Goal: Information Seeking & Learning: Find specific fact

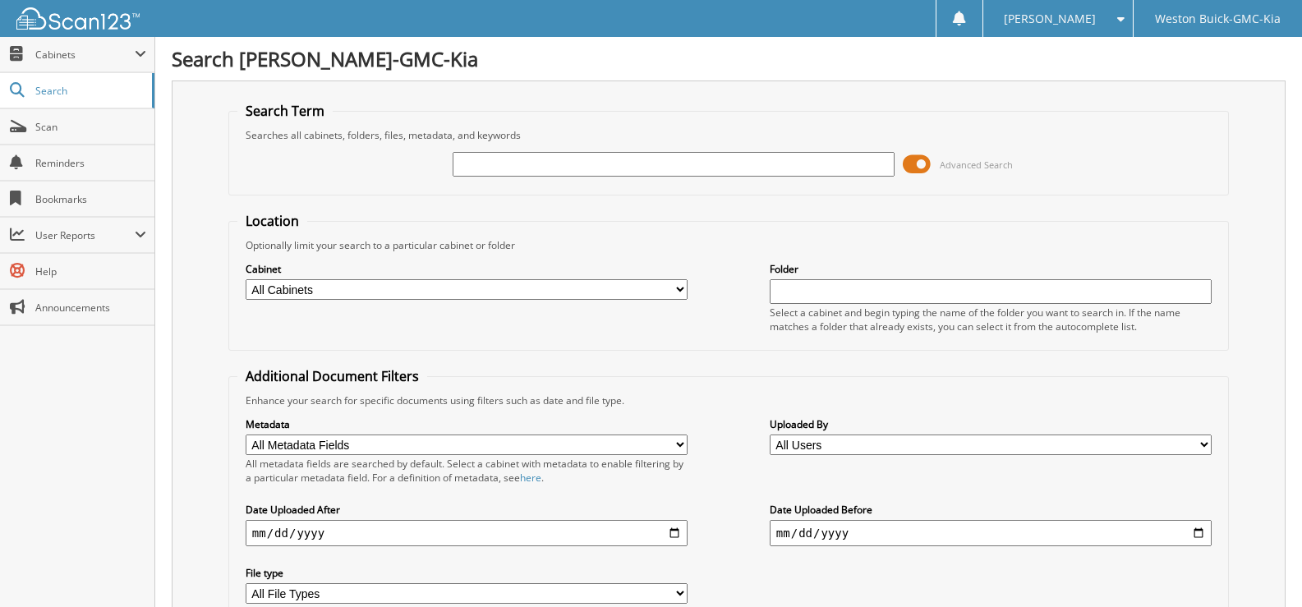
select select
click at [466, 155] on input "text" at bounding box center [673, 164] width 442 height 25
click at [544, 165] on input "717278" at bounding box center [673, 164] width 442 height 25
type input "717278"
click at [333, 293] on select "All Cabinets ACCOUNTS PAYABLE DEAD DEALS PARTS INVOICE RESERVES SERVICE CONTRAC…" at bounding box center [467, 289] width 442 height 21
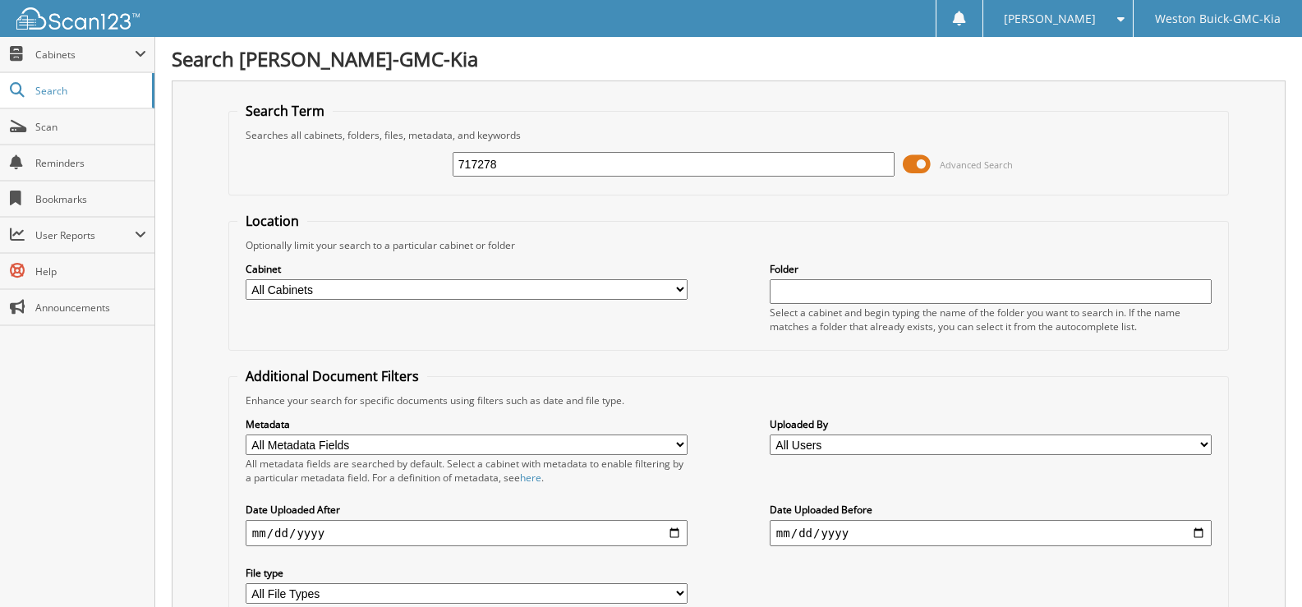
select select "4413"
click at [246, 279] on select "All Cabinets ACCOUNTS PAYABLE DEAD DEALS PARTS INVOICE RESERVES SERVICE CONTRAC…" at bounding box center [467, 289] width 442 height 21
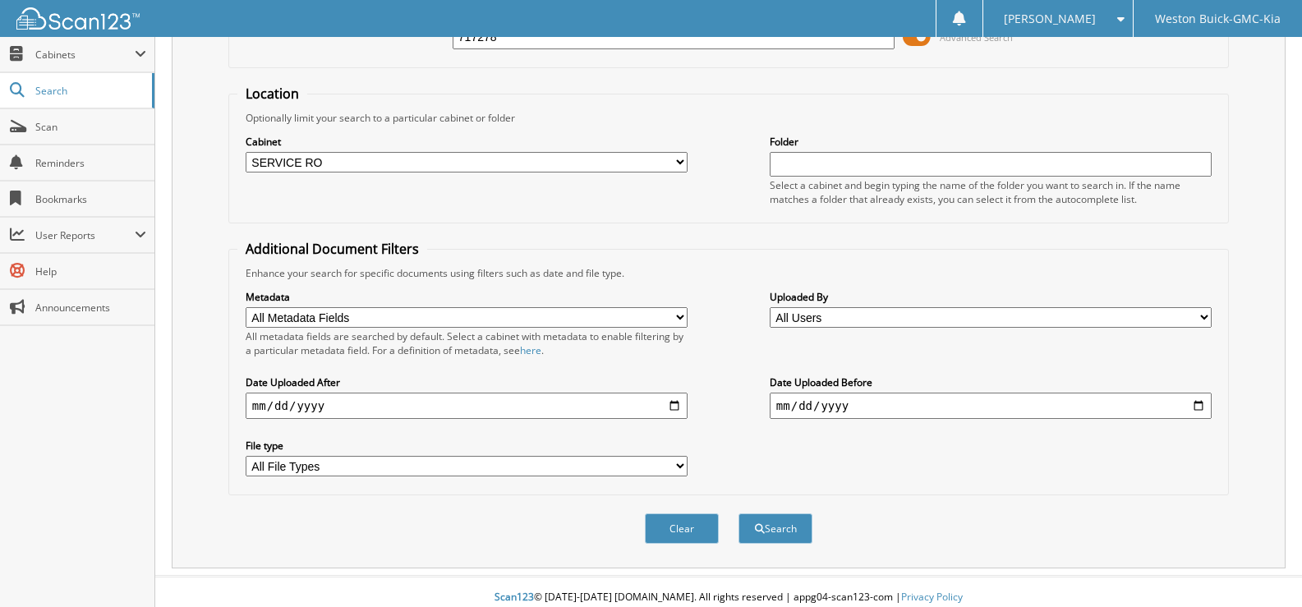
scroll to position [139, 0]
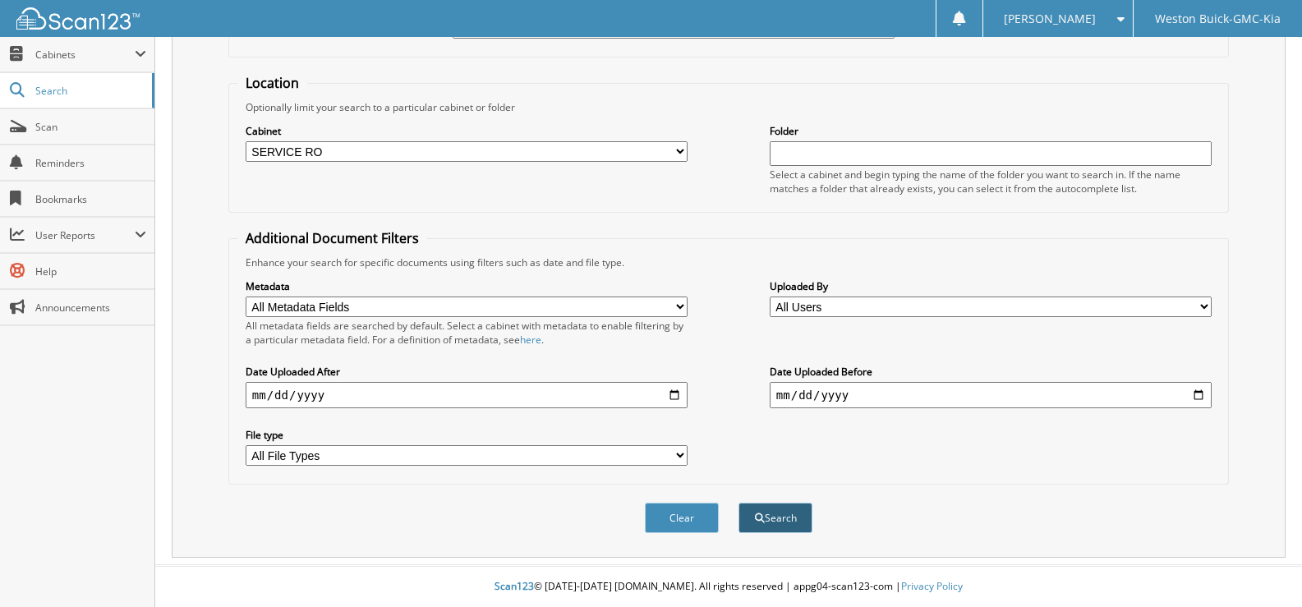
click at [769, 517] on button "Search" at bounding box center [775, 518] width 74 height 30
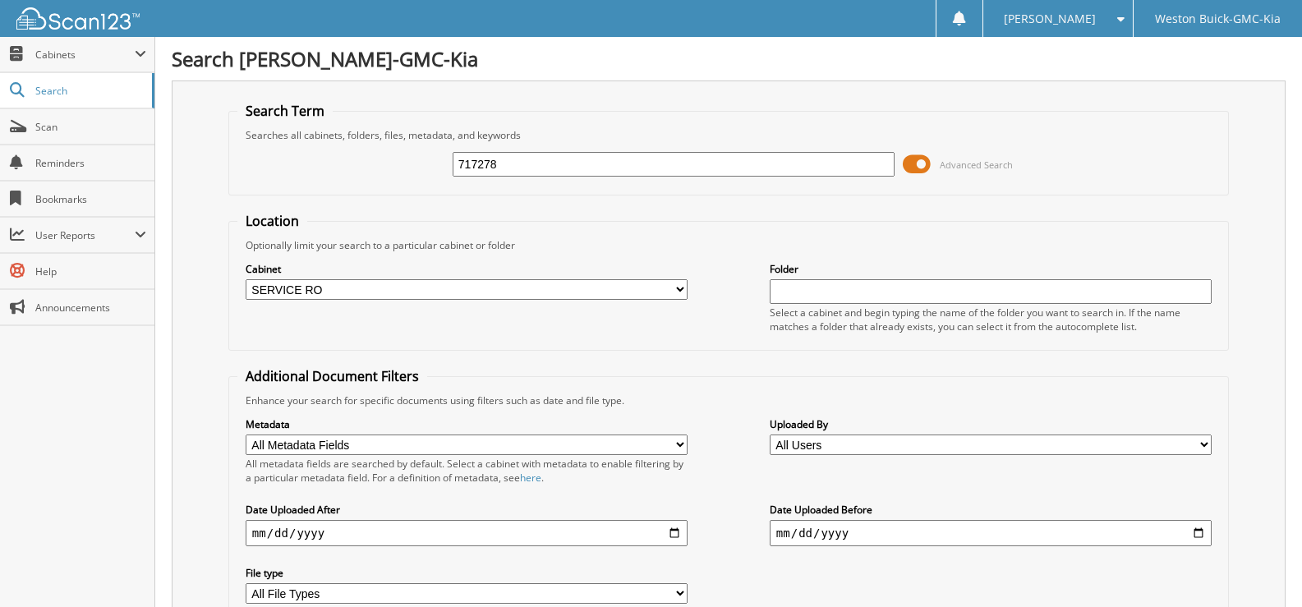
click at [515, 161] on input "717278" at bounding box center [673, 164] width 442 height 25
click at [380, 282] on select "All Cabinets ACCOUNTS PAYABLE DEAD DEALS PARTS INVOICE RESERVES SERVICE CONTRAC…" at bounding box center [467, 289] width 442 height 21
click at [246, 279] on select "All Cabinets ACCOUNTS PAYABLE DEAD DEALS PARTS INVOICE RESERVES SERVICE CONTRAC…" at bounding box center [467, 289] width 442 height 21
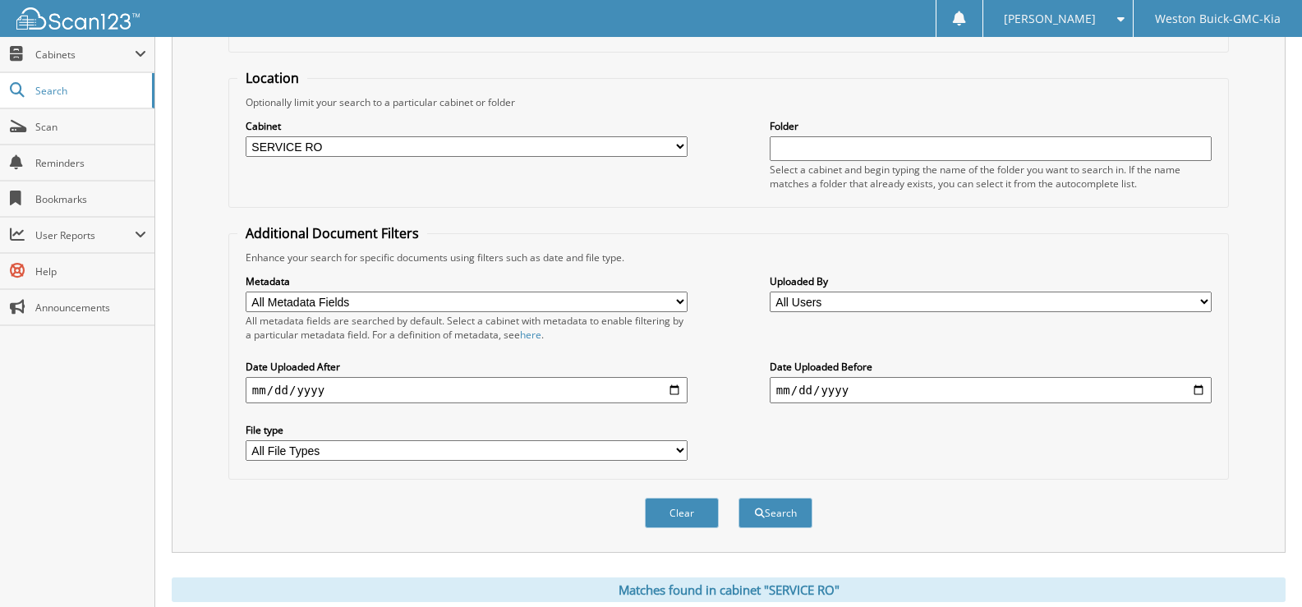
scroll to position [411, 0]
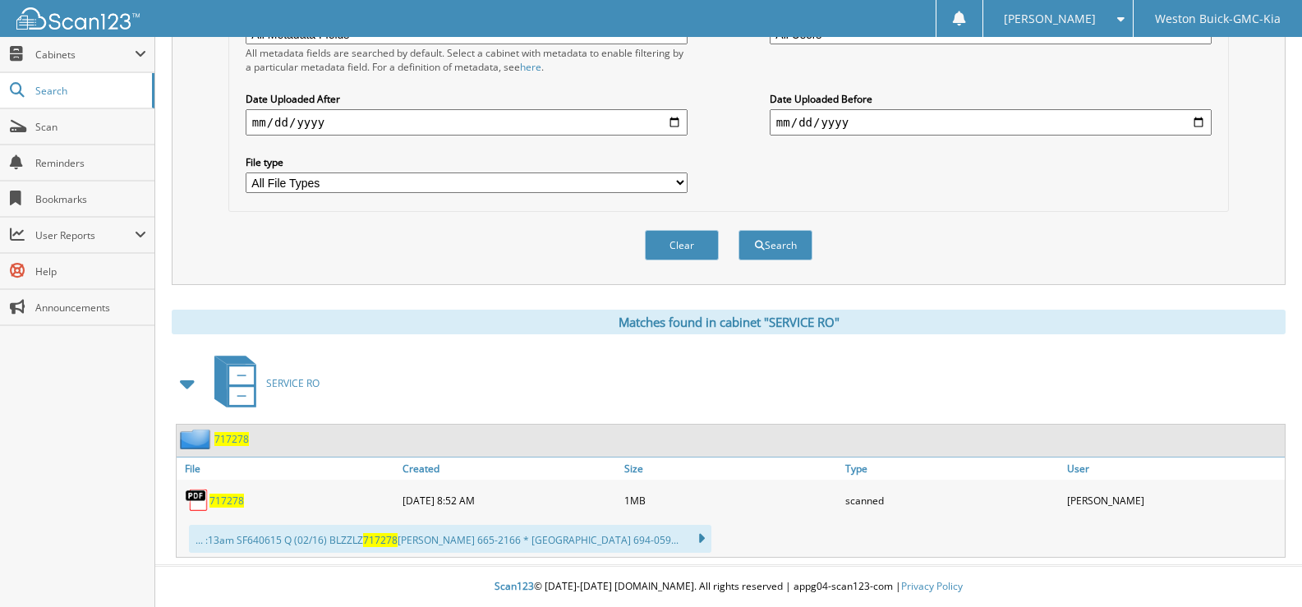
click at [227, 498] on span "717278" at bounding box center [226, 501] width 34 height 14
click at [690, 236] on button "Clear" at bounding box center [682, 245] width 74 height 30
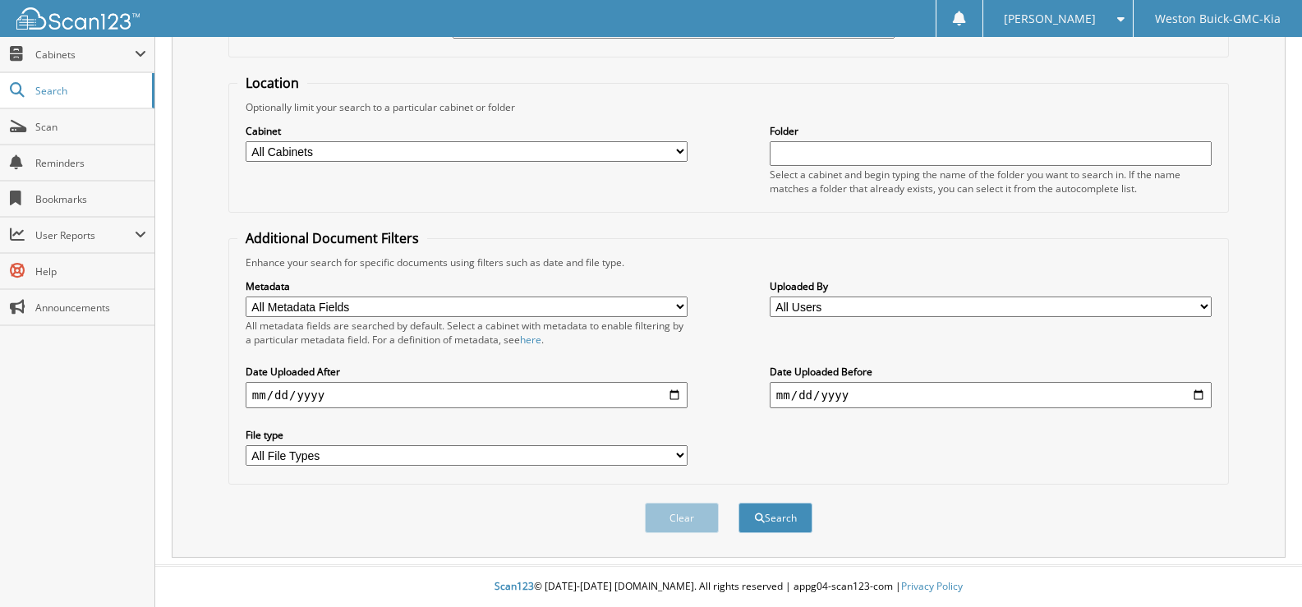
click at [443, 157] on select "All Cabinets ACCOUNTS PAYABLE DEAD DEALS PARTS INVOICE RESERVES SERVICE CONTRAC…" at bounding box center [467, 151] width 442 height 21
select select "4413"
click at [246, 141] on select "All Cabinets ACCOUNTS PAYABLE DEAD DEALS PARTS INVOICE RESERVES SERVICE CONTRAC…" at bounding box center [467, 151] width 442 height 21
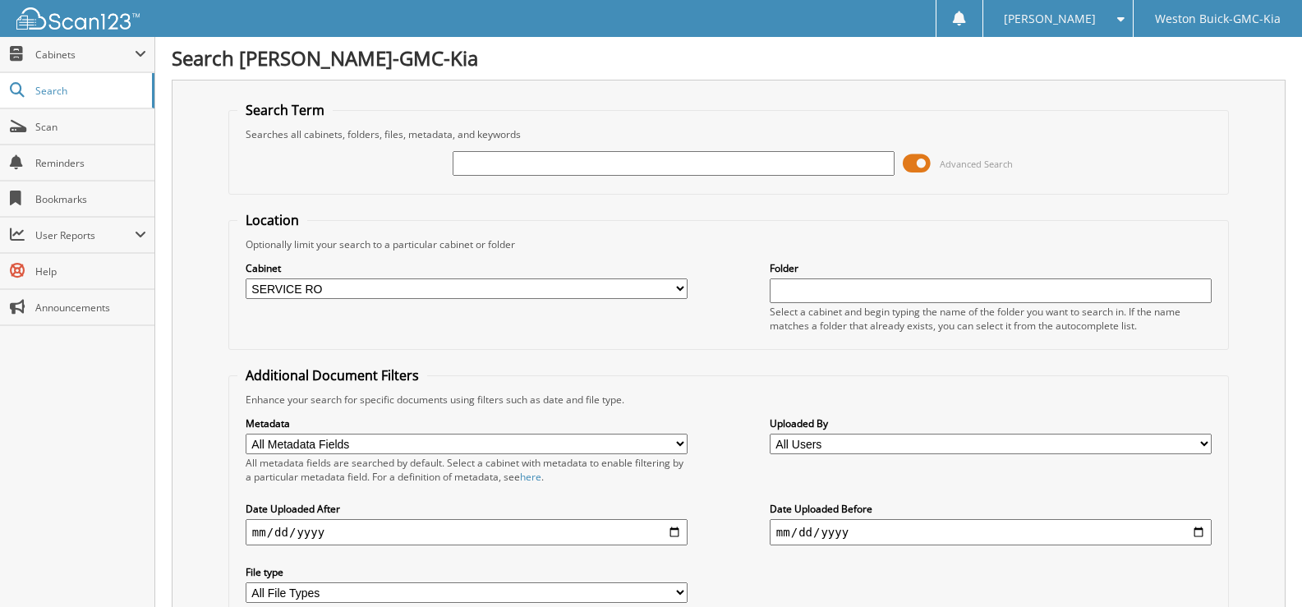
scroll to position [0, 0]
click at [461, 169] on input "text" at bounding box center [673, 164] width 442 height 25
type input "719348"
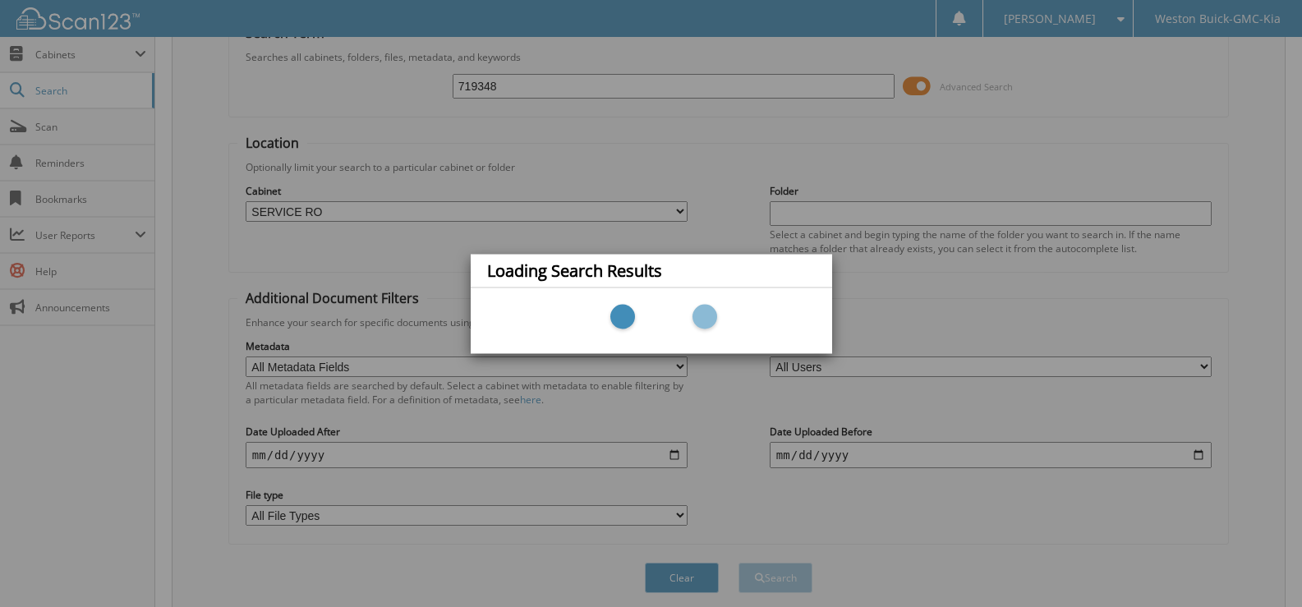
scroll to position [82, 0]
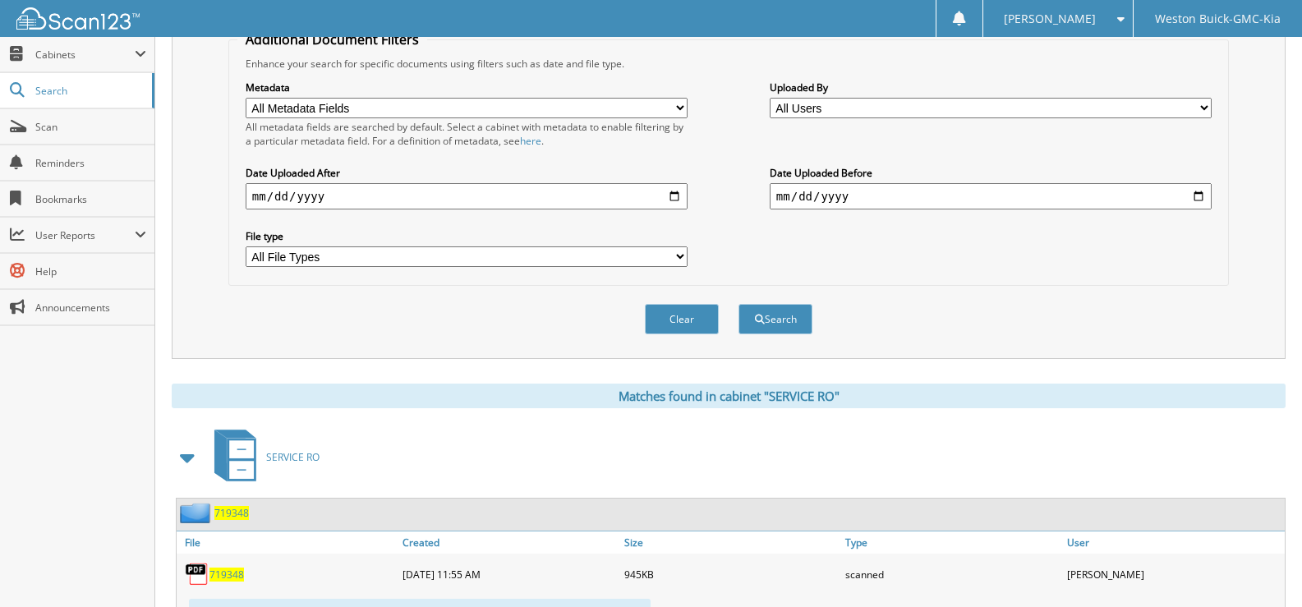
scroll to position [493, 0]
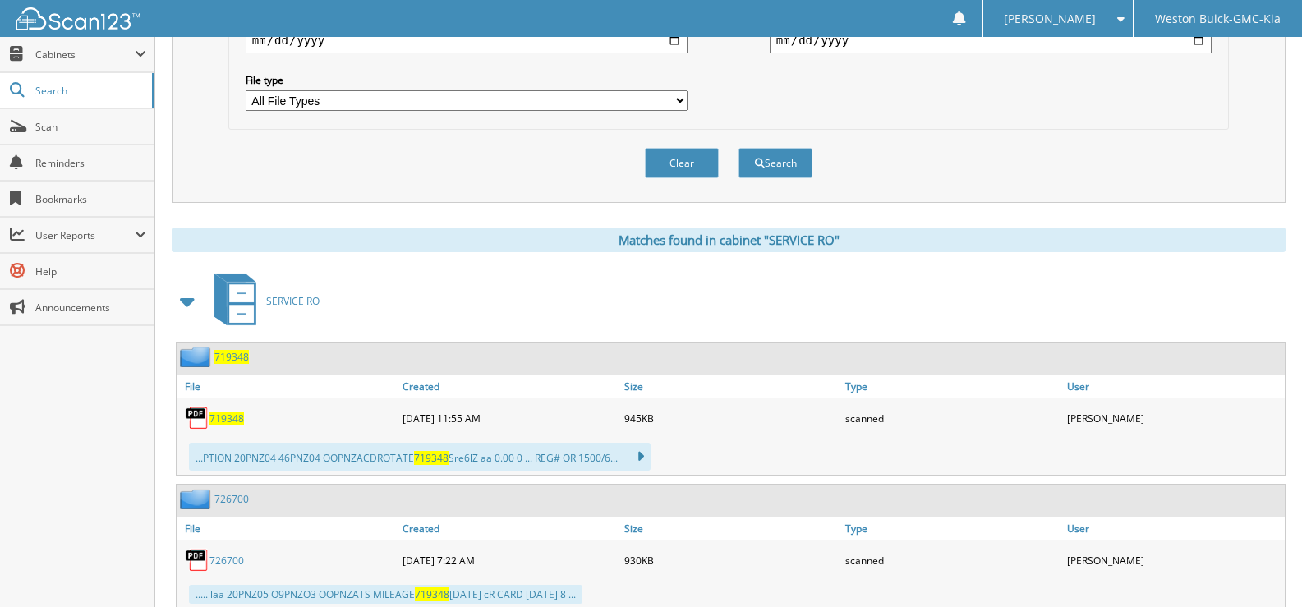
click at [222, 423] on span "719348" at bounding box center [226, 418] width 34 height 14
click at [688, 162] on button "Clear" at bounding box center [682, 163] width 74 height 30
select select
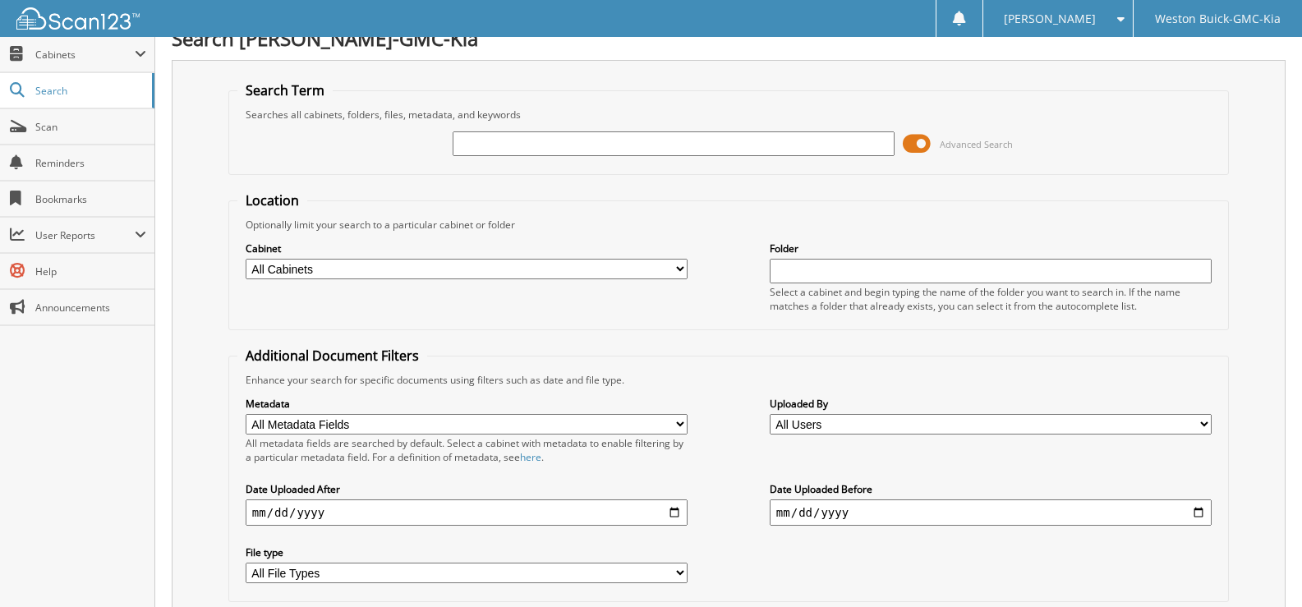
scroll to position [0, 0]
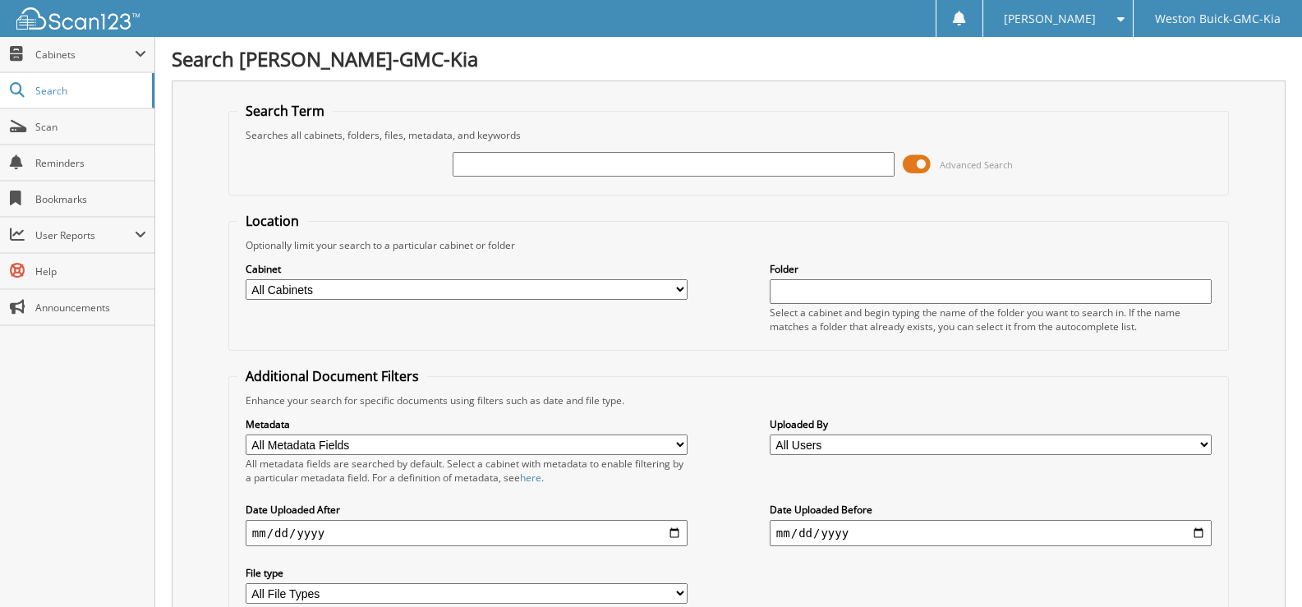
click at [478, 172] on input "text" at bounding box center [673, 164] width 442 height 25
type input "719294"
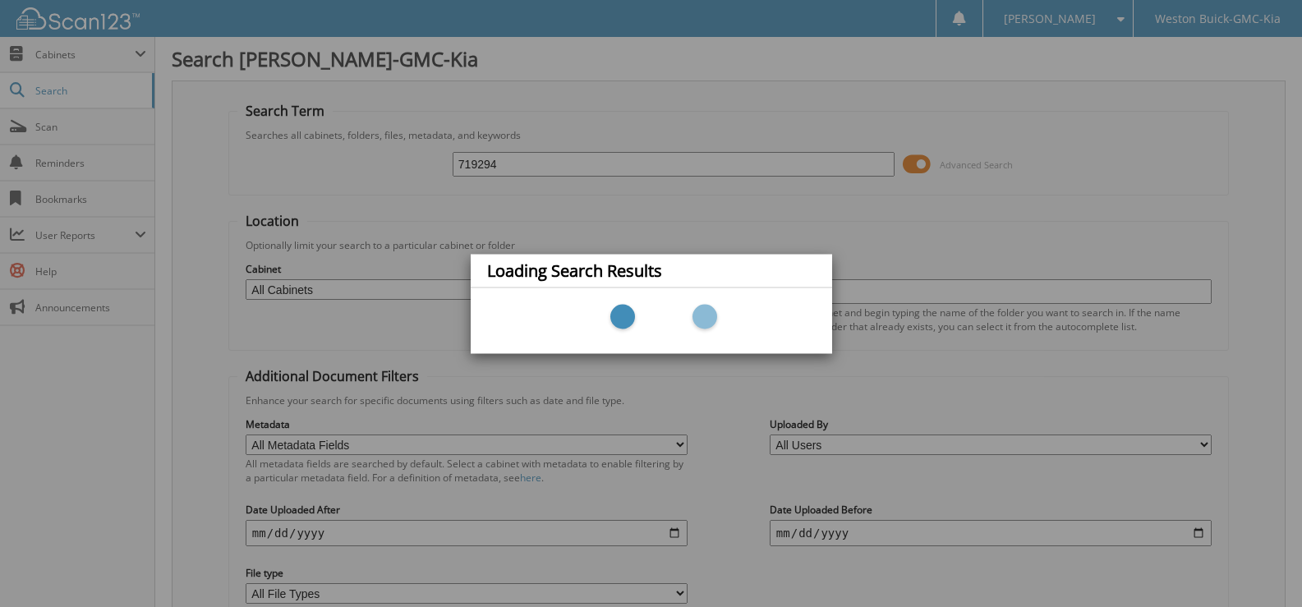
click at [386, 287] on div "Loading Search Results" at bounding box center [651, 303] width 1302 height 607
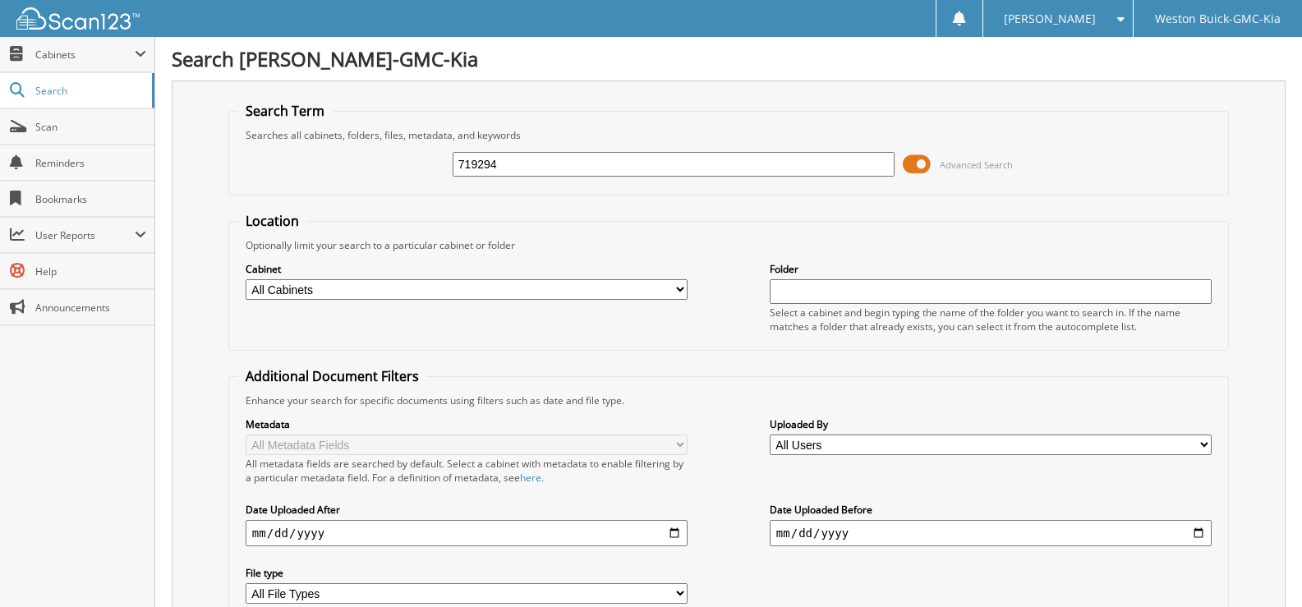
click at [680, 289] on select "All Cabinets ACCOUNTS PAYABLE DEAD DEALS PARTS INVOICE RESERVES SERVICE CONTRAC…" at bounding box center [467, 289] width 442 height 21
select select "4413"
click at [246, 279] on select "All Cabinets ACCOUNTS PAYABLE DEAD DEALS PARTS INVOICE RESERVES SERVICE CONTRAC…" at bounding box center [467, 289] width 442 height 21
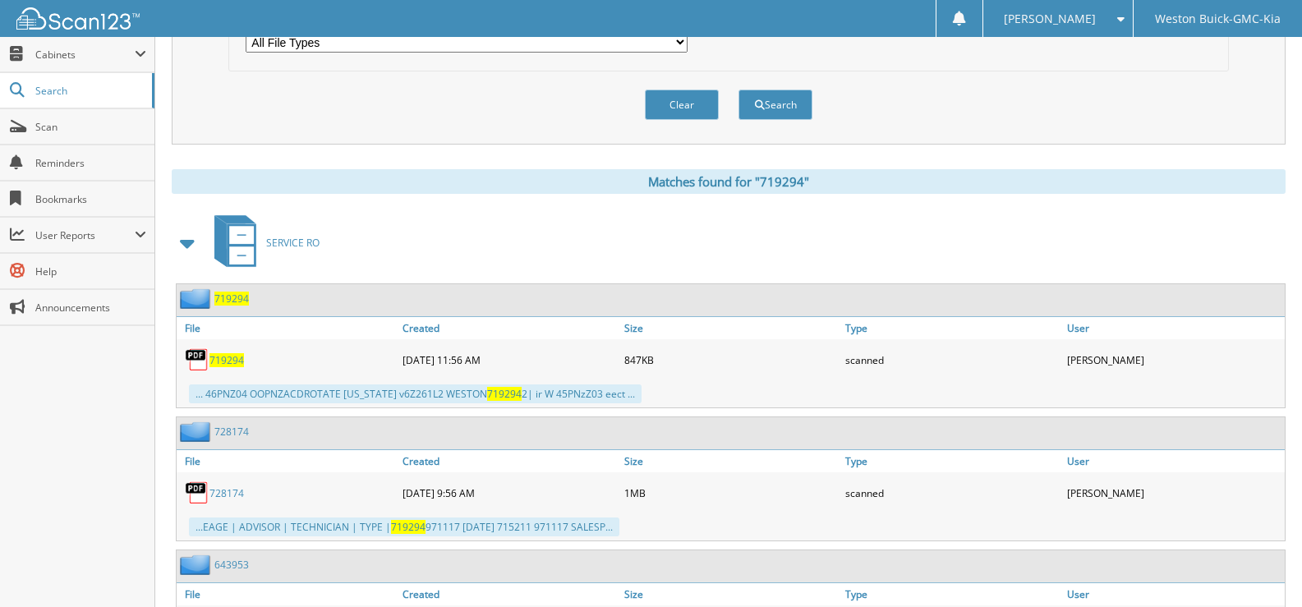
scroll to position [575, 0]
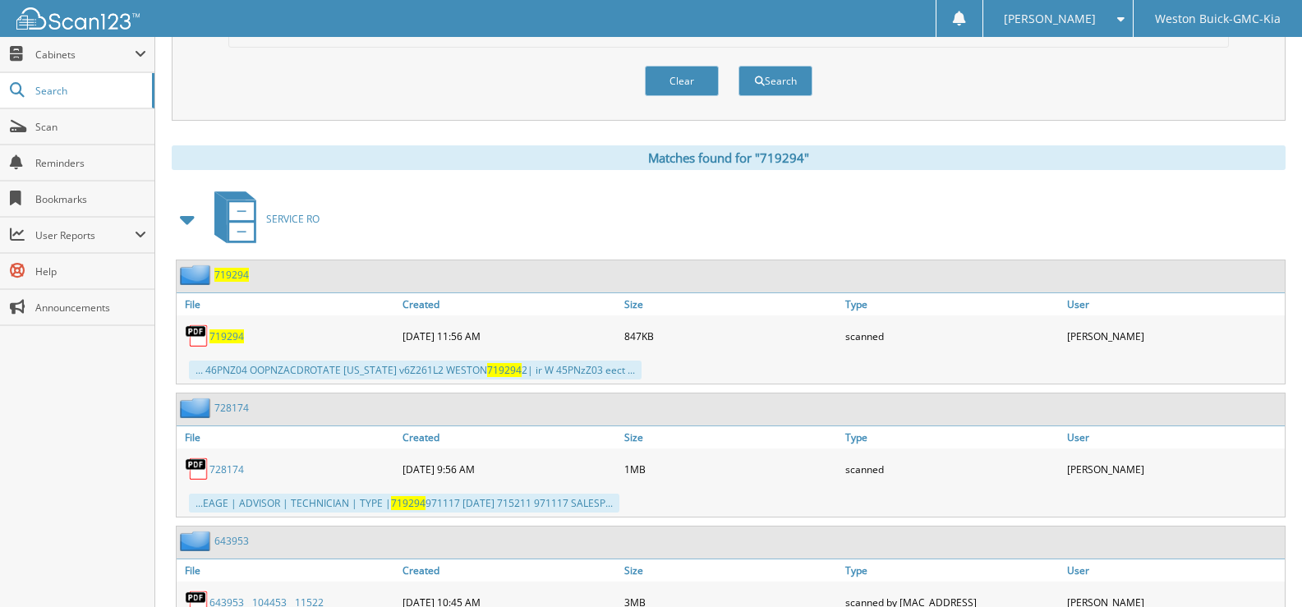
click at [224, 337] on span "719294" at bounding box center [226, 336] width 34 height 14
click at [690, 72] on button "Clear" at bounding box center [682, 81] width 74 height 30
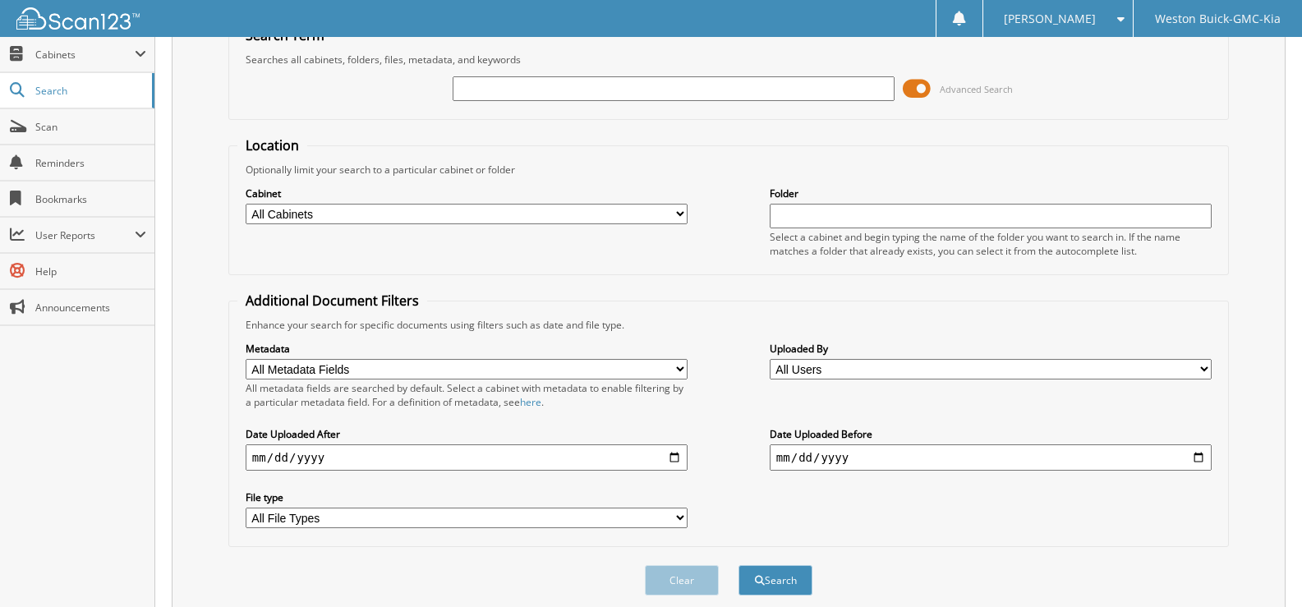
scroll to position [0, 0]
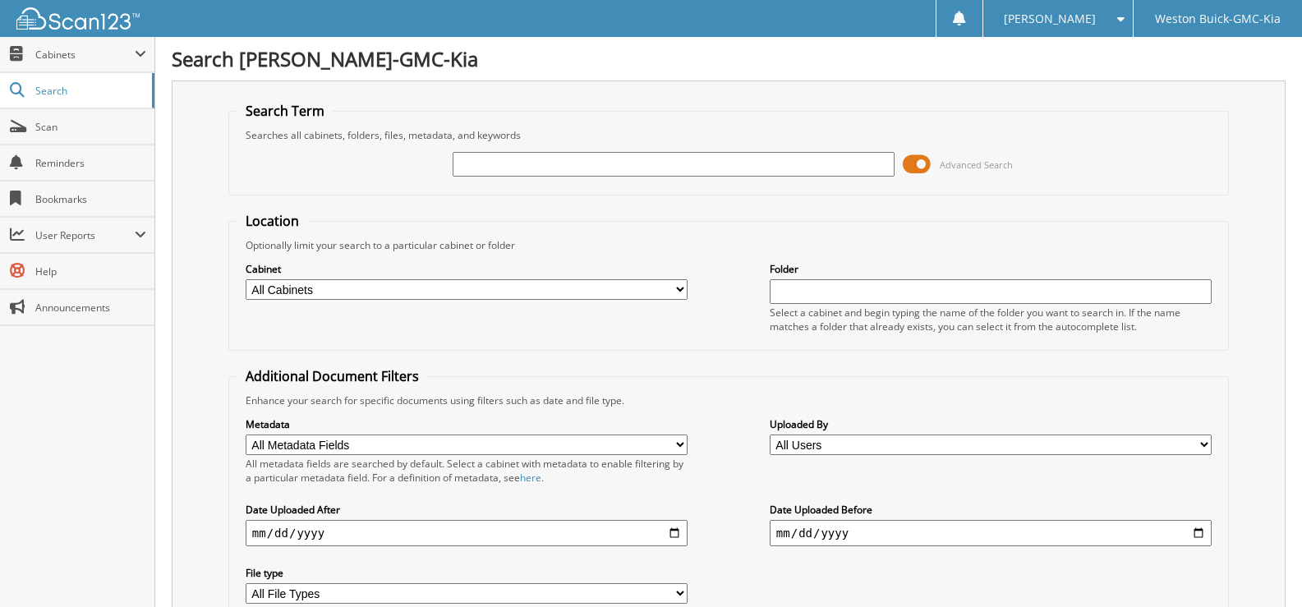
click at [677, 292] on select "All Cabinets ACCOUNTS PAYABLE DEAD DEALS PARTS INVOICE RESERVES SERVICE CONTRAC…" at bounding box center [467, 289] width 442 height 21
select select "4413"
click at [246, 279] on select "All Cabinets ACCOUNTS PAYABLE DEAD DEALS PARTS INVOICE RESERVES SERVICE CONTRAC…" at bounding box center [467, 289] width 442 height 21
click at [484, 168] on input "text" at bounding box center [673, 164] width 442 height 25
type input "718656"
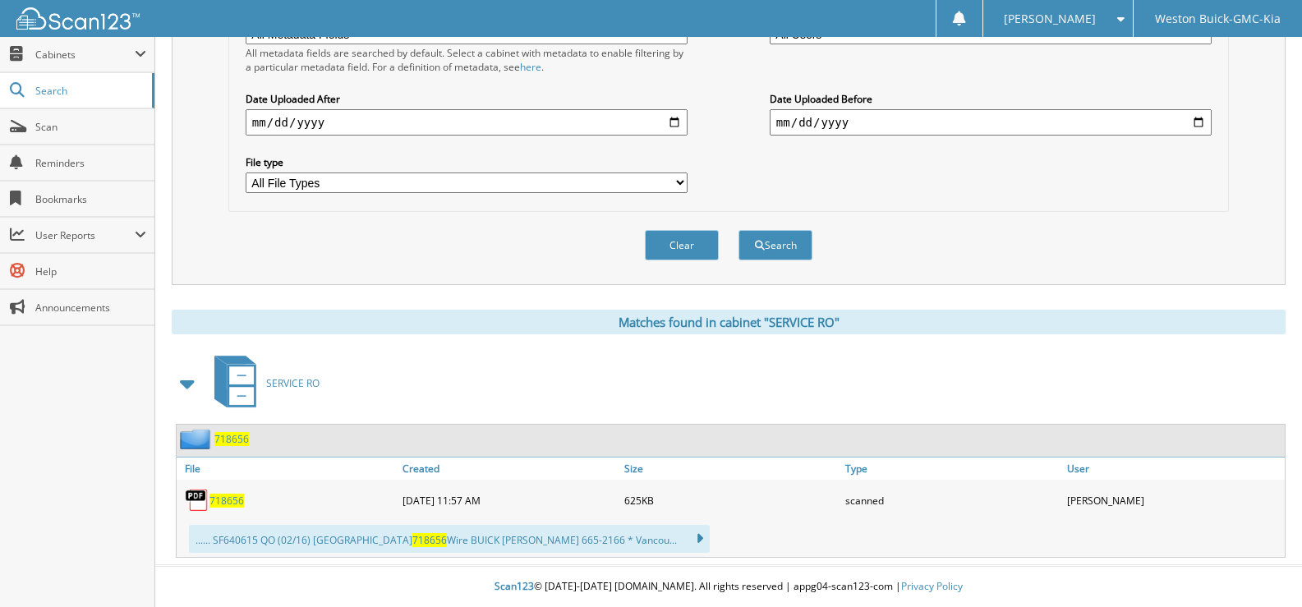
scroll to position [411, 0]
click at [234, 498] on span "718656" at bounding box center [226, 501] width 34 height 14
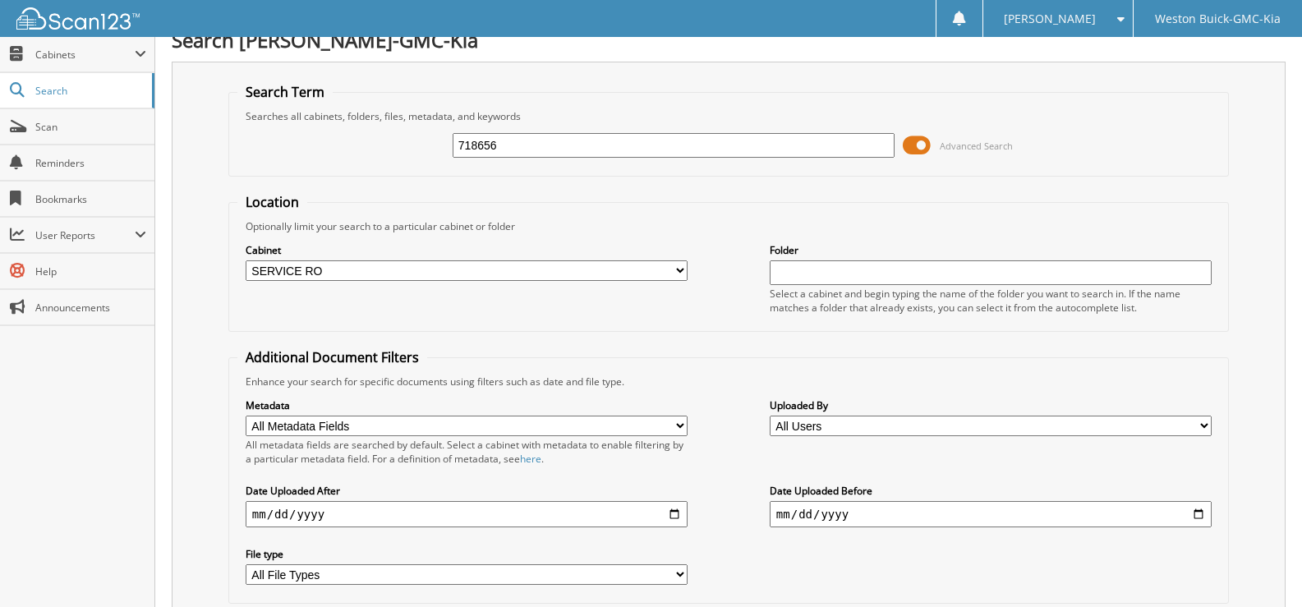
scroll to position [1, 0]
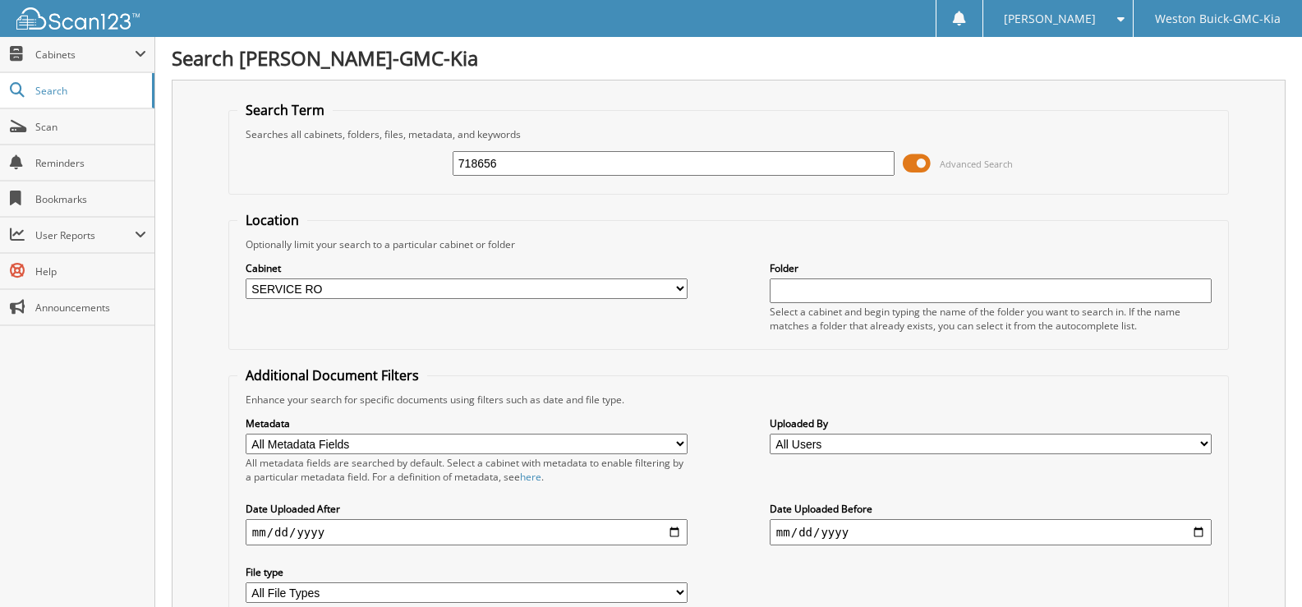
drag, startPoint x: 546, startPoint y: 152, endPoint x: 289, endPoint y: 204, distance: 262.3
click at [329, 194] on fieldset "Search Term Searches all cabinets, folders, files, metadata, and keywords 71865…" at bounding box center [728, 148] width 1000 height 94
type input "719122"
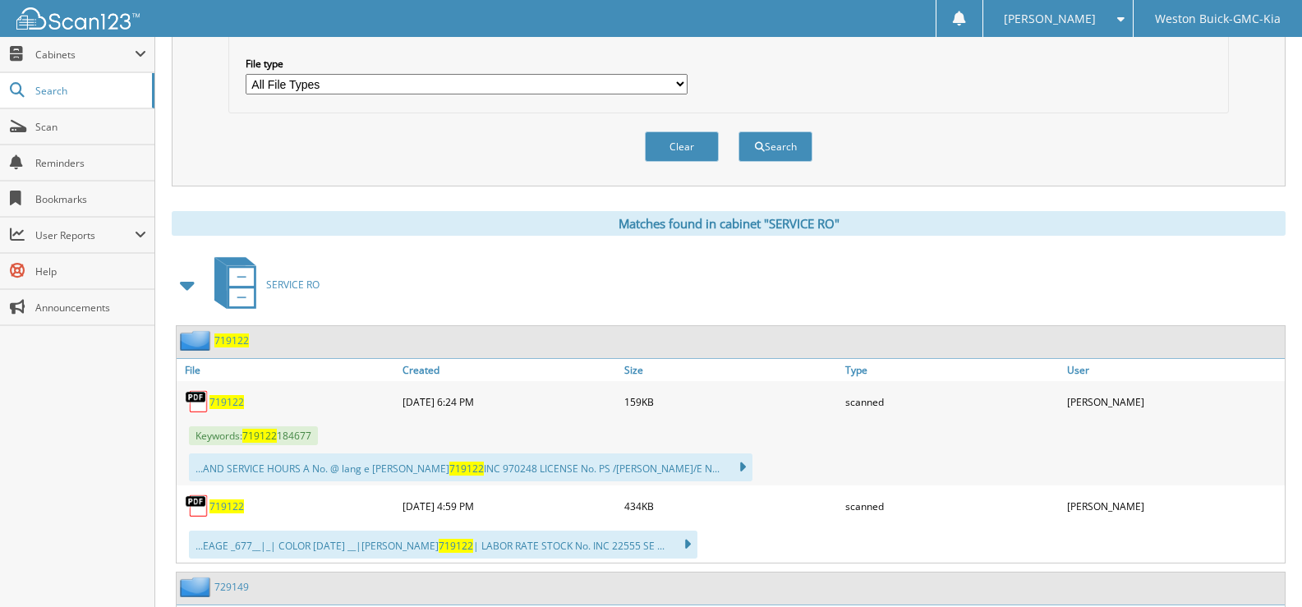
scroll to position [504, 0]
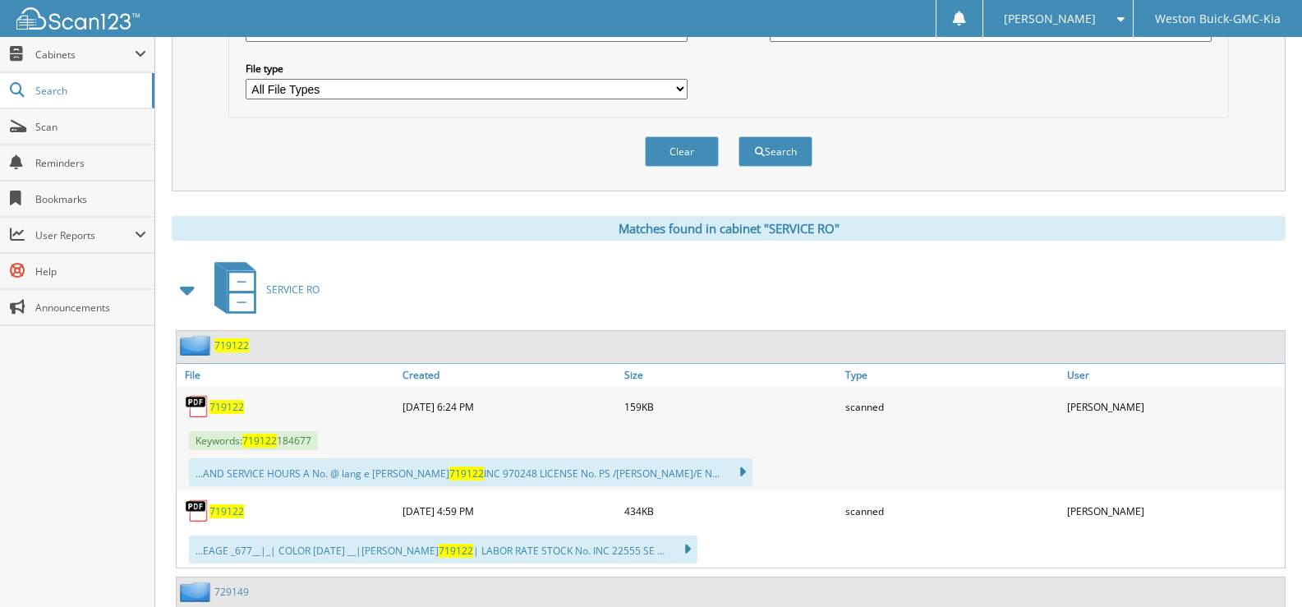
click at [228, 408] on span "719122" at bounding box center [226, 407] width 34 height 14
click at [678, 145] on button "Clear" at bounding box center [682, 151] width 74 height 30
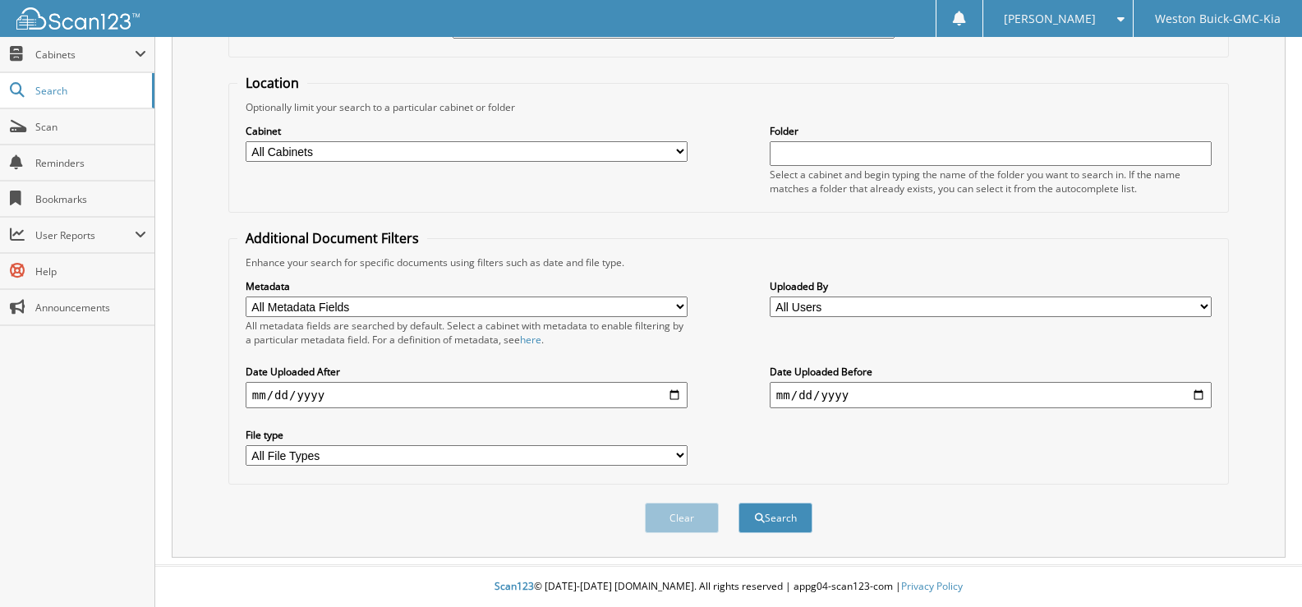
scroll to position [139, 0]
click at [386, 149] on select "All Cabinets ACCOUNTS PAYABLE DEAD DEALS PARTS INVOICE RESERVES SERVICE CONTRAC…" at bounding box center [467, 151] width 442 height 21
select select "4413"
click at [246, 141] on select "All Cabinets ACCOUNTS PAYABLE DEAD DEALS PARTS INVOICE RESERVES SERVICE CONTRAC…" at bounding box center [467, 151] width 442 height 21
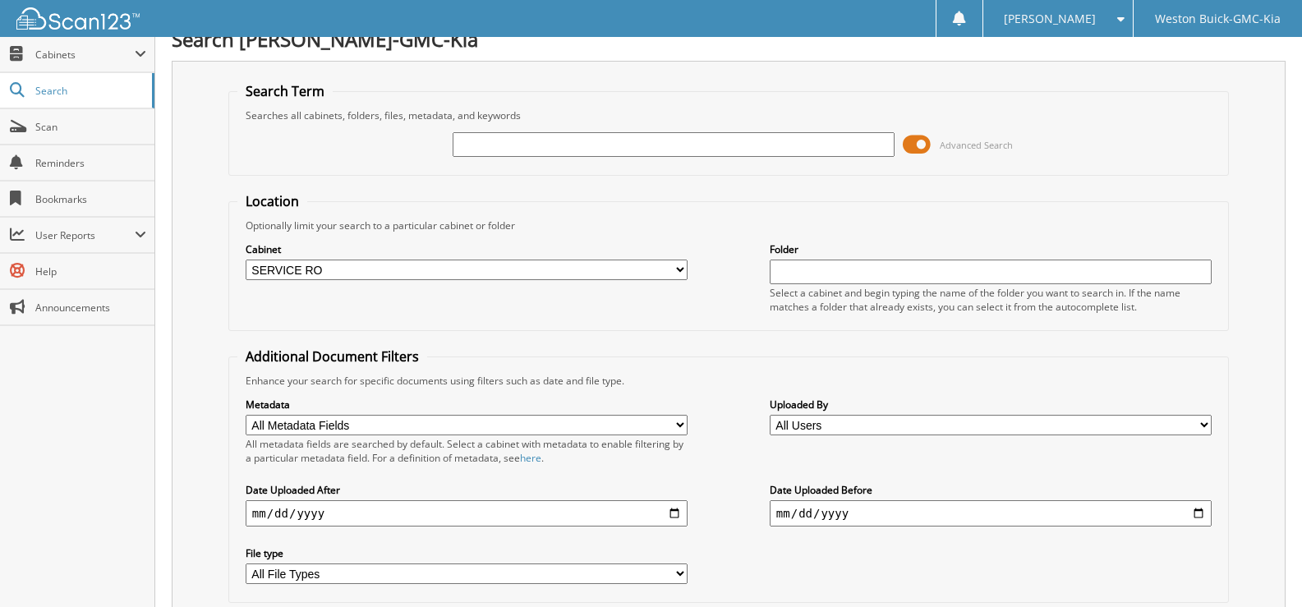
scroll to position [0, 0]
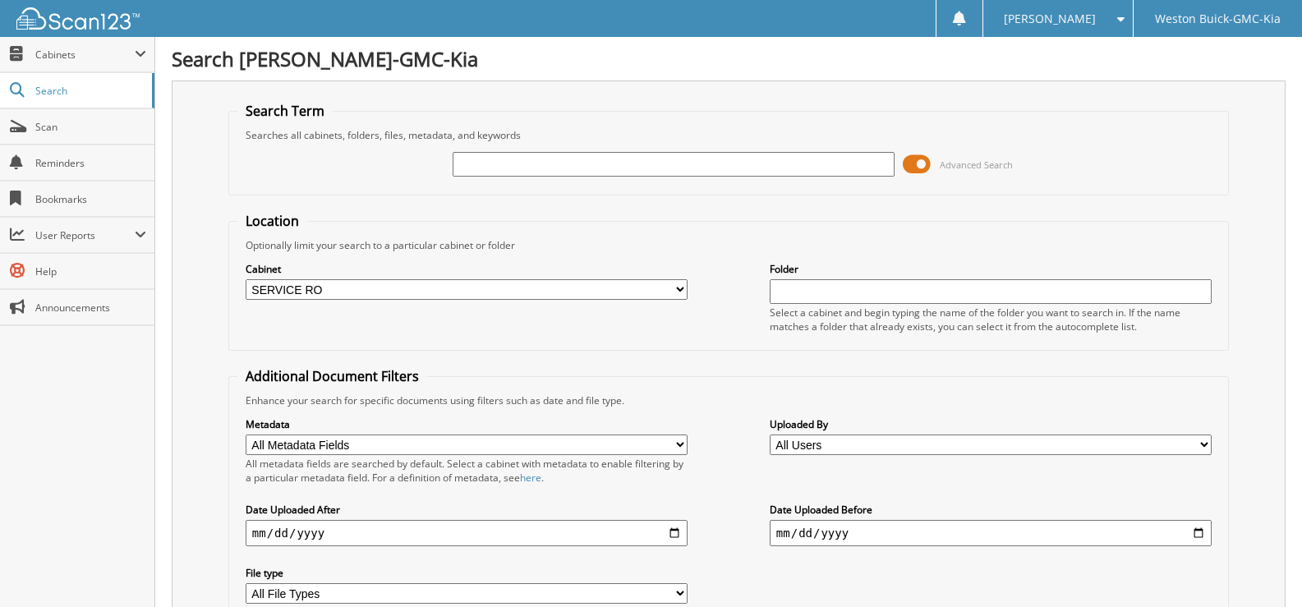
click at [492, 167] on input "text" at bounding box center [673, 164] width 442 height 25
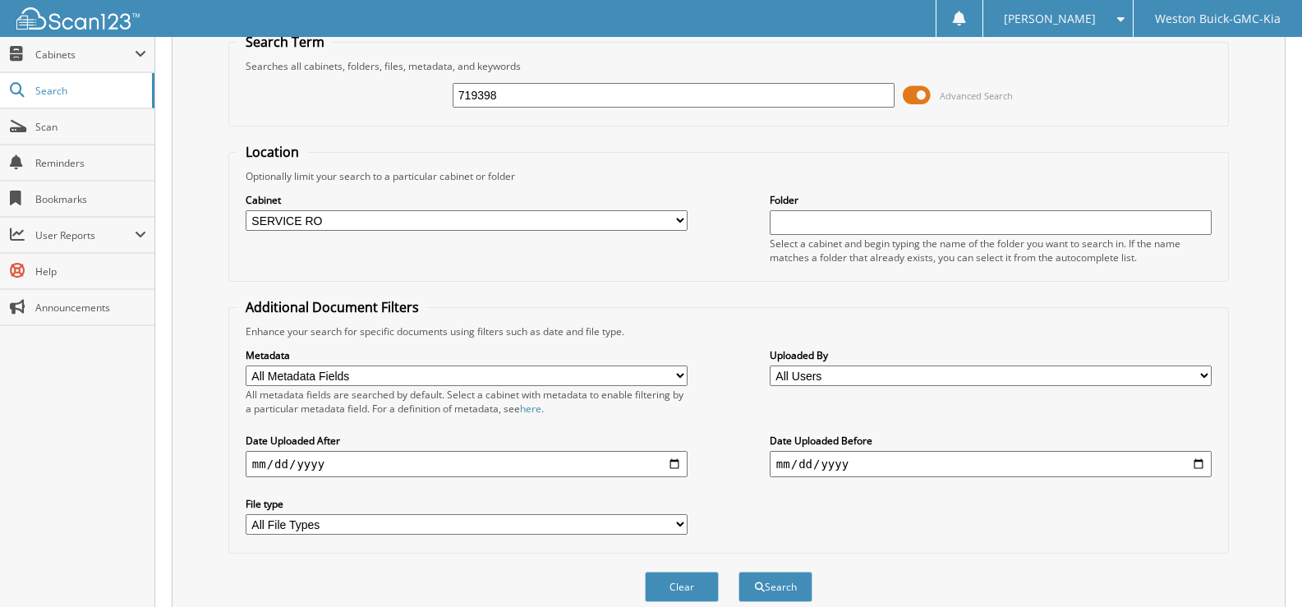
scroll to position [139, 0]
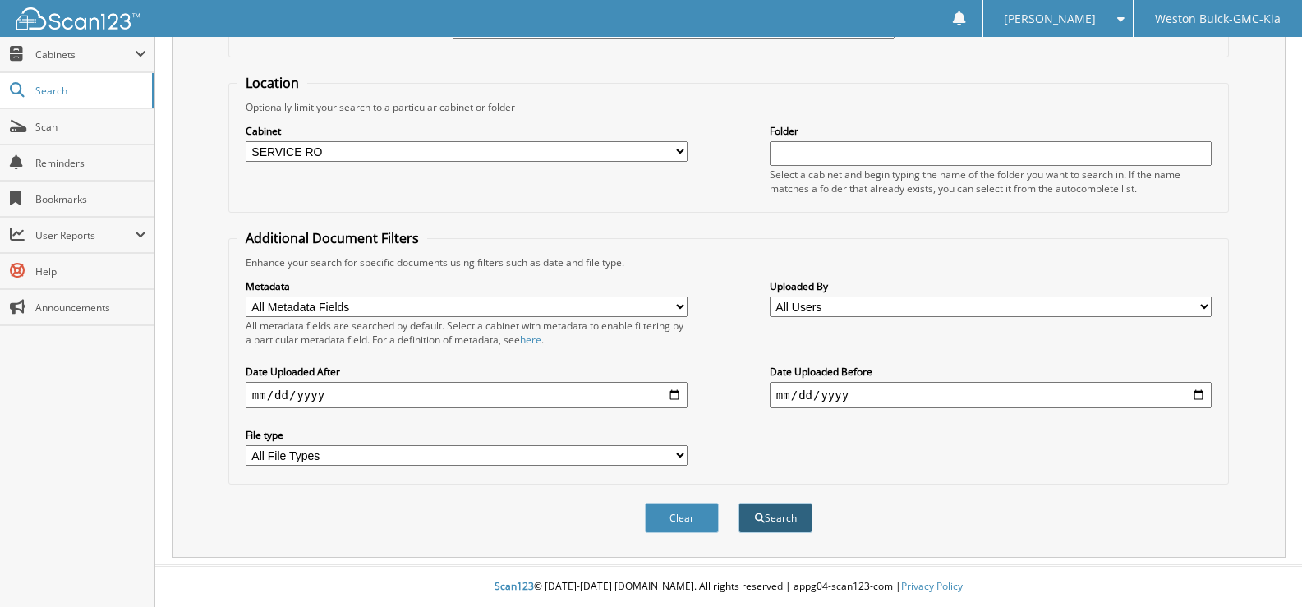
type input "719398"
click at [786, 512] on button "Search" at bounding box center [775, 518] width 74 height 30
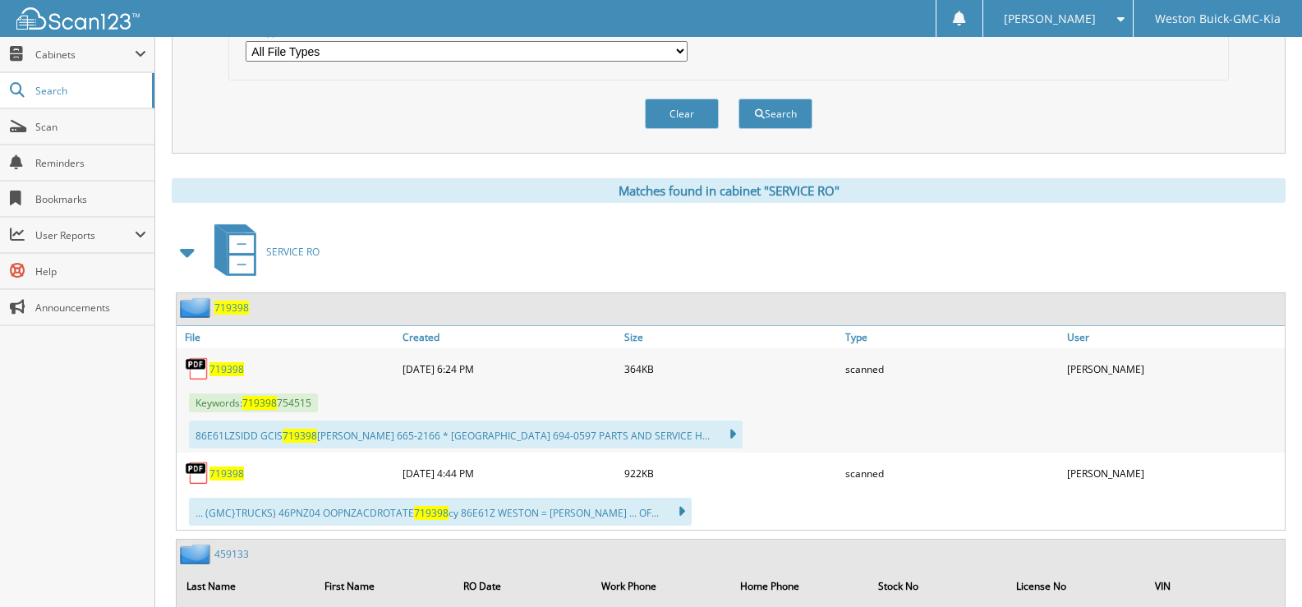
scroll to position [575, 0]
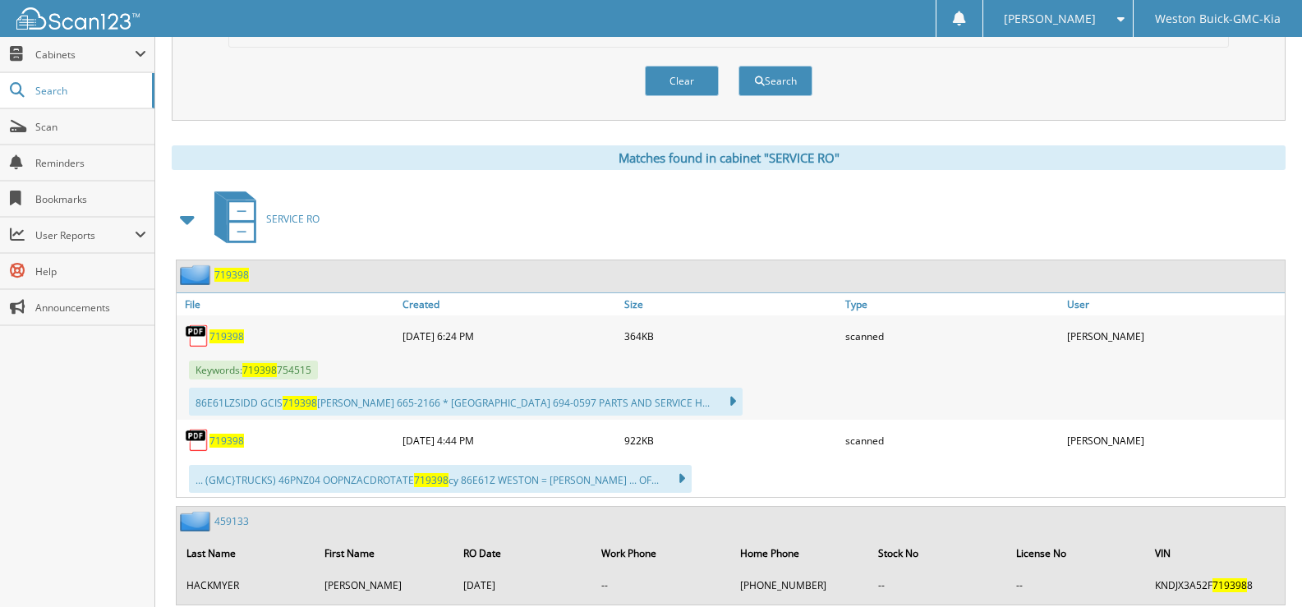
click at [222, 438] on span "719398" at bounding box center [226, 441] width 34 height 14
drag, startPoint x: 677, startPoint y: 75, endPoint x: 667, endPoint y: 79, distance: 11.4
click at [668, 79] on button "Clear" at bounding box center [682, 81] width 74 height 30
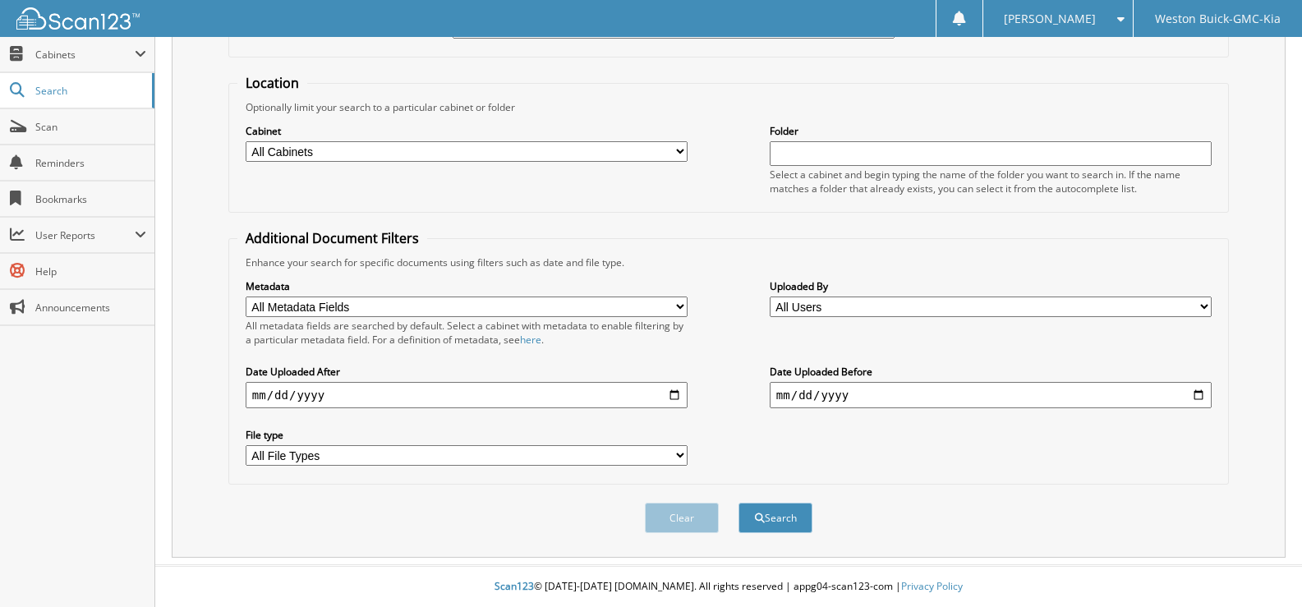
click at [682, 149] on select "All Cabinets ACCOUNTS PAYABLE DEAD DEALS PARTS INVOICE RESERVES SERVICE CONTRAC…" at bounding box center [467, 151] width 442 height 21
select select "4413"
click at [246, 141] on select "All Cabinets ACCOUNTS PAYABLE DEAD DEALS PARTS INVOICE RESERVES SERVICE CONTRAC…" at bounding box center [467, 151] width 442 height 21
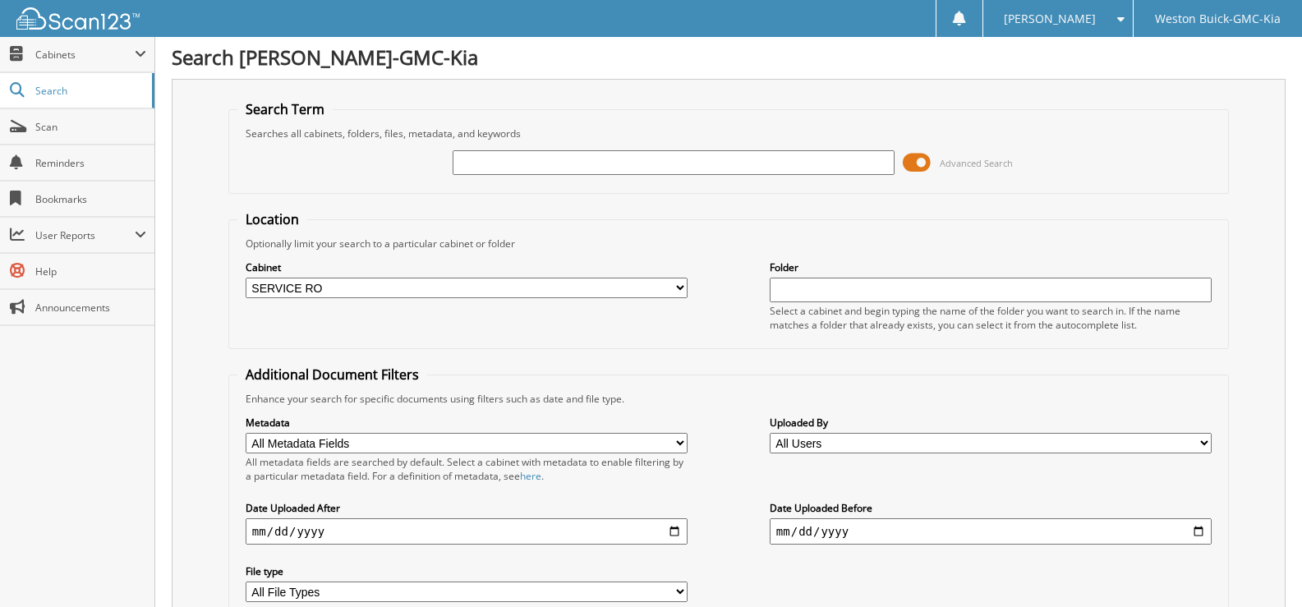
scroll to position [0, 0]
click at [493, 169] on input "text" at bounding box center [673, 164] width 442 height 25
click at [487, 148] on div "Advanced Search" at bounding box center [728, 164] width 982 height 44
click at [484, 163] on input "text" at bounding box center [673, 164] width 442 height 25
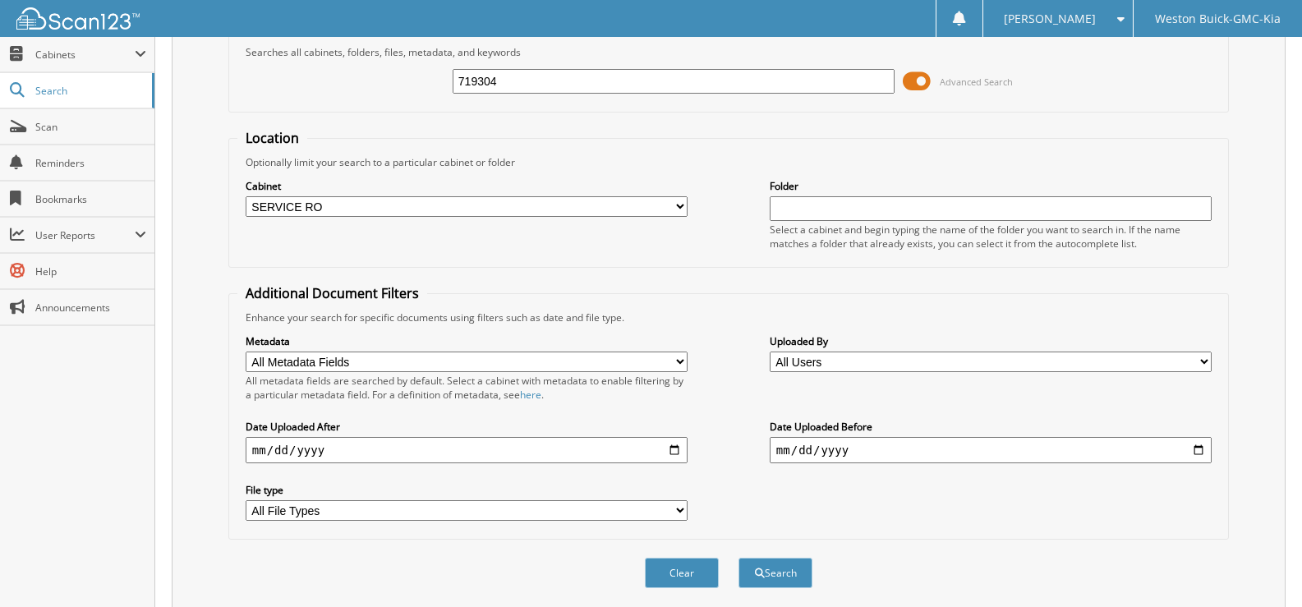
scroll to position [139, 0]
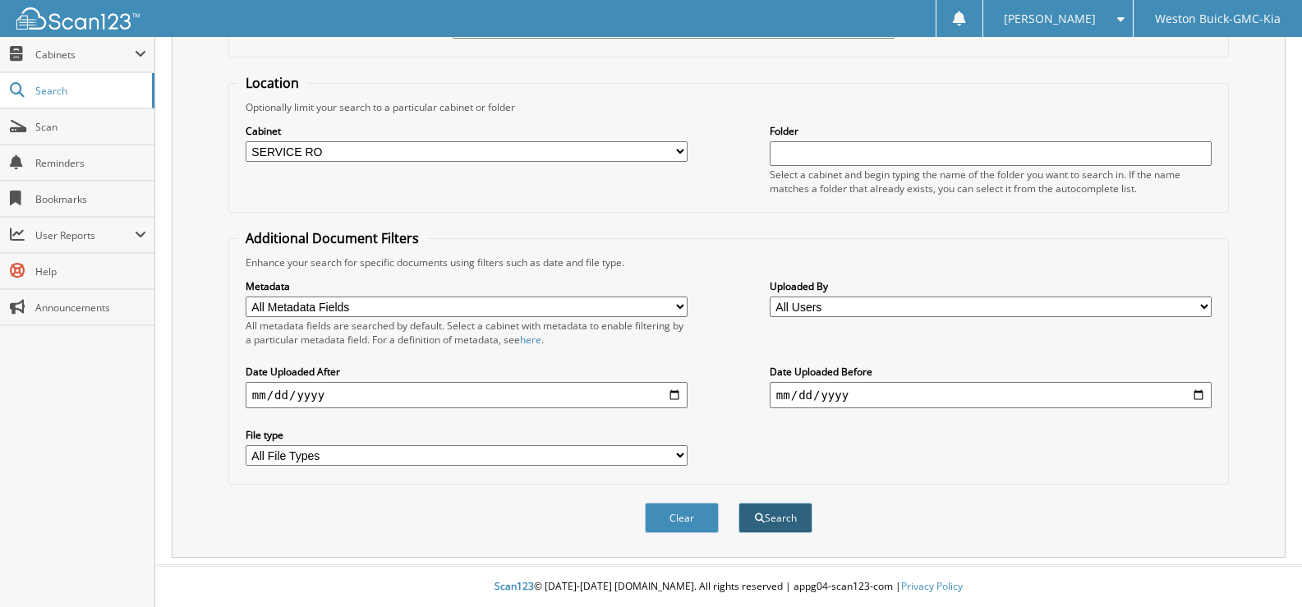
type input "719304"
click at [764, 521] on button "Search" at bounding box center [775, 518] width 74 height 30
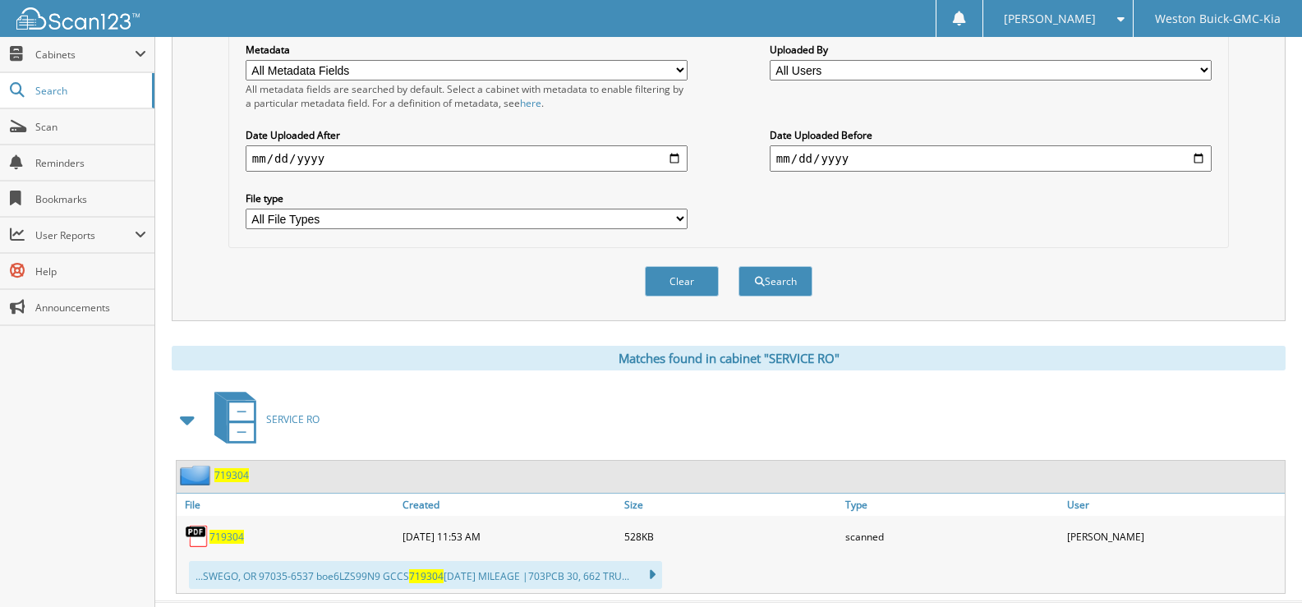
scroll to position [411, 0]
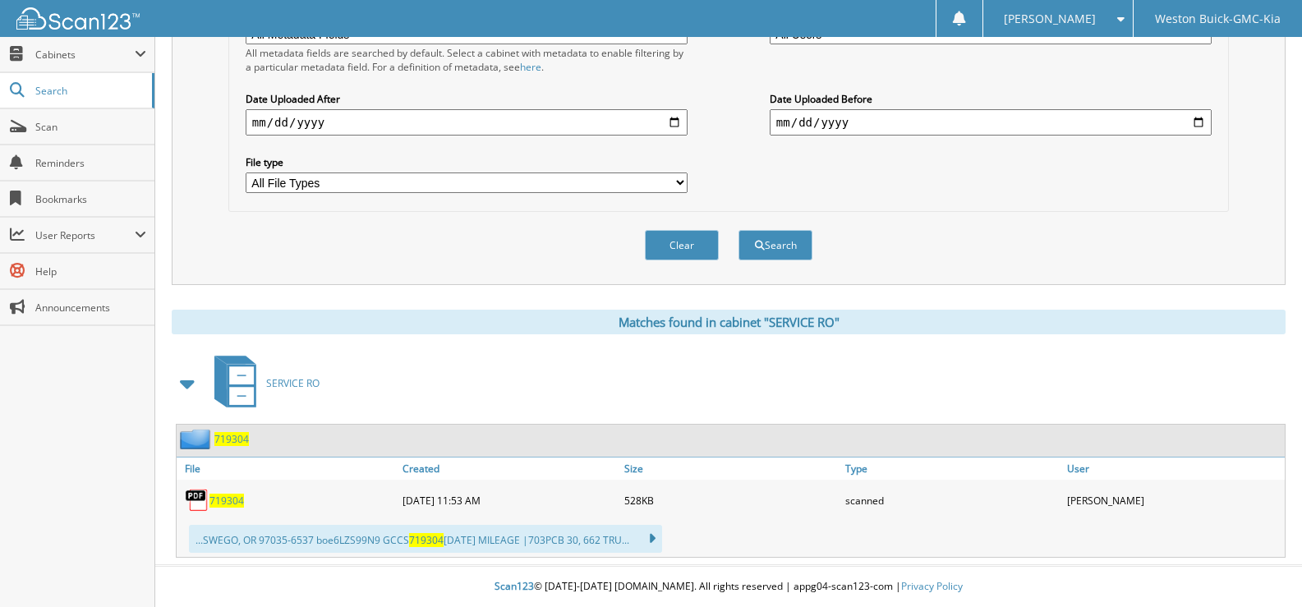
click at [223, 506] on span "719304" at bounding box center [226, 501] width 34 height 14
click at [669, 241] on button "Clear" at bounding box center [682, 245] width 74 height 30
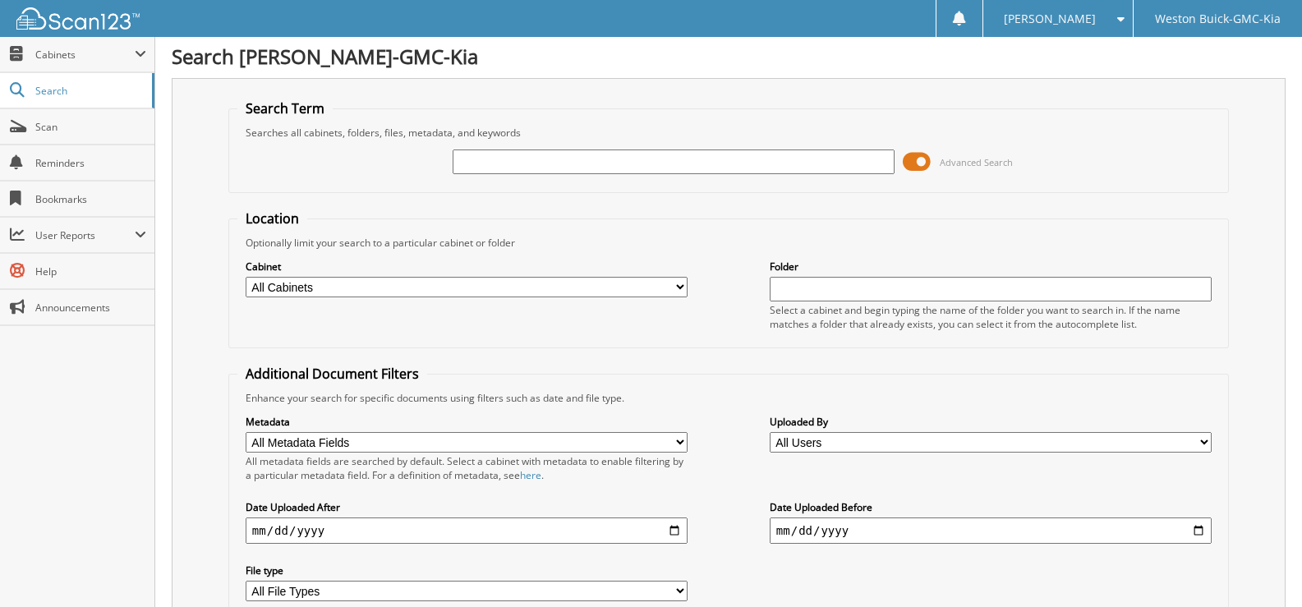
scroll to position [0, 0]
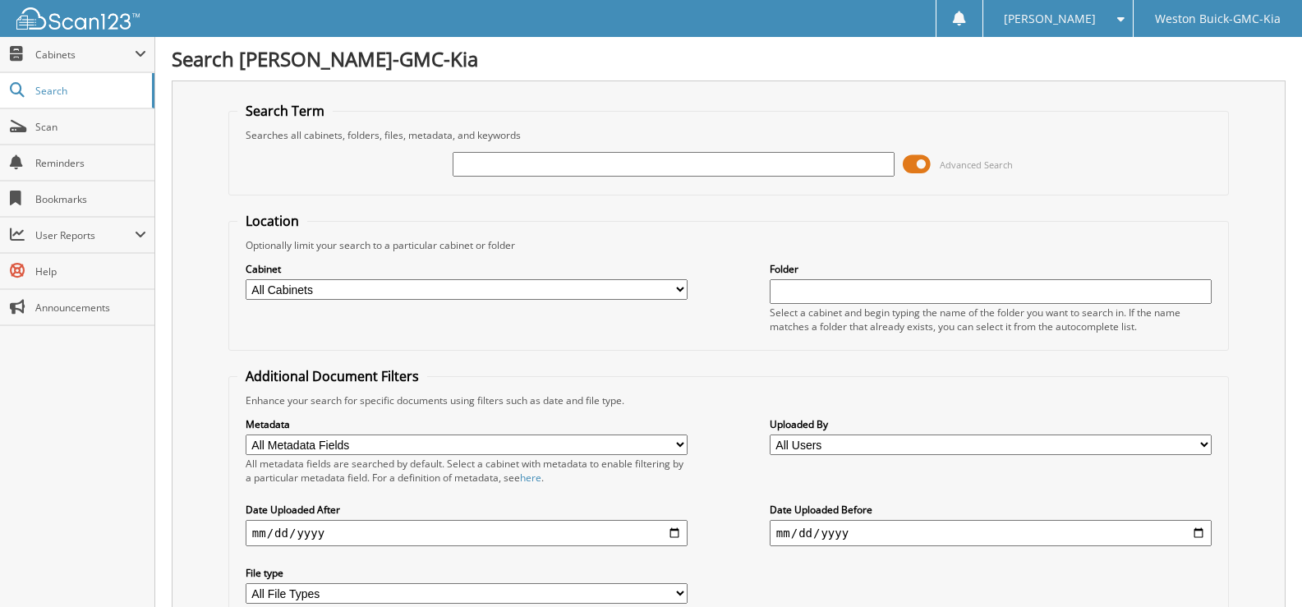
click at [682, 287] on select "All Cabinets ACCOUNTS PAYABLE DEAD DEALS PARTS INVOICE RESERVES SERVICE CONTRAC…" at bounding box center [467, 289] width 442 height 21
select select "4413"
click at [246, 279] on select "All Cabinets ACCOUNTS PAYABLE DEAD DEALS PARTS INVOICE RESERVES SERVICE CONTRAC…" at bounding box center [467, 289] width 442 height 21
click at [461, 167] on input "text" at bounding box center [673, 164] width 442 height 25
type input "719331"
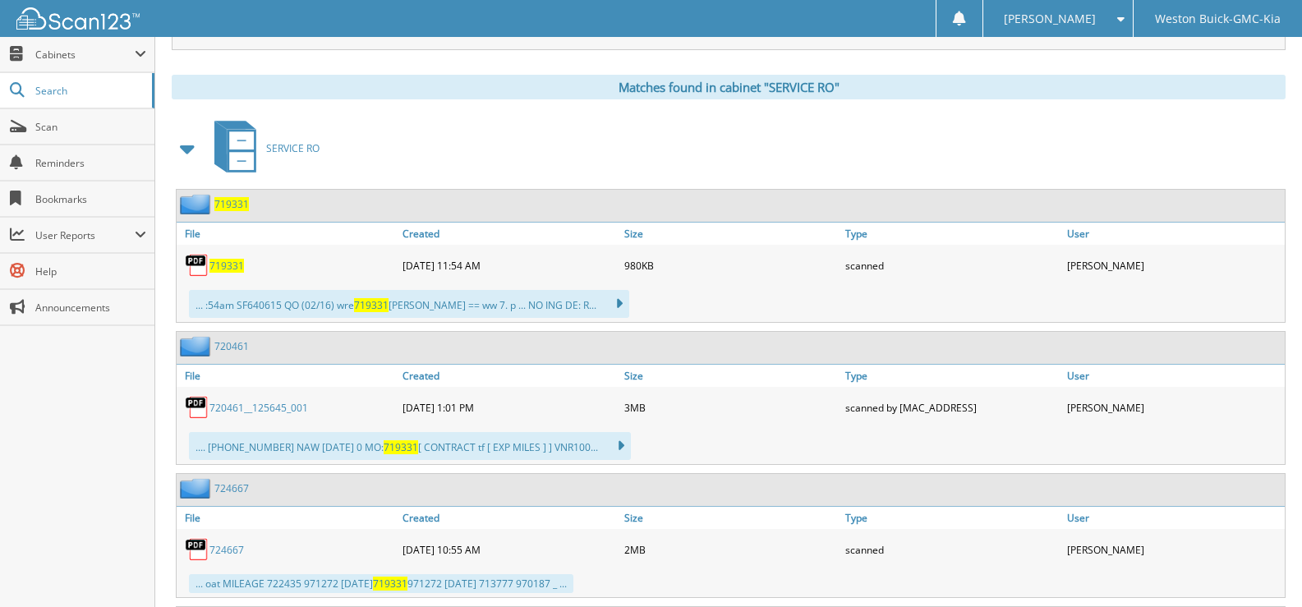
scroll to position [657, 0]
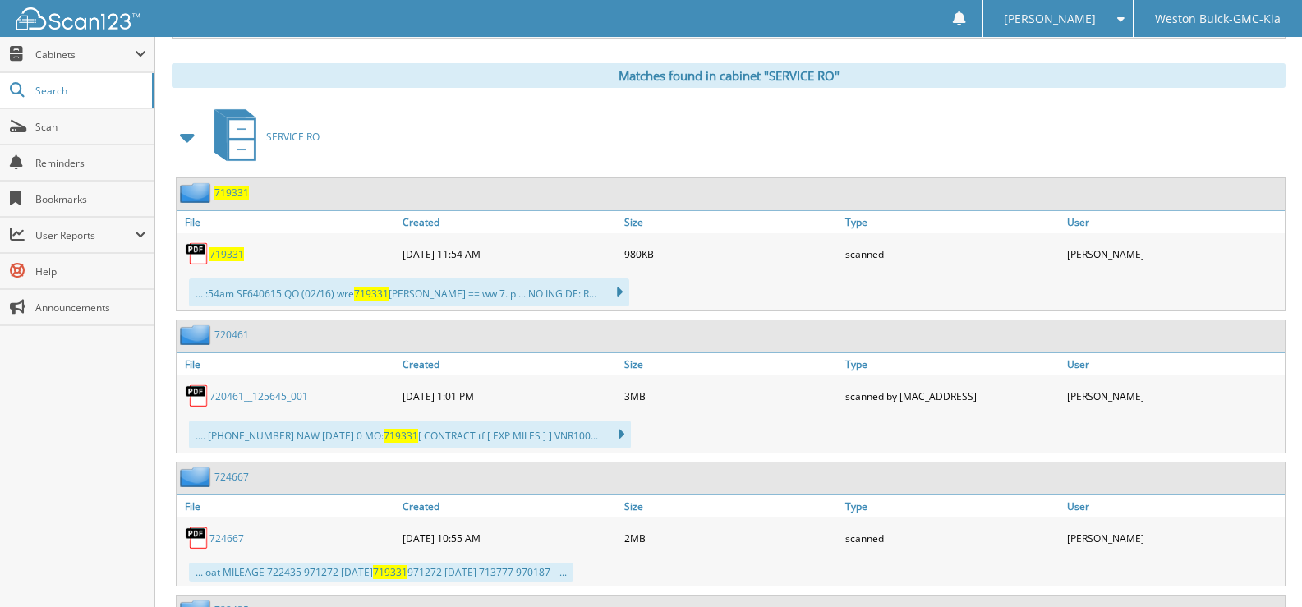
click at [232, 253] on span "719331" at bounding box center [226, 254] width 34 height 14
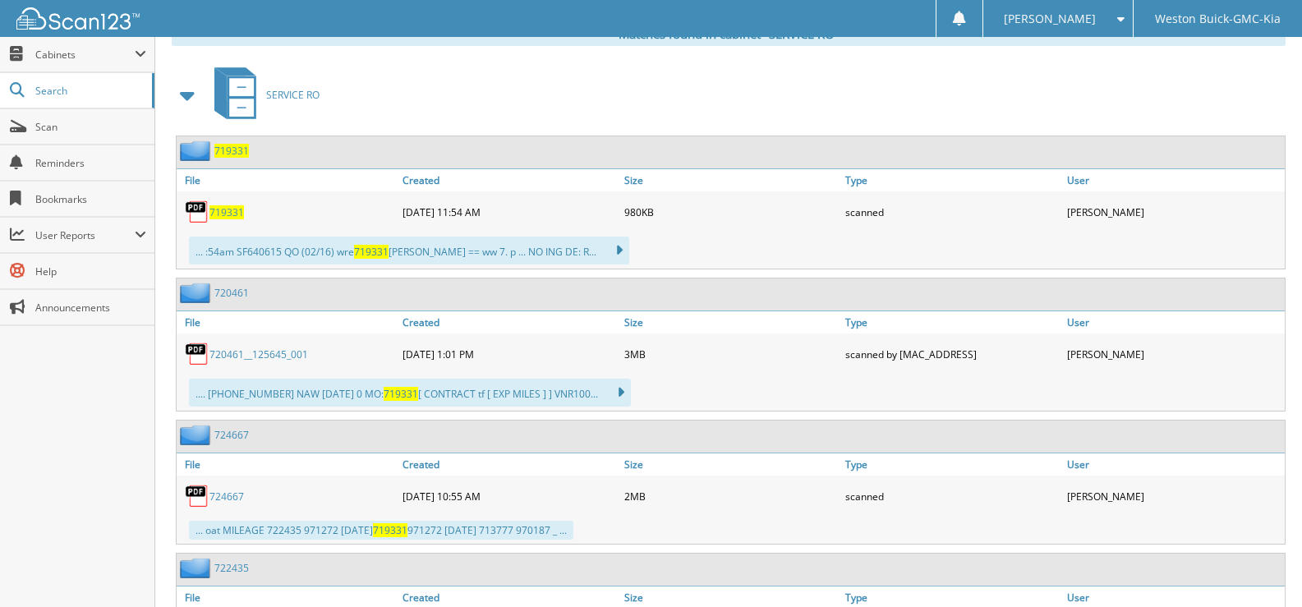
scroll to position [491, 0]
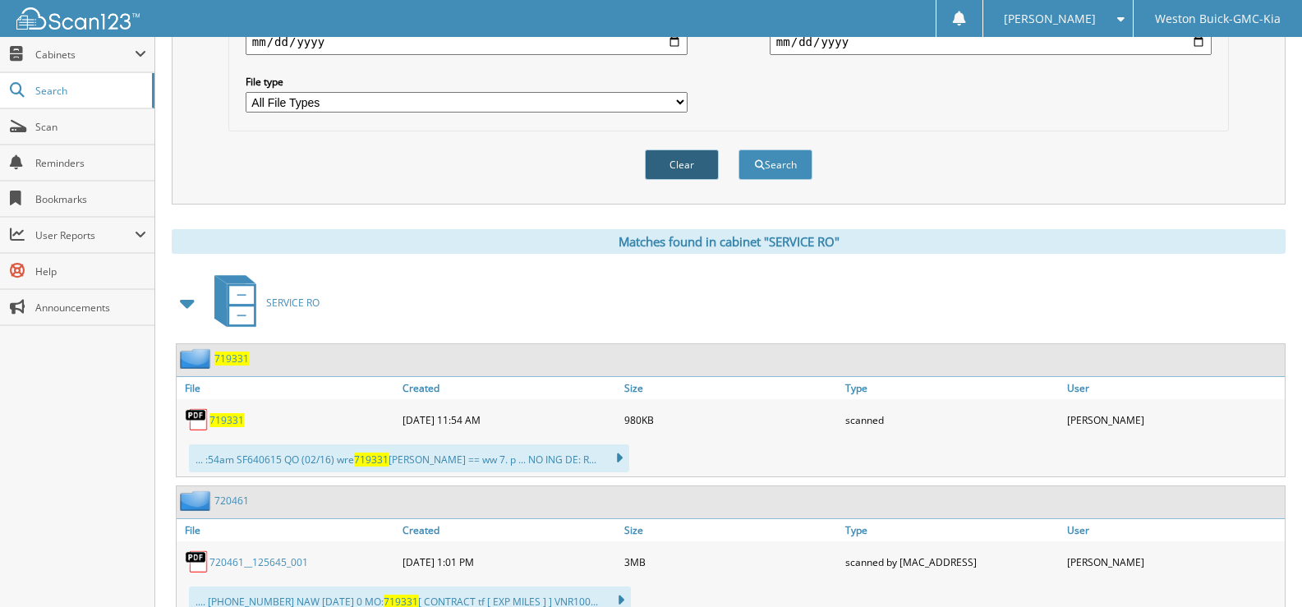
click at [661, 155] on button "Clear" at bounding box center [682, 164] width 74 height 30
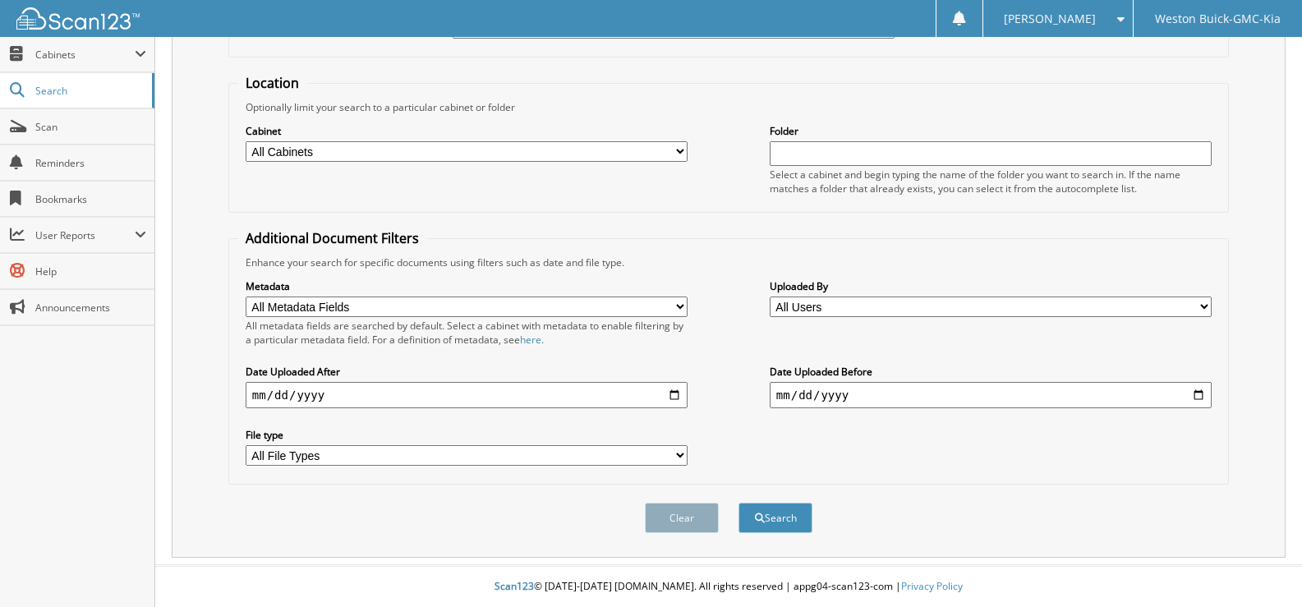
scroll to position [139, 0]
click at [392, 148] on select "All Cabinets ACCOUNTS PAYABLE DEAD DEALS PARTS INVOICE RESERVES SERVICE CONTRAC…" at bounding box center [467, 151] width 442 height 21
select select "4413"
click at [246, 141] on select "All Cabinets ACCOUNTS PAYABLE DEAD DEALS PARTS INVOICE RESERVES SERVICE CONTRAC…" at bounding box center [467, 151] width 442 height 21
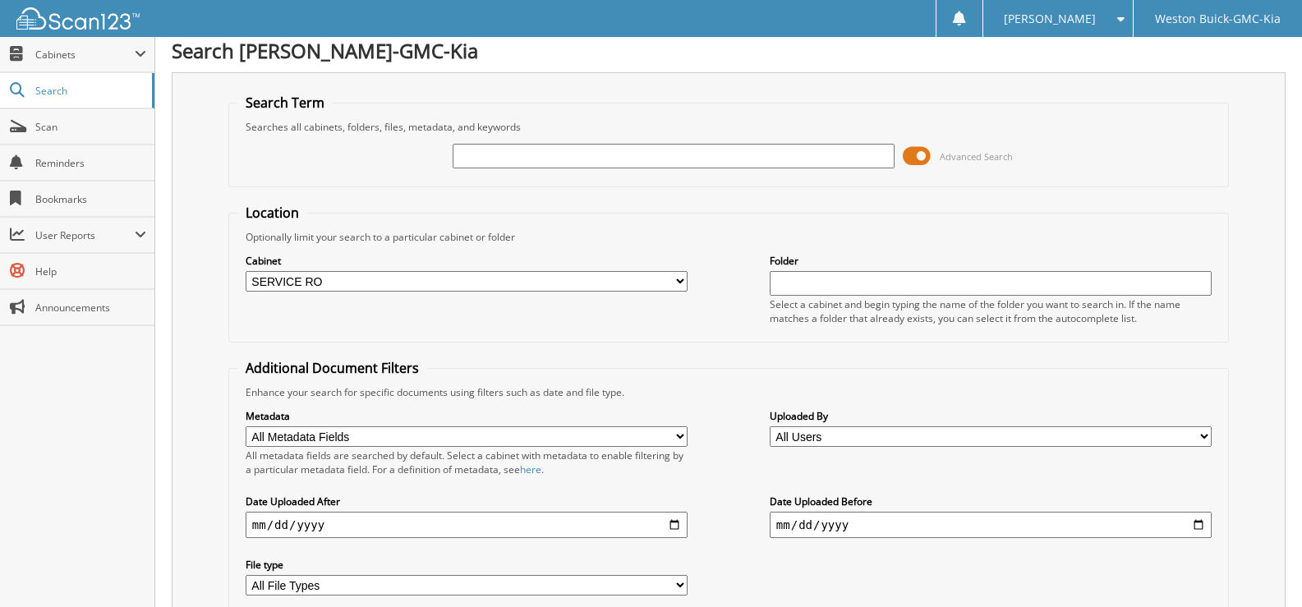
scroll to position [0, 0]
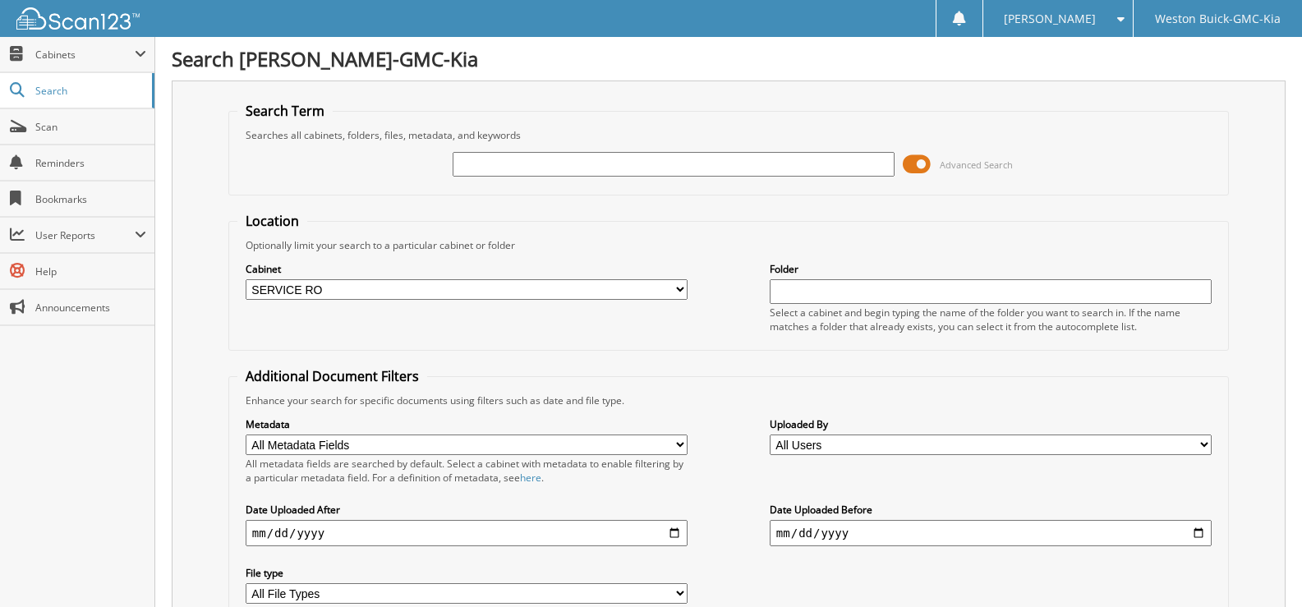
click at [503, 159] on input "text" at bounding box center [673, 164] width 442 height 25
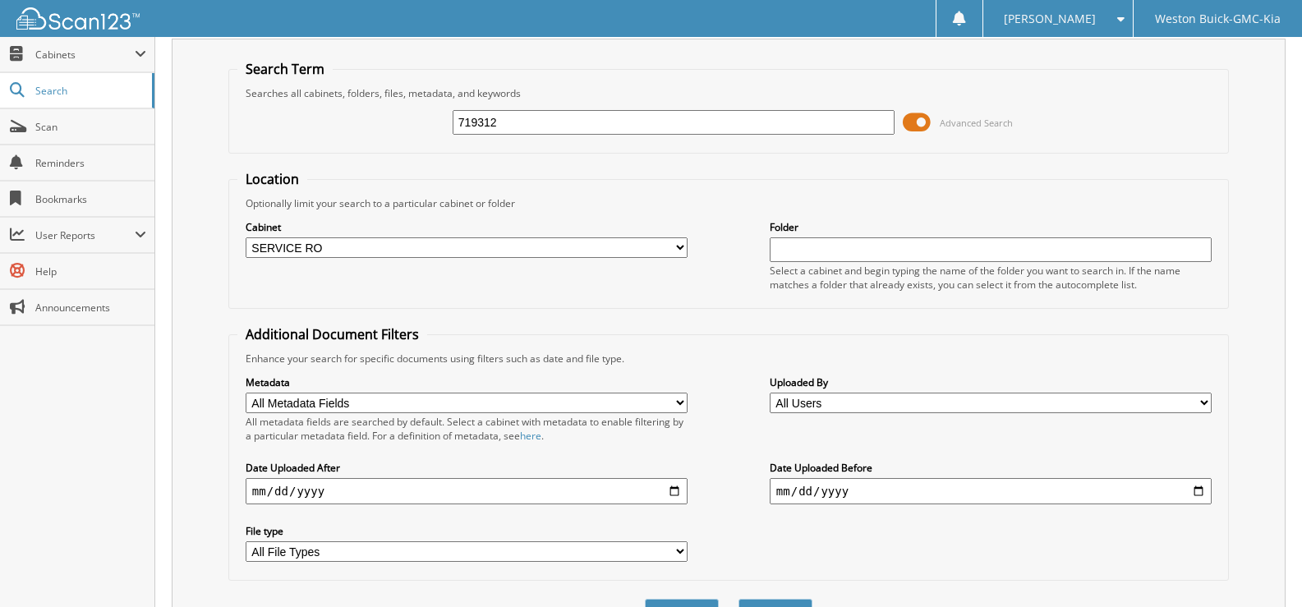
scroll to position [139, 0]
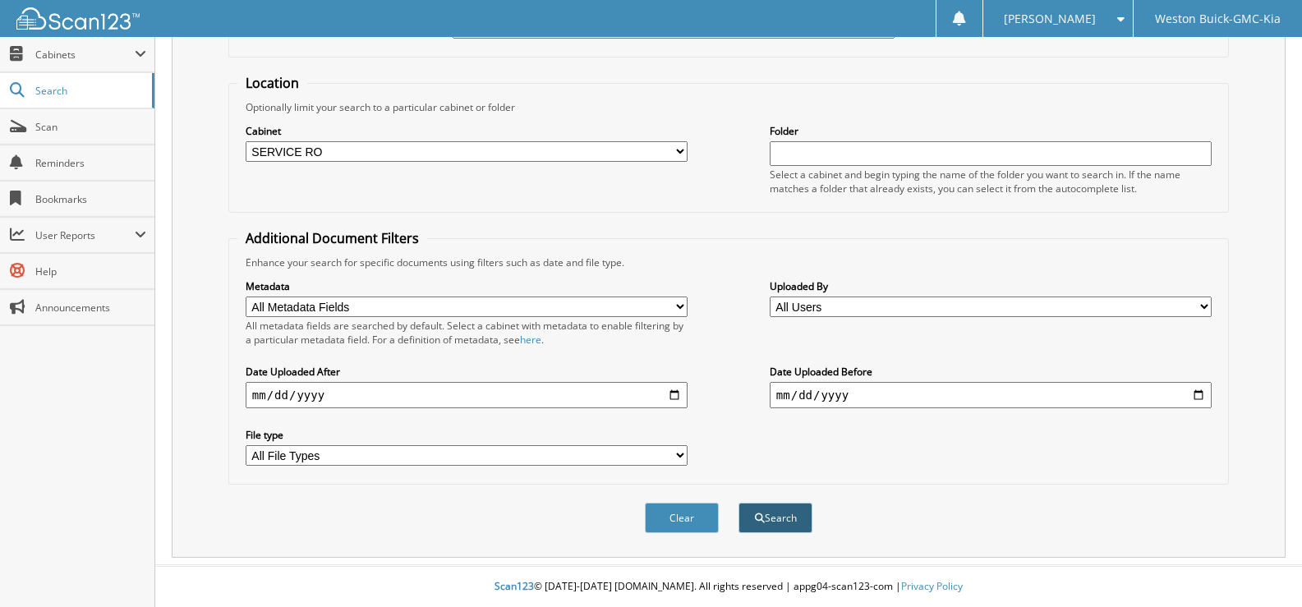
type input "719312"
click at [767, 509] on button "Search" at bounding box center [775, 518] width 74 height 30
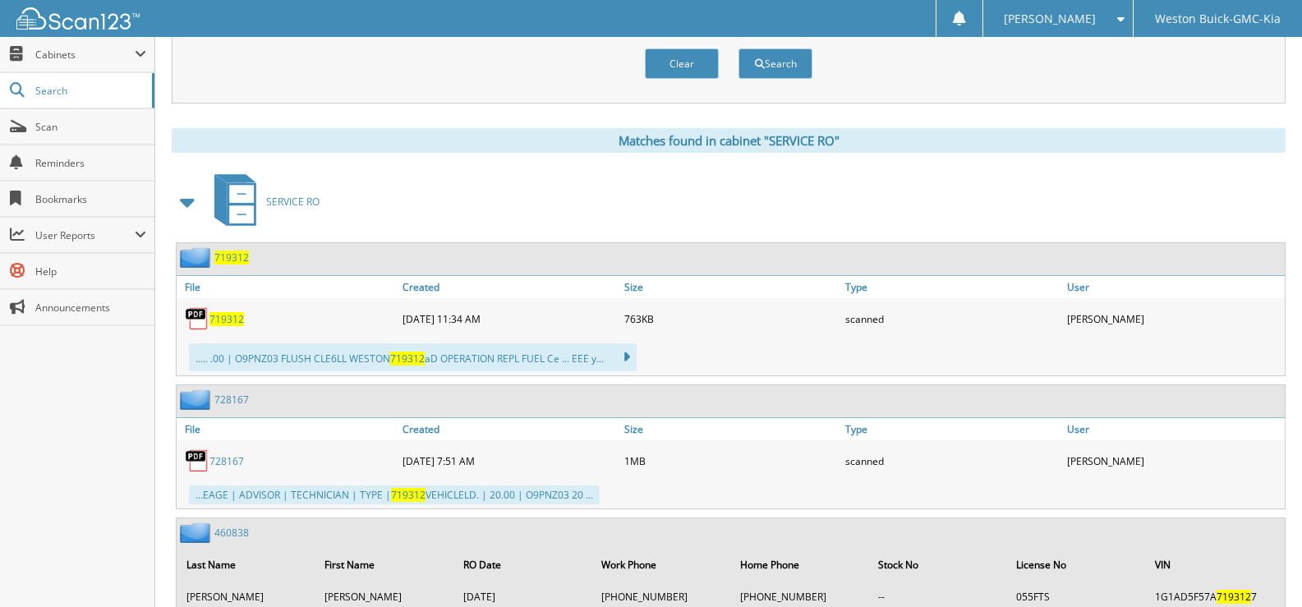
scroll to position [539, 0]
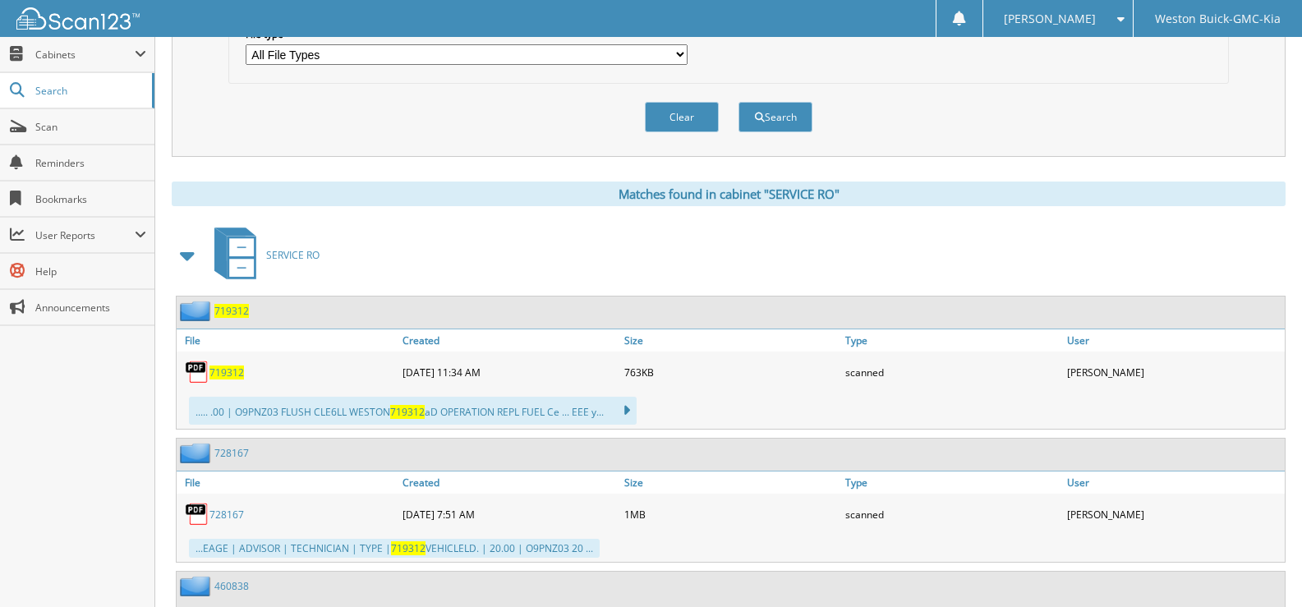
click at [232, 372] on span "719312" at bounding box center [226, 372] width 34 height 14
click at [671, 119] on button "Clear" at bounding box center [682, 117] width 74 height 30
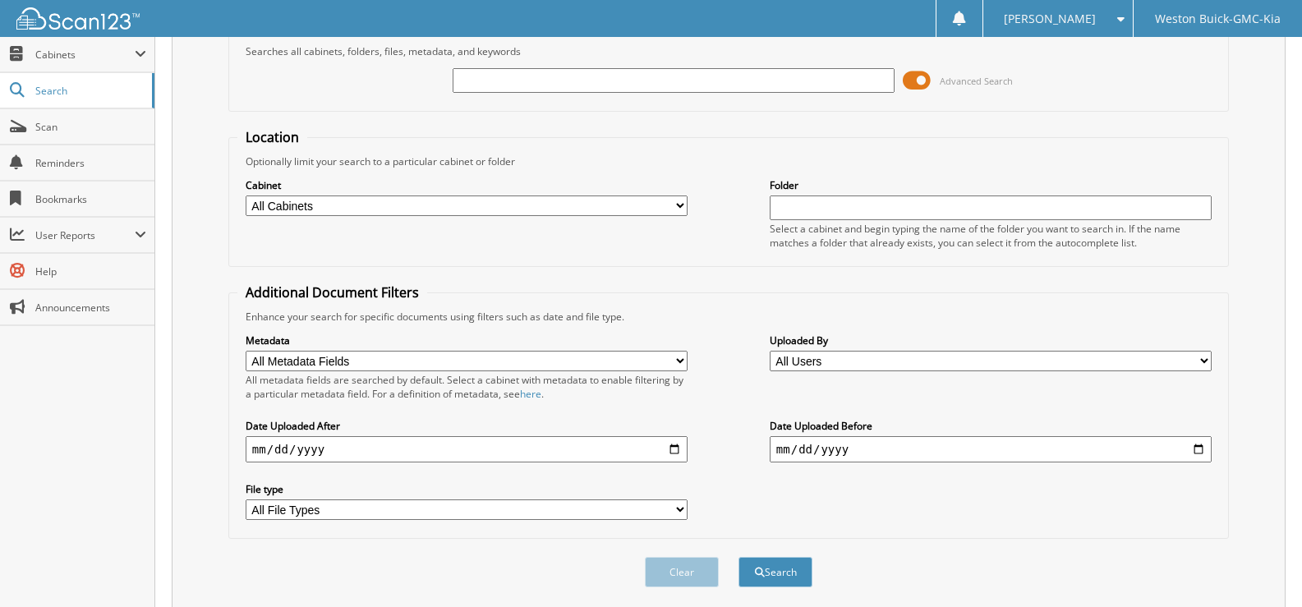
scroll to position [57, 0]
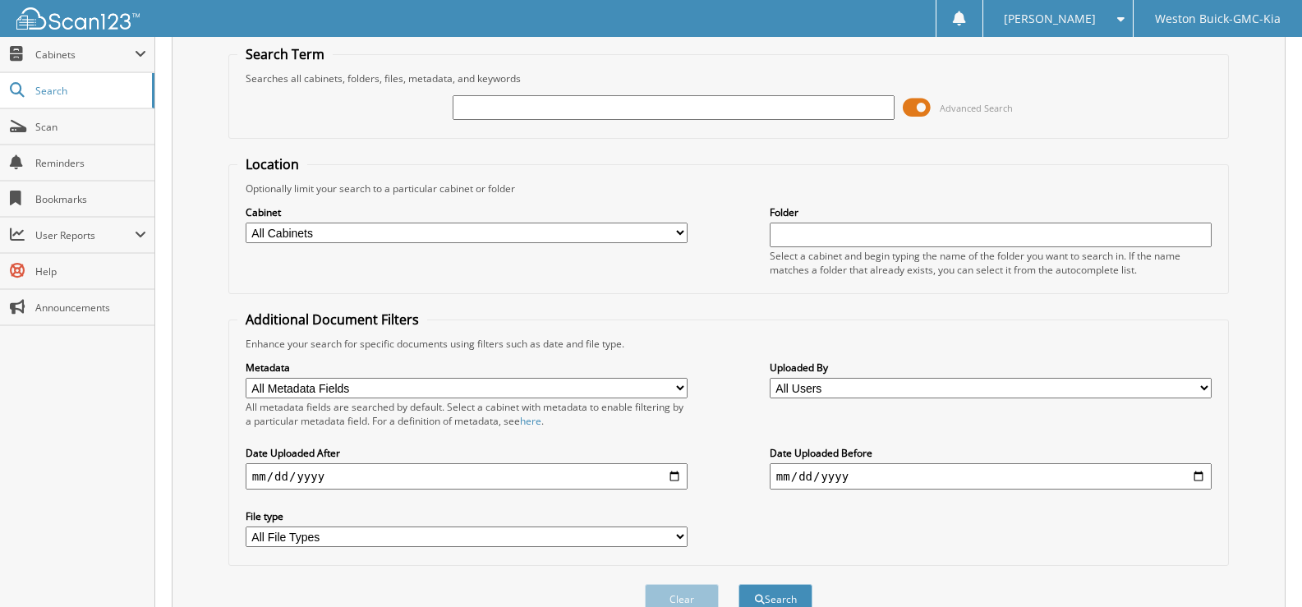
click at [677, 234] on select "All Cabinets ACCOUNTS PAYABLE DEAD DEALS PARTS INVOICE RESERVES SERVICE CONTRAC…" at bounding box center [467, 233] width 442 height 21
select select "4413"
click at [246, 223] on select "All Cabinets ACCOUNTS PAYABLE DEAD DEALS PARTS INVOICE RESERVES SERVICE CONTRAC…" at bounding box center [467, 233] width 442 height 21
click at [476, 104] on input "text" at bounding box center [673, 107] width 442 height 25
type input "719298"
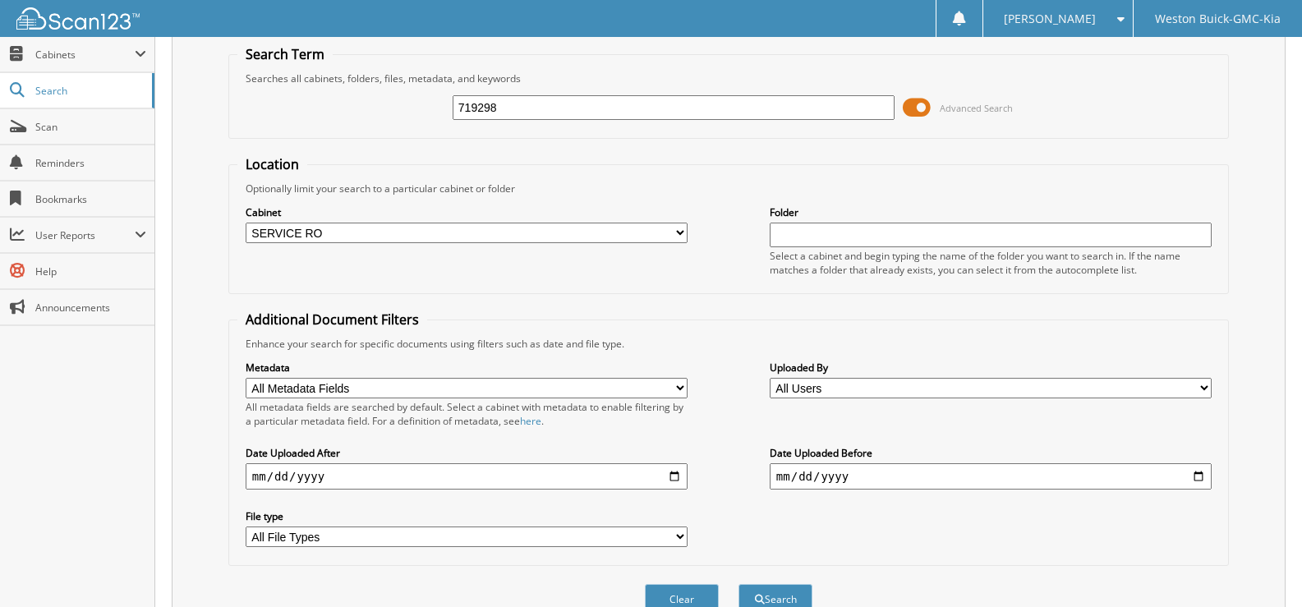
click at [738, 584] on button "Search" at bounding box center [775, 599] width 74 height 30
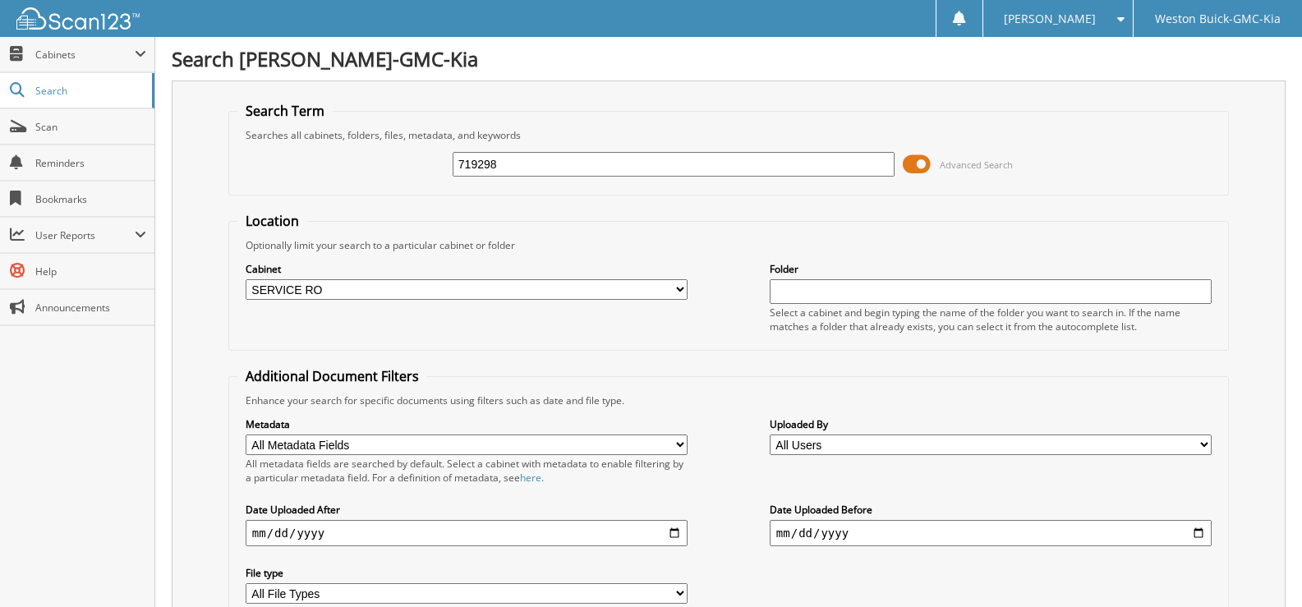
click at [509, 167] on input "719298" at bounding box center [673, 164] width 442 height 25
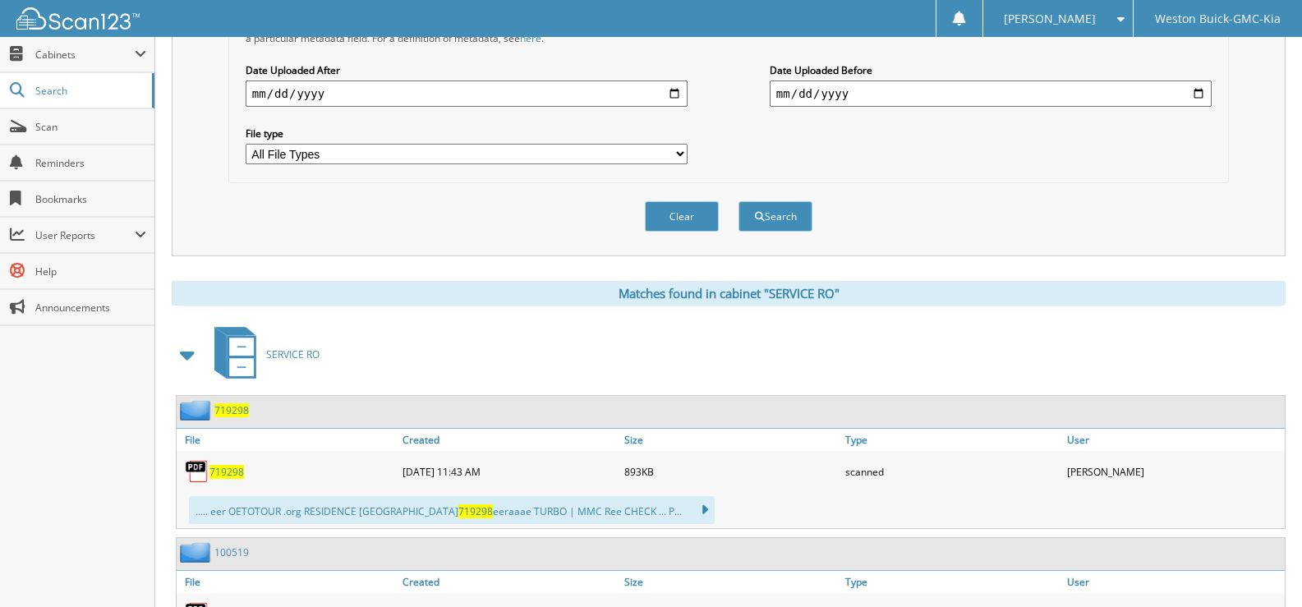
scroll to position [493, 0]
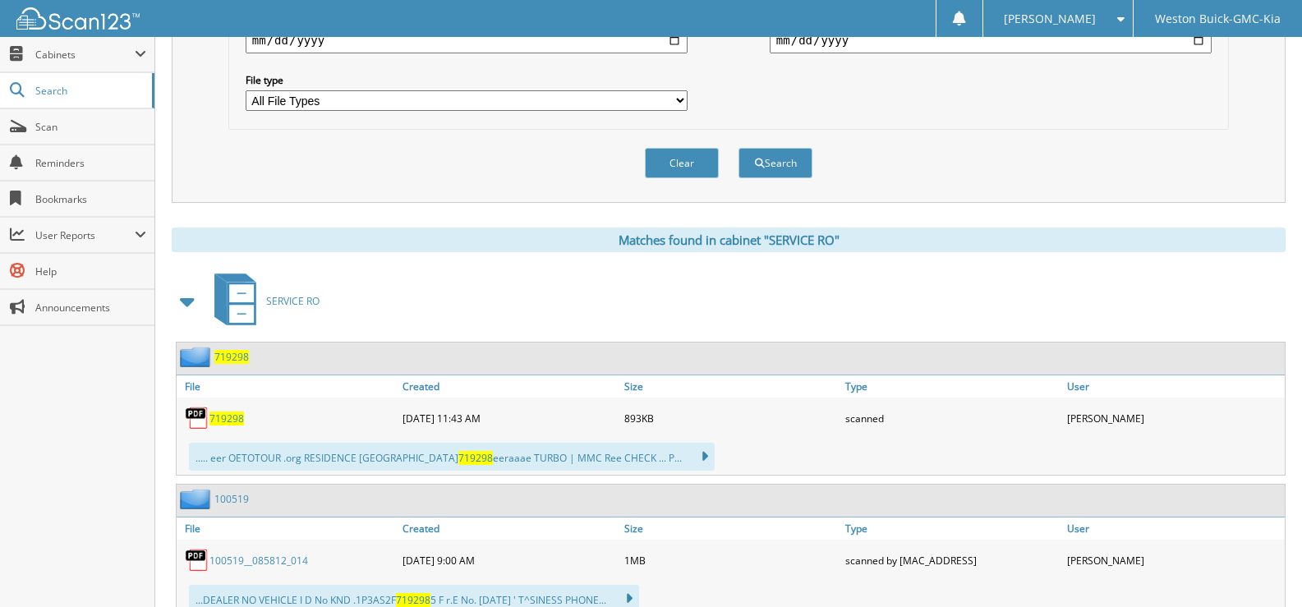
click at [224, 418] on span "719298" at bounding box center [226, 418] width 34 height 14
click at [674, 166] on button "Clear" at bounding box center [682, 163] width 74 height 30
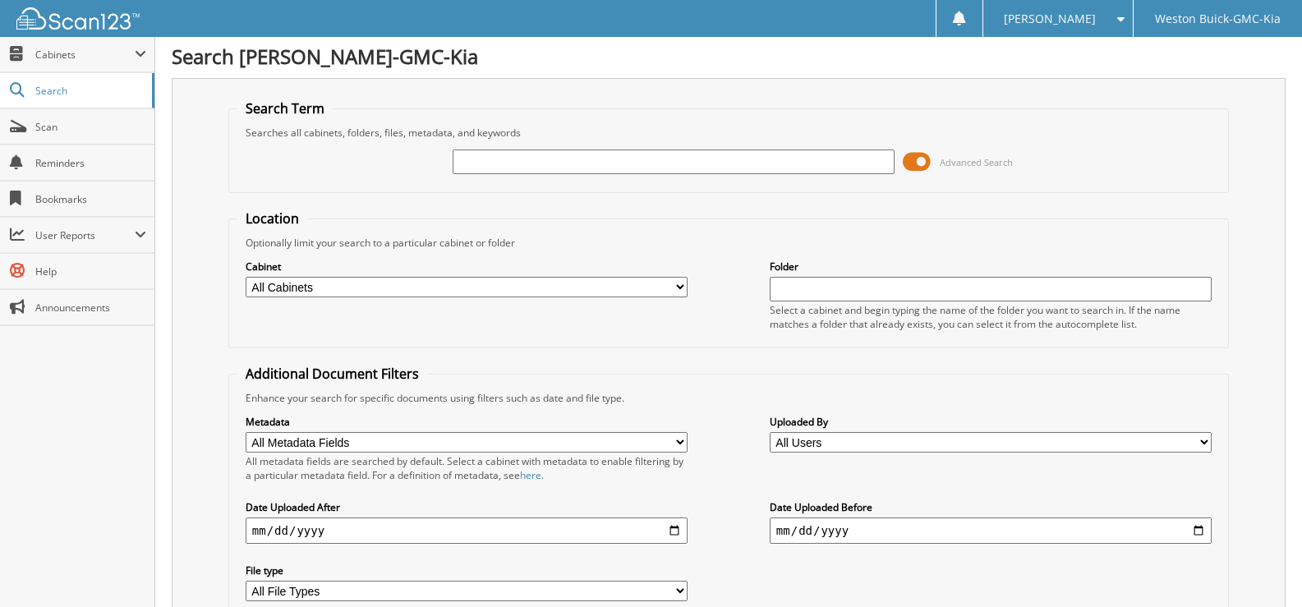
scroll to position [0, 0]
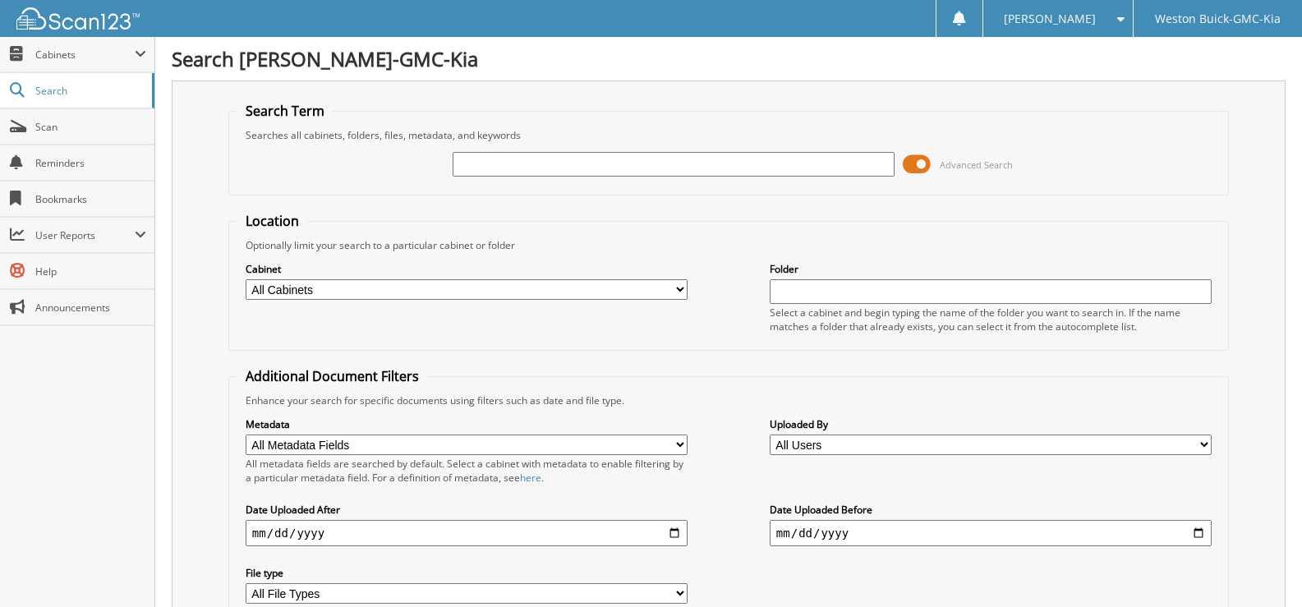
click at [677, 293] on select "All Cabinets ACCOUNTS PAYABLE DEAD DEALS PARTS INVOICE RESERVES SERVICE CONTRAC…" at bounding box center [467, 289] width 442 height 21
select select "4413"
click at [246, 279] on select "All Cabinets ACCOUNTS PAYABLE DEAD DEALS PARTS INVOICE RESERVES SERVICE CONTRAC…" at bounding box center [467, 289] width 442 height 21
click at [474, 168] on input "text" at bounding box center [673, 164] width 442 height 25
click at [532, 166] on input "719317" at bounding box center [673, 164] width 442 height 25
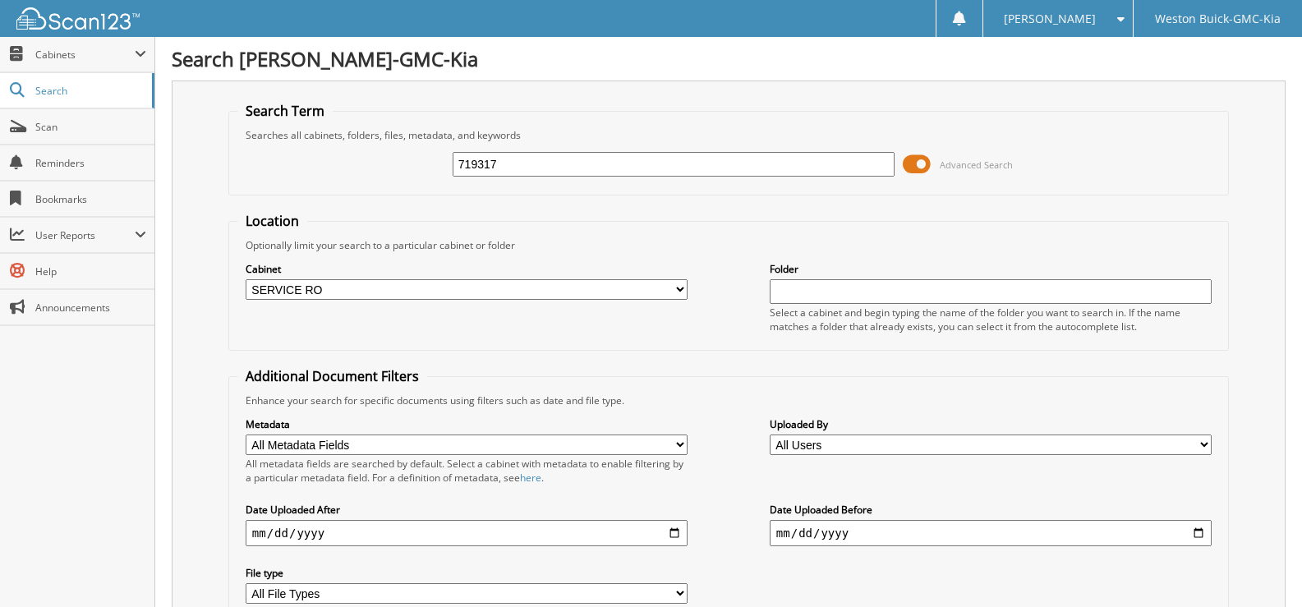
click at [519, 163] on input "719317" at bounding box center [673, 164] width 442 height 25
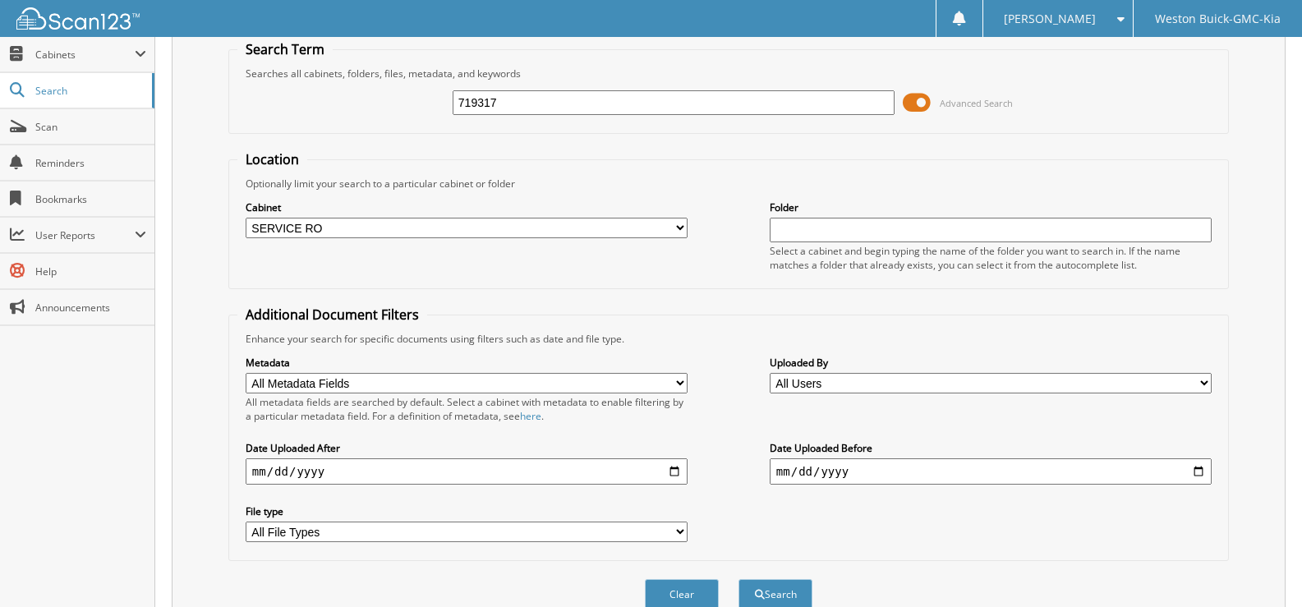
scroll to position [139, 0]
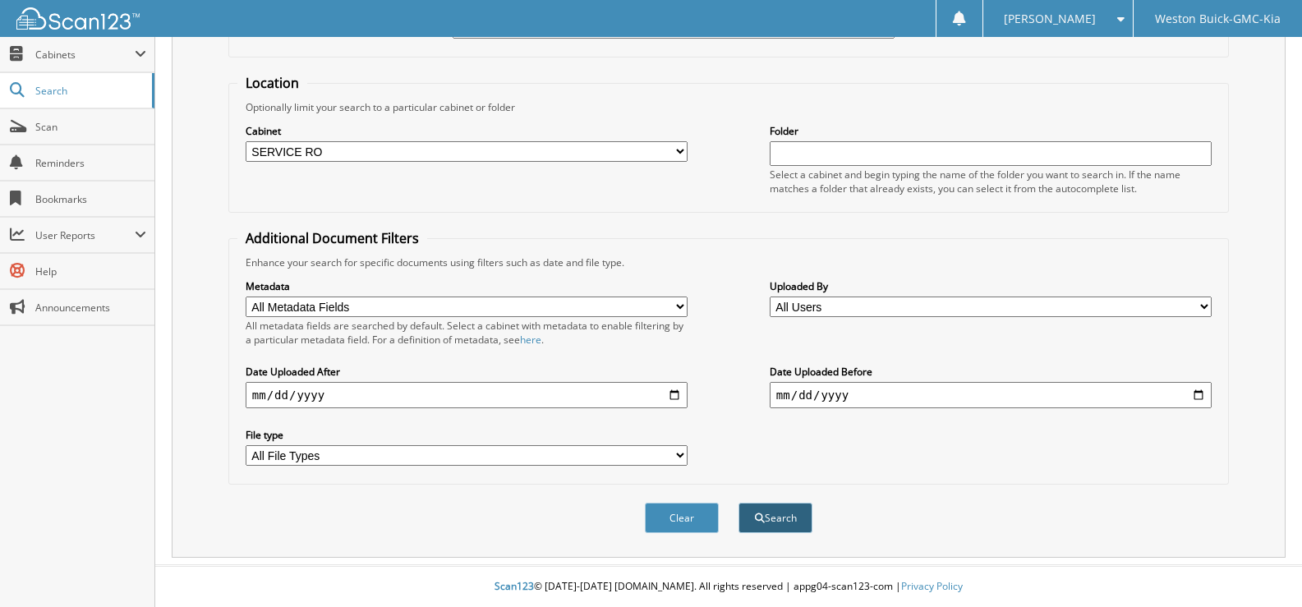
type input "719317"
click at [769, 516] on button "Search" at bounding box center [775, 518] width 74 height 30
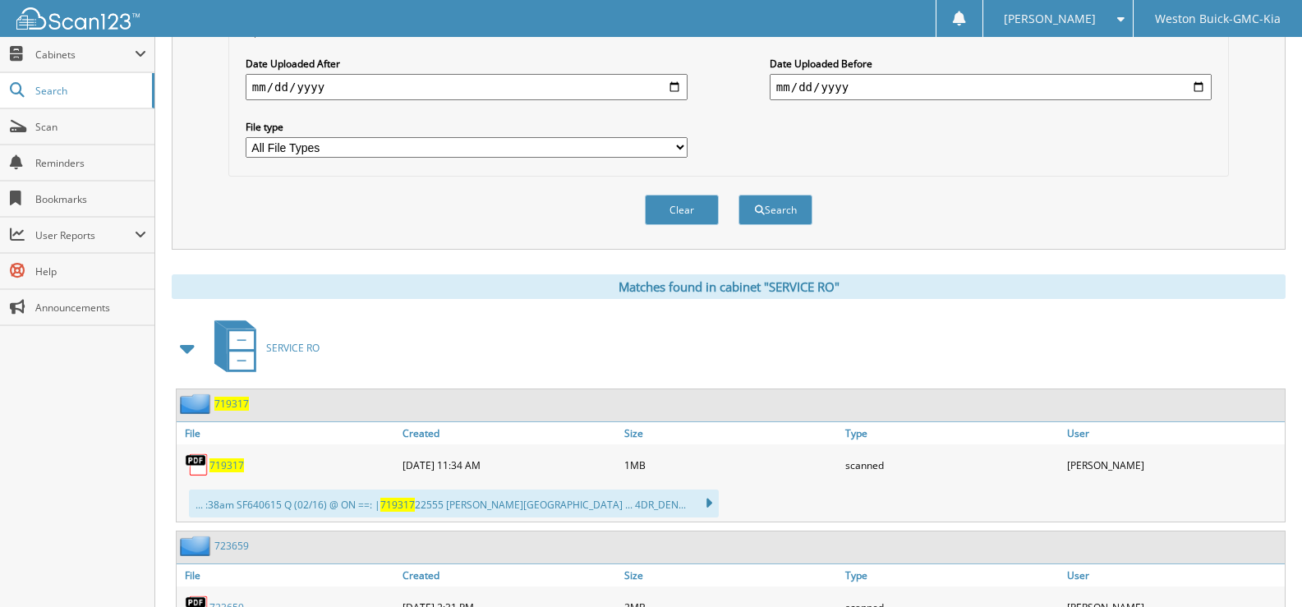
scroll to position [493, 0]
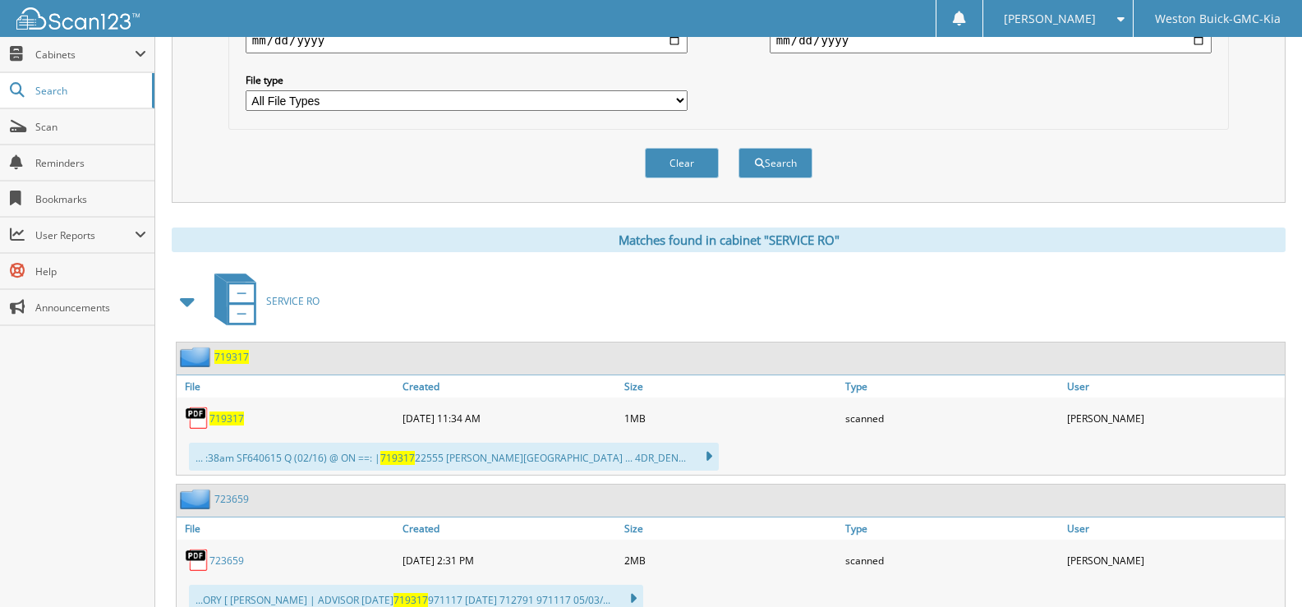
click at [236, 420] on span "719317" at bounding box center [226, 418] width 34 height 14
click at [675, 170] on button "Clear" at bounding box center [682, 163] width 74 height 30
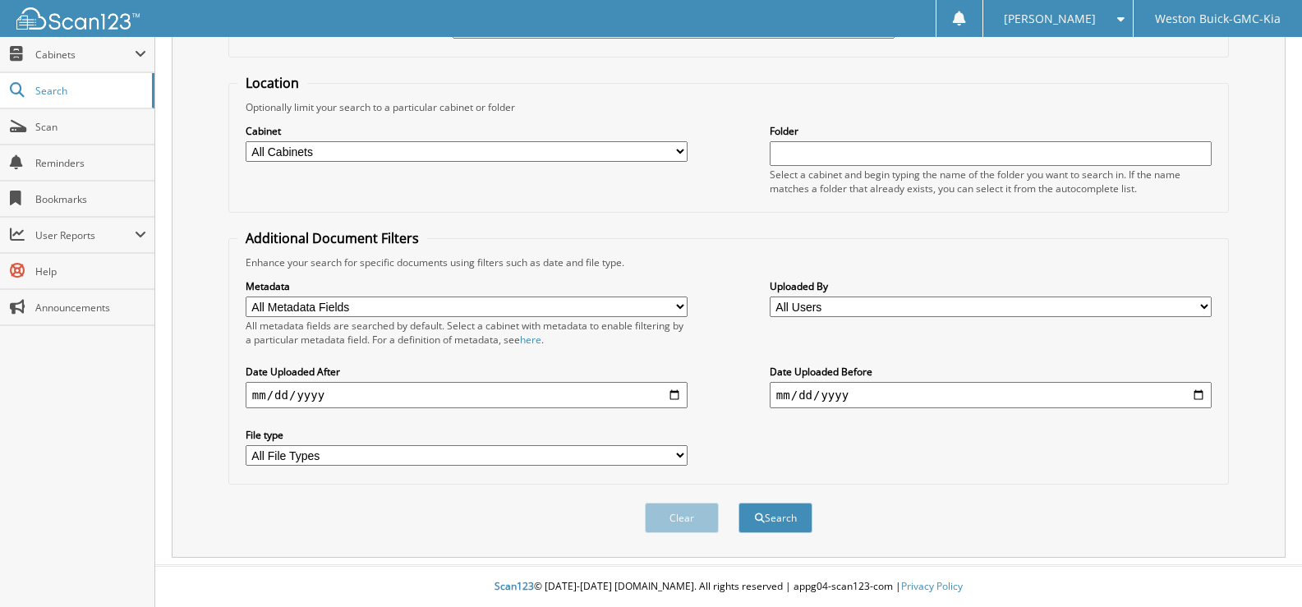
scroll to position [0, 0]
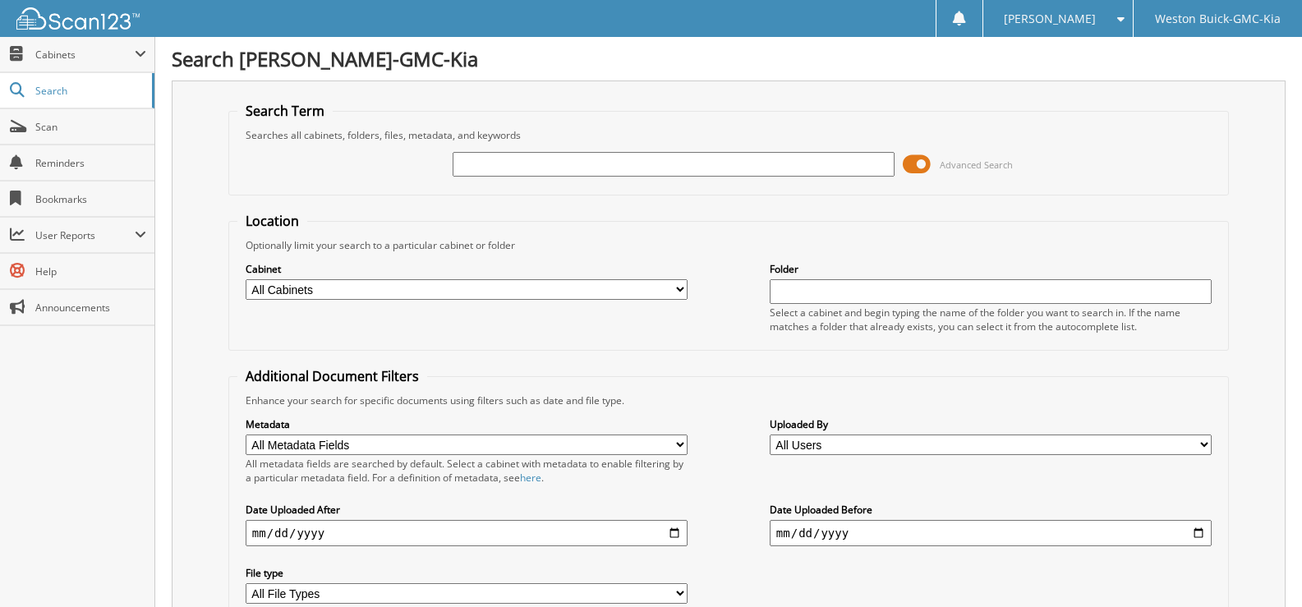
click at [686, 285] on select "All Cabinets ACCOUNTS PAYABLE DEAD DEALS PARTS INVOICE RESERVES SERVICE CONTRAC…" at bounding box center [467, 289] width 442 height 21
select select "4413"
click at [246, 279] on select "All Cabinets ACCOUNTS PAYABLE DEAD DEALS PARTS INVOICE RESERVES SERVICE CONTRAC…" at bounding box center [467, 289] width 442 height 21
click at [481, 171] on input "text" at bounding box center [673, 164] width 442 height 25
type input "719314"
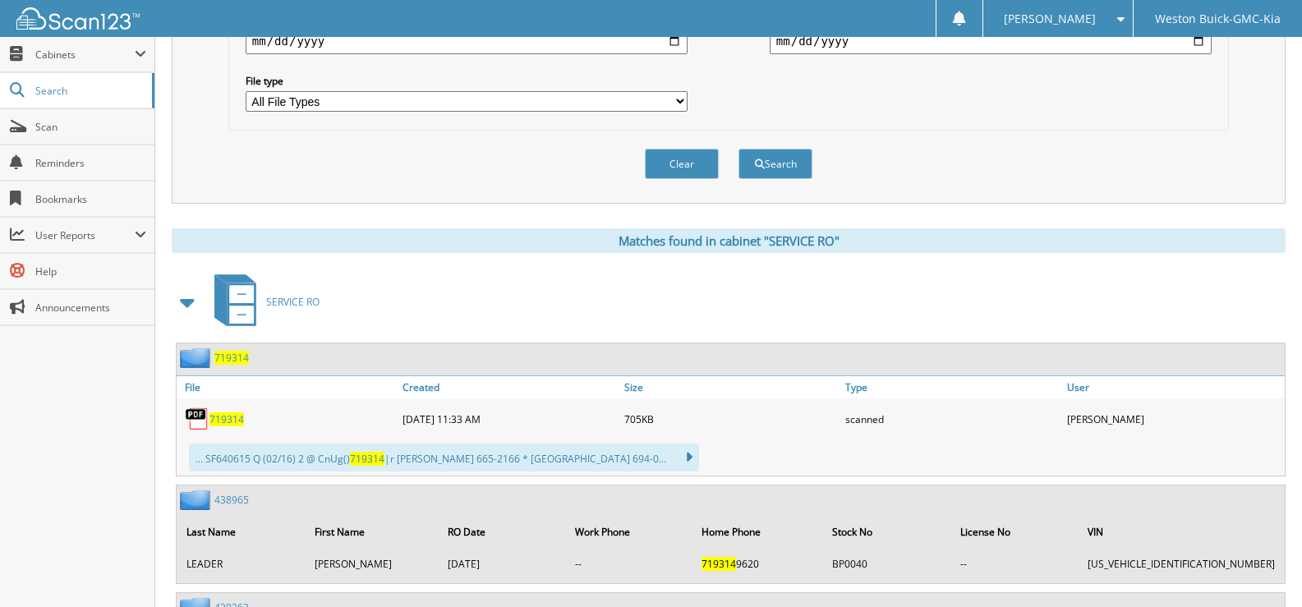
scroll to position [493, 0]
click at [221, 419] on span "719314" at bounding box center [226, 418] width 34 height 14
click at [673, 167] on button "Clear" at bounding box center [682, 163] width 74 height 30
select select
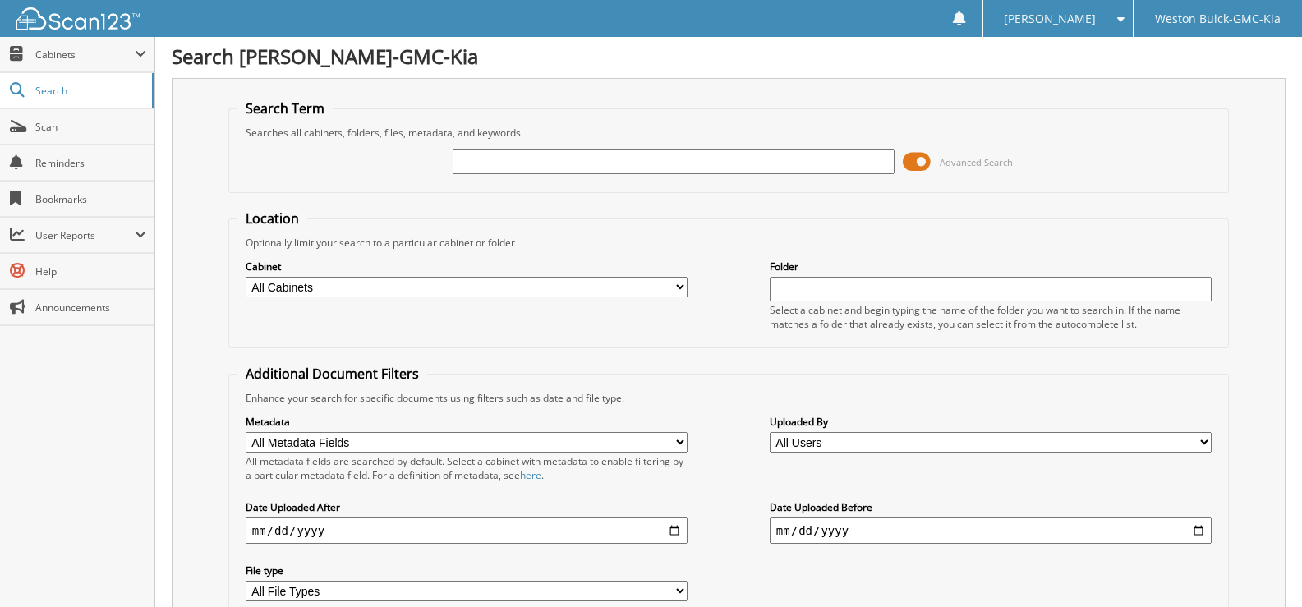
scroll to position [0, 0]
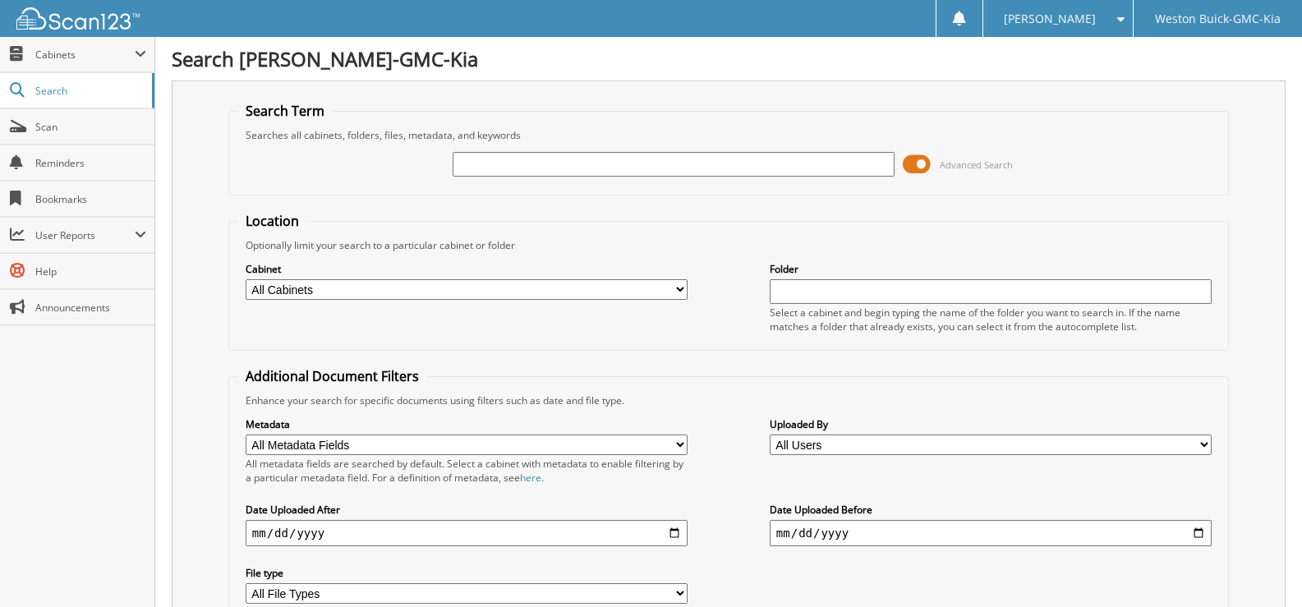
click at [492, 168] on input "text" at bounding box center [673, 164] width 442 height 25
type input "719310"
click at [684, 291] on select "All Cabinets ACCOUNTS PAYABLE DEAD DEALS PARTS INVOICE RESERVES SERVICE CONTRAC…" at bounding box center [467, 289] width 442 height 21
select select "4413"
click at [246, 279] on select "All Cabinets ACCOUNTS PAYABLE DEAD DEALS PARTS INVOICE RESERVES SERVICE CONTRAC…" at bounding box center [467, 289] width 442 height 21
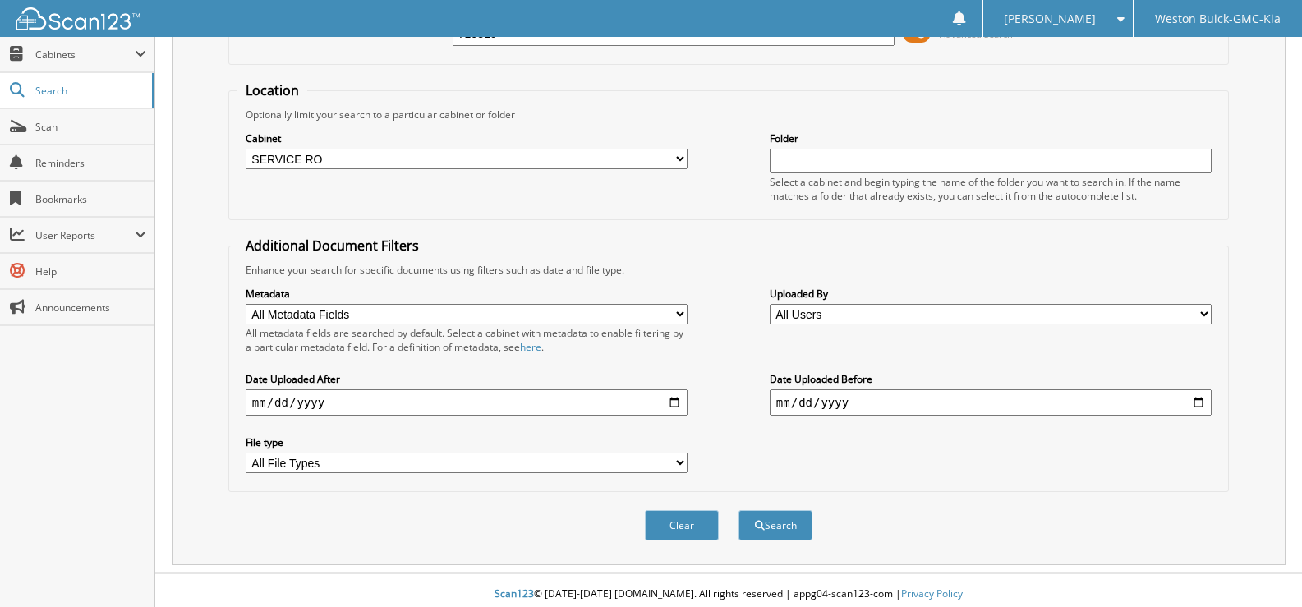
scroll to position [139, 0]
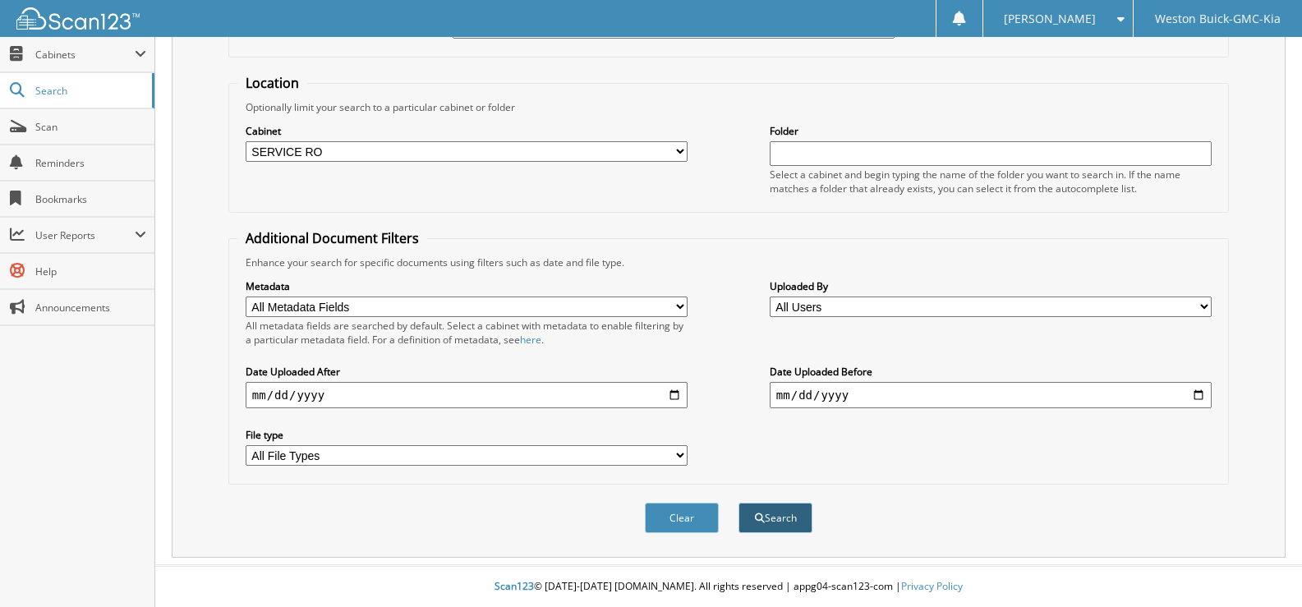
drag, startPoint x: 660, startPoint y: 516, endPoint x: 794, endPoint y: 518, distance: 133.9
click at [794, 518] on div "Clear Search" at bounding box center [728, 517] width 1000 height 67
click at [794, 518] on button "Search" at bounding box center [775, 518] width 74 height 30
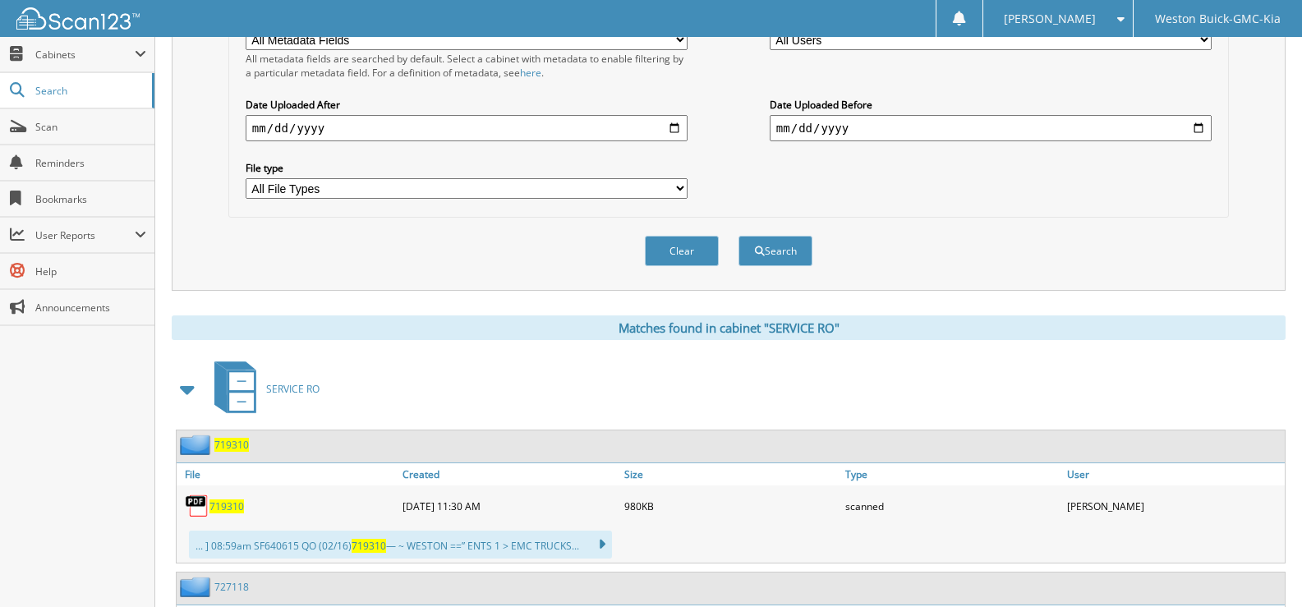
scroll to position [575, 0]
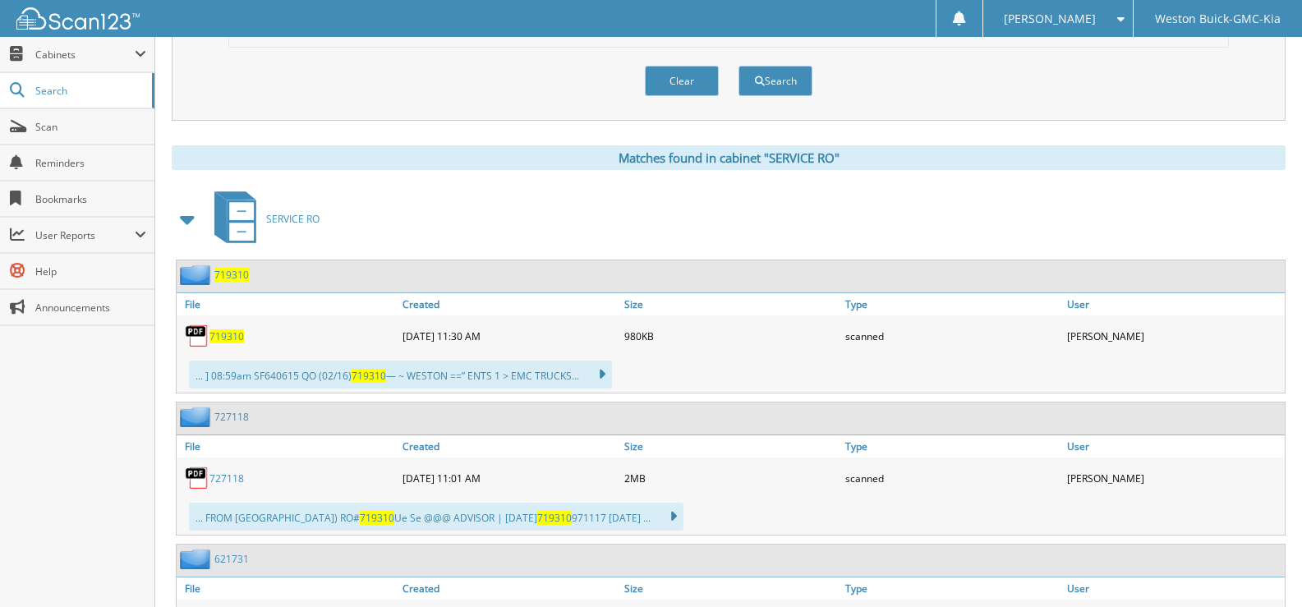
click at [224, 329] on link "719310" at bounding box center [226, 336] width 34 height 14
click at [682, 80] on button "Clear" at bounding box center [682, 81] width 74 height 30
select select
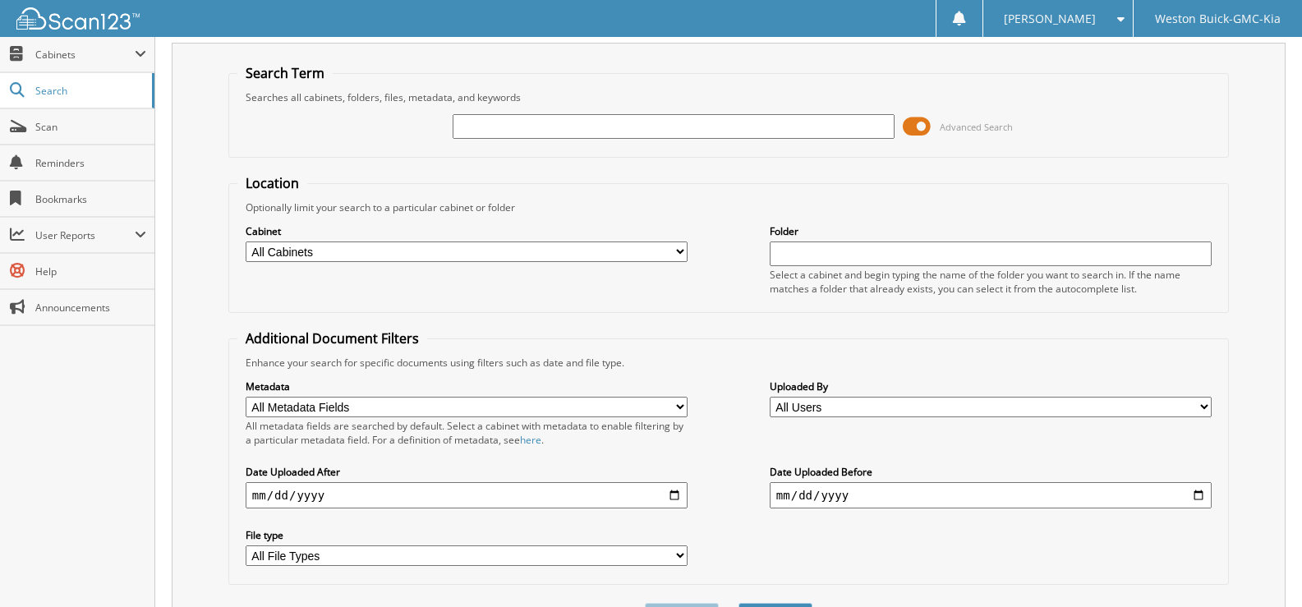
scroll to position [0, 0]
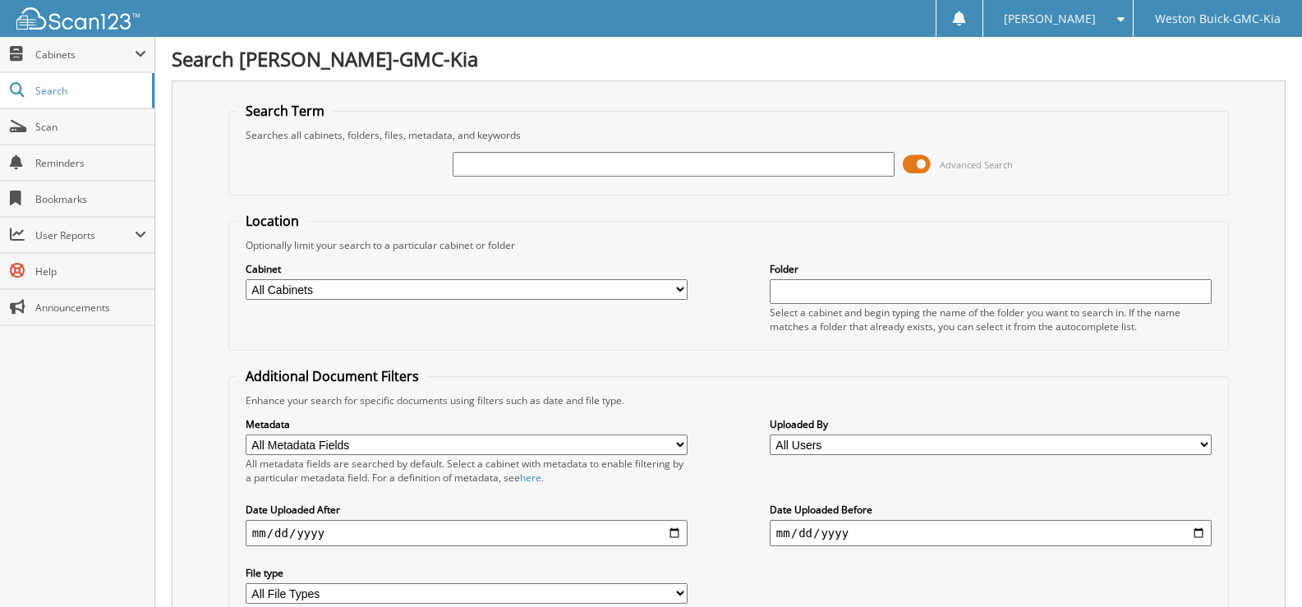
click at [475, 161] on input "text" at bounding box center [673, 164] width 442 height 25
type input "719301"
click at [681, 290] on select "All Cabinets ACCOUNTS PAYABLE DEAD DEALS PARTS INVOICE RESERVES SERVICE CONTRAC…" at bounding box center [467, 289] width 442 height 21
select select "4413"
click at [246, 279] on select "All Cabinets ACCOUNTS PAYABLE DEAD DEALS PARTS INVOICE RESERVES SERVICE CONTRAC…" at bounding box center [467, 289] width 442 height 21
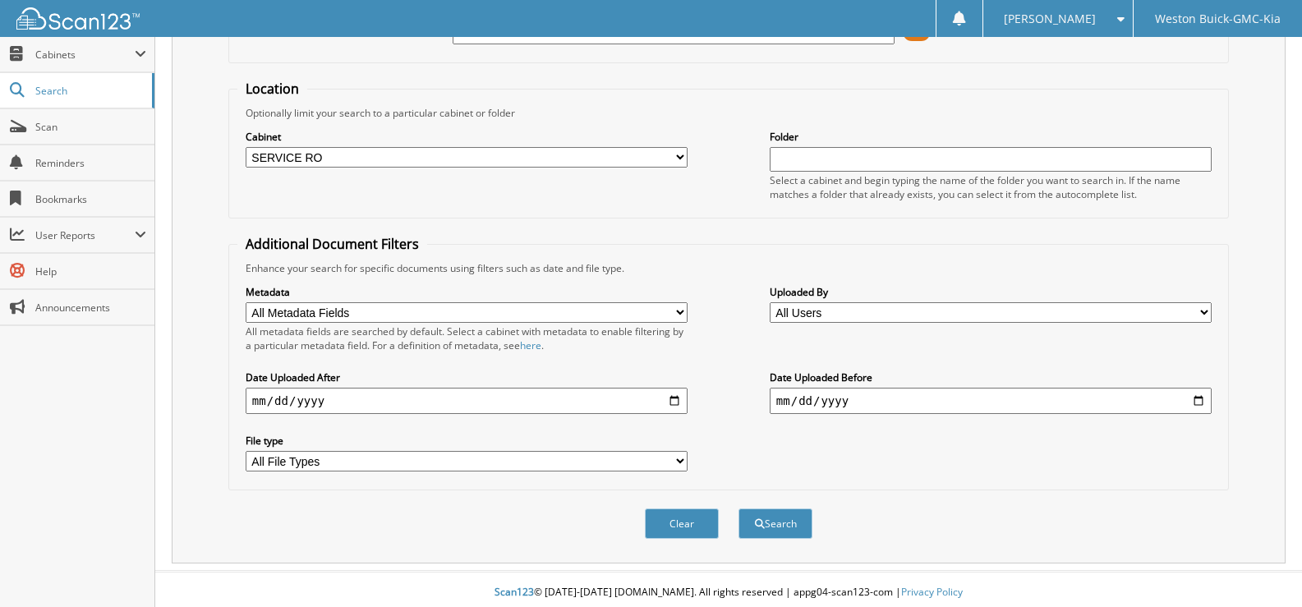
scroll to position [139, 0]
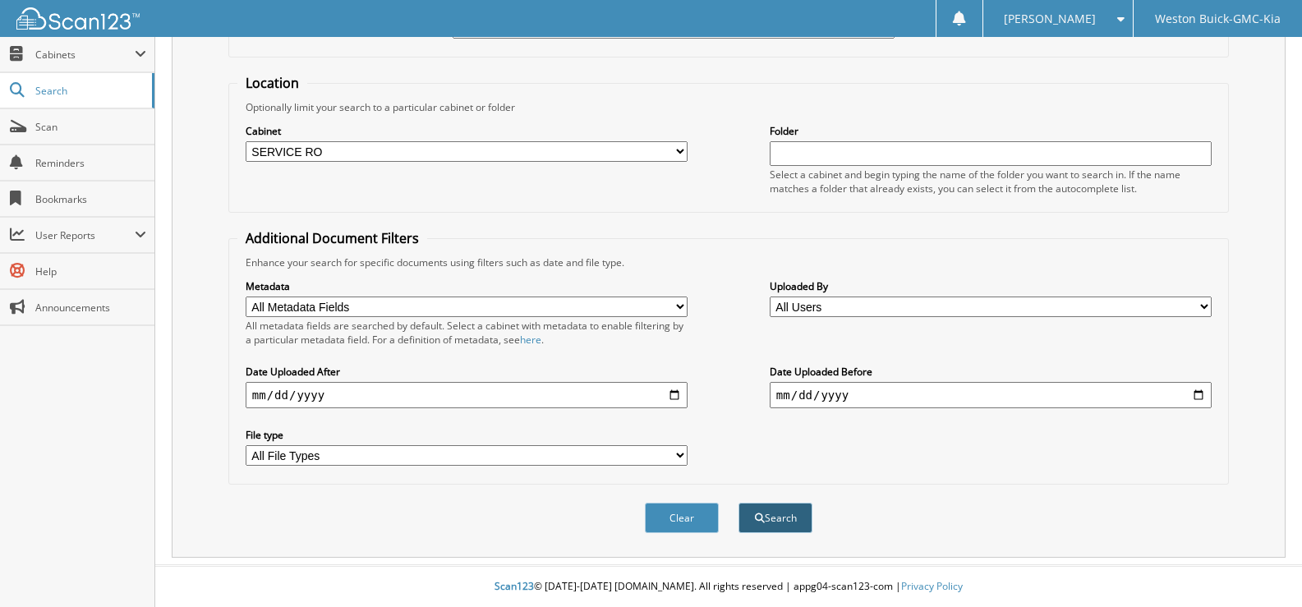
click at [761, 519] on span "submit" at bounding box center [760, 518] width 10 height 10
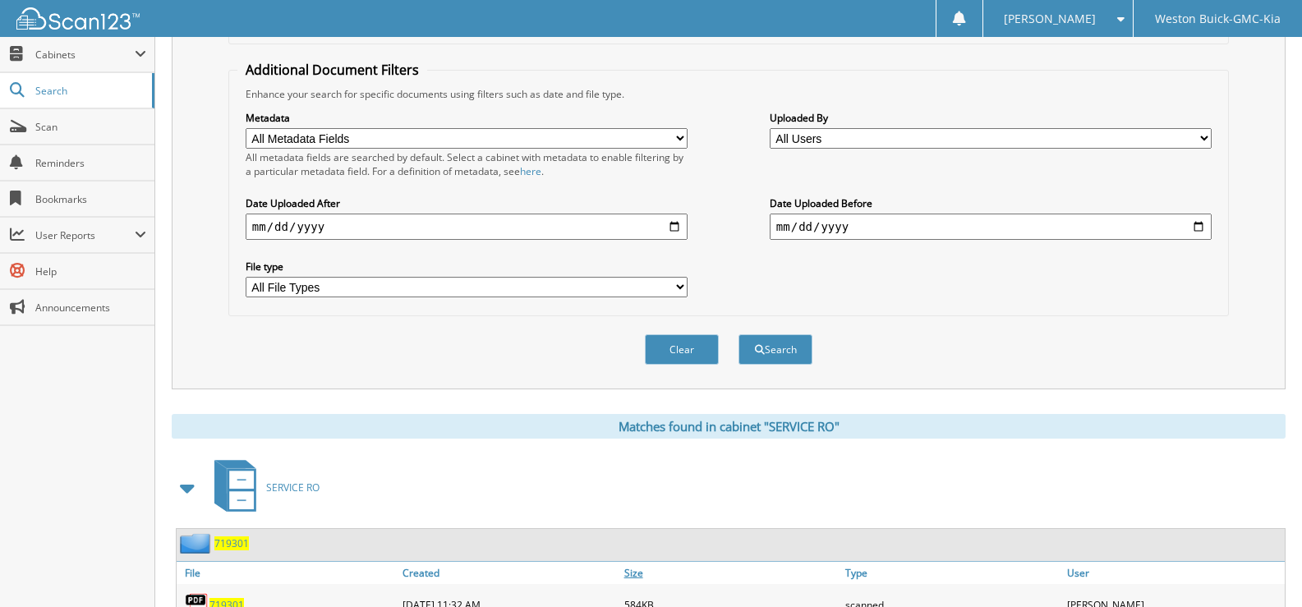
scroll to position [411, 0]
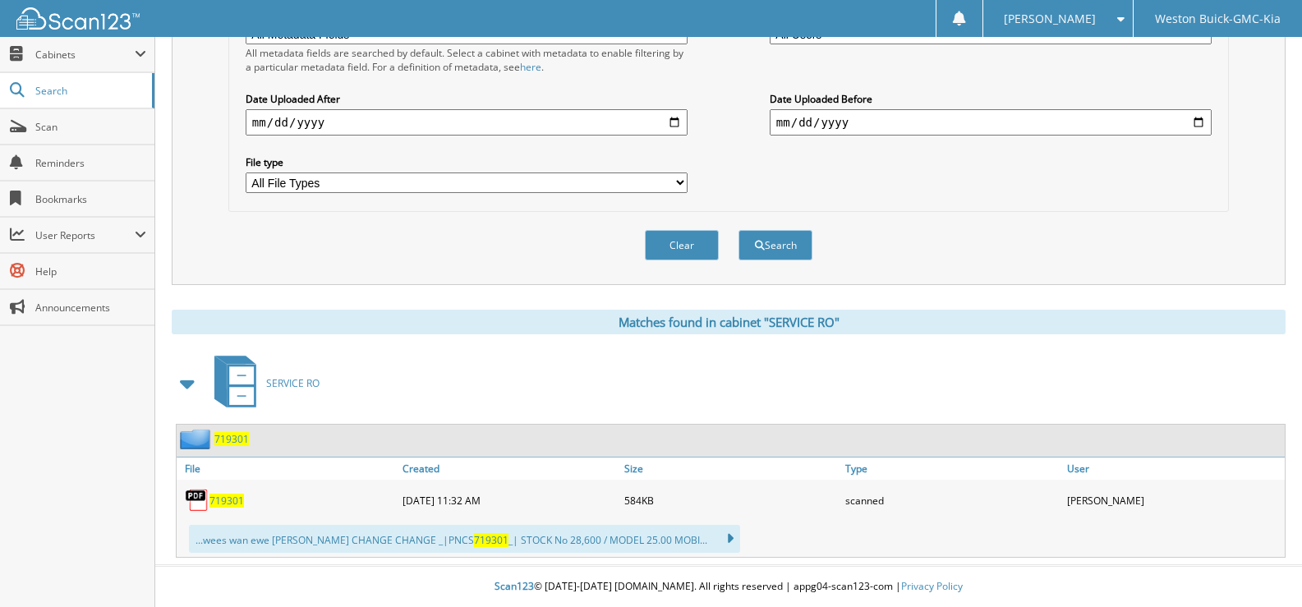
click at [233, 498] on span "719301" at bounding box center [226, 501] width 34 height 14
click at [223, 496] on span "719301" at bounding box center [226, 501] width 34 height 14
click at [236, 501] on span "719301" at bounding box center [226, 501] width 34 height 14
click at [669, 249] on button "Clear" at bounding box center [682, 245] width 74 height 30
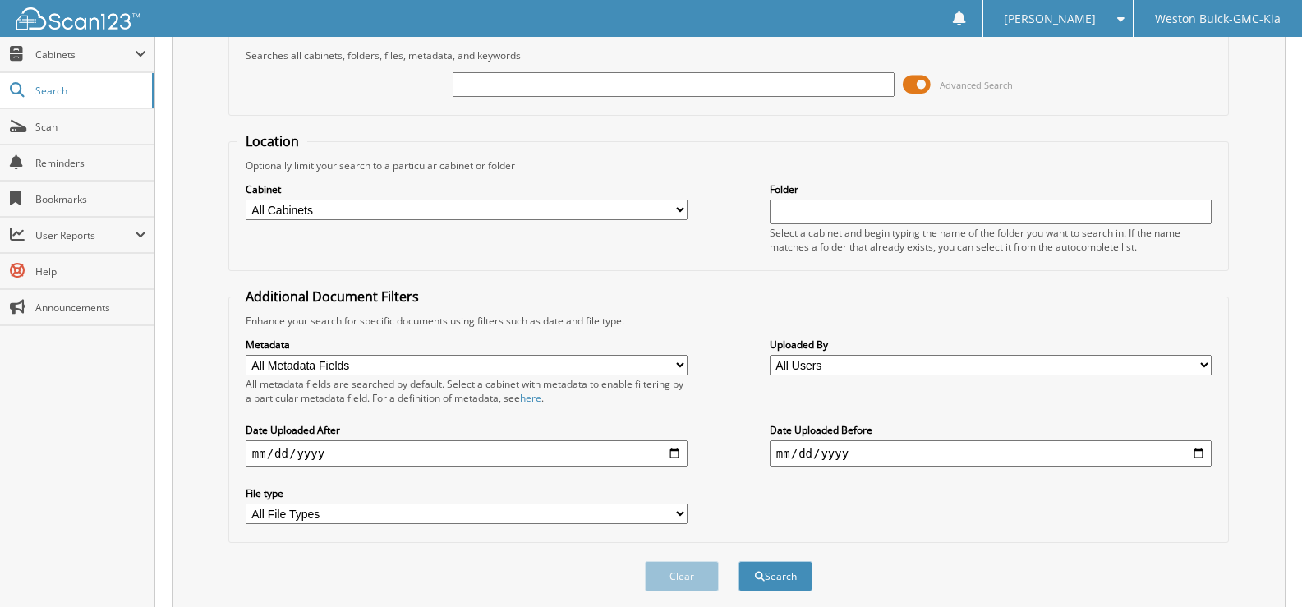
scroll to position [0, 0]
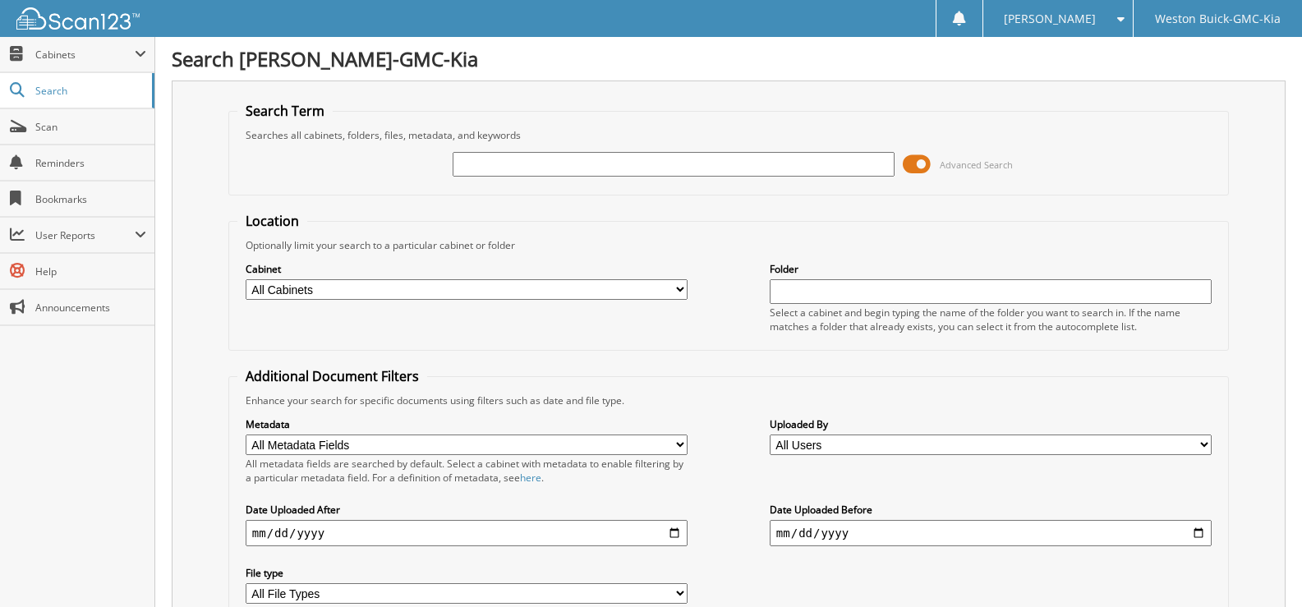
click at [682, 289] on select "All Cabinets ACCOUNTS PAYABLE DEAD DEALS PARTS INVOICE RESERVES SERVICE CONTRAC…" at bounding box center [467, 289] width 442 height 21
select select "4413"
click at [246, 279] on select "All Cabinets ACCOUNTS PAYABLE DEAD DEALS PARTS INVOICE RESERVES SERVICE CONTRAC…" at bounding box center [467, 289] width 442 height 21
drag, startPoint x: 479, startPoint y: 140, endPoint x: 478, endPoint y: 149, distance: 9.1
click at [479, 143] on fieldset "Search Term Searches all cabinets, folders, files, metadata, and keywords Advan…" at bounding box center [728, 149] width 1000 height 94
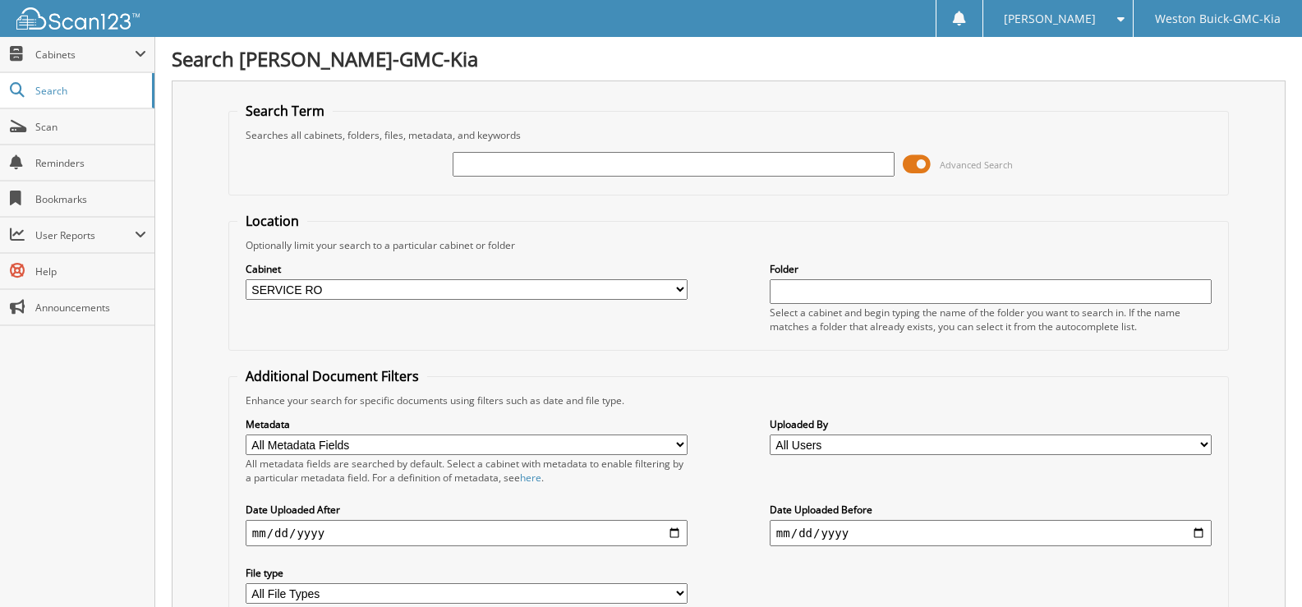
click at [470, 175] on input "text" at bounding box center [673, 164] width 442 height 25
type input "719334"
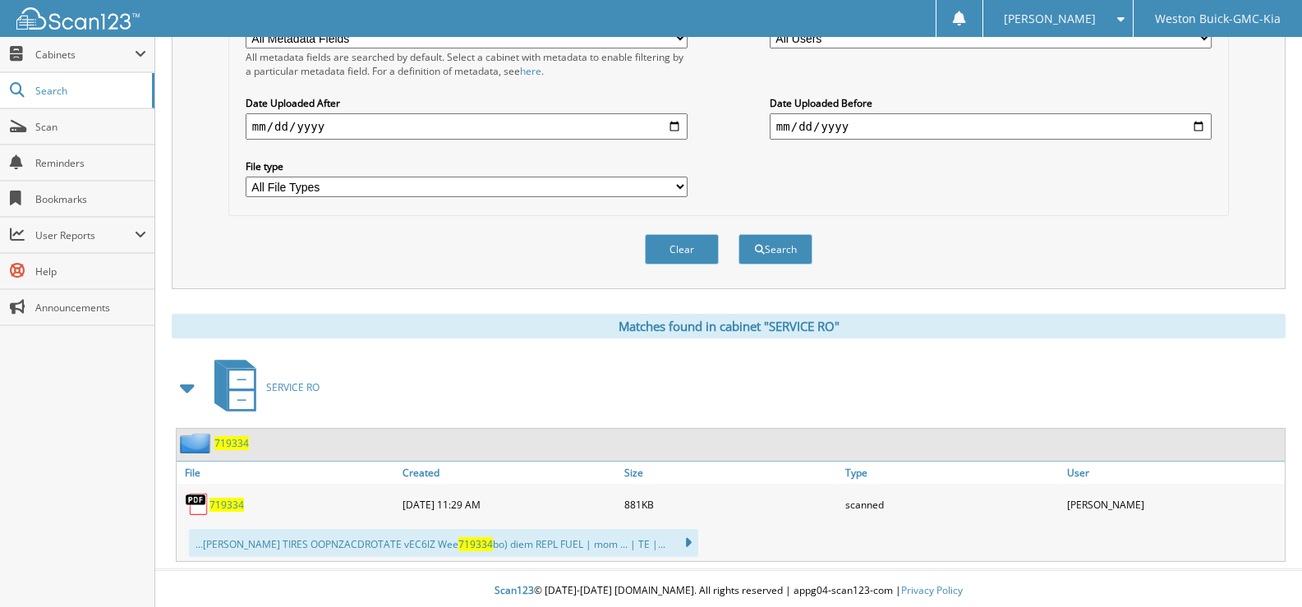
scroll to position [411, 0]
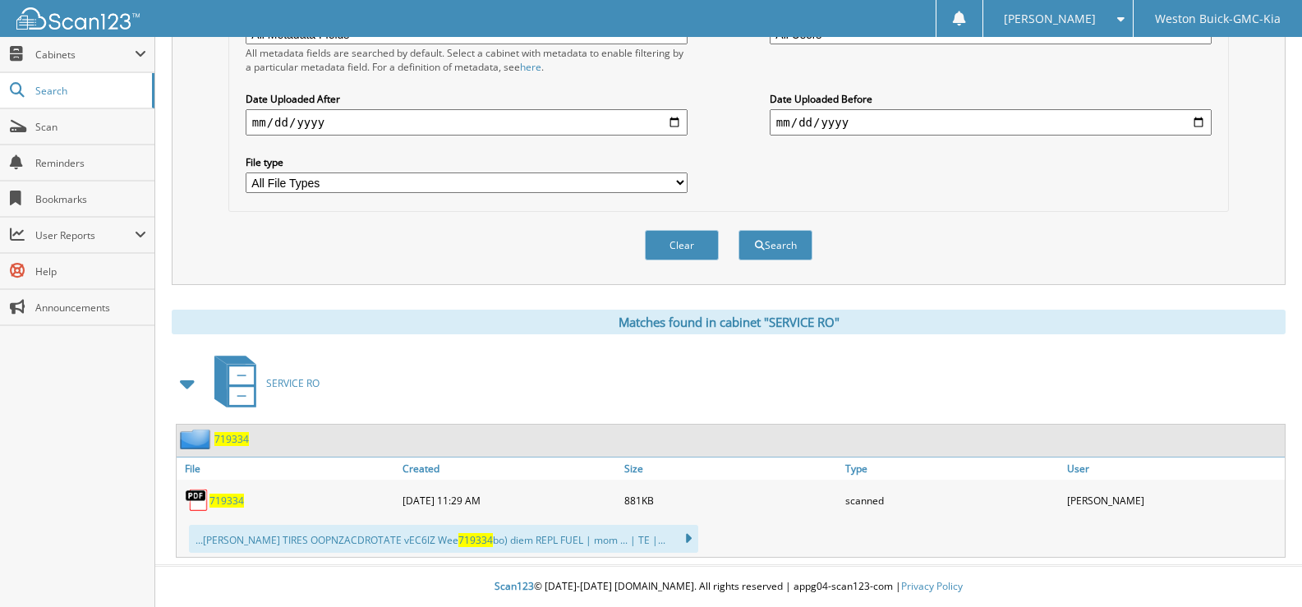
click at [217, 499] on span "719334" at bounding box center [226, 501] width 34 height 14
click at [690, 250] on button "Clear" at bounding box center [682, 245] width 74 height 30
select select
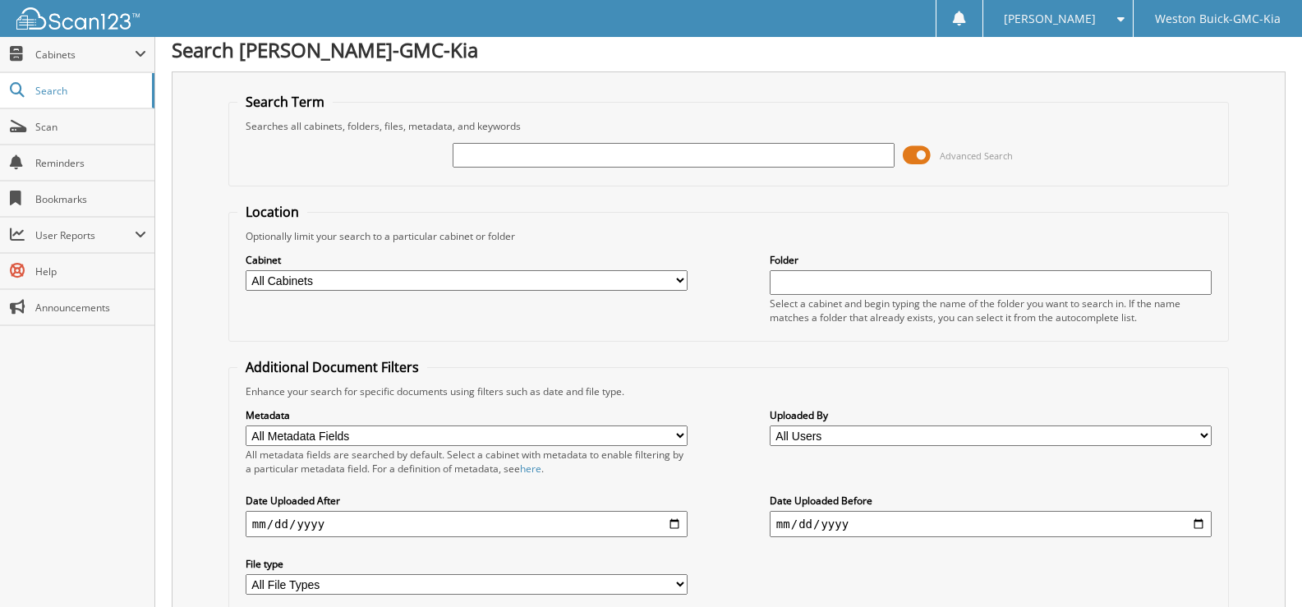
scroll to position [0, 0]
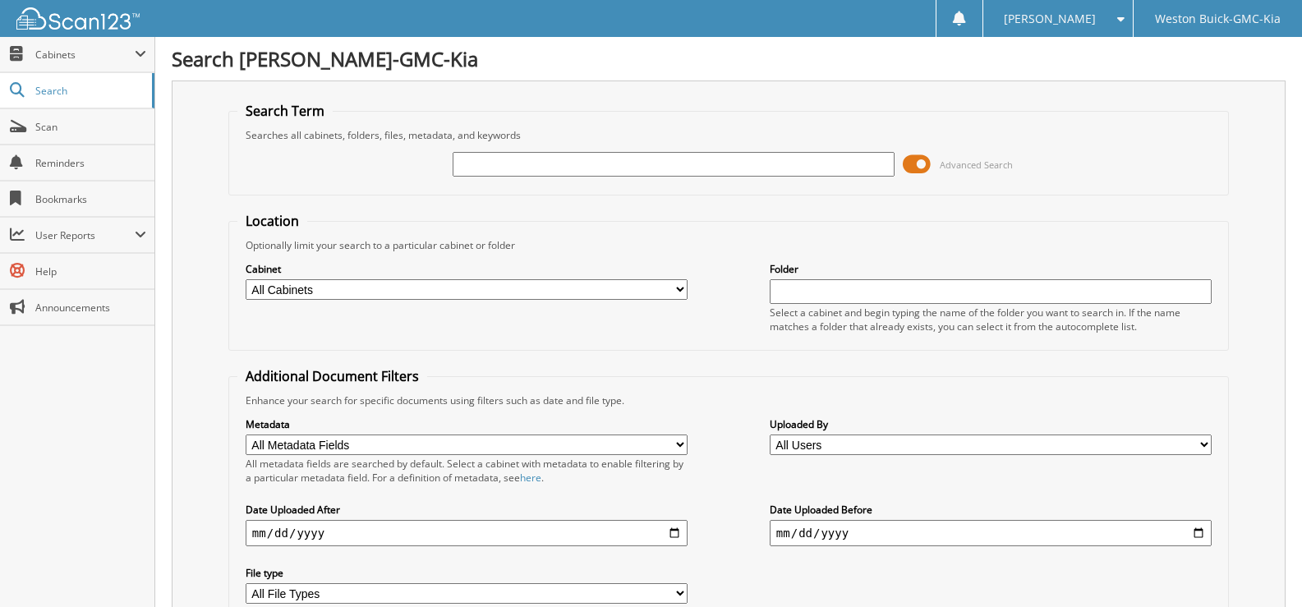
click at [673, 165] on input "text" at bounding box center [673, 164] width 442 height 25
type input "719329"
click at [675, 288] on select "All Cabinets ACCOUNTS PAYABLE DEAD DEALS PARTS INVOICE RESERVES SERVICE CONTRAC…" at bounding box center [467, 289] width 442 height 21
select select "4413"
click at [246, 279] on select "All Cabinets ACCOUNTS PAYABLE DEAD DEALS PARTS INVOICE RESERVES SERVICE CONTRAC…" at bounding box center [467, 289] width 442 height 21
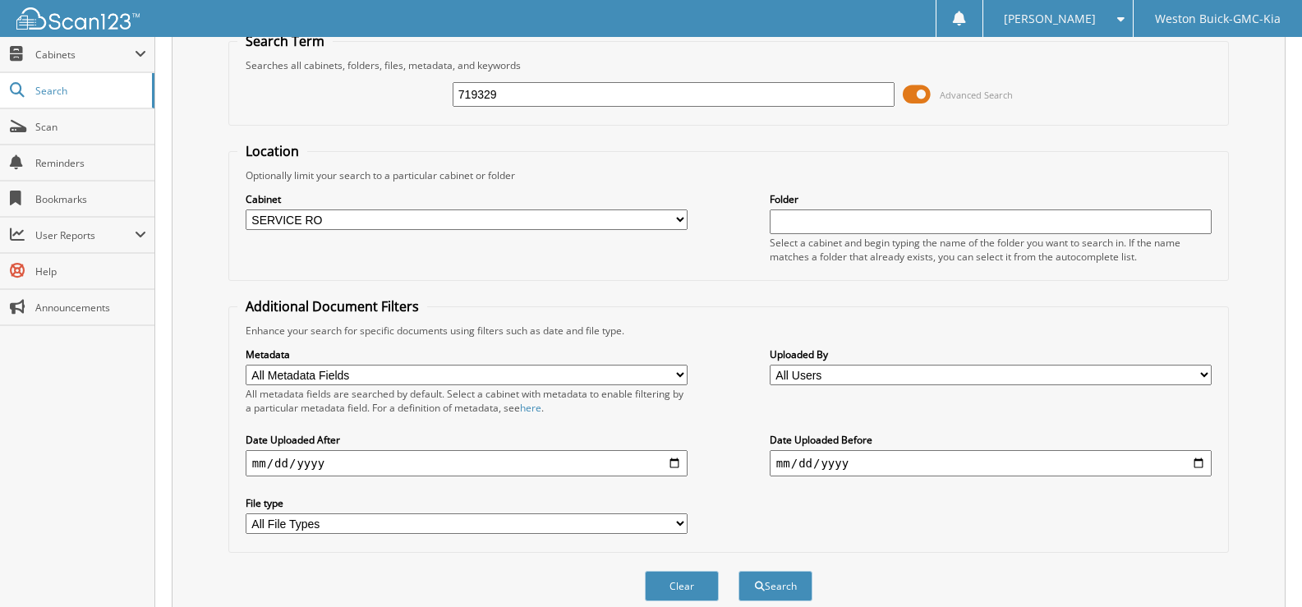
scroll to position [139, 0]
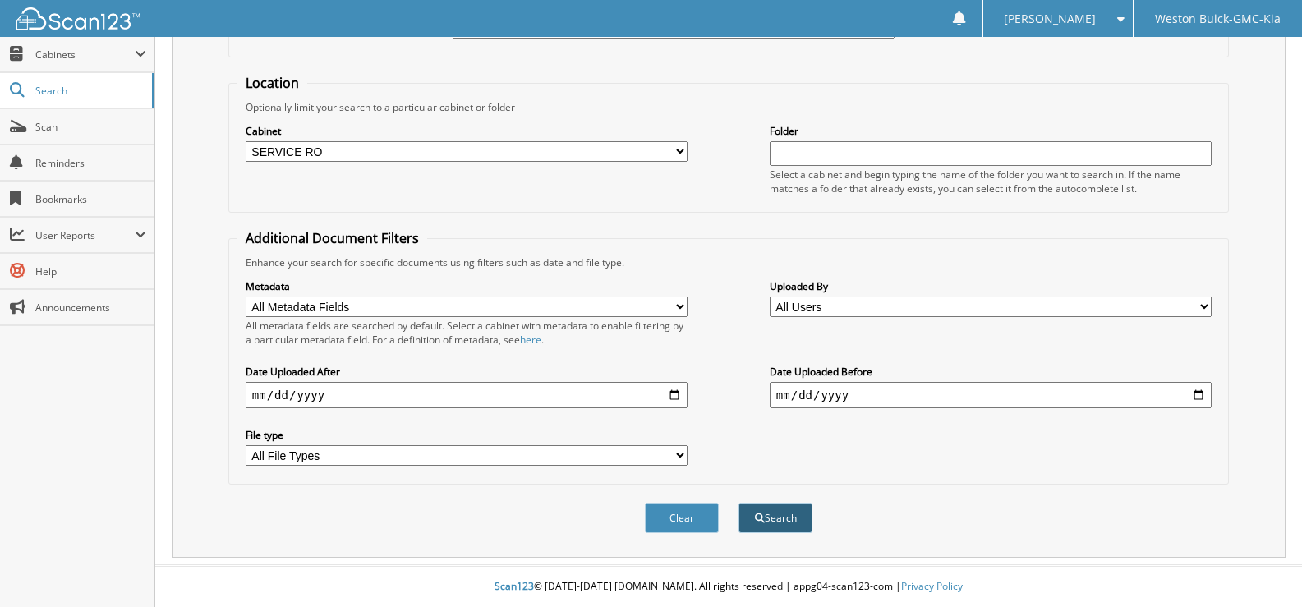
click at [767, 521] on button "Search" at bounding box center [775, 518] width 74 height 30
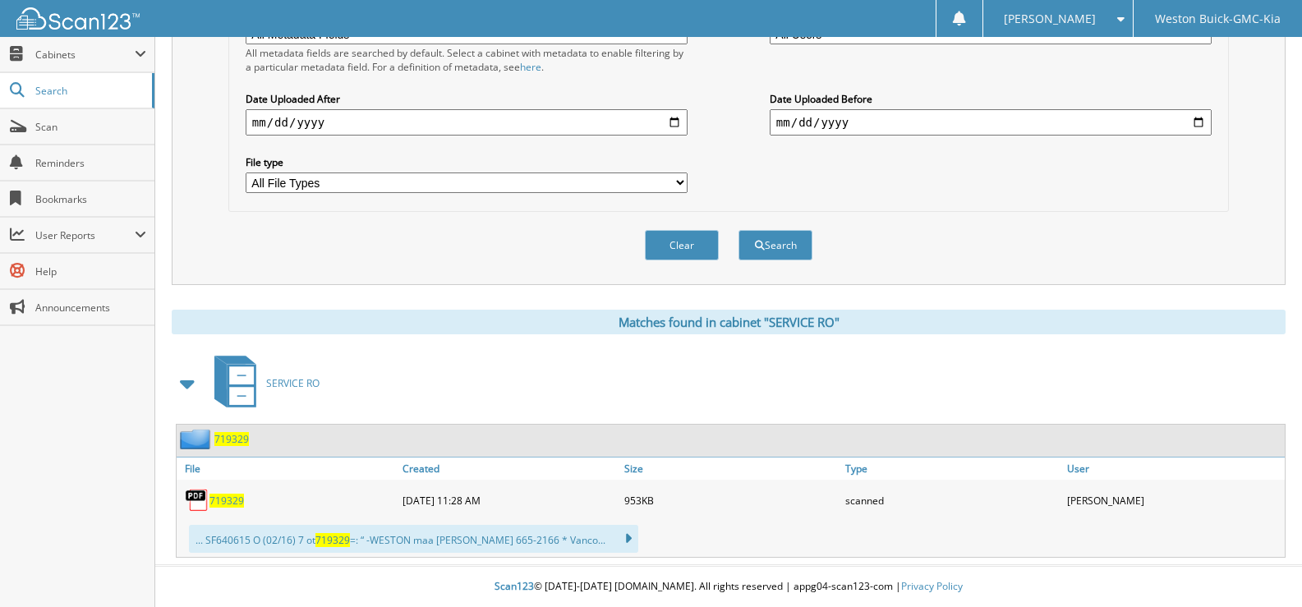
scroll to position [411, 0]
click at [227, 503] on span "719329" at bounding box center [226, 501] width 34 height 14
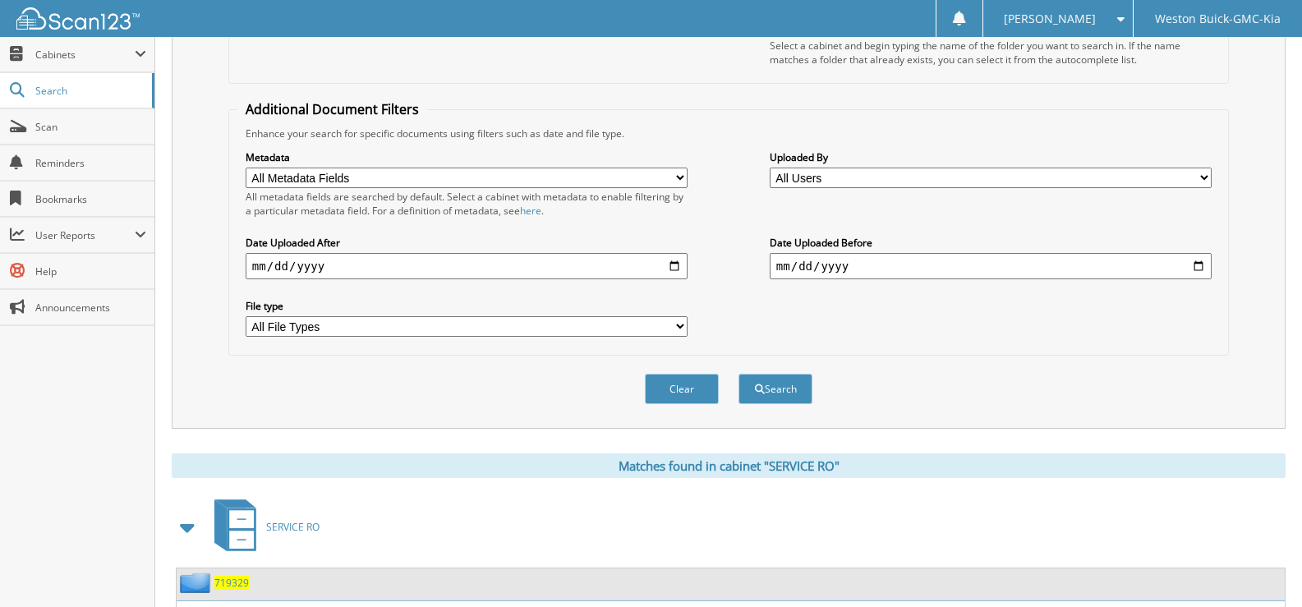
scroll to position [247, 0]
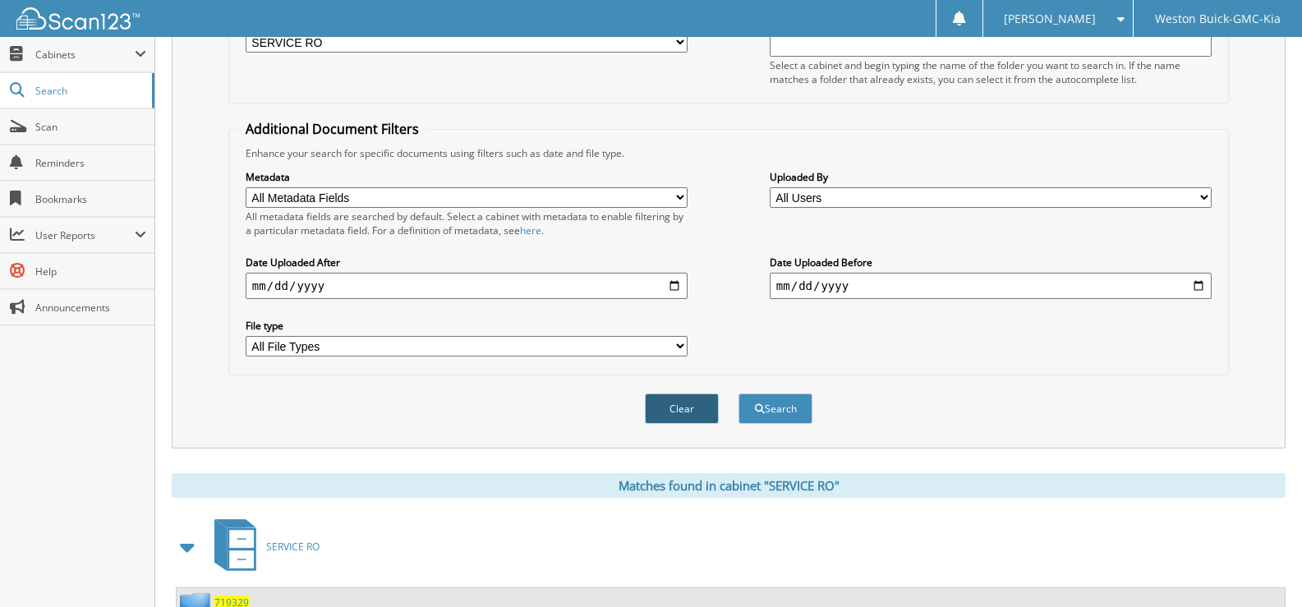
click at [676, 408] on button "Clear" at bounding box center [682, 408] width 74 height 30
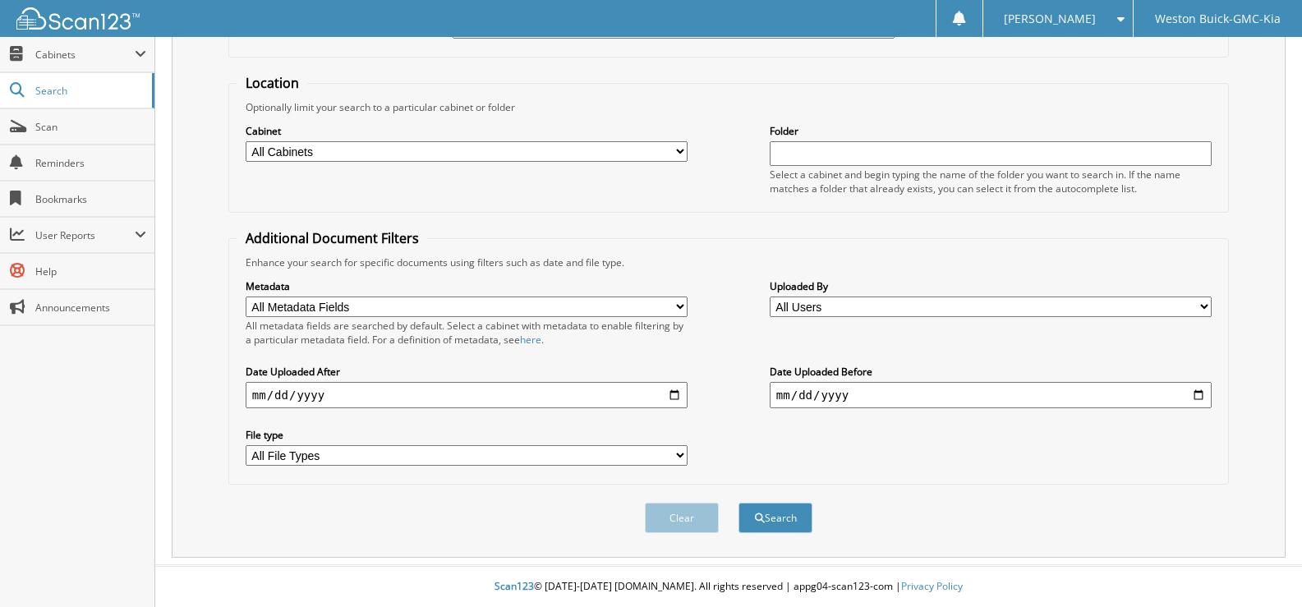
click at [670, 149] on select "All Cabinets ACCOUNTS PAYABLE DEAD DEALS PARTS INVOICE RESERVES SERVICE CONTRAC…" at bounding box center [467, 151] width 442 height 21
select select "4413"
click at [246, 141] on select "All Cabinets ACCOUNTS PAYABLE DEAD DEALS PARTS INVOICE RESERVES SERVICE CONTRAC…" at bounding box center [467, 151] width 442 height 21
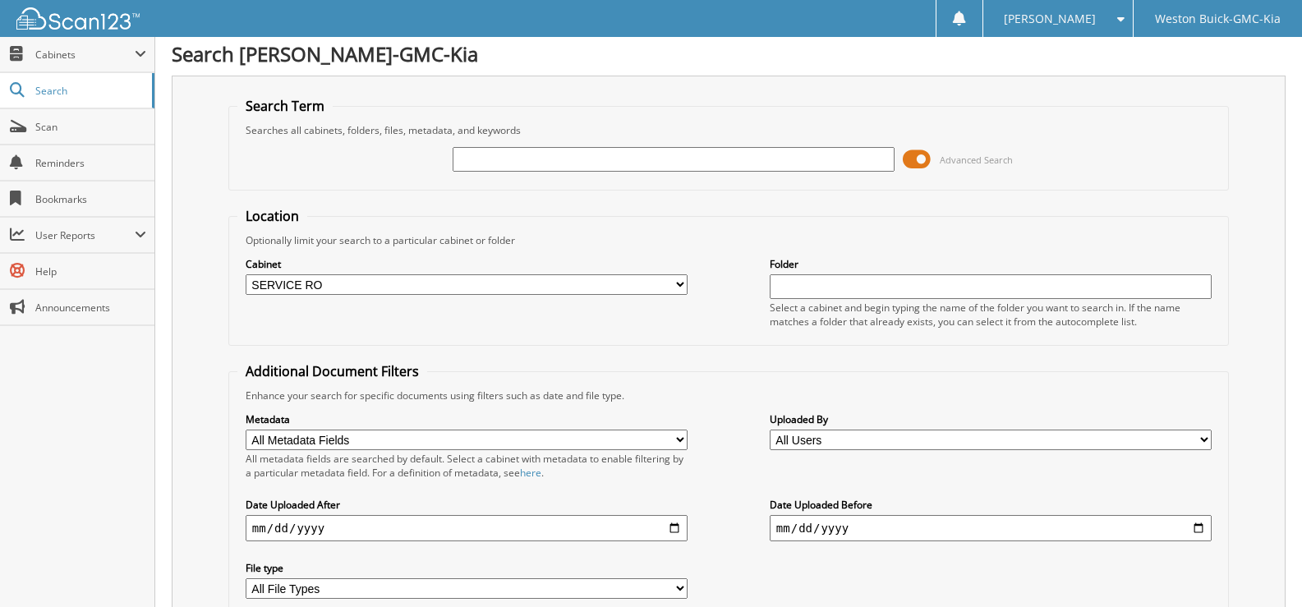
scroll to position [0, 0]
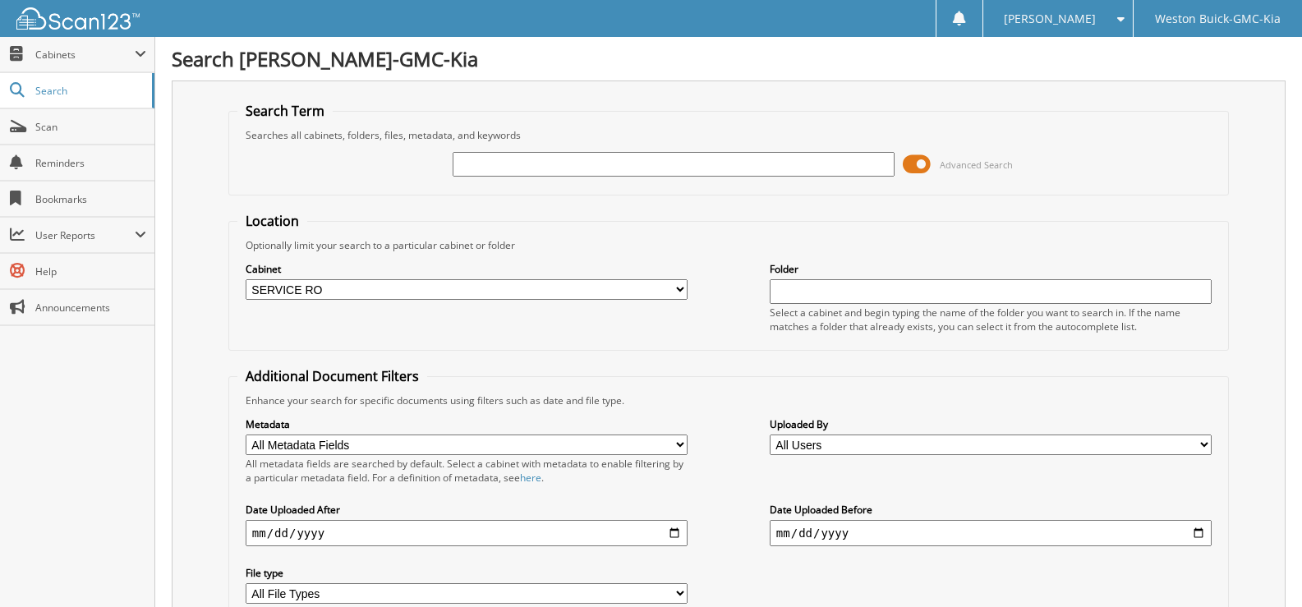
click at [553, 170] on input "text" at bounding box center [673, 164] width 442 height 25
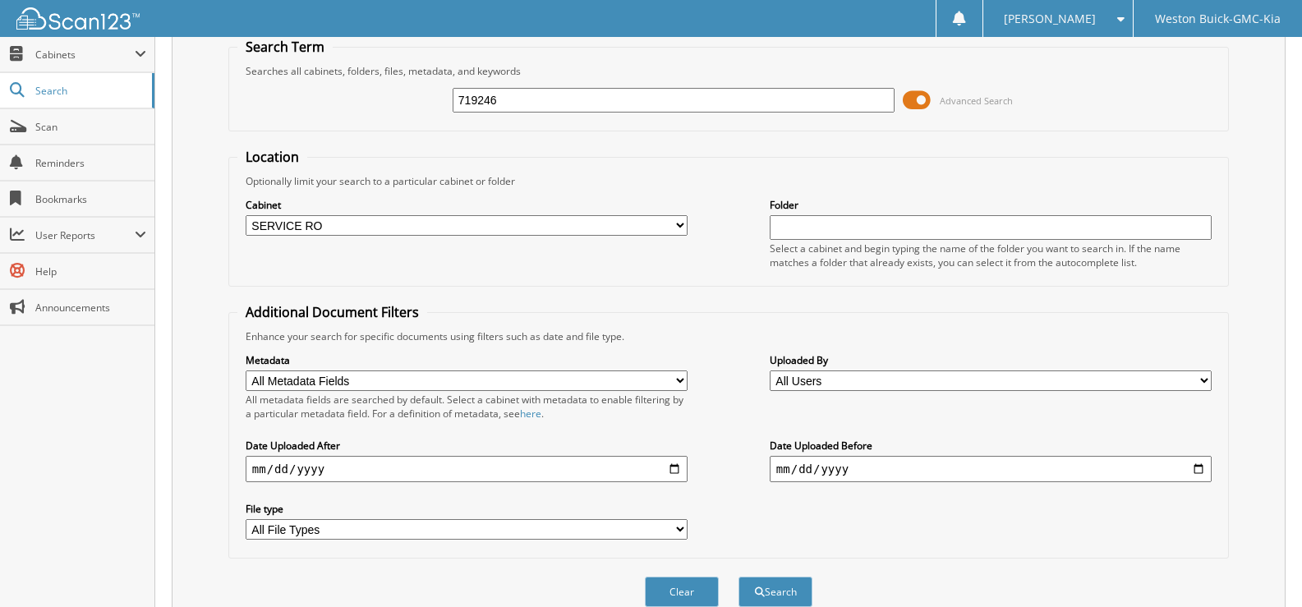
scroll to position [139, 0]
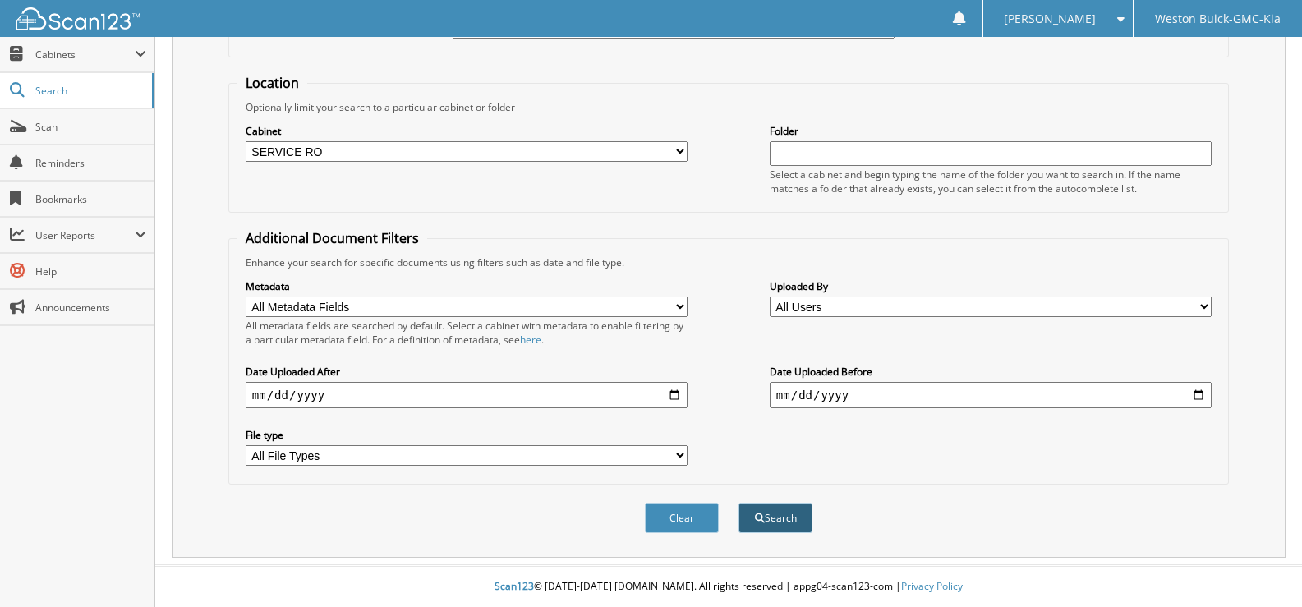
type input "719246"
click at [779, 512] on button "Search" at bounding box center [775, 518] width 74 height 30
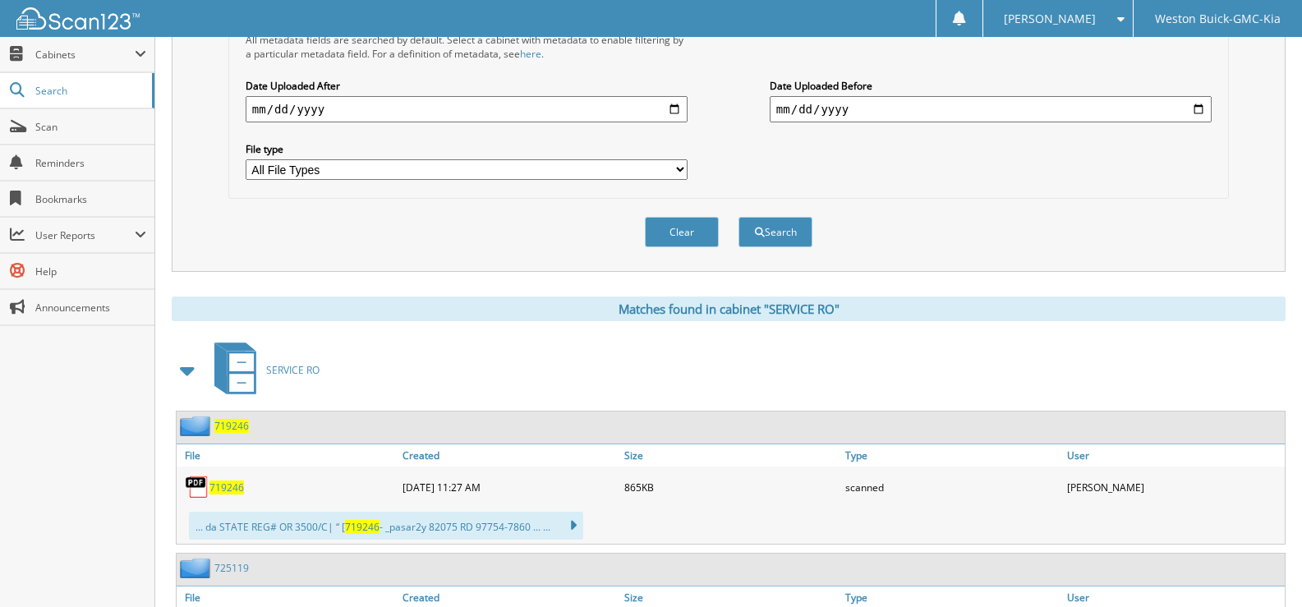
scroll to position [553, 0]
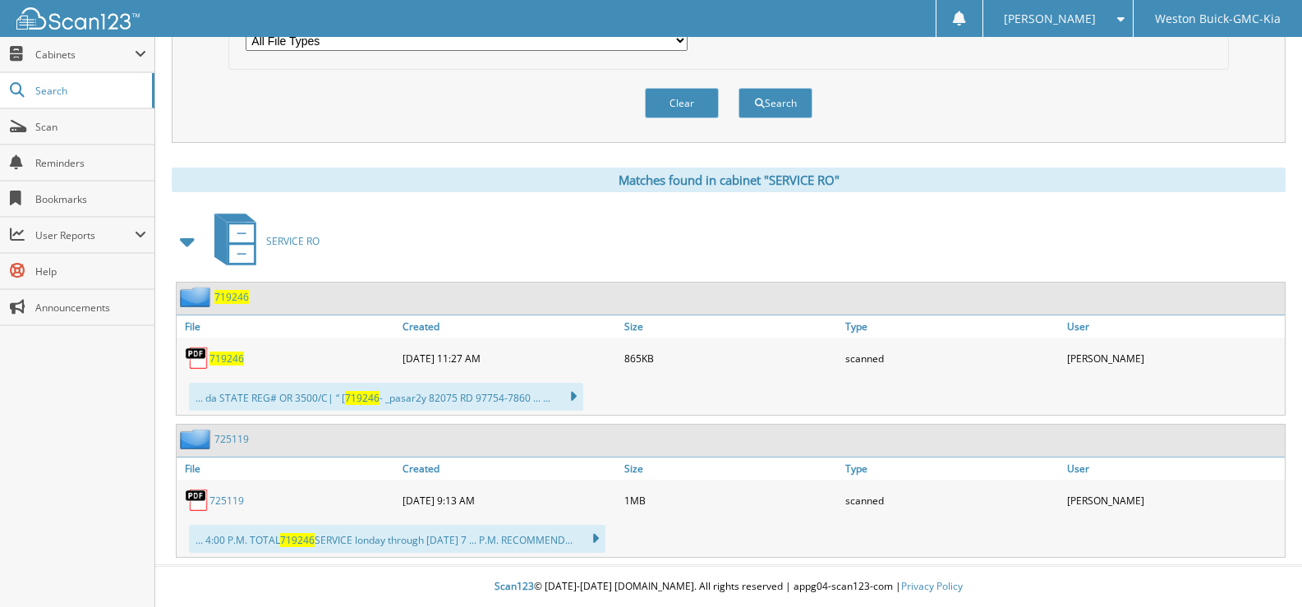
click at [230, 361] on span "719246" at bounding box center [226, 358] width 34 height 14
click at [654, 102] on button "Clear" at bounding box center [682, 103] width 74 height 30
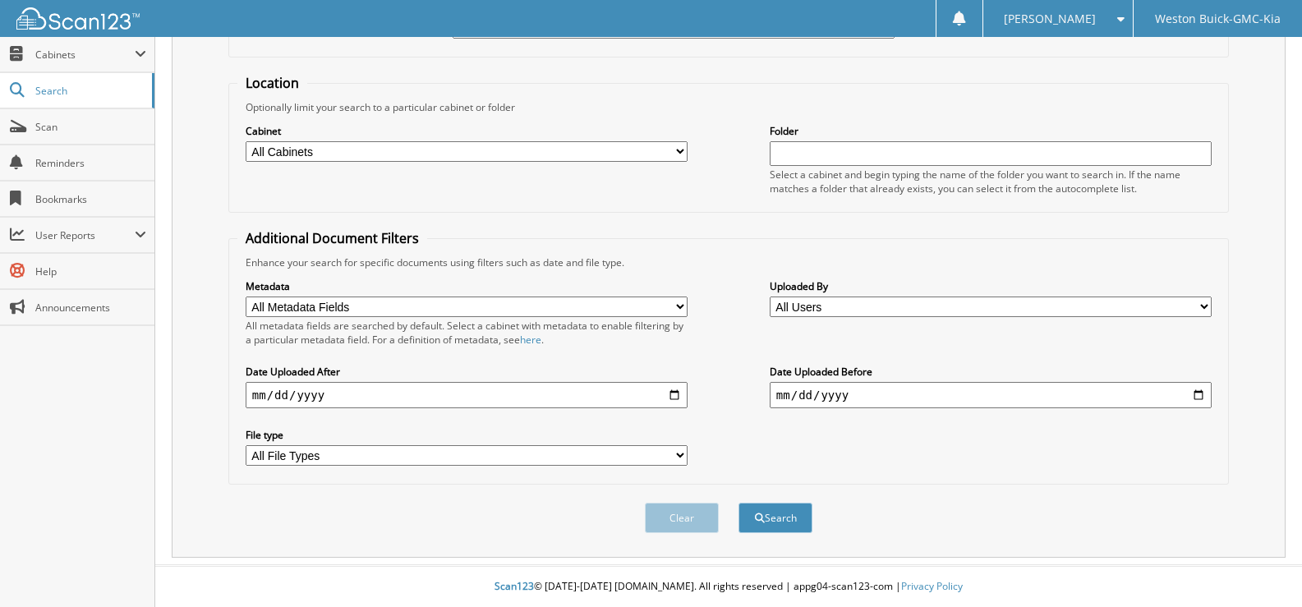
click at [329, 157] on select "All Cabinets ACCOUNTS PAYABLE DEAD DEALS PARTS INVOICE RESERVES SERVICE CONTRAC…" at bounding box center [467, 151] width 442 height 21
select select "4413"
click at [246, 141] on select "All Cabinets ACCOUNTS PAYABLE DEAD DEALS PARTS INVOICE RESERVES SERVICE CONTRAC…" at bounding box center [467, 151] width 442 height 21
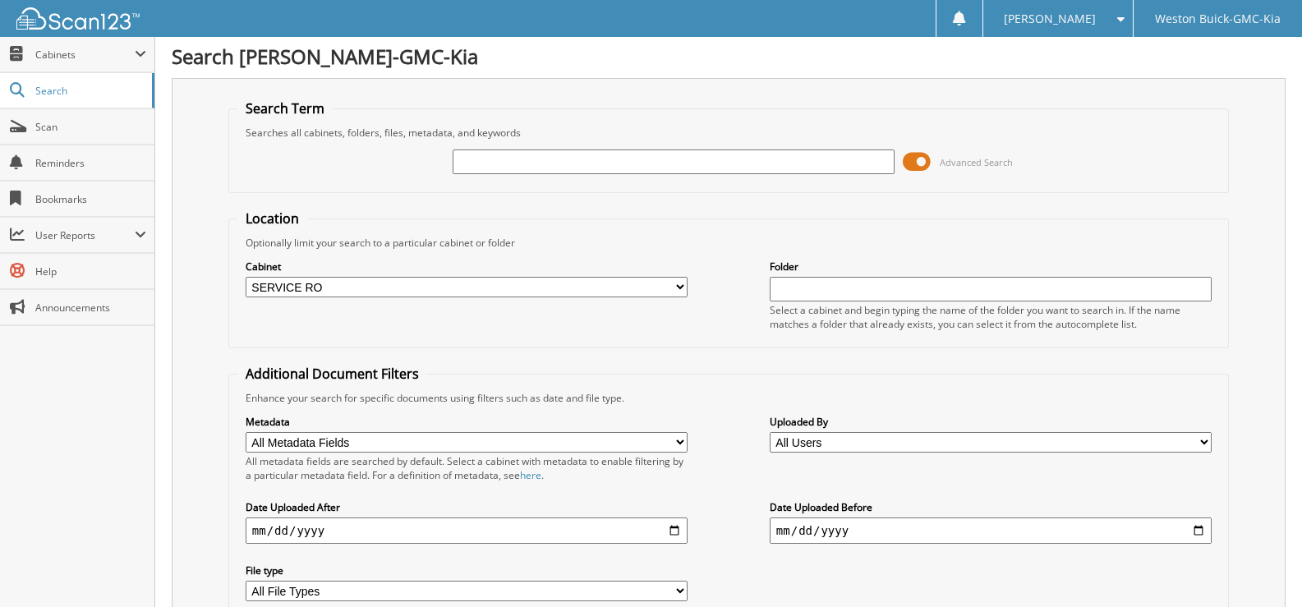
scroll to position [0, 0]
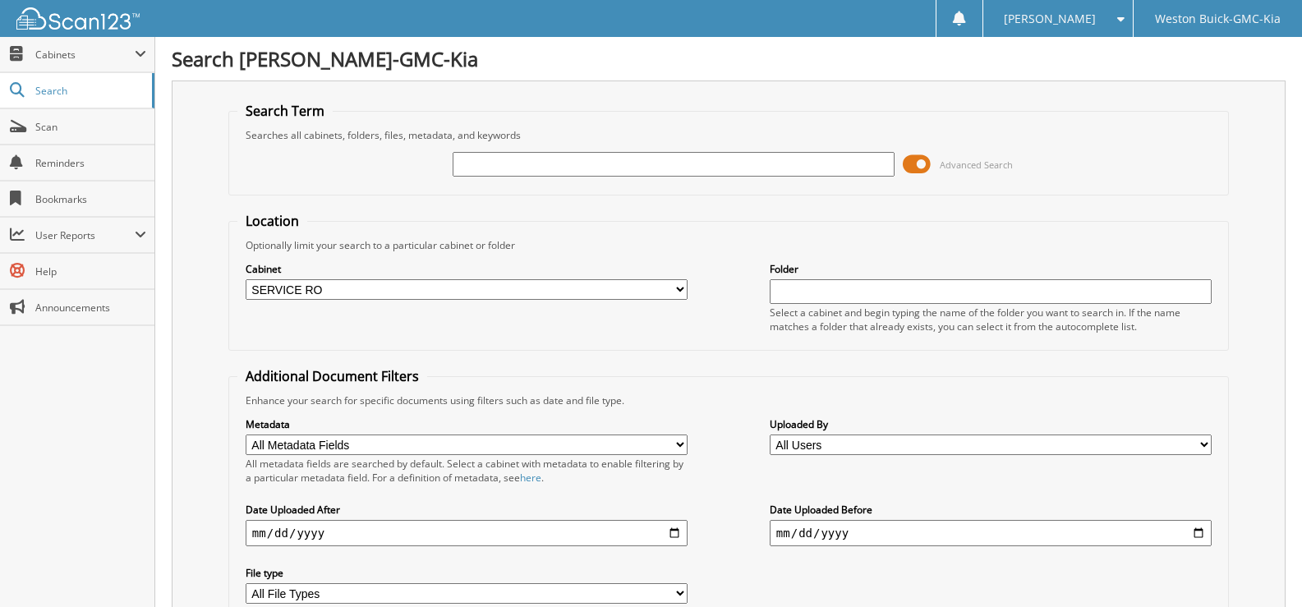
click at [500, 154] on input "text" at bounding box center [673, 164] width 442 height 25
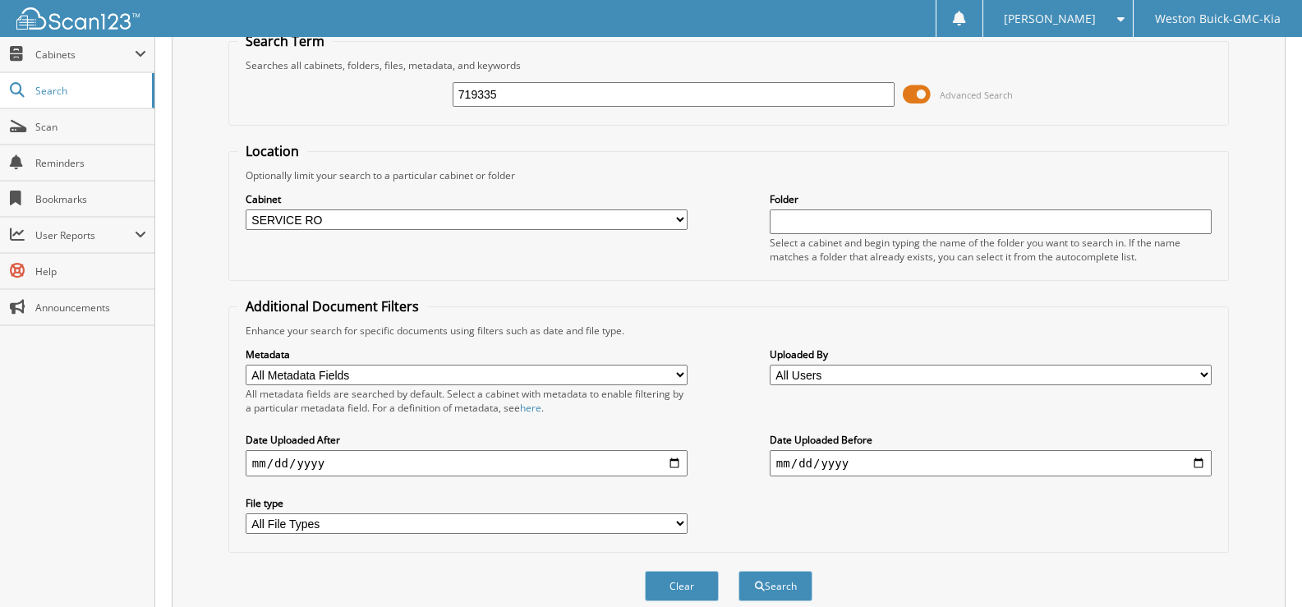
scroll to position [139, 0]
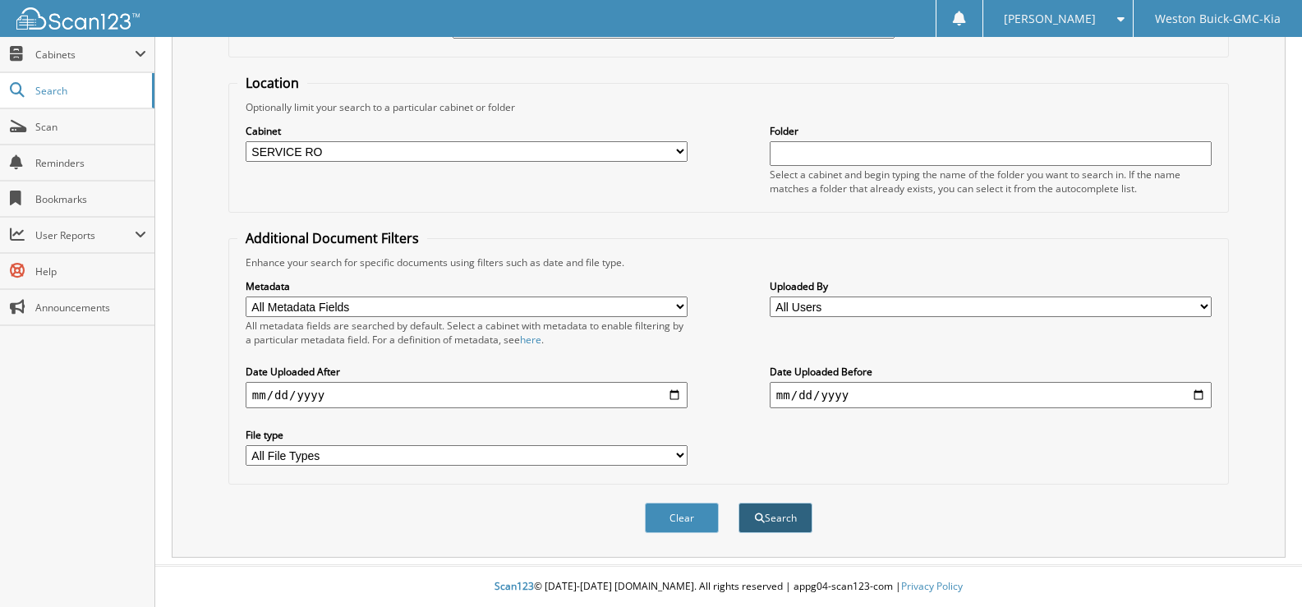
type input "719335"
click at [769, 516] on button "Search" at bounding box center [775, 518] width 74 height 30
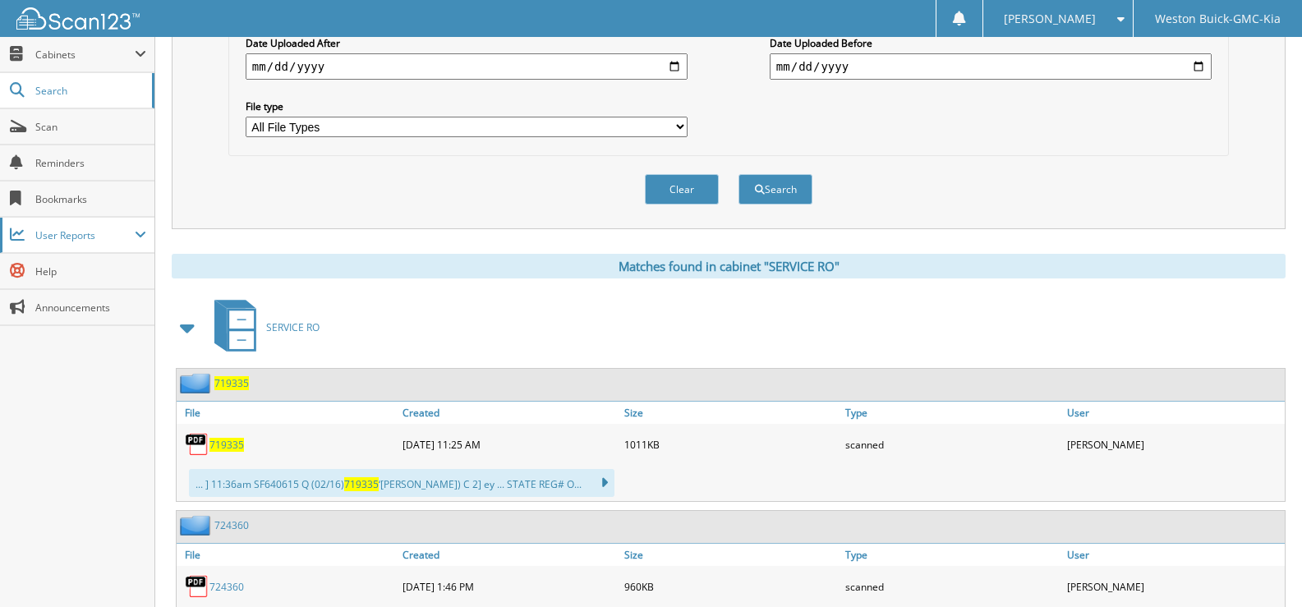
scroll to position [575, 0]
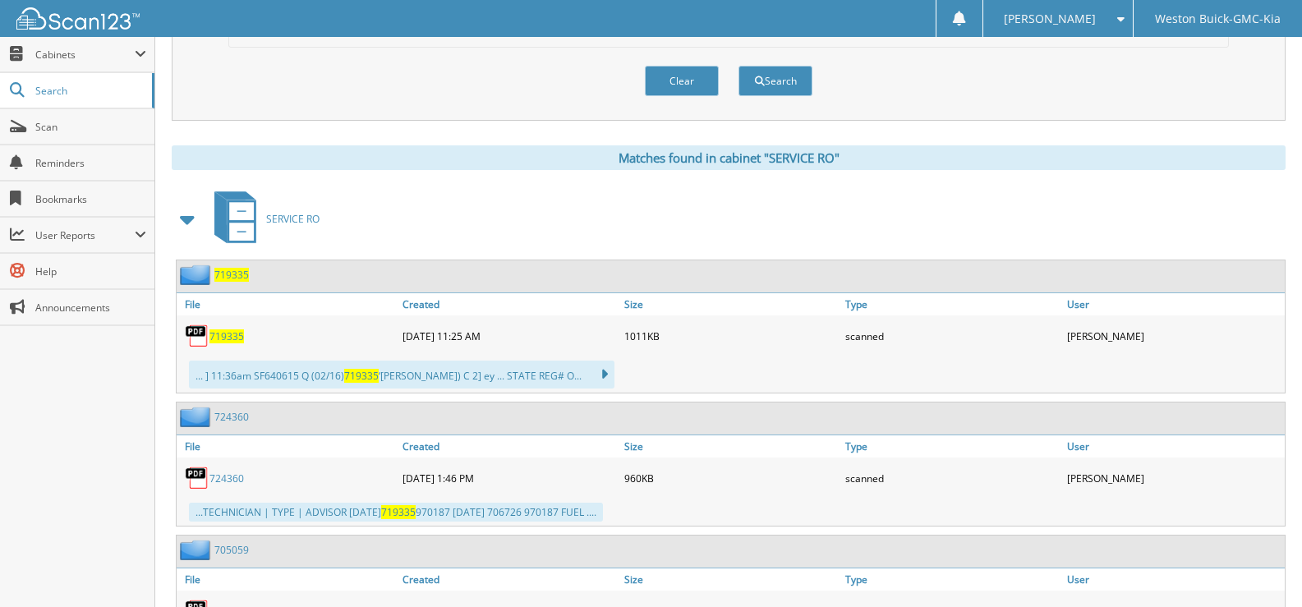
click at [227, 337] on span "719335" at bounding box center [226, 336] width 34 height 14
click at [673, 77] on button "Clear" at bounding box center [682, 81] width 74 height 30
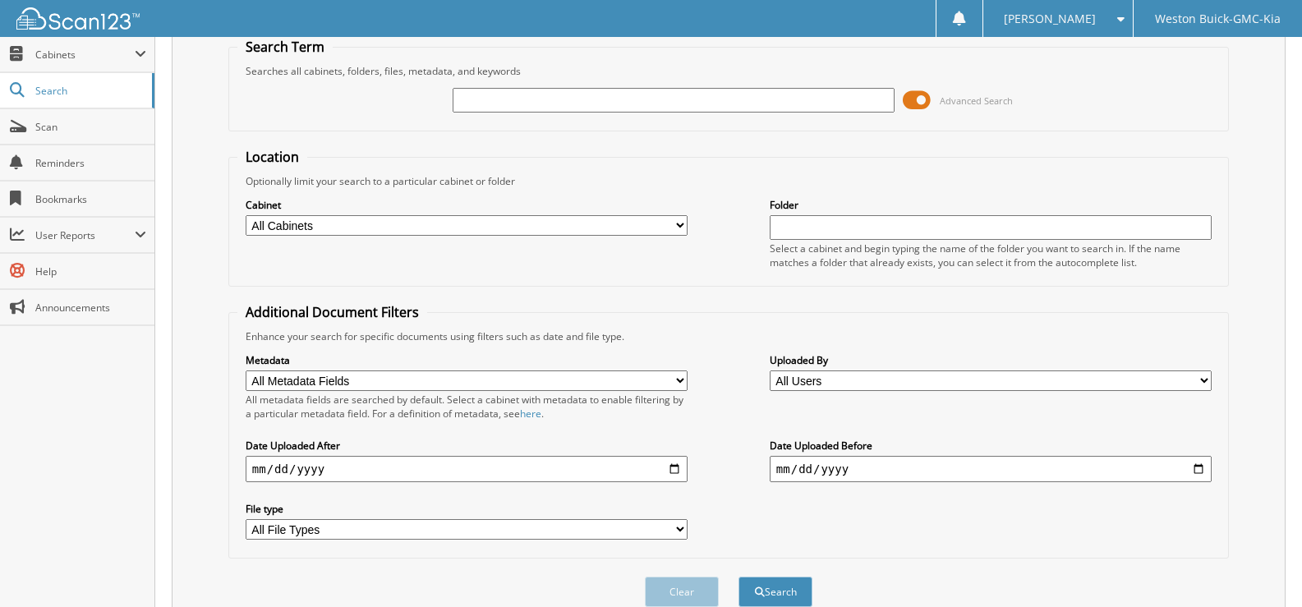
scroll to position [0, 0]
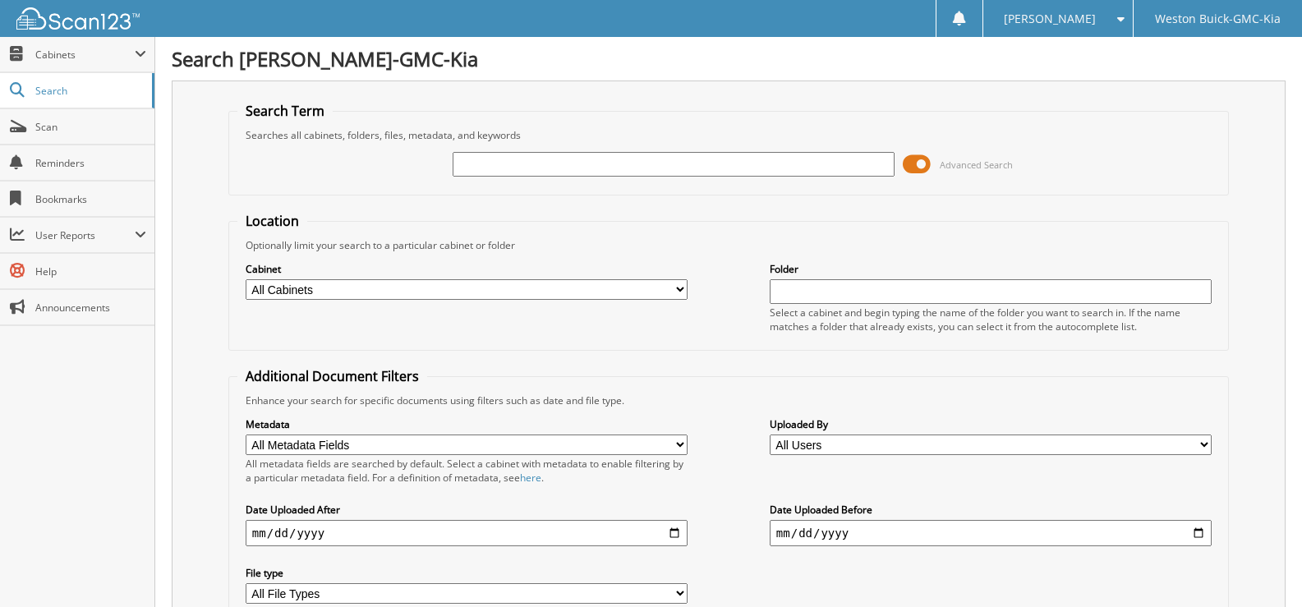
click at [677, 287] on select "All Cabinets ACCOUNTS PAYABLE DEAD DEALS PARTS INVOICE RESERVES SERVICE CONTRAC…" at bounding box center [467, 289] width 442 height 21
select select "4413"
click at [246, 279] on select "All Cabinets ACCOUNTS PAYABLE DEAD DEALS PARTS INVOICE RESERVES SERVICE CONTRAC…" at bounding box center [467, 289] width 442 height 21
click at [489, 154] on input "text" at bounding box center [673, 164] width 442 height 25
type input "718885"
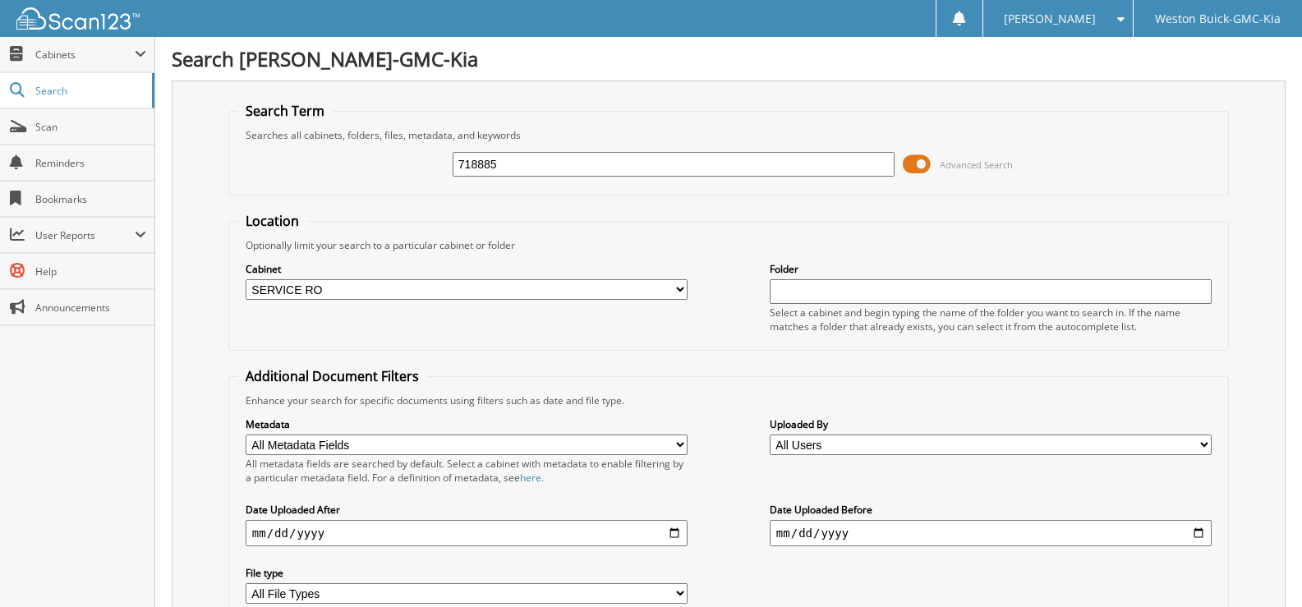
click at [503, 167] on input "718885" at bounding box center [673, 164] width 442 height 25
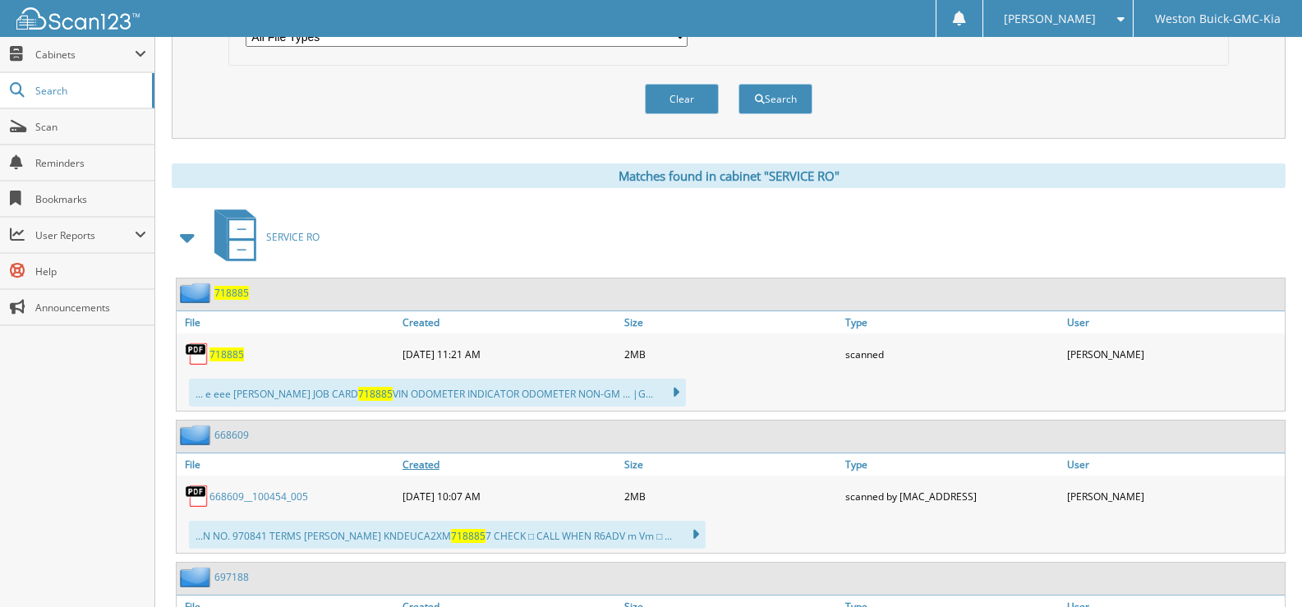
scroll to position [575, 0]
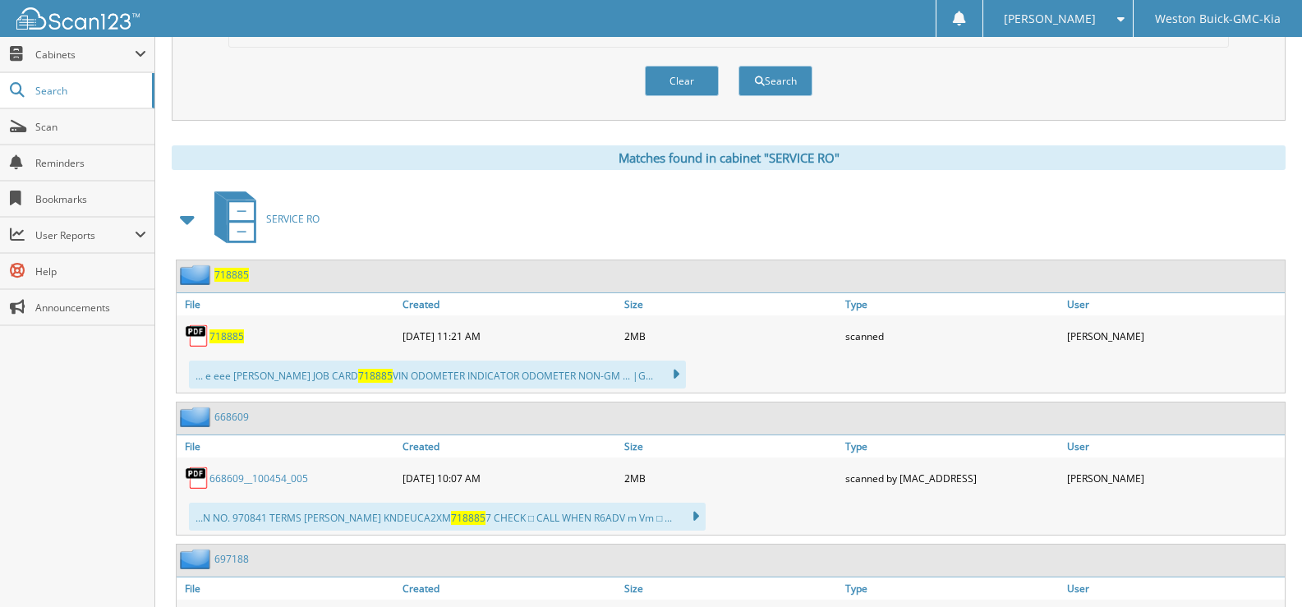
click at [232, 337] on span "718885" at bounding box center [226, 336] width 34 height 14
click at [655, 85] on button "Clear" at bounding box center [682, 81] width 74 height 30
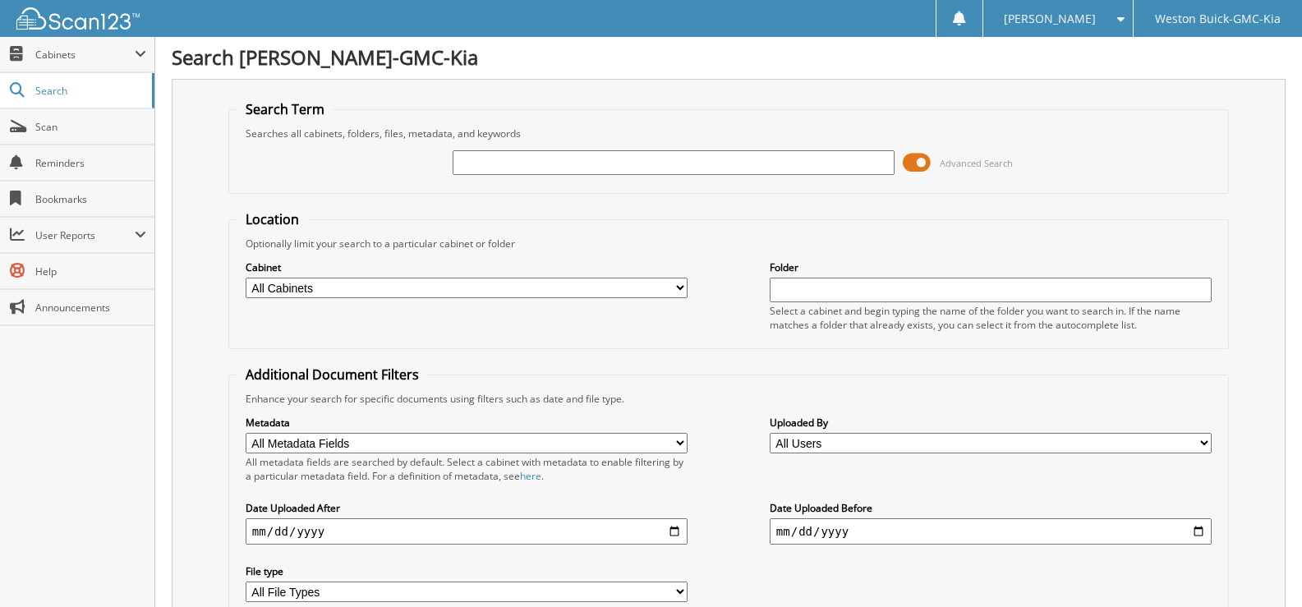
scroll to position [0, 0]
click at [677, 294] on select "All Cabinets ACCOUNTS PAYABLE DEAD DEALS PARTS INVOICE RESERVES SERVICE CONTRAC…" at bounding box center [467, 289] width 442 height 21
select select "4413"
click at [246, 279] on select "All Cabinets ACCOUNTS PAYABLE DEAD DEALS PARTS INVOICE RESERVES SERVICE CONTRAC…" at bounding box center [467, 289] width 442 height 21
click at [468, 172] on input "text" at bounding box center [673, 164] width 442 height 25
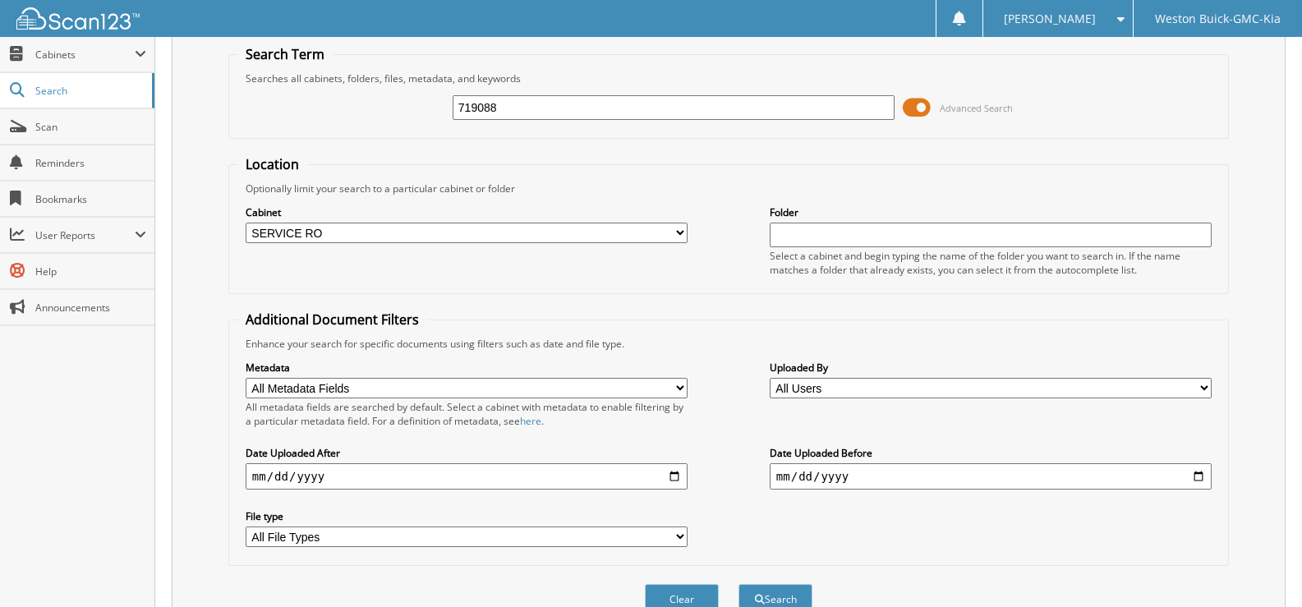
scroll to position [139, 0]
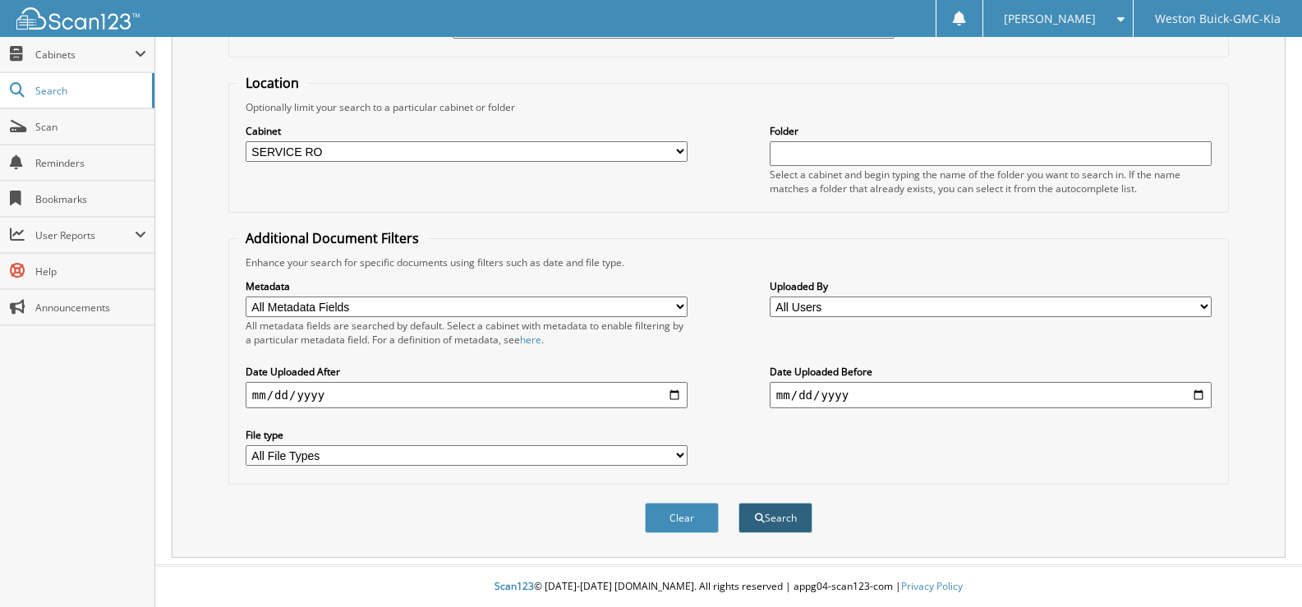
type input "719088"
click at [776, 506] on button "Search" at bounding box center [775, 518] width 74 height 30
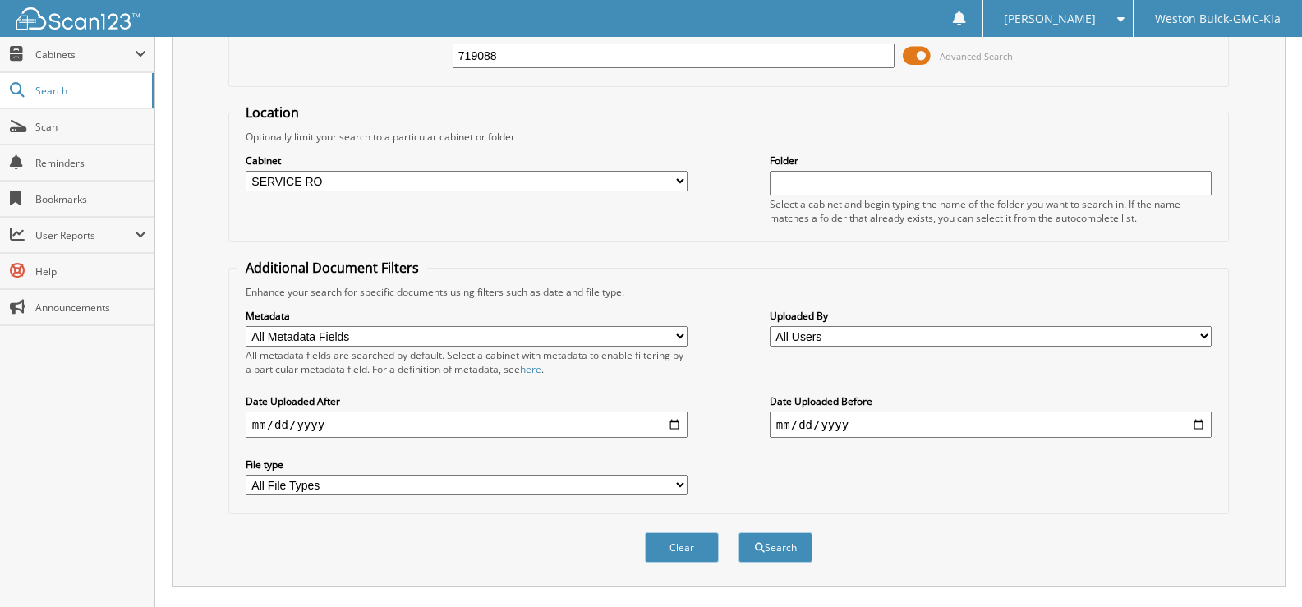
scroll to position [82, 0]
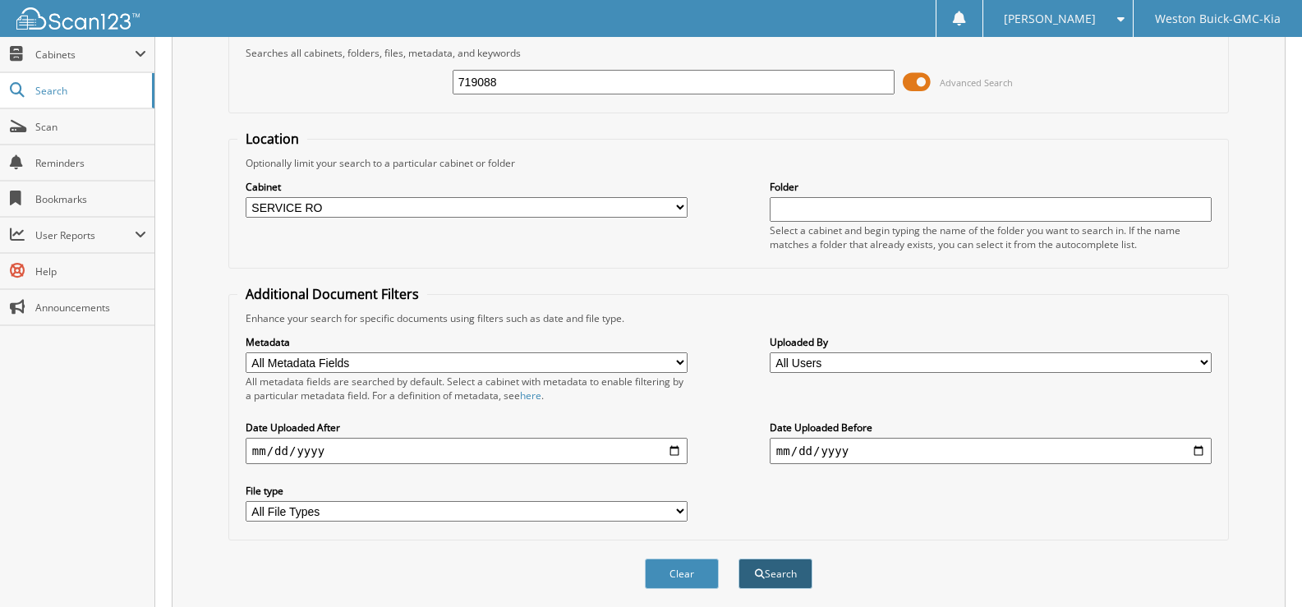
click at [788, 567] on button "Search" at bounding box center [775, 573] width 74 height 30
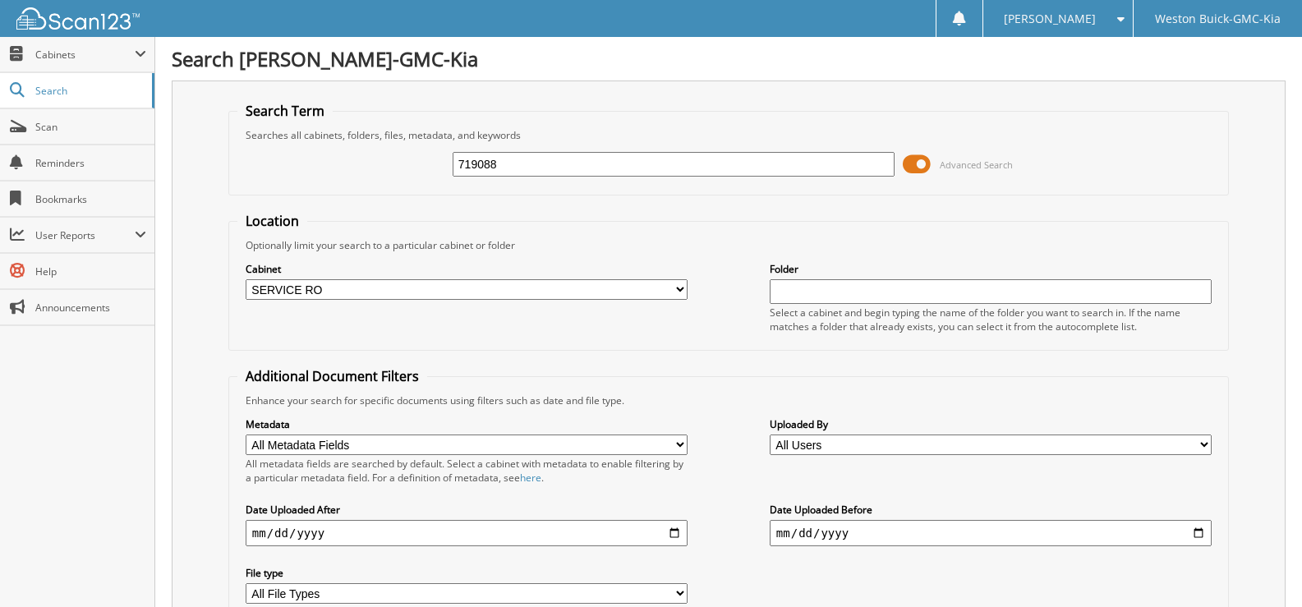
click at [517, 167] on input "719088" at bounding box center [673, 164] width 442 height 25
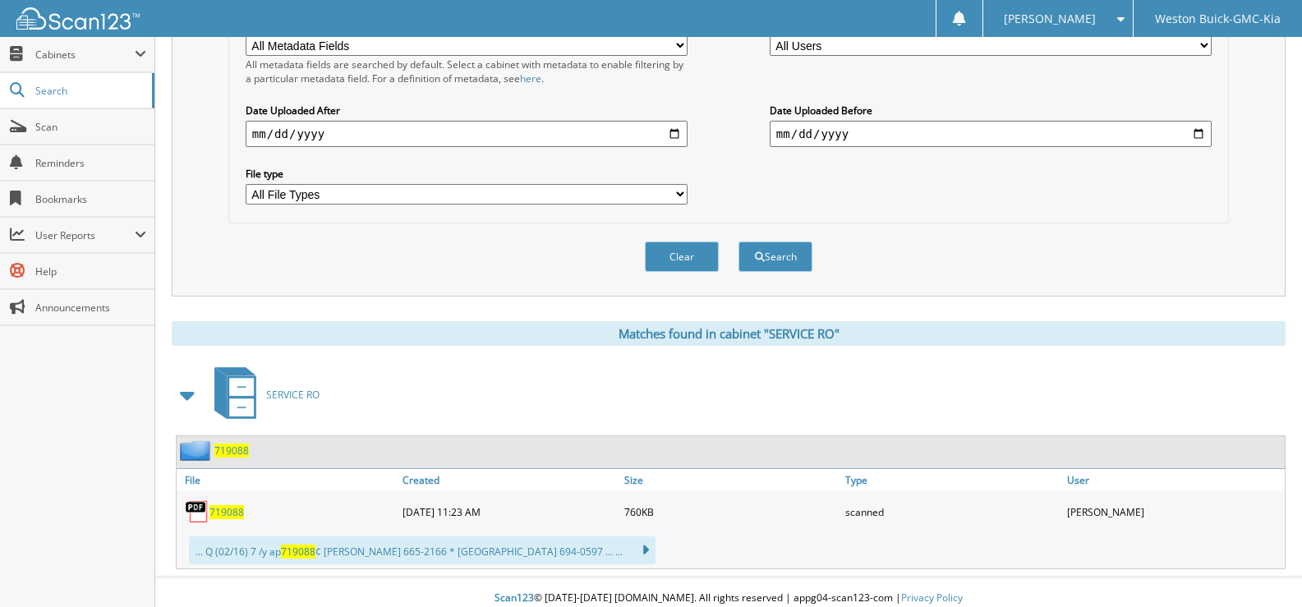
scroll to position [411, 0]
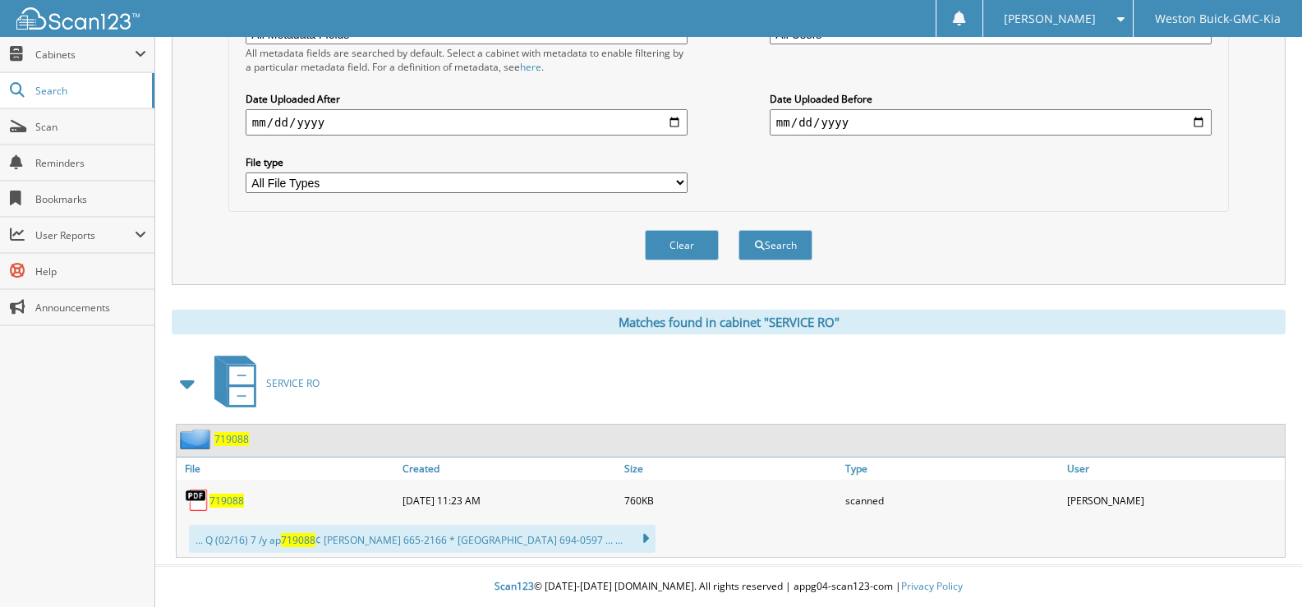
click at [227, 504] on span "719088" at bounding box center [226, 501] width 34 height 14
click at [677, 241] on button "Clear" at bounding box center [682, 245] width 74 height 30
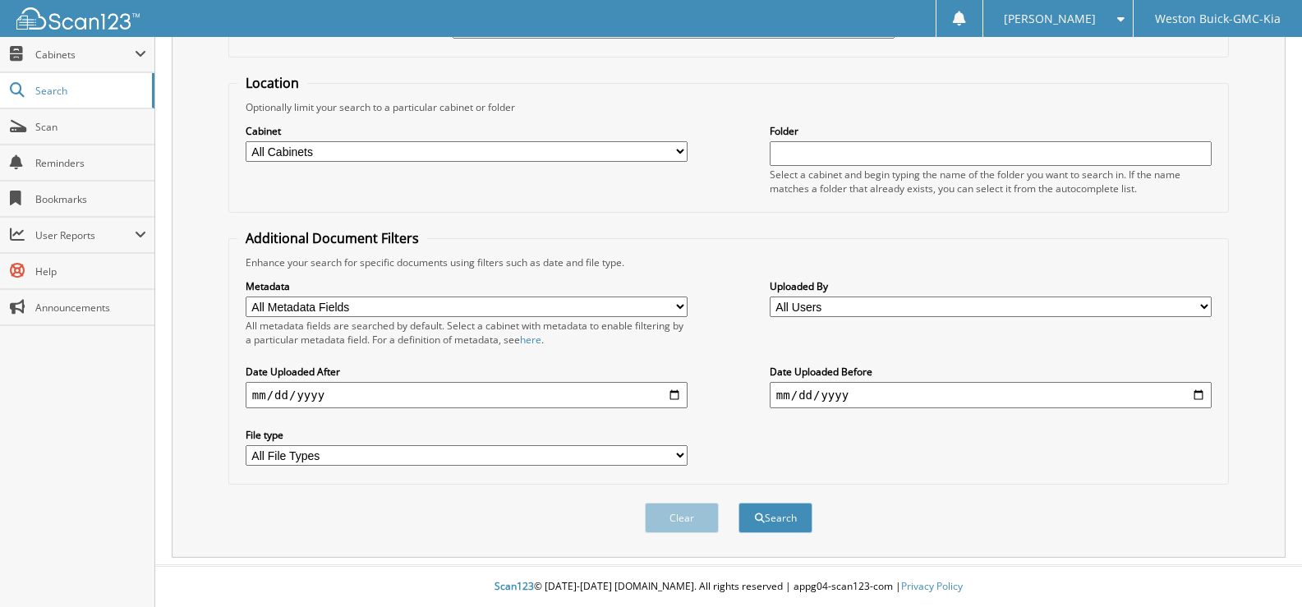
click at [621, 153] on select "All Cabinets ACCOUNTS PAYABLE DEAD DEALS PARTS INVOICE RESERVES SERVICE CONTRAC…" at bounding box center [467, 151] width 442 height 21
select select "4413"
click at [246, 141] on select "All Cabinets ACCOUNTS PAYABLE DEAD DEALS PARTS INVOICE RESERVES SERVICE CONTRAC…" at bounding box center [467, 151] width 442 height 21
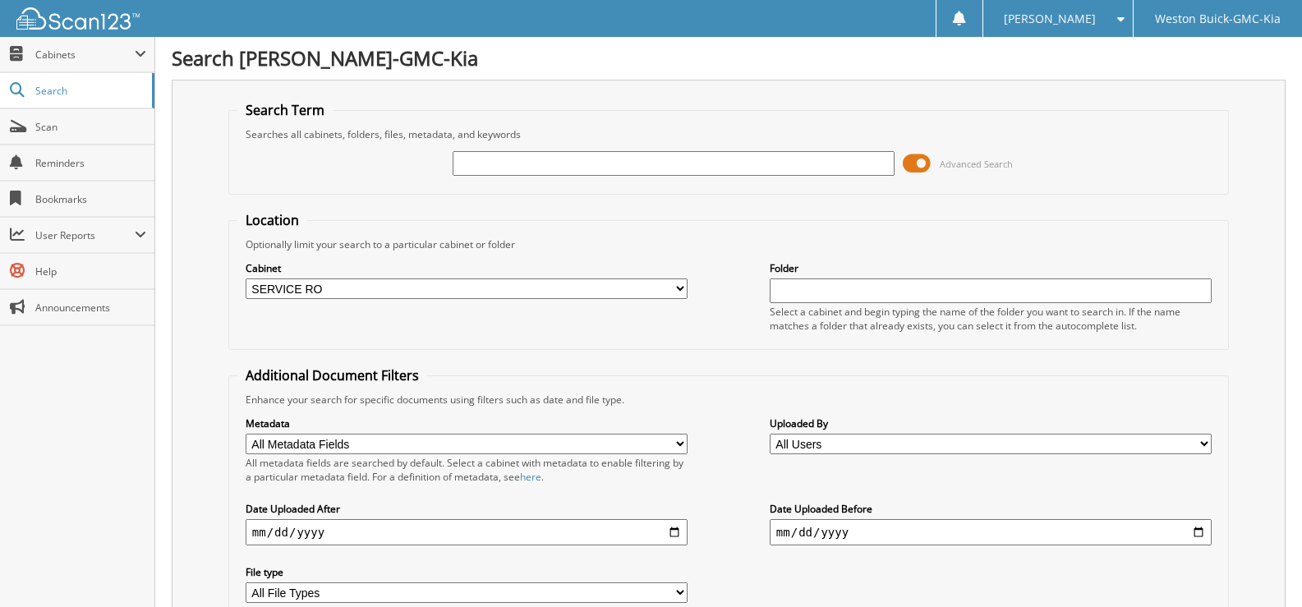
scroll to position [0, 0]
click at [490, 158] on input "text" at bounding box center [673, 164] width 442 height 25
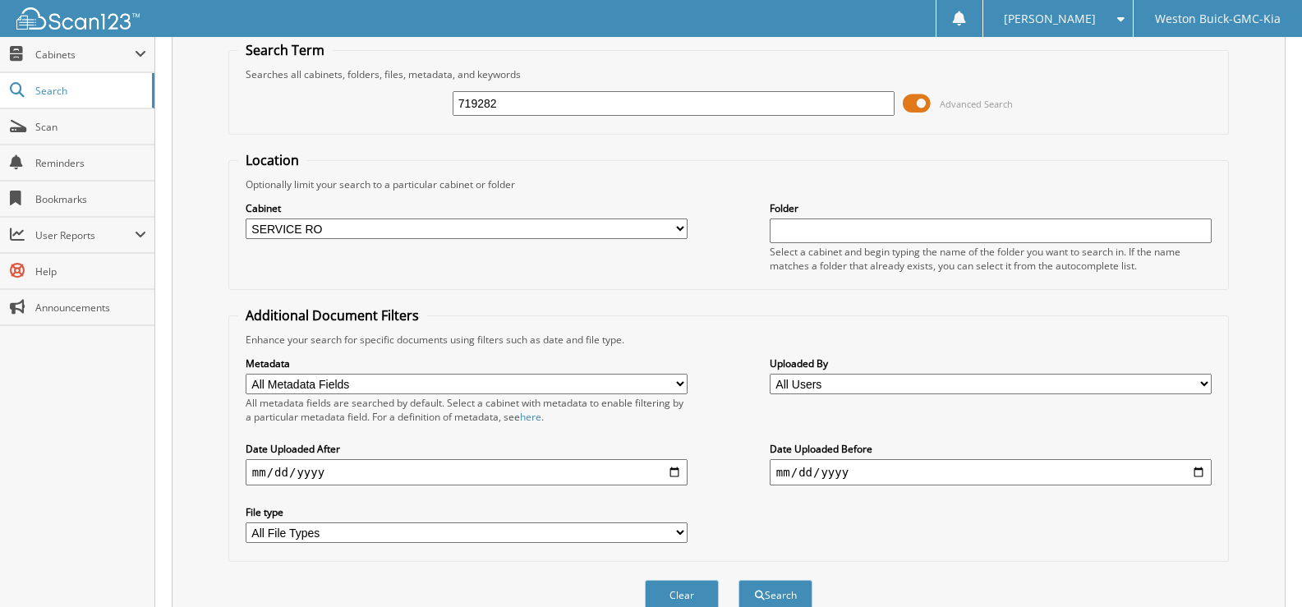
scroll to position [139, 0]
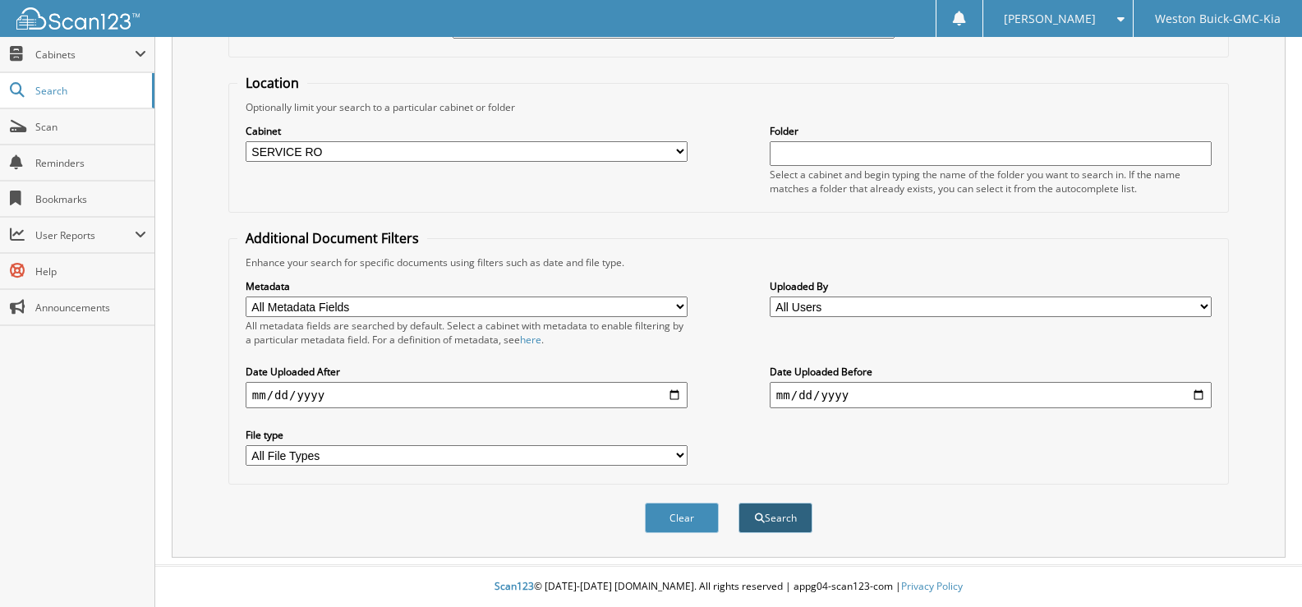
type input "719282"
click at [771, 517] on button "Search" at bounding box center [775, 518] width 74 height 30
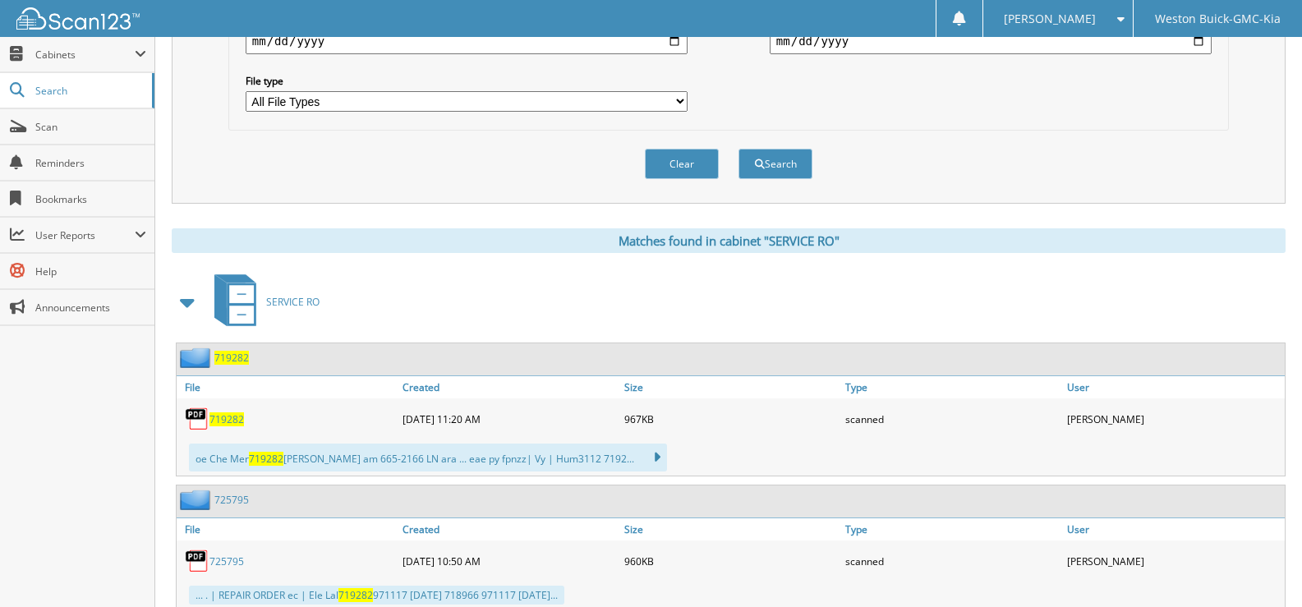
scroll to position [493, 0]
click at [224, 421] on span "719282" at bounding box center [226, 418] width 34 height 14
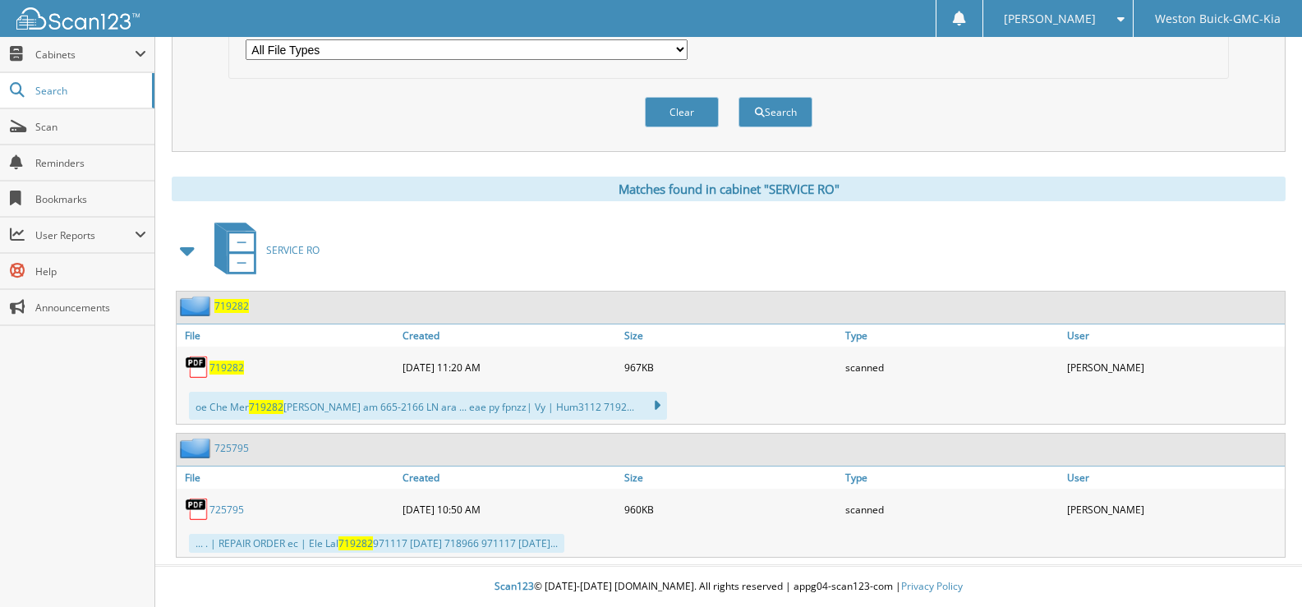
click at [228, 365] on span "719282" at bounding box center [226, 367] width 34 height 14
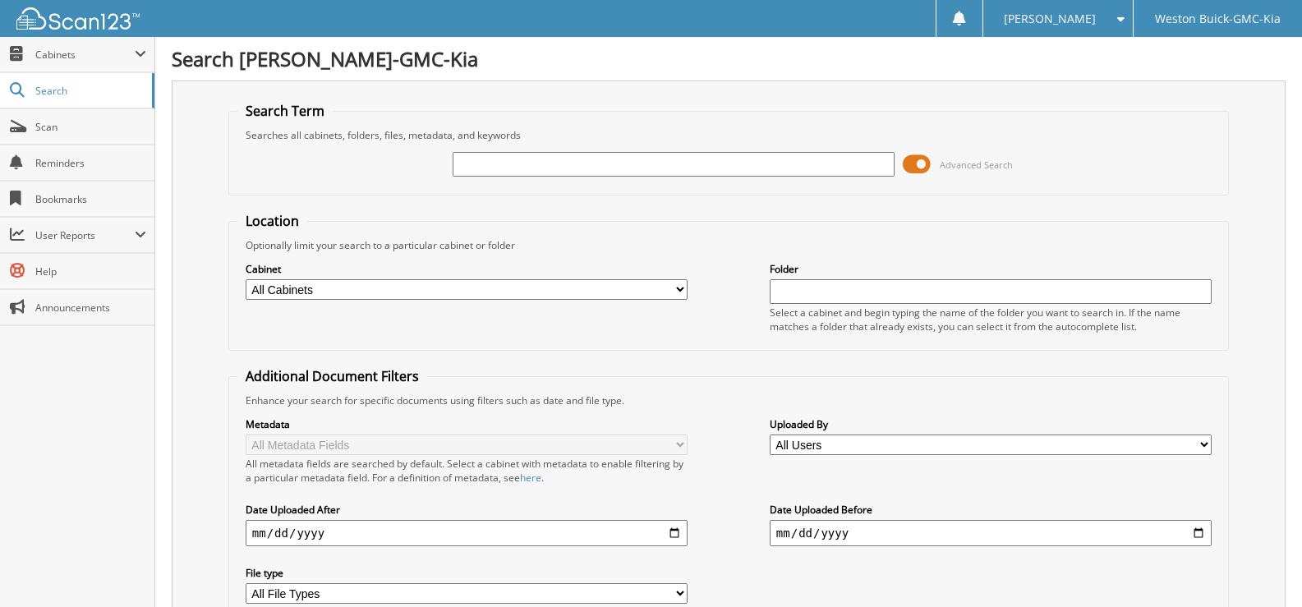
click at [478, 166] on input "text" at bounding box center [673, 164] width 442 height 25
type input "718155"
click at [681, 286] on select "All Cabinets ACCOUNTS PAYABLE DEAD DEALS PARTS INVOICE RESERVES SERVICE CONTRAC…" at bounding box center [467, 289] width 442 height 21
select select "4413"
click at [246, 279] on select "All Cabinets ACCOUNTS PAYABLE DEAD DEALS PARTS INVOICE RESERVES SERVICE CONTRAC…" at bounding box center [467, 289] width 442 height 21
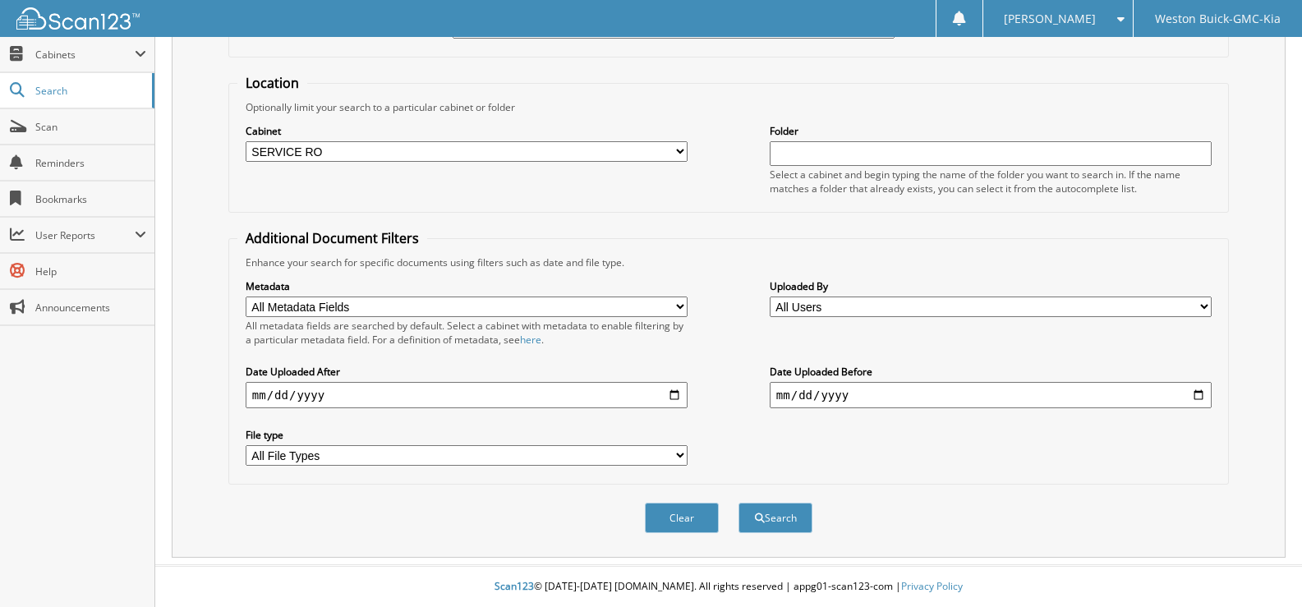
scroll to position [139, 0]
click at [773, 525] on button "Search" at bounding box center [775, 518] width 74 height 30
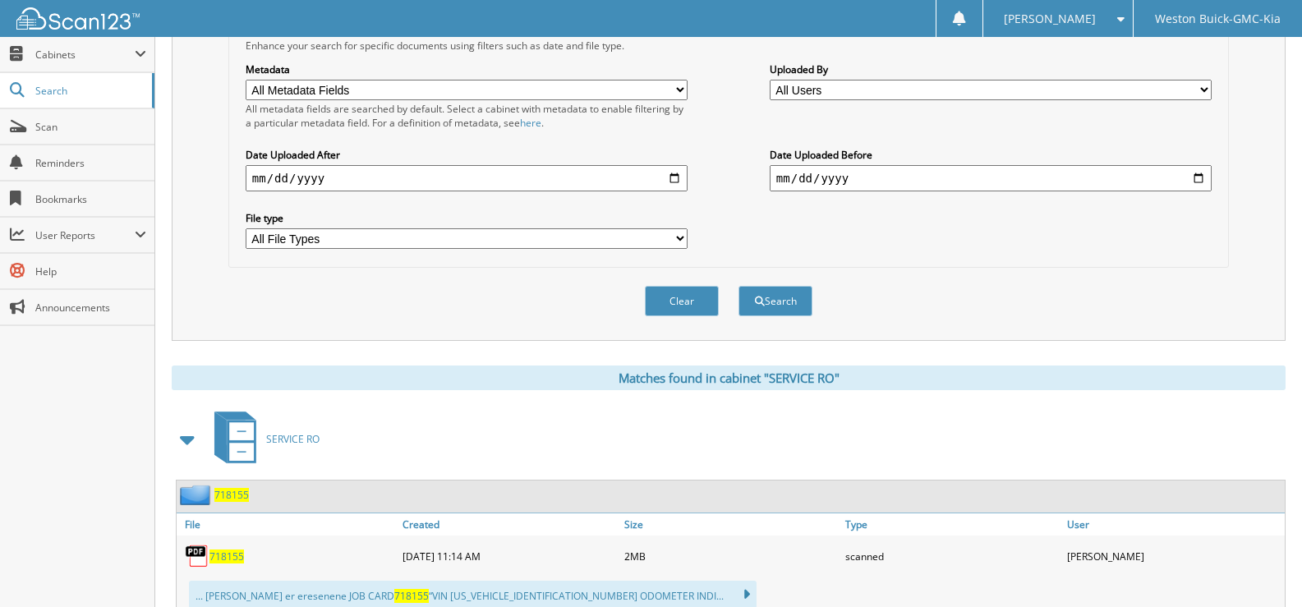
scroll to position [411, 0]
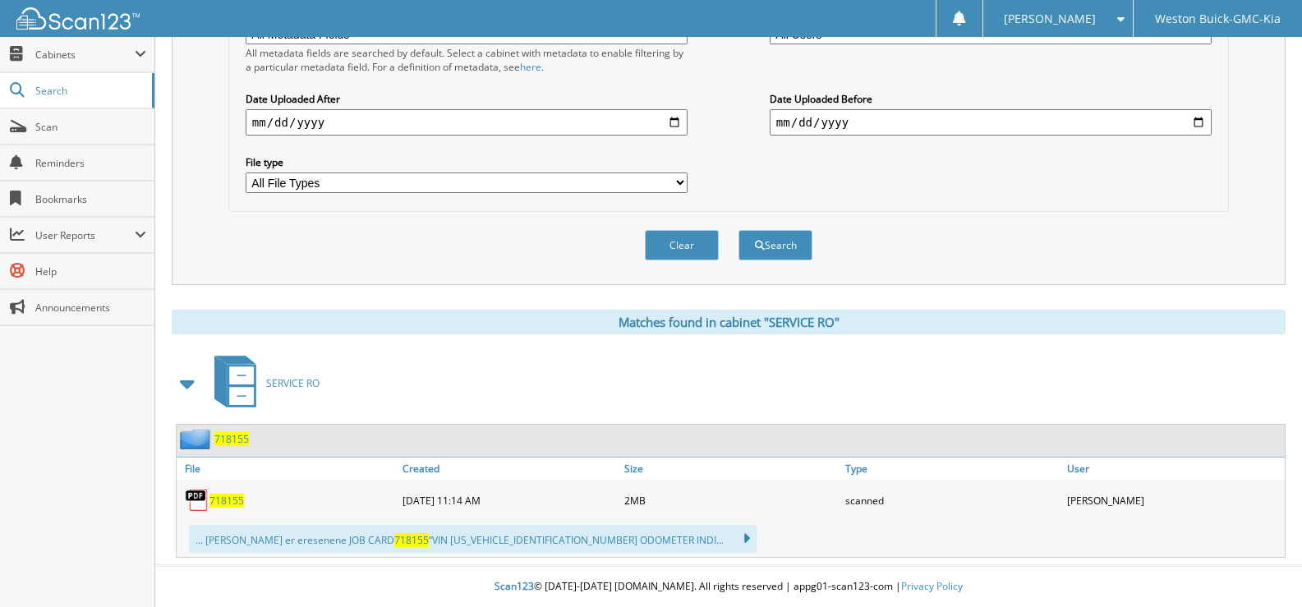
click at [223, 500] on span "718155" at bounding box center [226, 501] width 34 height 14
click at [694, 237] on button "Clear" at bounding box center [682, 245] width 74 height 30
select select
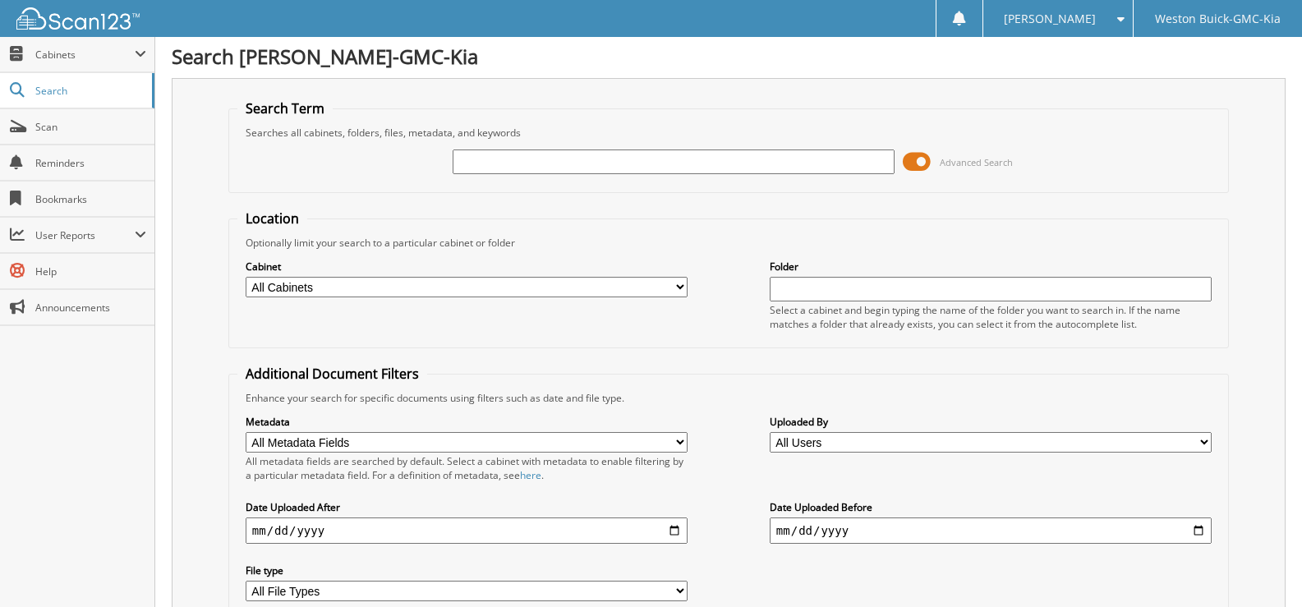
scroll to position [0, 0]
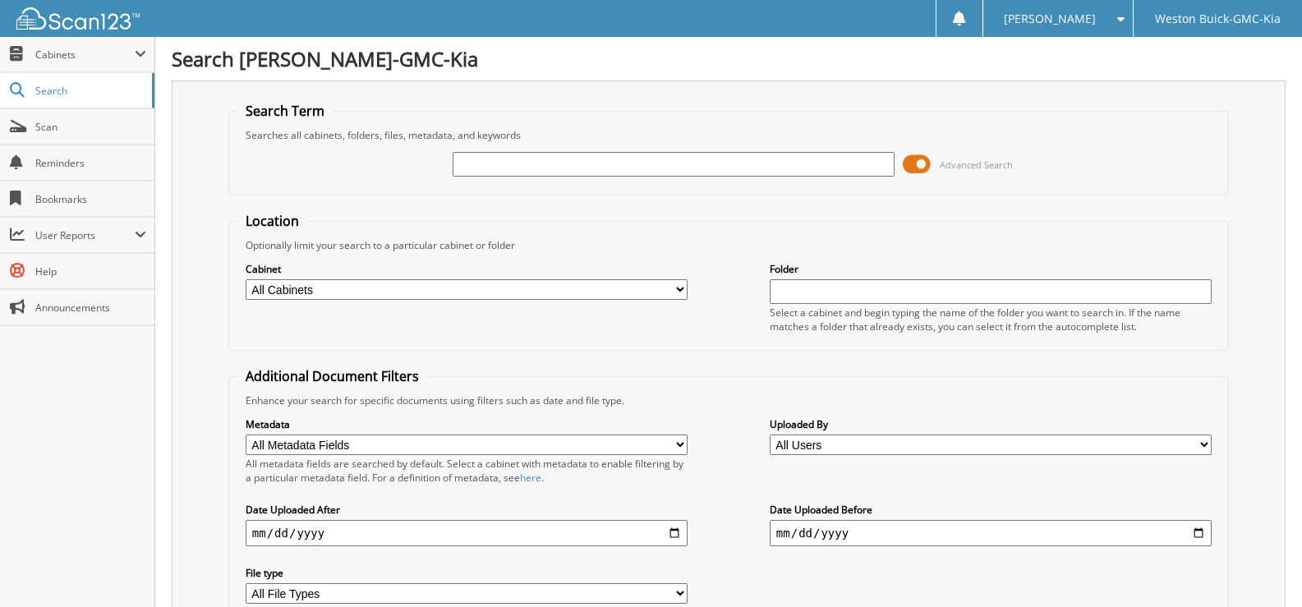
click at [486, 165] on input "text" at bounding box center [673, 164] width 442 height 25
type input "719001"
click at [681, 282] on select "All Cabinets ACCOUNTS PAYABLE DEAD DEALS PARTS INVOICE RESERVES SERVICE CONTRAC…" at bounding box center [467, 289] width 442 height 21
select select "4413"
click at [246, 279] on select "All Cabinets ACCOUNTS PAYABLE DEAD DEALS PARTS INVOICE RESERVES SERVICE CONTRAC…" at bounding box center [467, 289] width 442 height 21
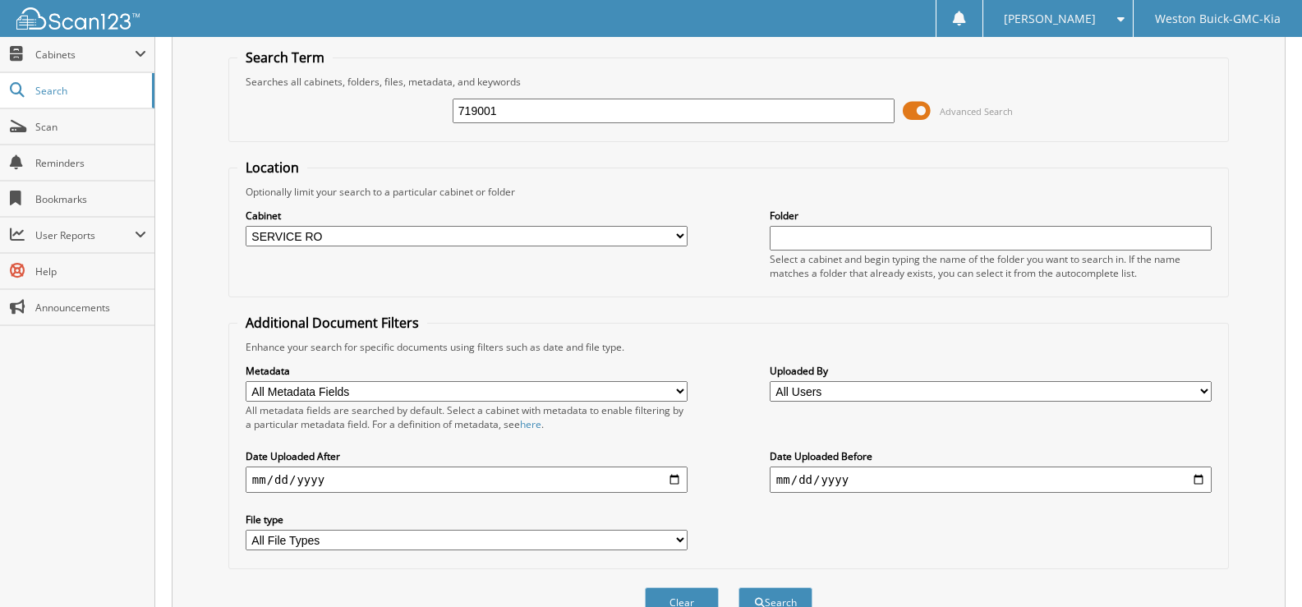
scroll to position [82, 0]
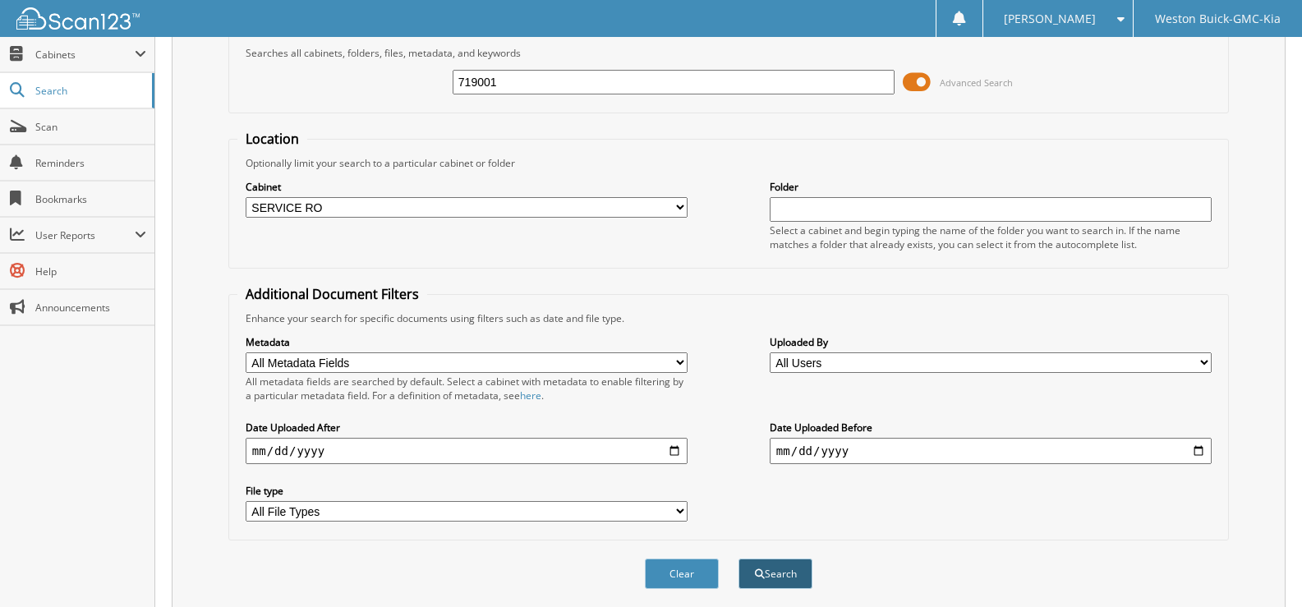
click at [774, 571] on button "Search" at bounding box center [775, 573] width 74 height 30
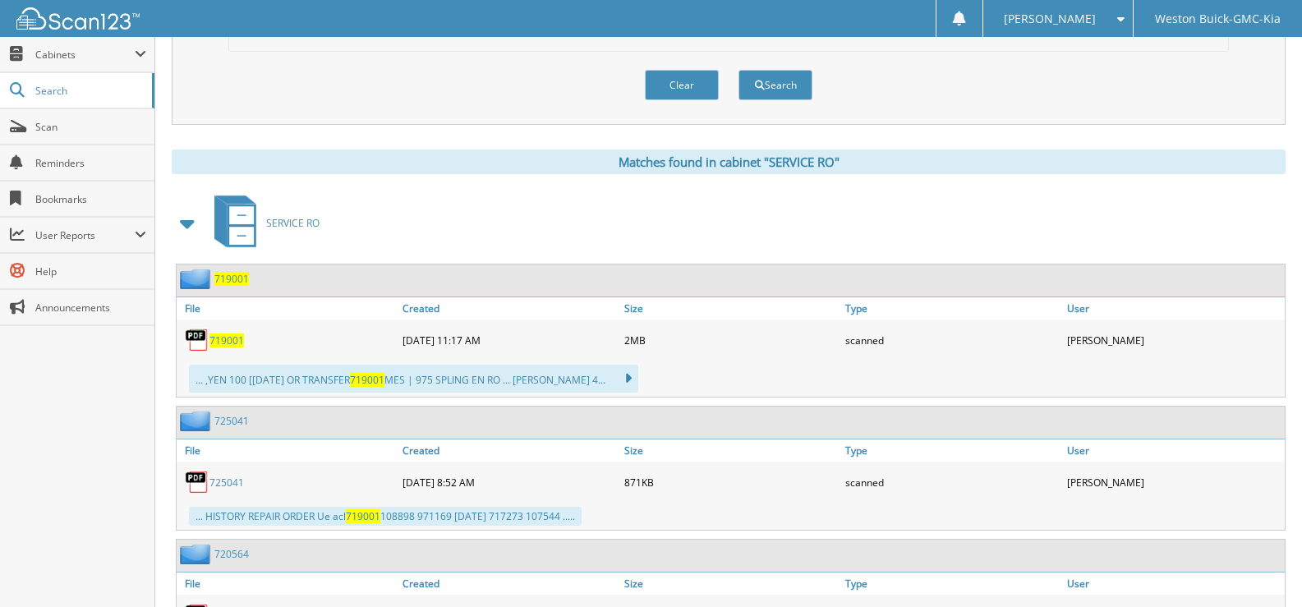
scroll to position [657, 0]
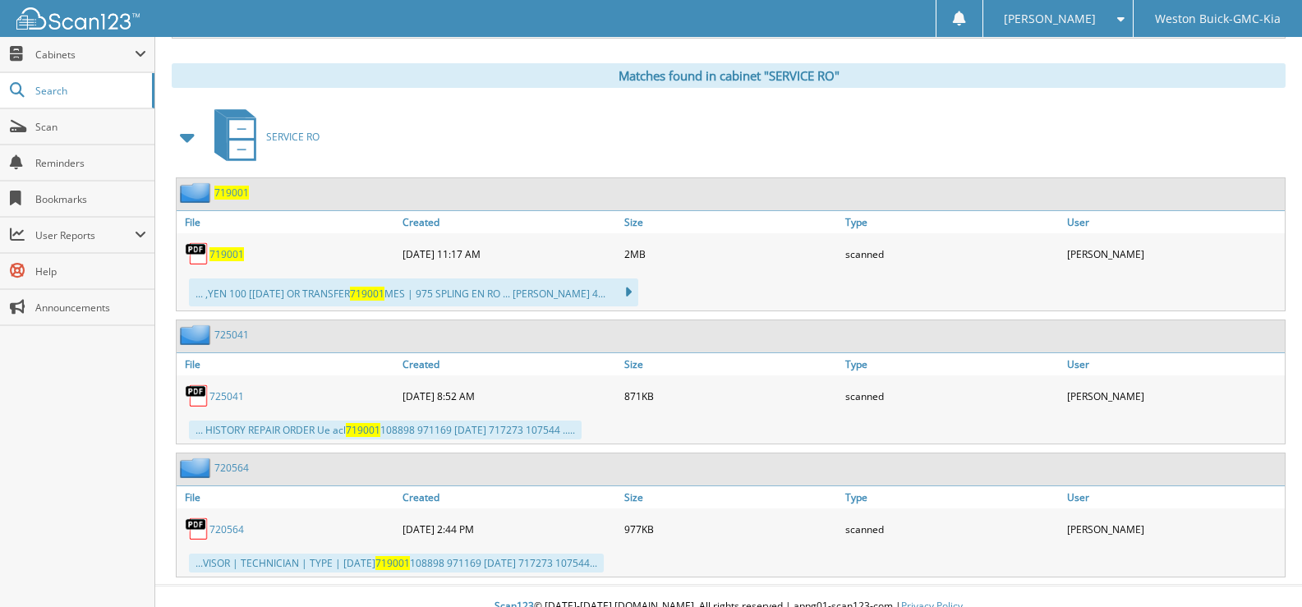
click at [223, 256] on span "719001" at bounding box center [226, 254] width 34 height 14
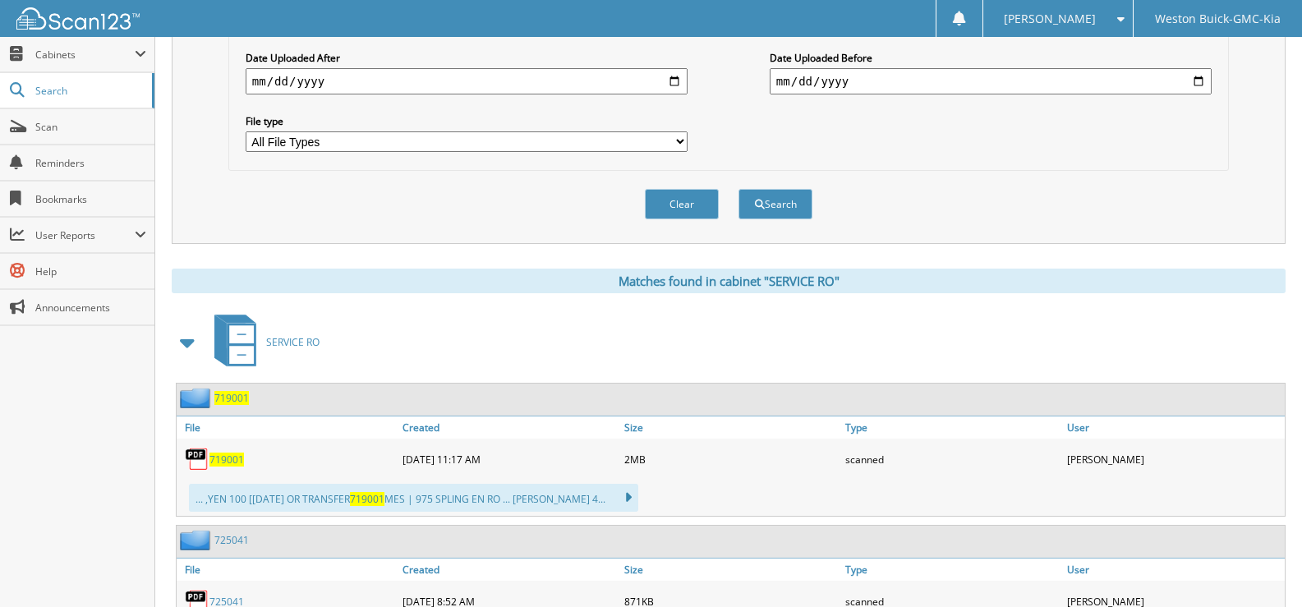
scroll to position [411, 0]
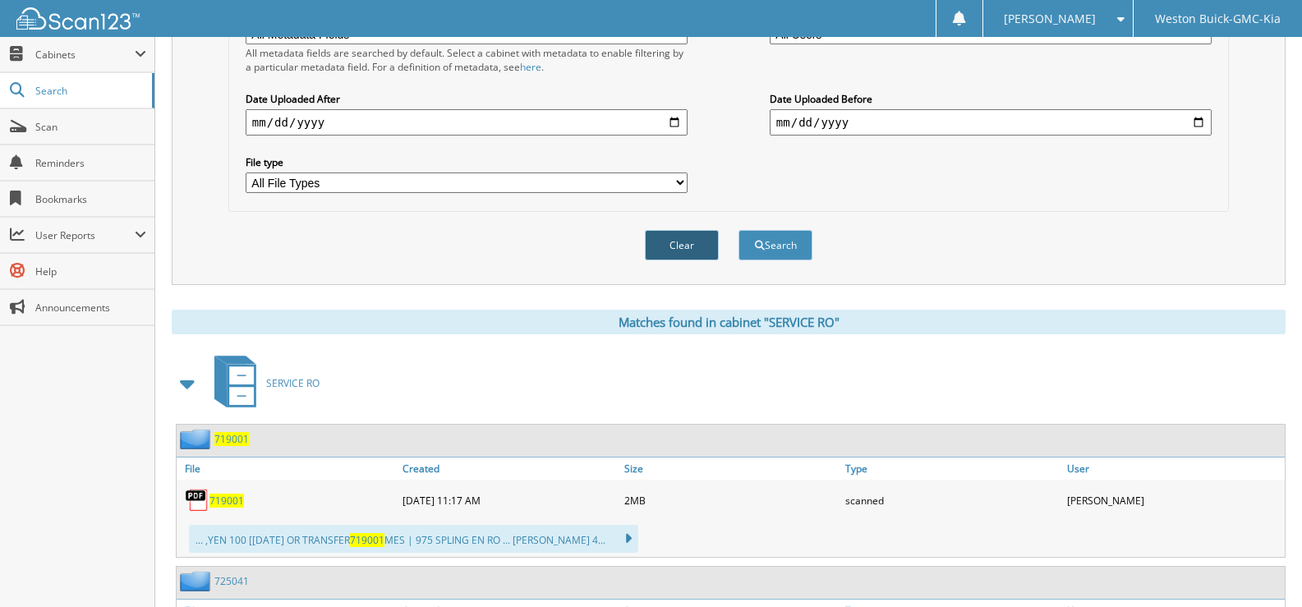
click at [673, 238] on button "Clear" at bounding box center [682, 245] width 74 height 30
select select
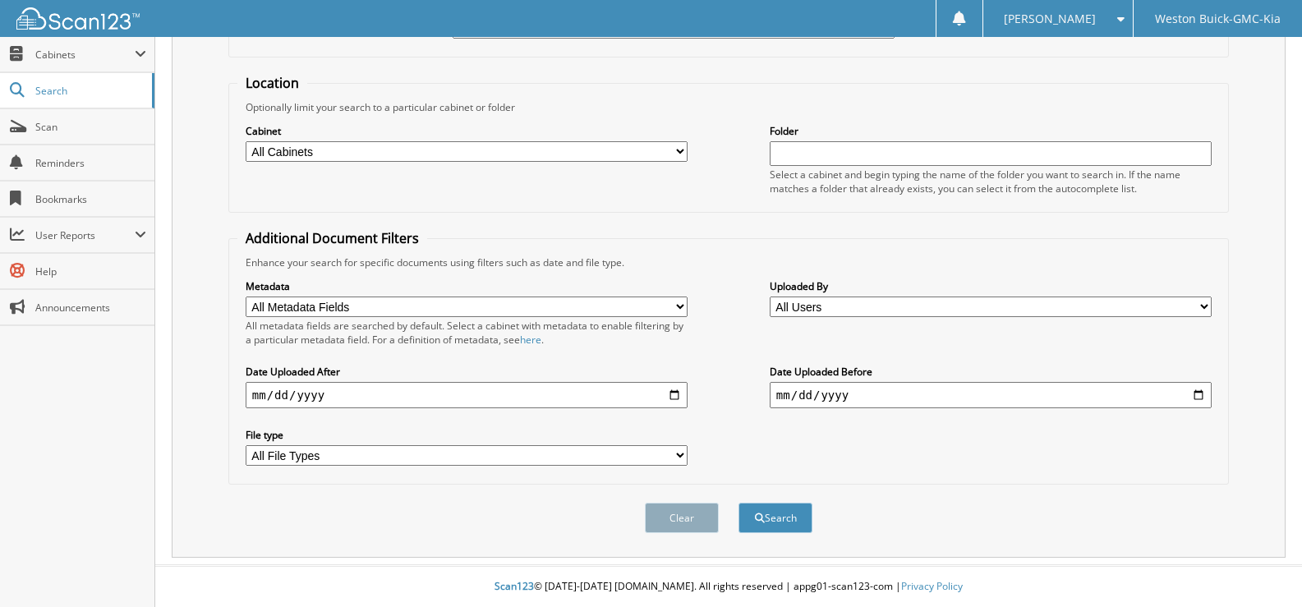
scroll to position [139, 0]
click at [346, 138] on div "Cabinet All Cabinets ACCOUNTS PAYABLE DEAD DEALS PARTS INVOICE RESERVES SERVICE…" at bounding box center [467, 142] width 442 height 41
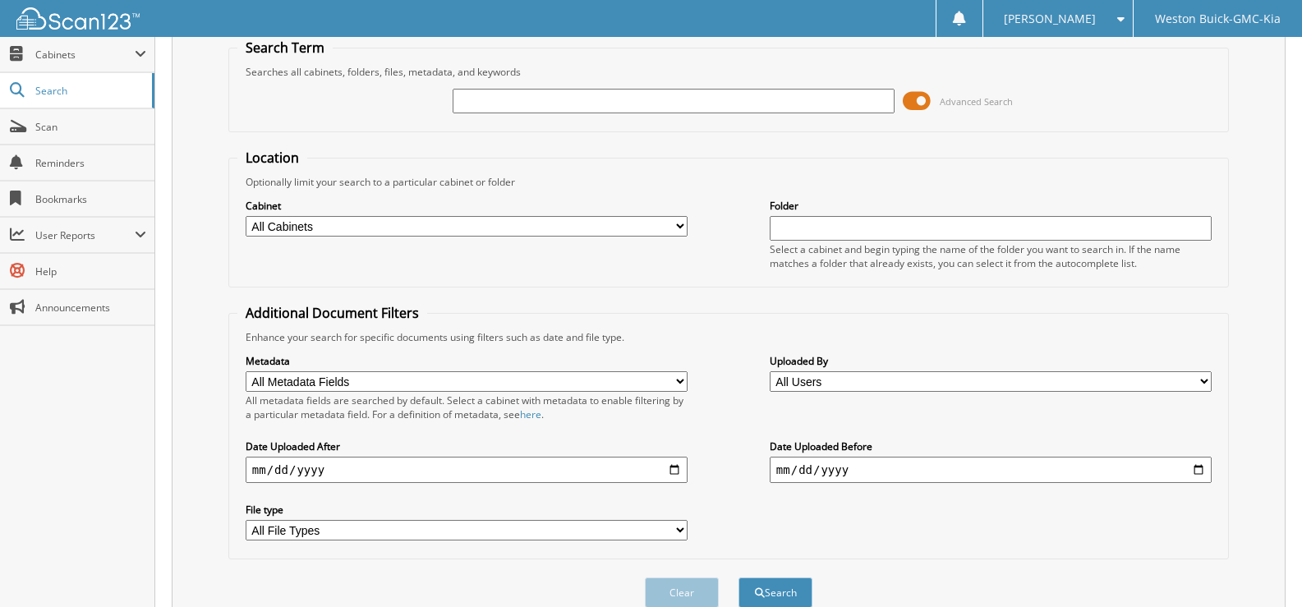
scroll to position [0, 0]
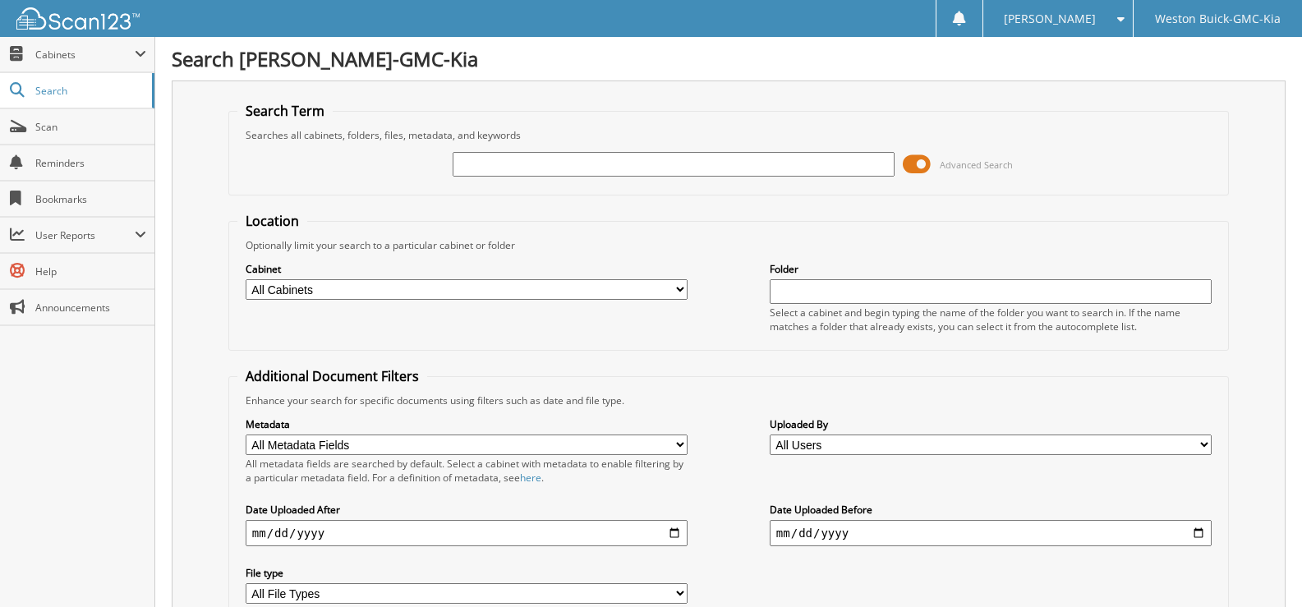
click at [475, 161] on input "text" at bounding box center [673, 164] width 442 height 25
type input "718463"
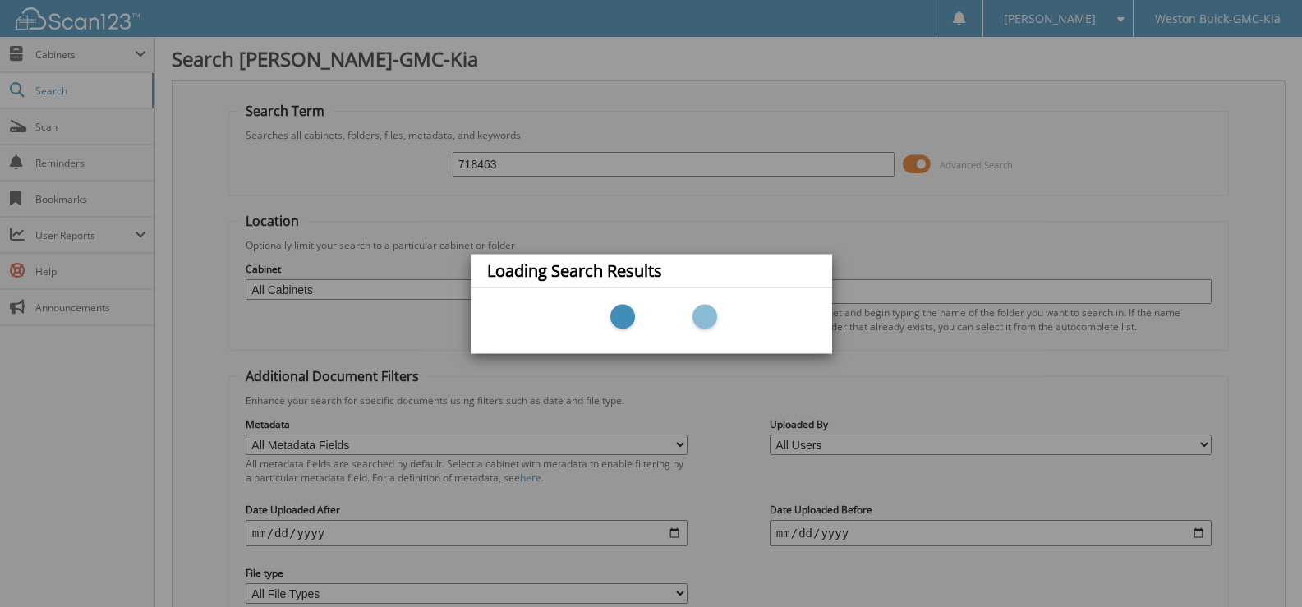
click at [442, 291] on div "Loading Search Results" at bounding box center [651, 303] width 1302 height 607
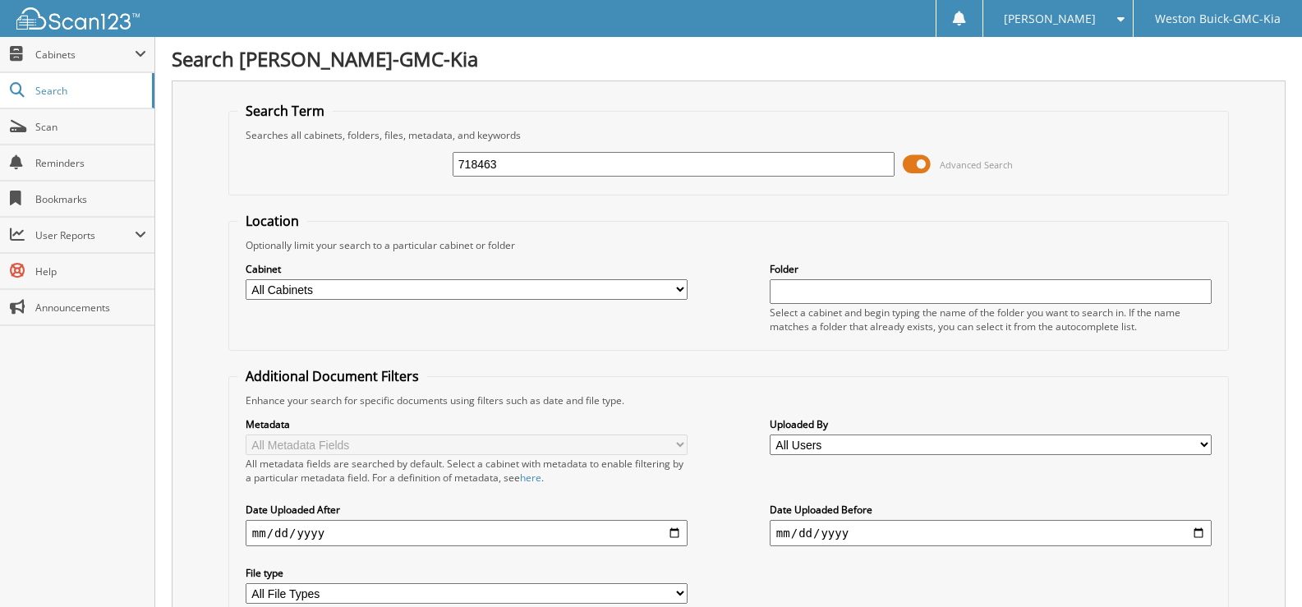
click at [681, 292] on select "All Cabinets ACCOUNTS PAYABLE DEAD DEALS PARTS INVOICE RESERVES SERVICE CONTRAC…" at bounding box center [467, 289] width 442 height 21
select select "4413"
click at [246, 279] on select "All Cabinets ACCOUNTS PAYABLE DEAD DEALS PARTS INVOICE RESERVES SERVICE CONTRAC…" at bounding box center [467, 289] width 442 height 21
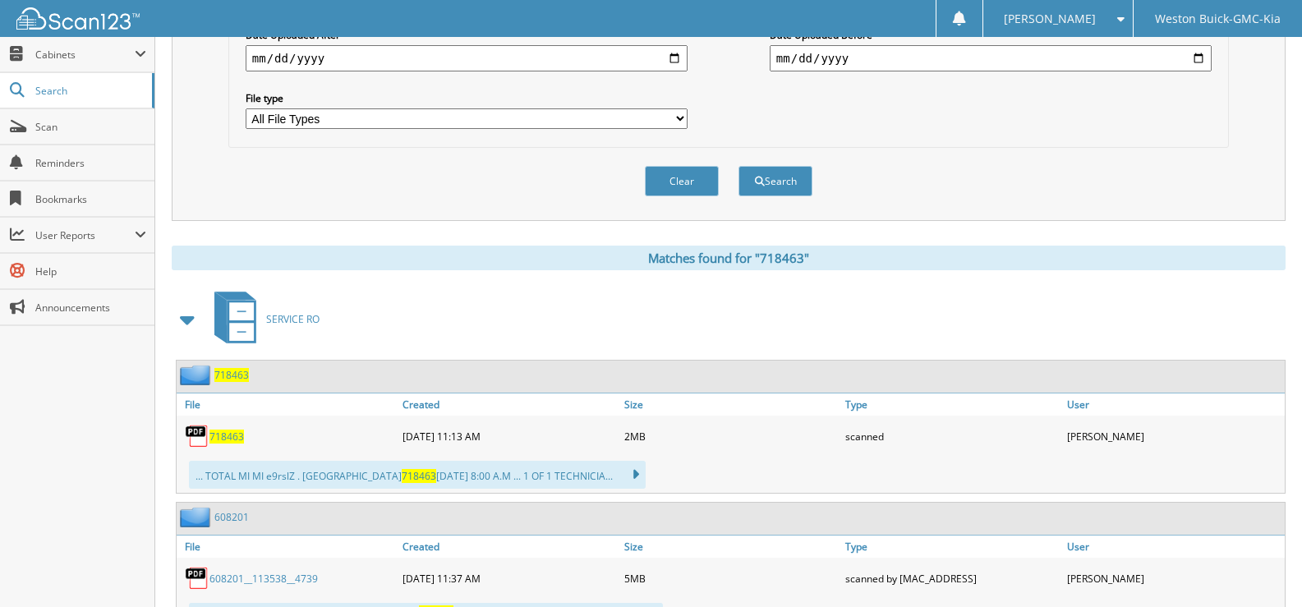
scroll to position [493, 0]
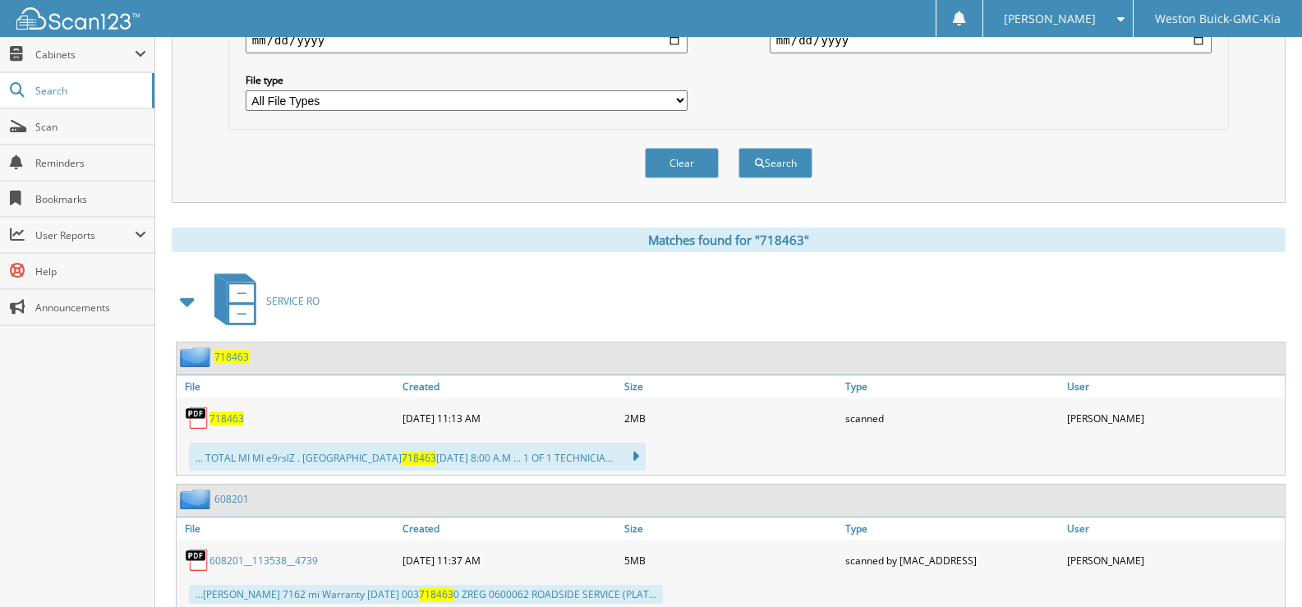
click at [224, 420] on span "718463" at bounding box center [226, 418] width 34 height 14
click at [693, 164] on button "Clear" at bounding box center [682, 163] width 74 height 30
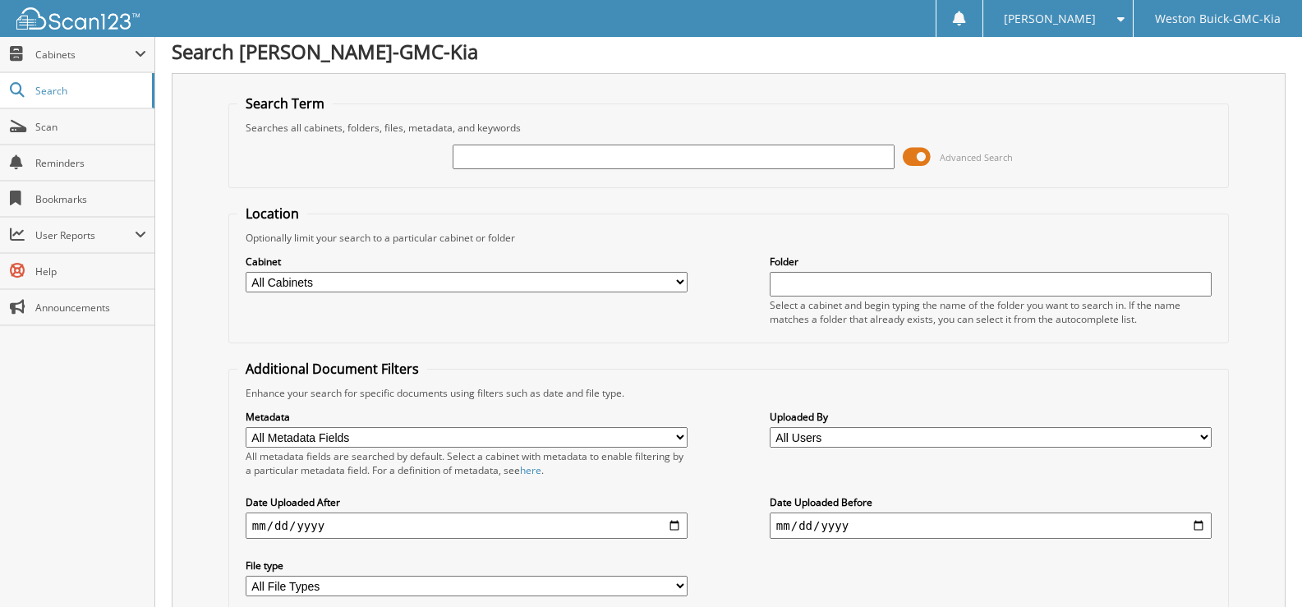
scroll to position [0, 0]
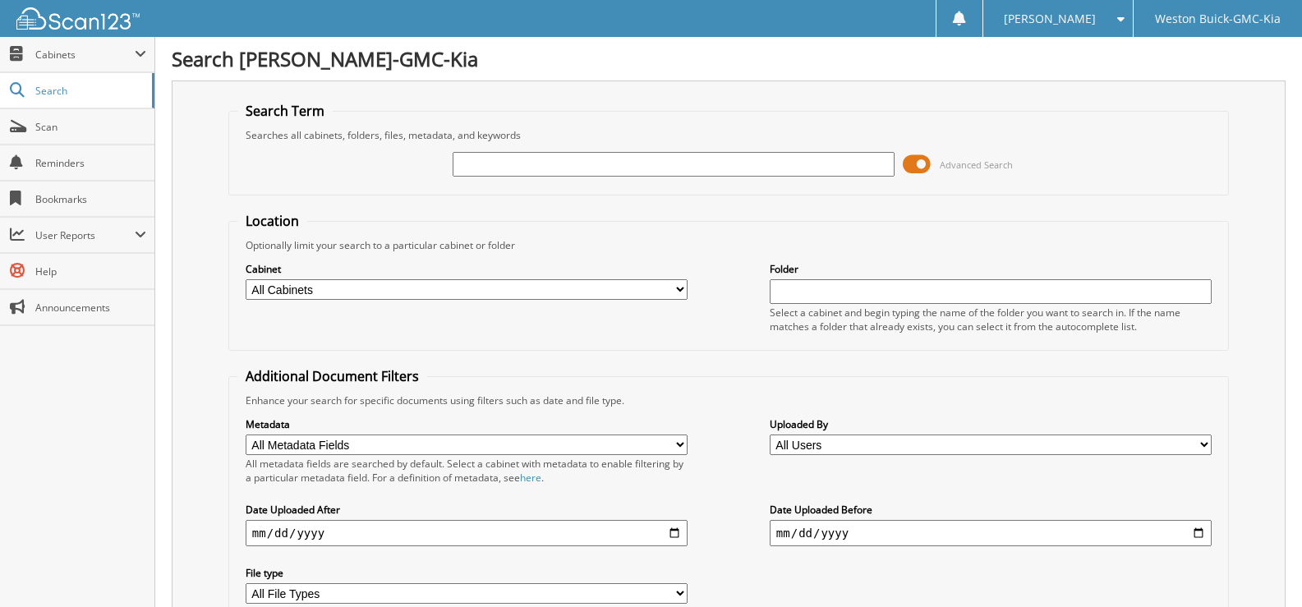
click at [473, 161] on input "text" at bounding box center [673, 164] width 442 height 25
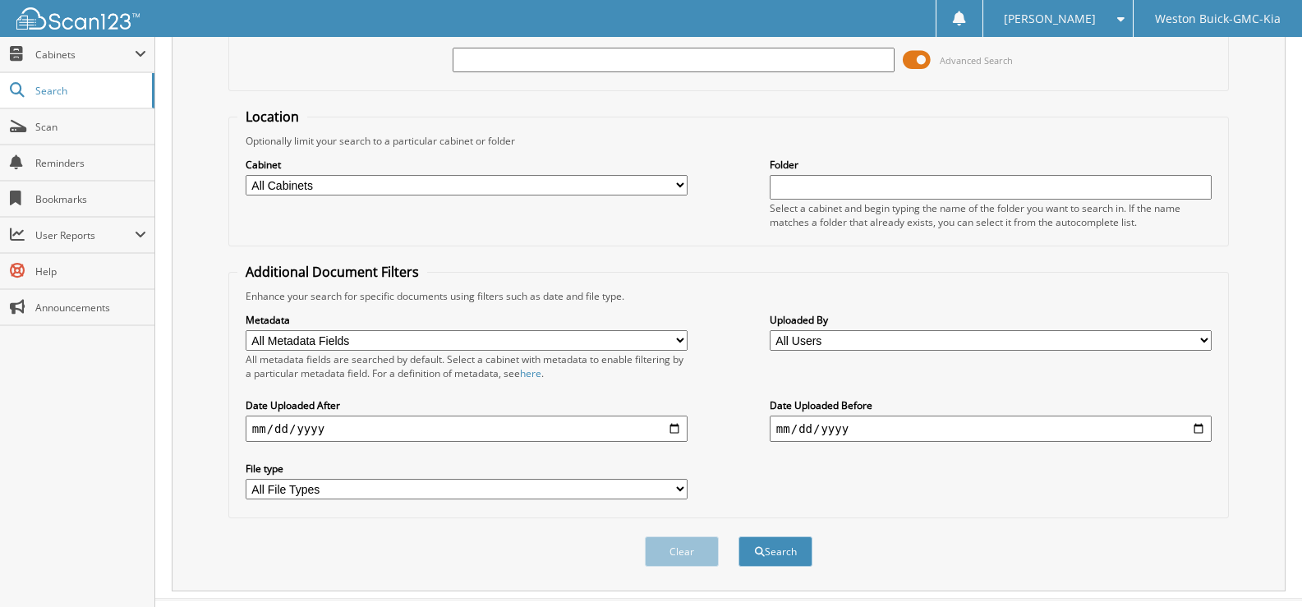
scroll to position [139, 0]
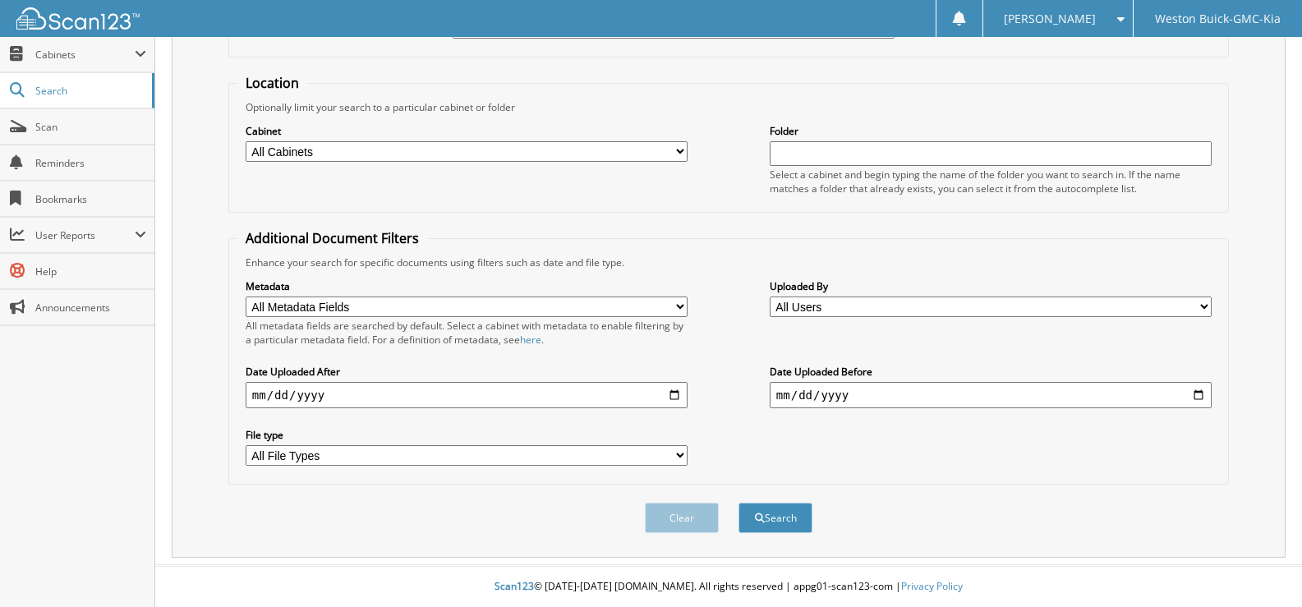
click at [680, 150] on select "All Cabinets ACCOUNTS PAYABLE DEAD DEALS PARTS INVOICE RESERVES SERVICE CONTRAC…" at bounding box center [467, 151] width 442 height 21
select select "4413"
click at [246, 141] on select "All Cabinets ACCOUNTS PAYABLE DEAD DEALS PARTS INVOICE RESERVES SERVICE CONTRAC…" at bounding box center [467, 151] width 442 height 21
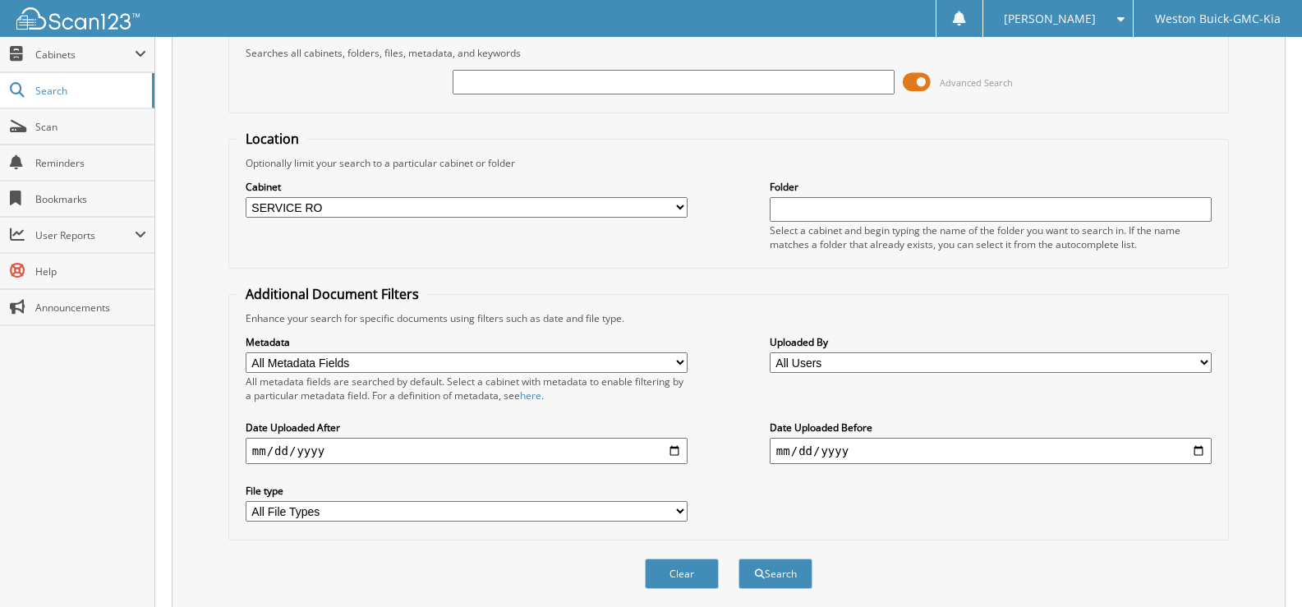
scroll to position [0, 0]
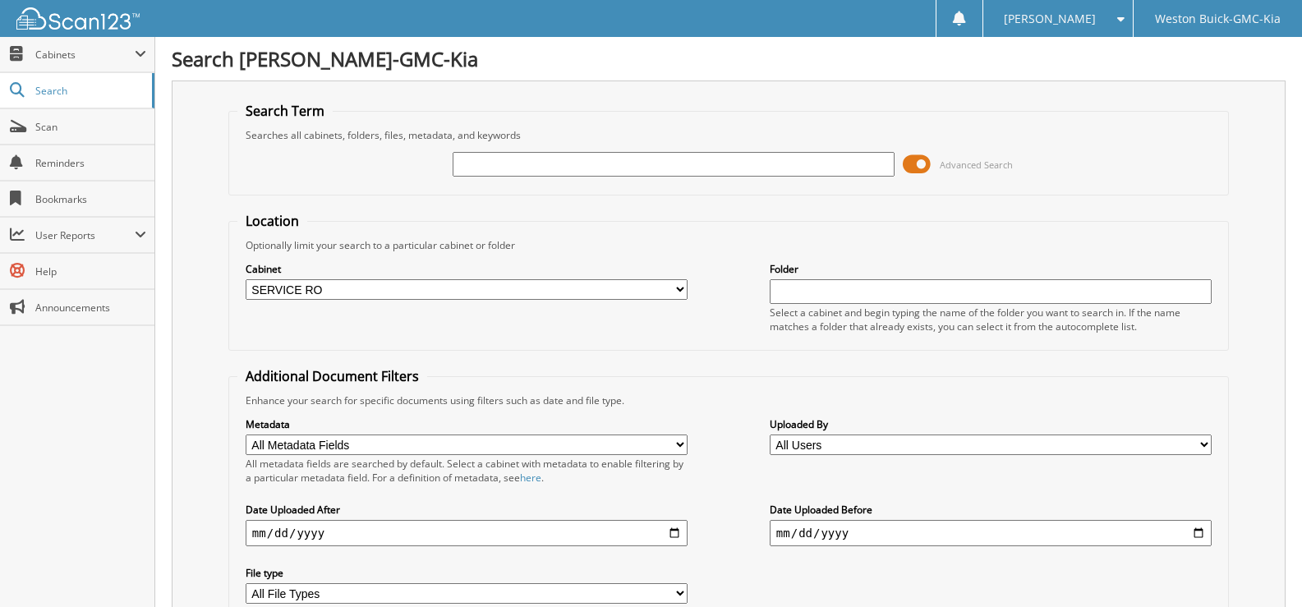
click at [473, 163] on input "text" at bounding box center [673, 164] width 442 height 25
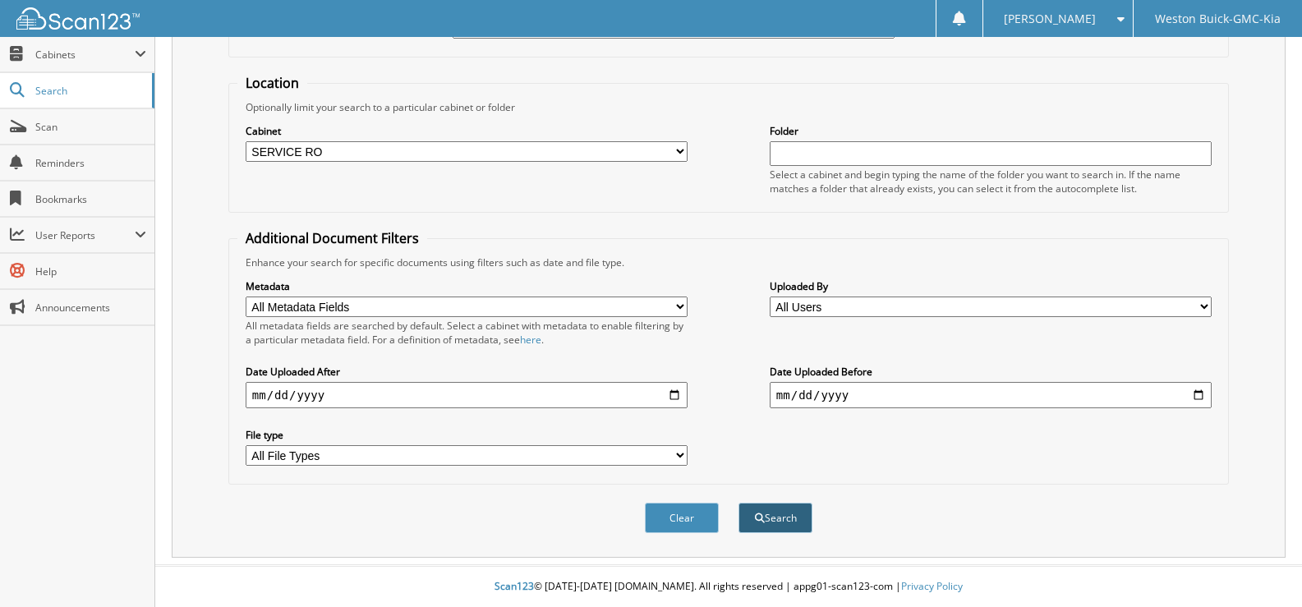
type input "717580"
click at [777, 520] on button "Search" at bounding box center [775, 518] width 74 height 30
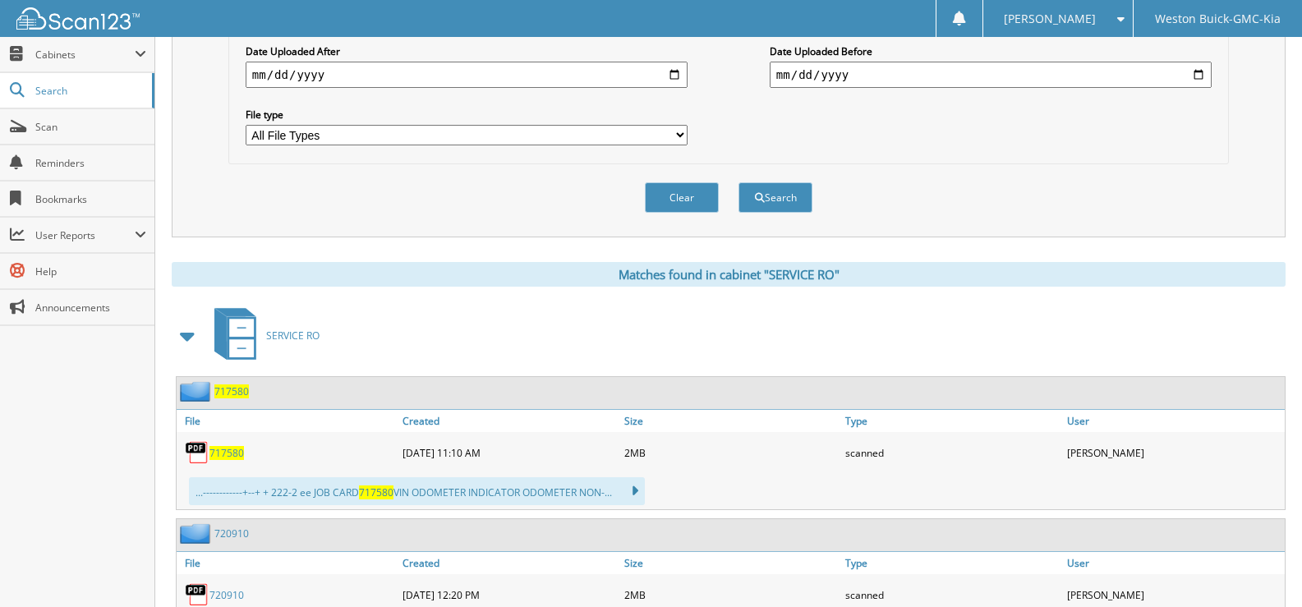
scroll to position [493, 0]
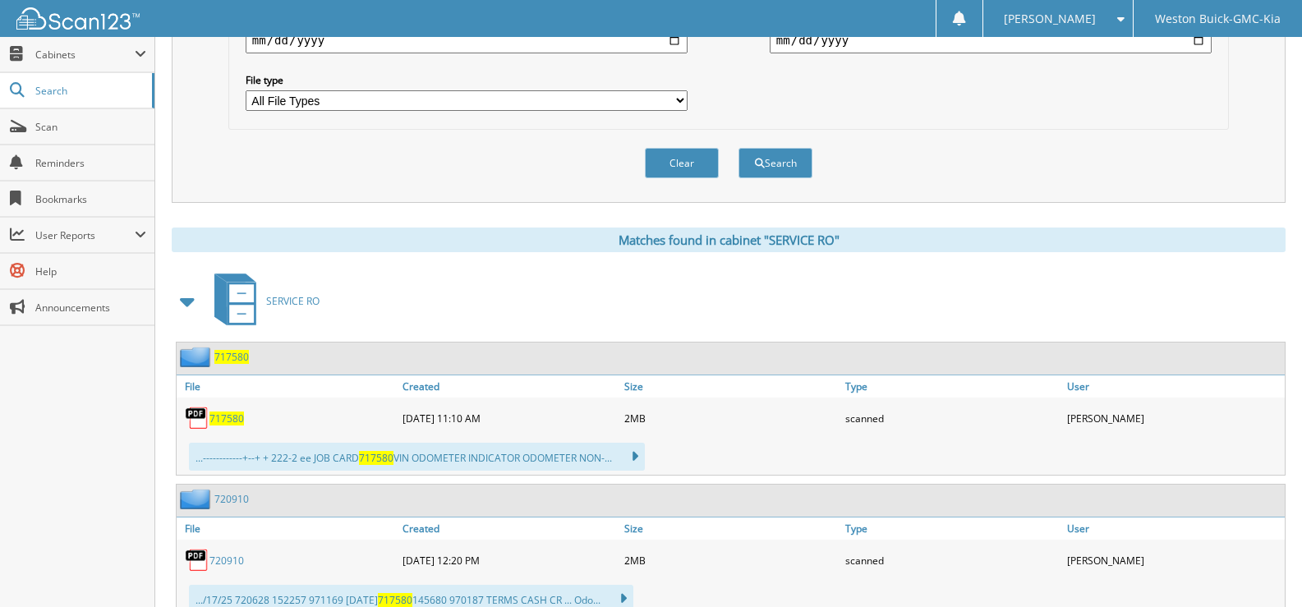
click at [227, 424] on span "717580" at bounding box center [226, 418] width 34 height 14
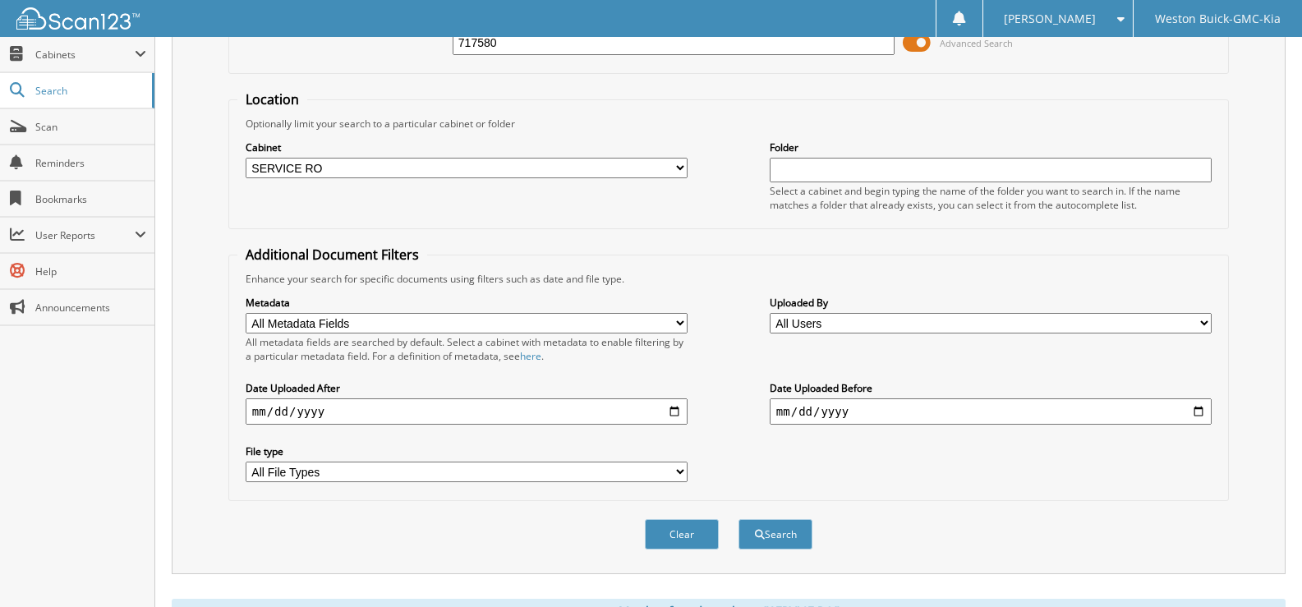
scroll to position [0, 0]
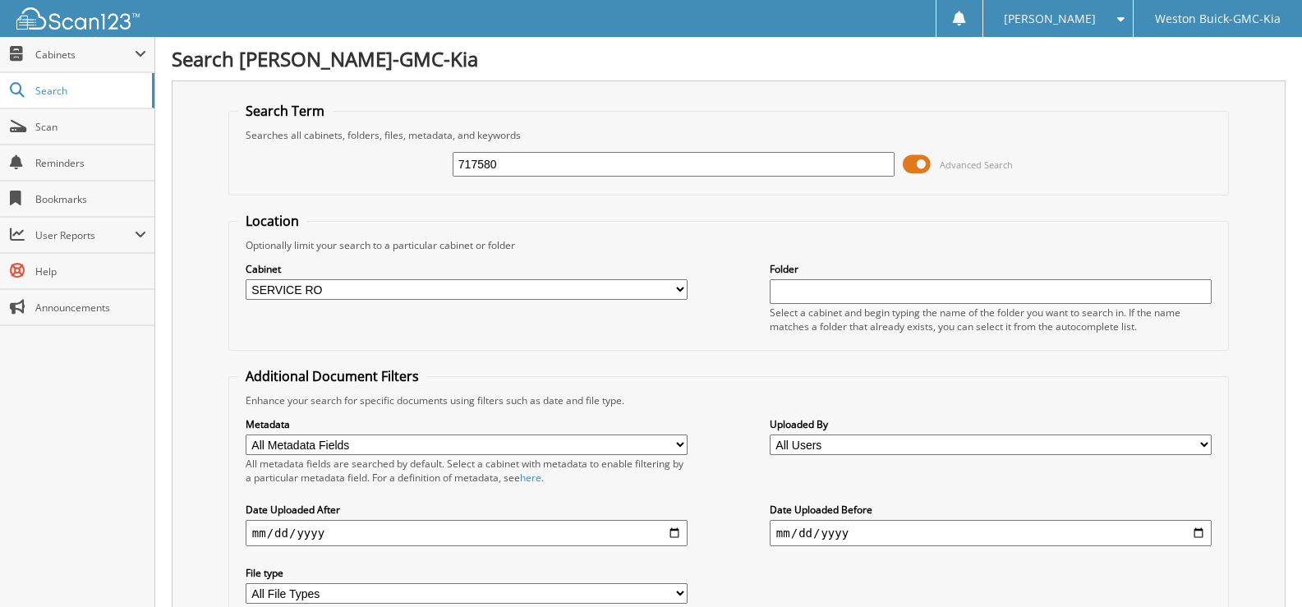
drag, startPoint x: 549, startPoint y: 175, endPoint x: 371, endPoint y: 189, distance: 178.7
click at [383, 187] on fieldset "Search Term Searches all cabinets, folders, files, metadata, and keywords 71758…" at bounding box center [728, 149] width 1000 height 94
type input "1"
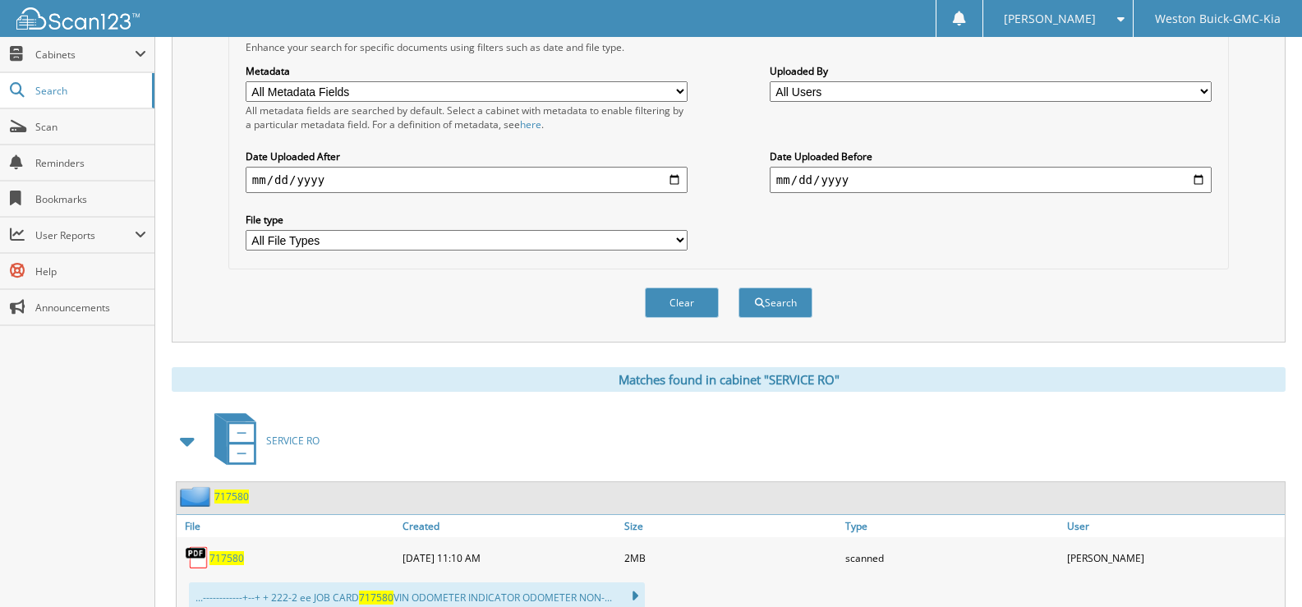
scroll to position [328, 0]
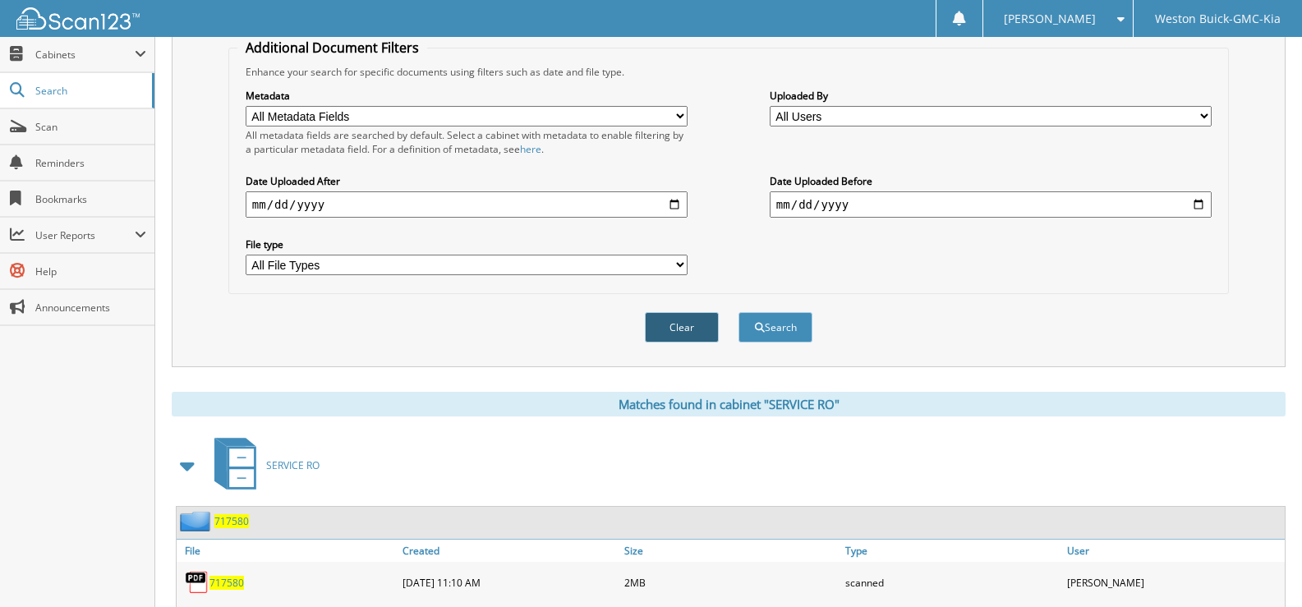
click at [678, 326] on button "Clear" at bounding box center [682, 327] width 74 height 30
select select
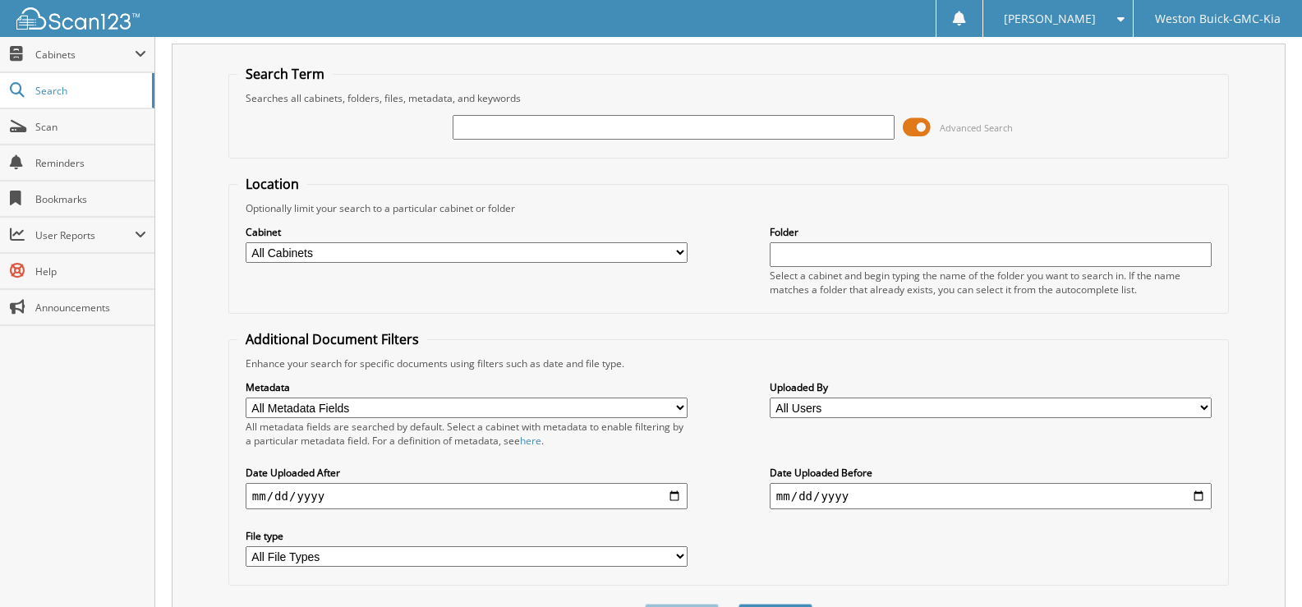
scroll to position [0, 0]
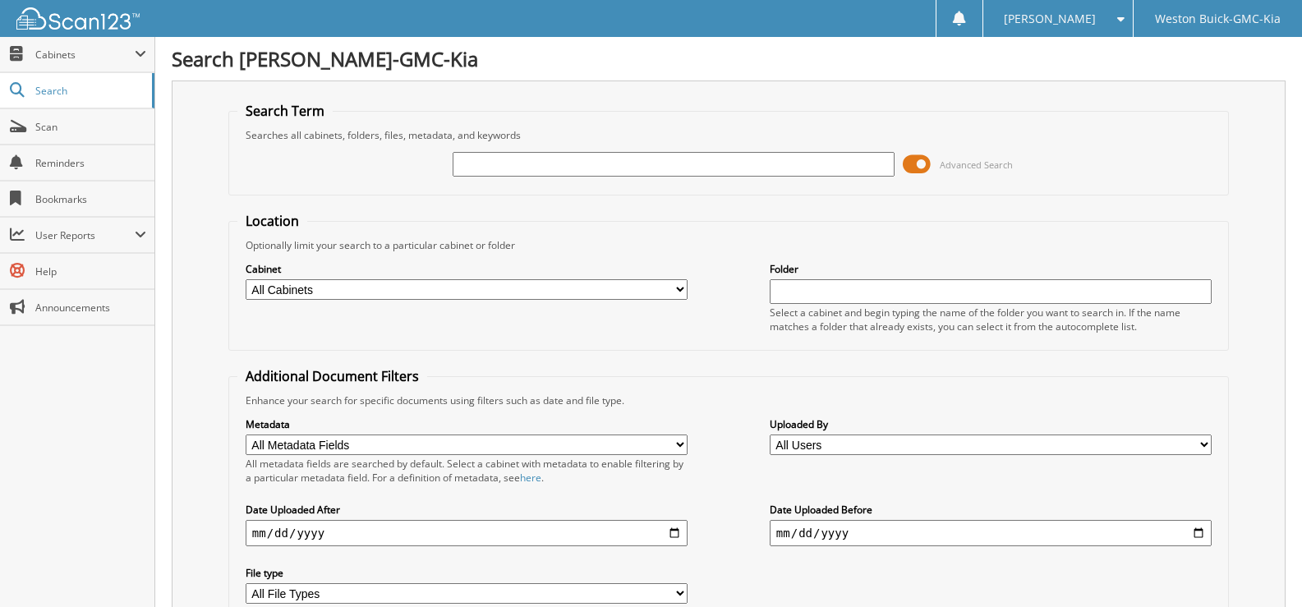
click at [488, 168] on input "text" at bounding box center [673, 164] width 442 height 25
type input "718616"
click at [683, 288] on select "All Cabinets ACCOUNTS PAYABLE DEAD DEALS PARTS INVOICE RESERVES SERVICE CONTRAC…" at bounding box center [467, 289] width 442 height 21
select select "4413"
click at [246, 279] on select "All Cabinets ACCOUNTS PAYABLE DEAD DEALS PARTS INVOICE RESERVES SERVICE CONTRAC…" at bounding box center [467, 289] width 442 height 21
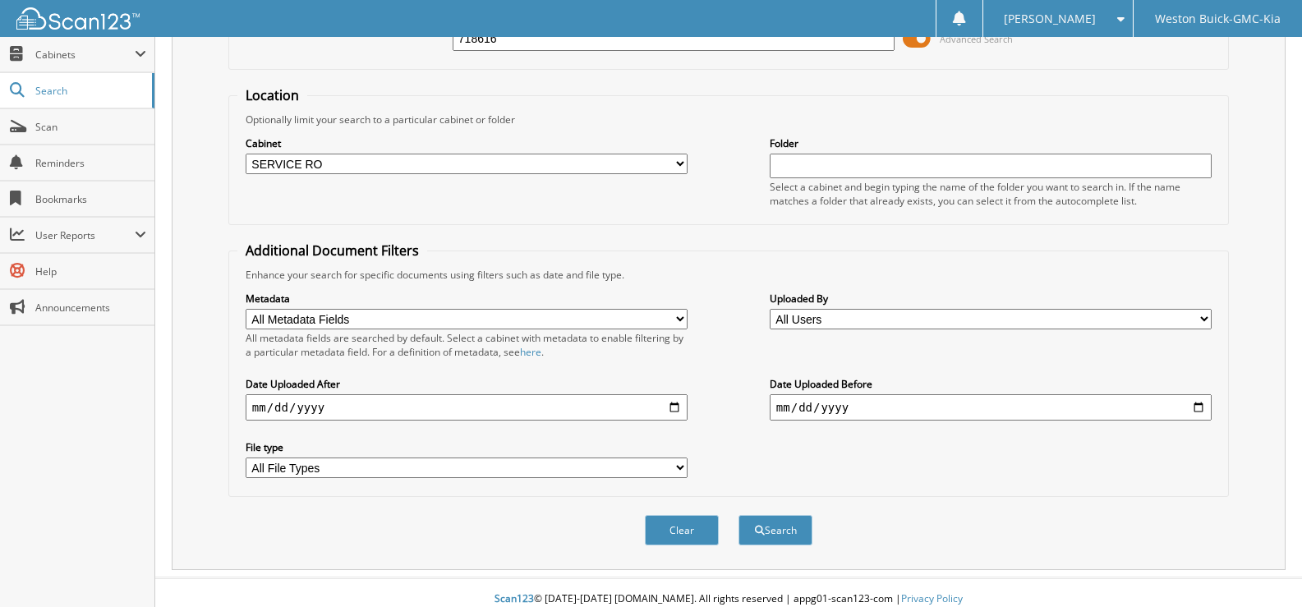
scroll to position [139, 0]
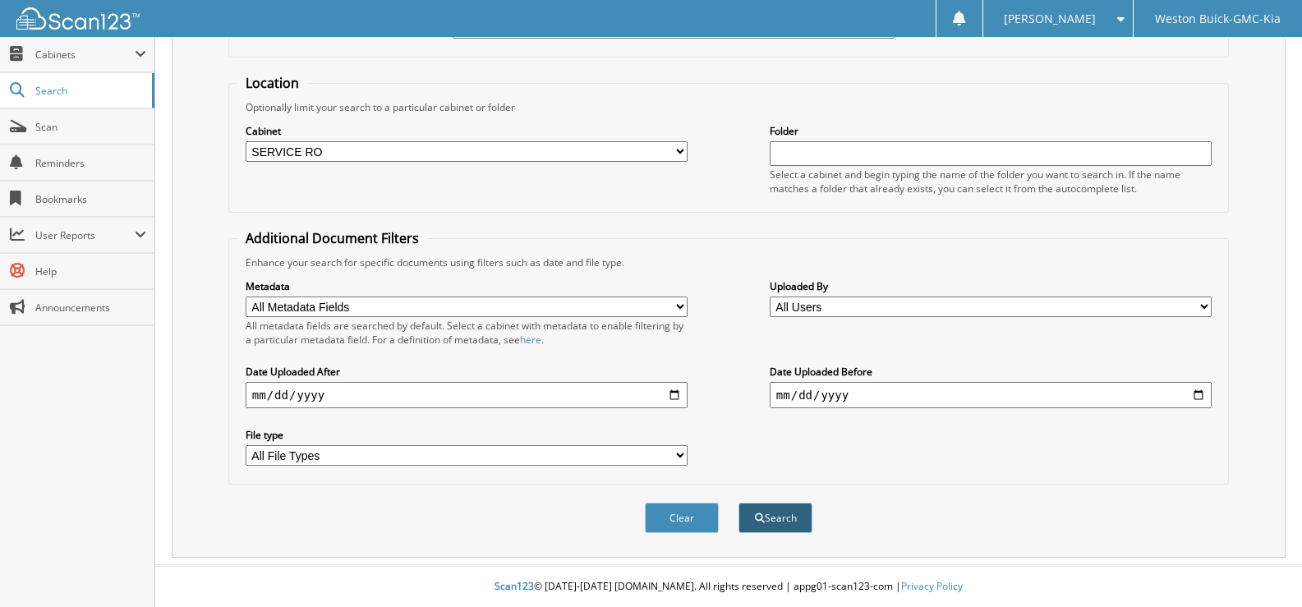
click at [769, 503] on button "Search" at bounding box center [775, 518] width 74 height 30
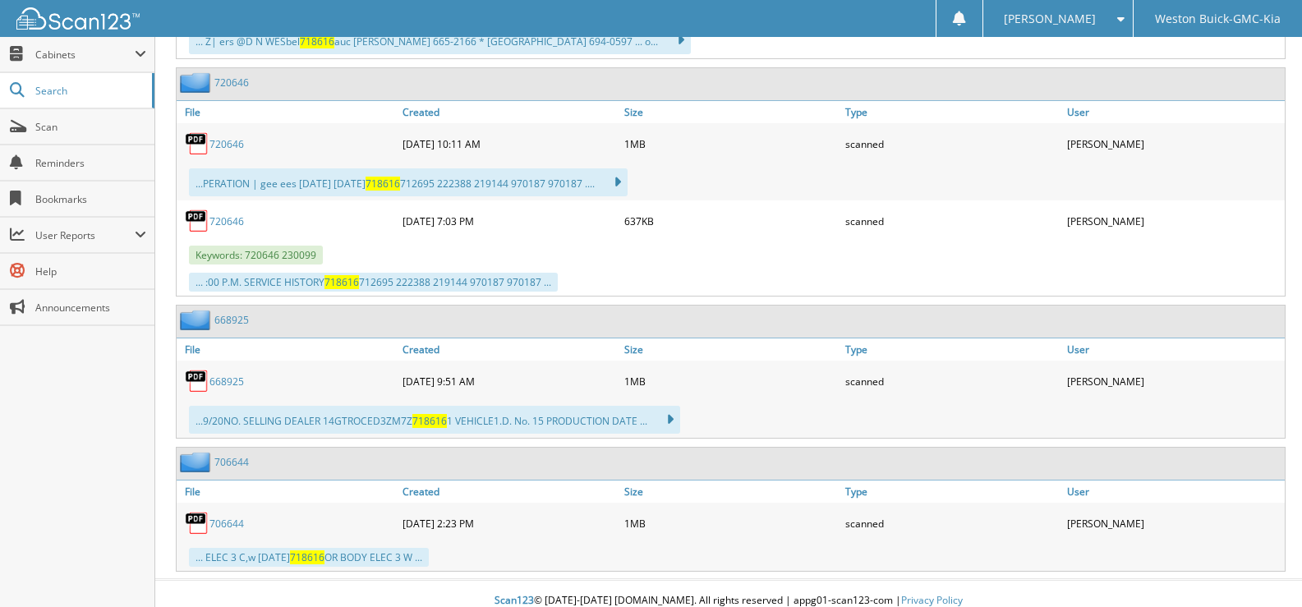
scroll to position [1028, 0]
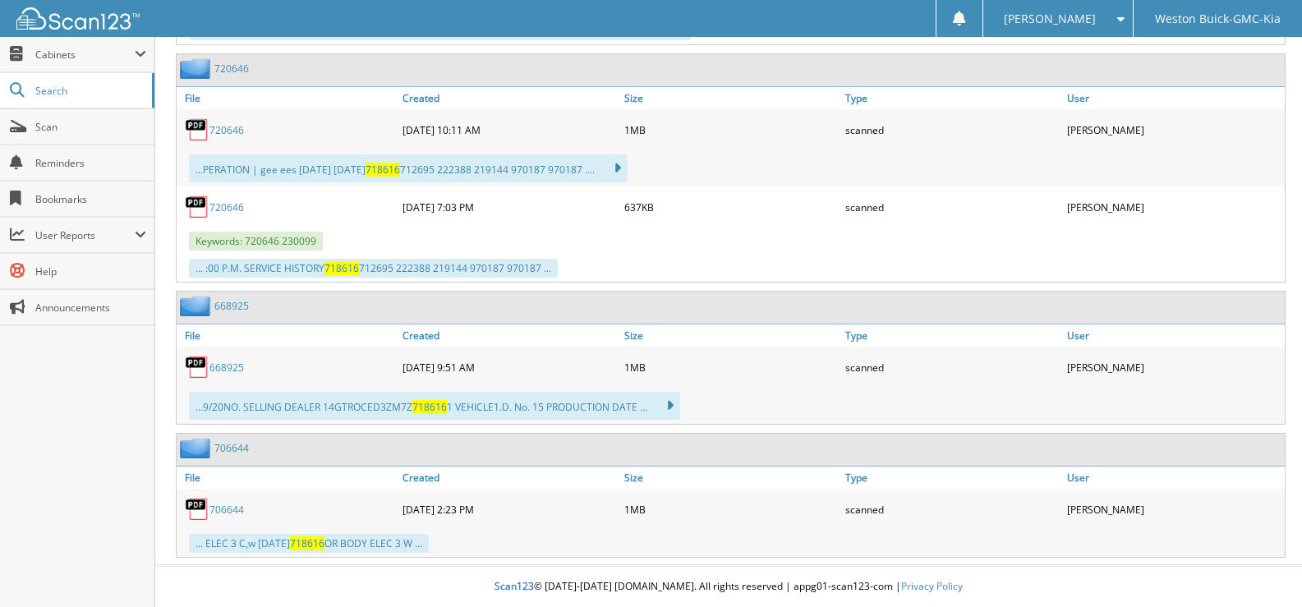
click at [1066, 22] on span "[PERSON_NAME]" at bounding box center [1049, 19] width 92 height 10
click at [953, 145] on div "scanned" at bounding box center [952, 129] width 222 height 33
click at [392, 173] on span "718616" at bounding box center [382, 170] width 34 height 14
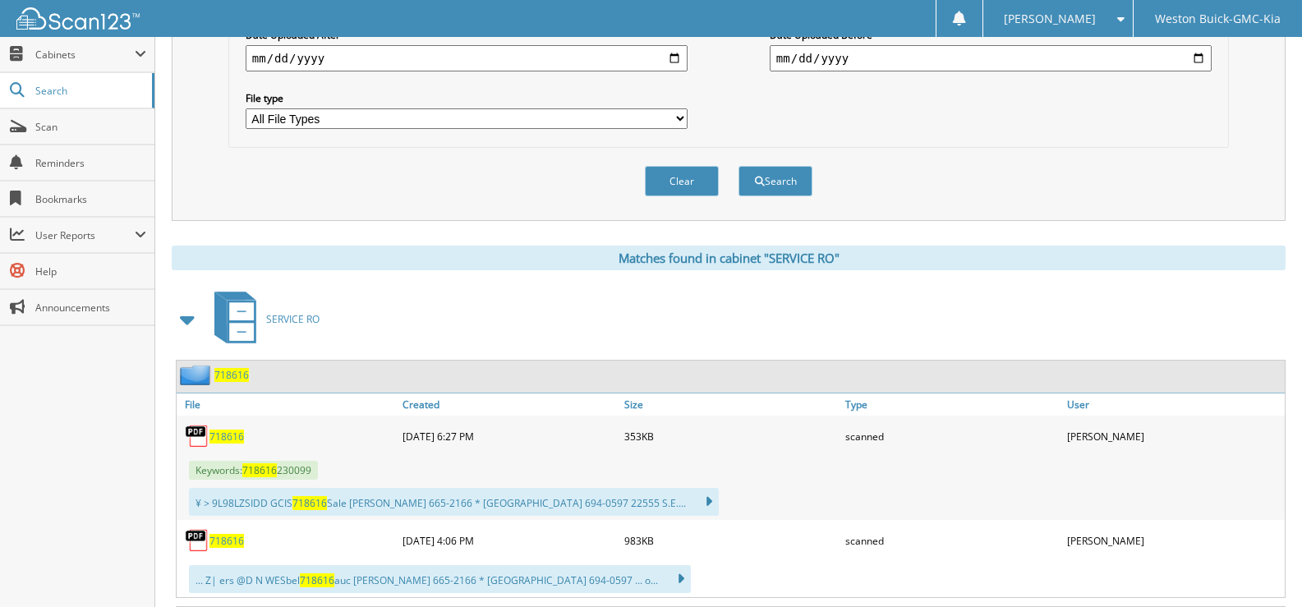
scroll to position [575, 0]
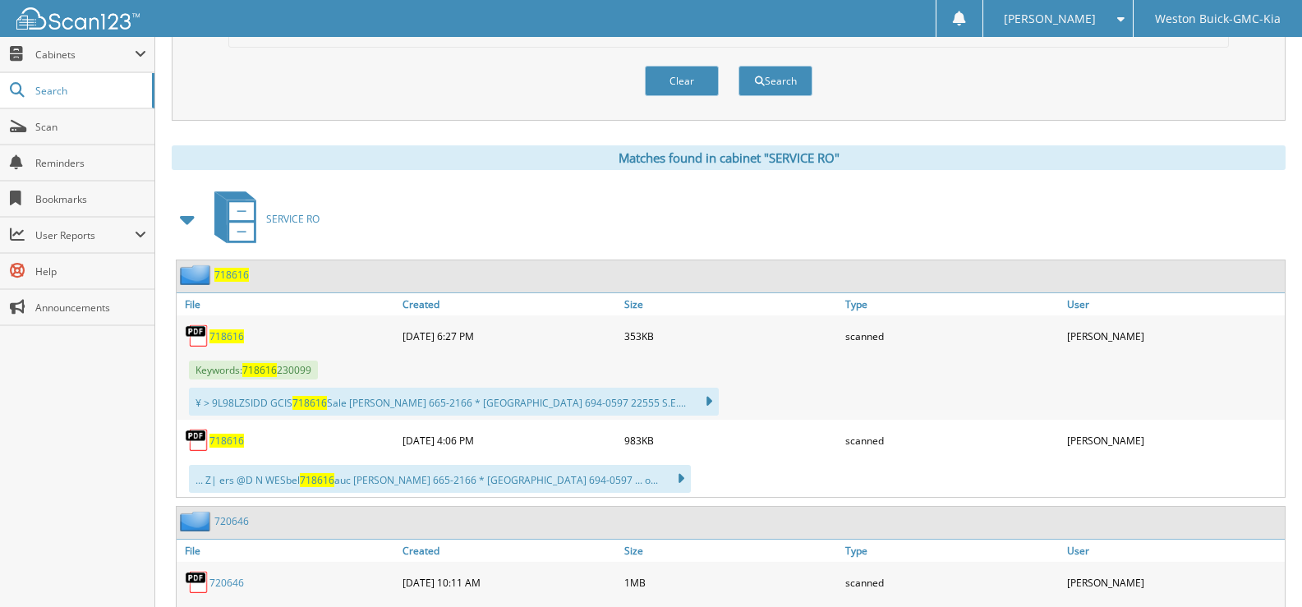
click at [227, 440] on span "718616" at bounding box center [226, 441] width 34 height 14
click at [672, 72] on button "Clear" at bounding box center [682, 81] width 74 height 30
select select
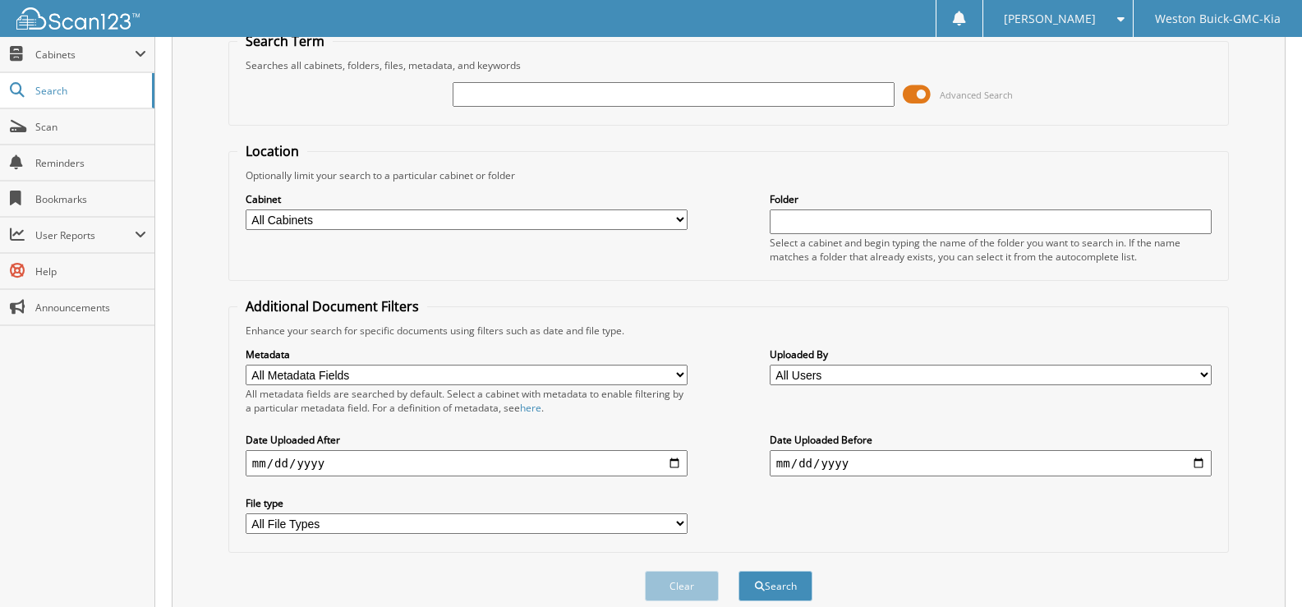
scroll to position [0, 0]
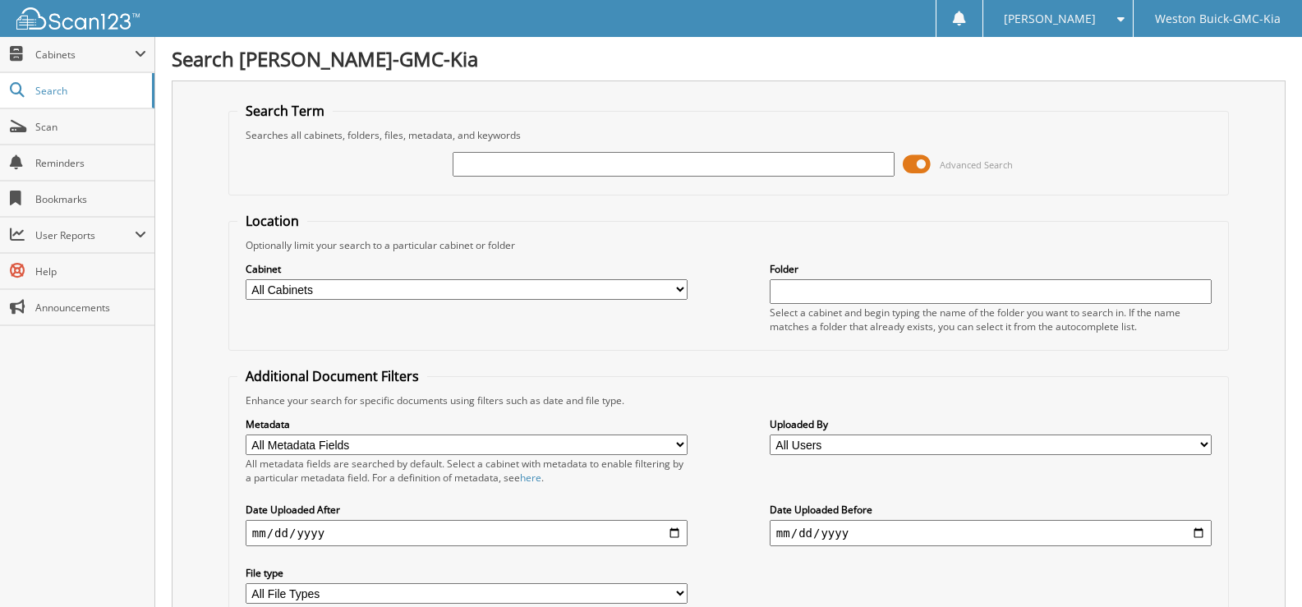
click at [501, 162] on input "text" at bounding box center [673, 164] width 442 height 25
type input "719369"
click at [495, 286] on select "All Cabinets ACCOUNTS PAYABLE DEAD DEALS PARTS INVOICE RESERVES SERVICE CONTRAC…" at bounding box center [467, 289] width 442 height 21
select select "4413"
click at [246, 279] on select "All Cabinets ACCOUNTS PAYABLE DEAD DEALS PARTS INVOICE RESERVES SERVICE CONTRAC…" at bounding box center [467, 289] width 442 height 21
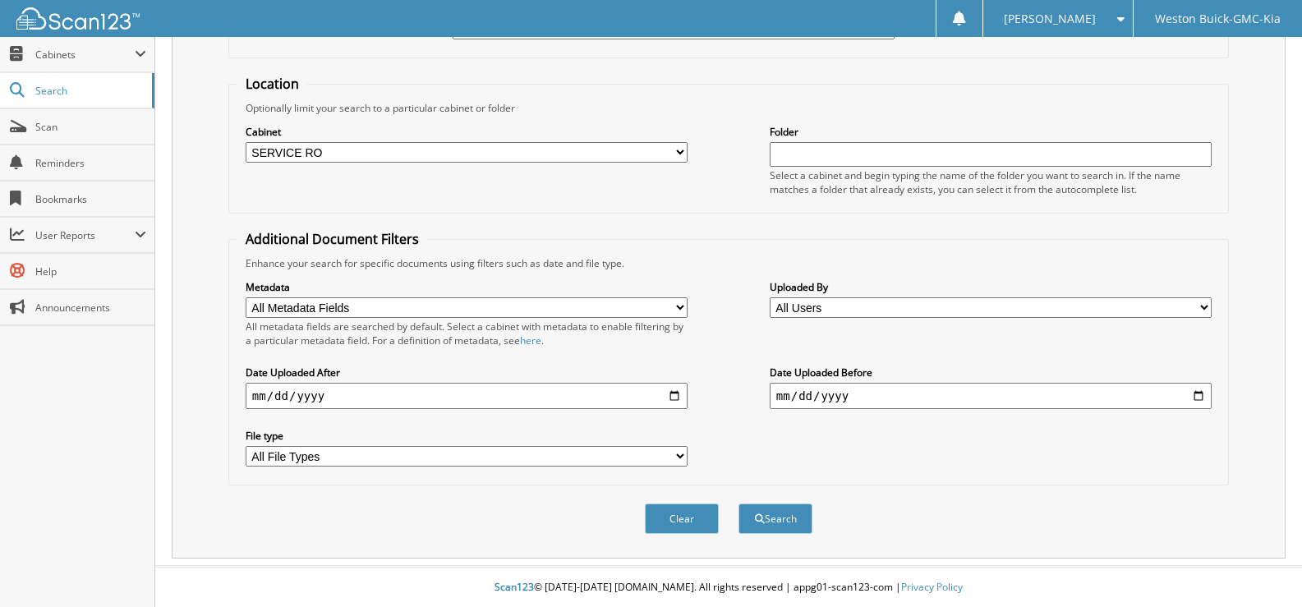
scroll to position [139, 0]
click at [782, 519] on button "Search" at bounding box center [775, 518] width 74 height 30
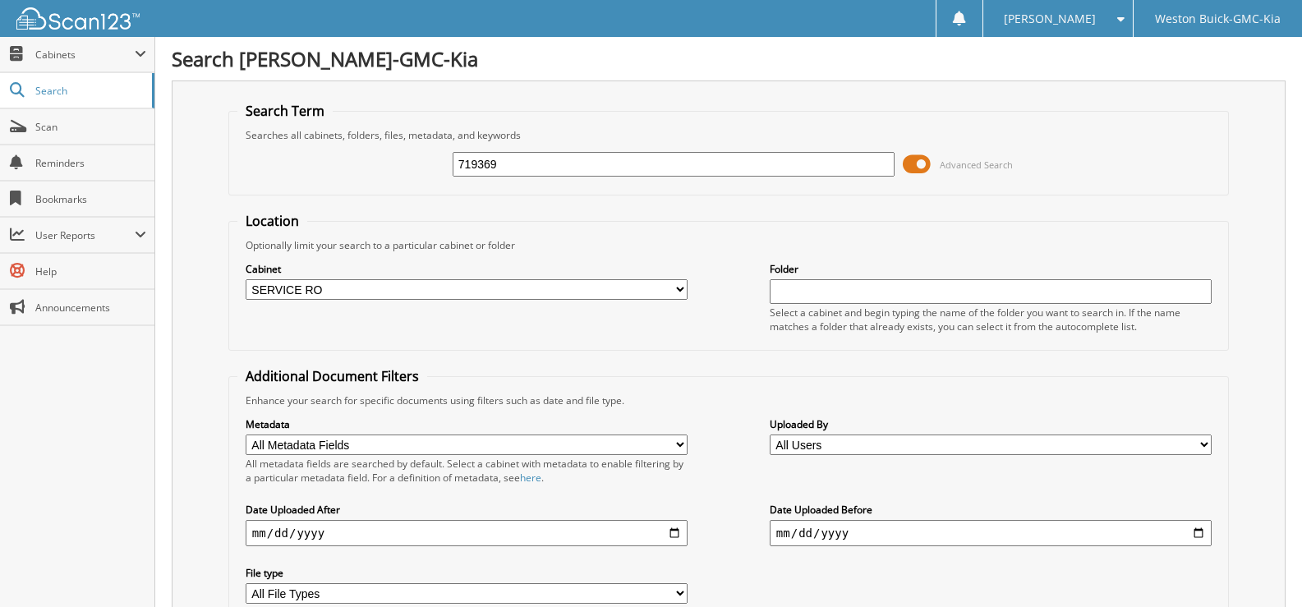
click at [835, 168] on input "719369" at bounding box center [673, 164] width 442 height 25
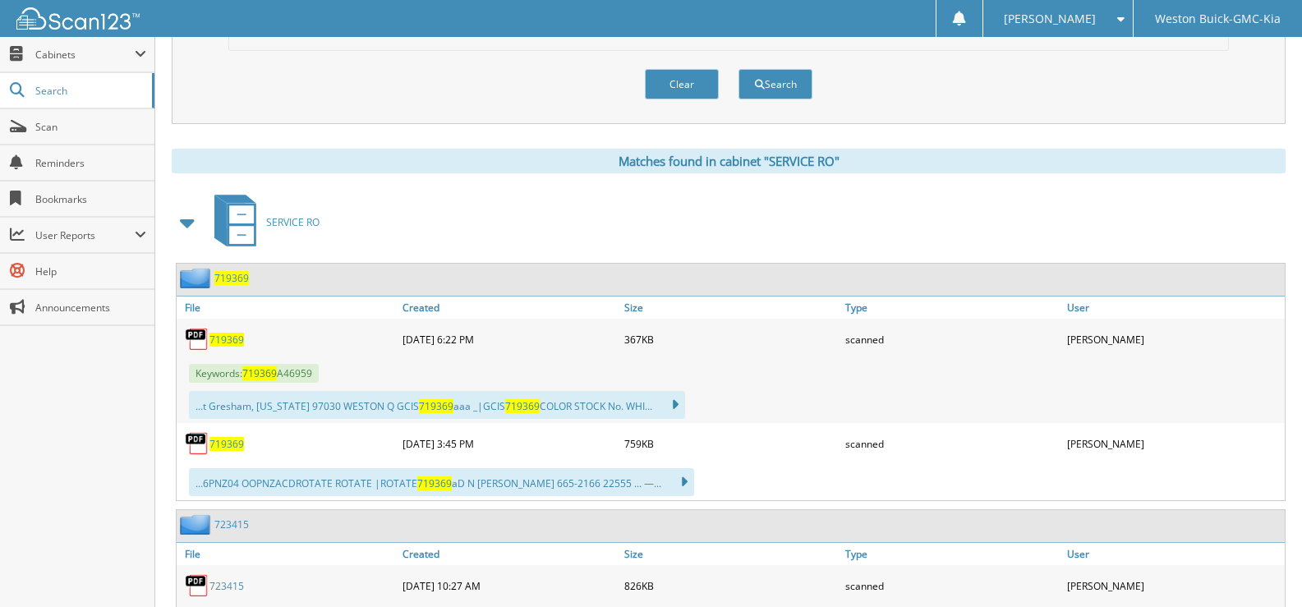
scroll to position [649, 0]
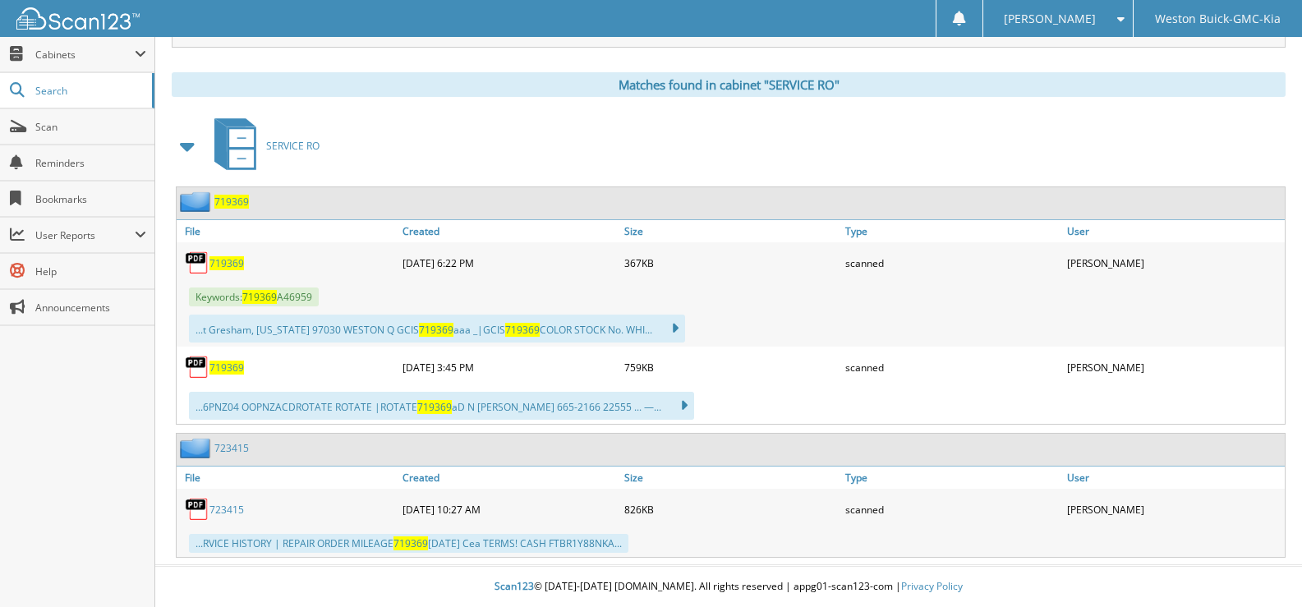
click at [233, 370] on span "719369" at bounding box center [226, 367] width 34 height 14
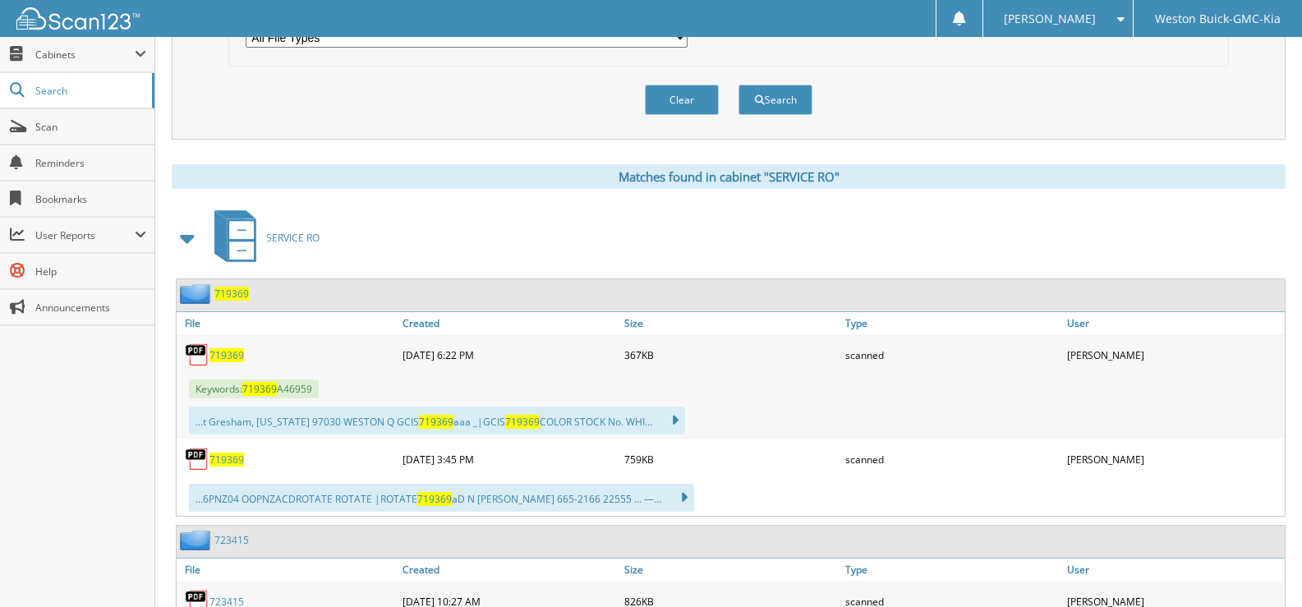
scroll to position [320, 0]
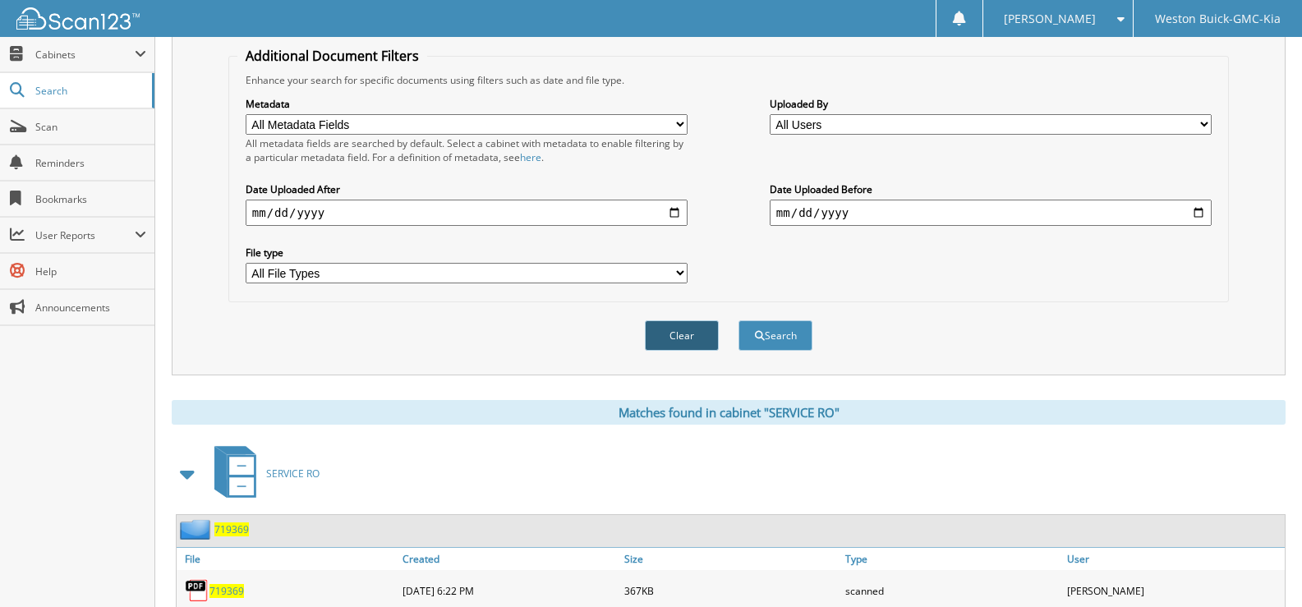
click at [661, 328] on button "Clear" at bounding box center [682, 335] width 74 height 30
select select
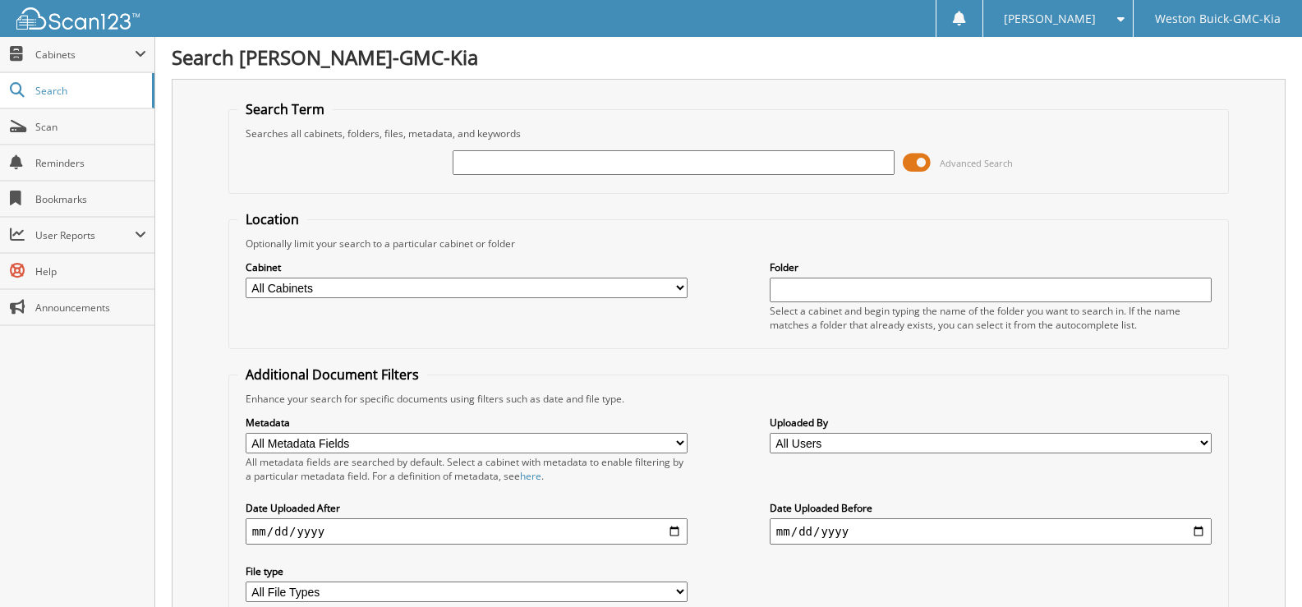
scroll to position [0, 0]
click at [480, 163] on input "text" at bounding box center [673, 164] width 442 height 25
click at [465, 169] on input "text" at bounding box center [673, 164] width 442 height 25
type input "719333"
click at [673, 288] on select "All Cabinets ACCOUNTS PAYABLE DEAD DEALS PARTS INVOICE RESERVES SERVICE CONTRAC…" at bounding box center [467, 289] width 442 height 21
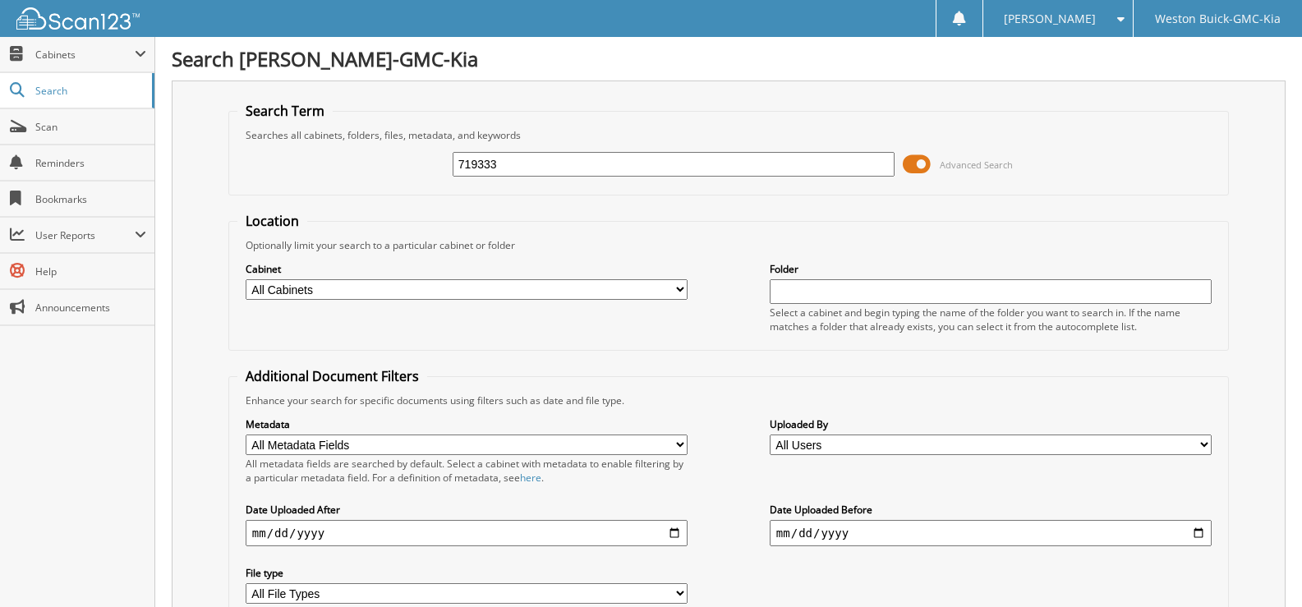
select select "4413"
click at [246, 279] on select "All Cabinets ACCOUNTS PAYABLE DEAD DEALS PARTS INVOICE RESERVES SERVICE CONTRAC…" at bounding box center [467, 289] width 442 height 21
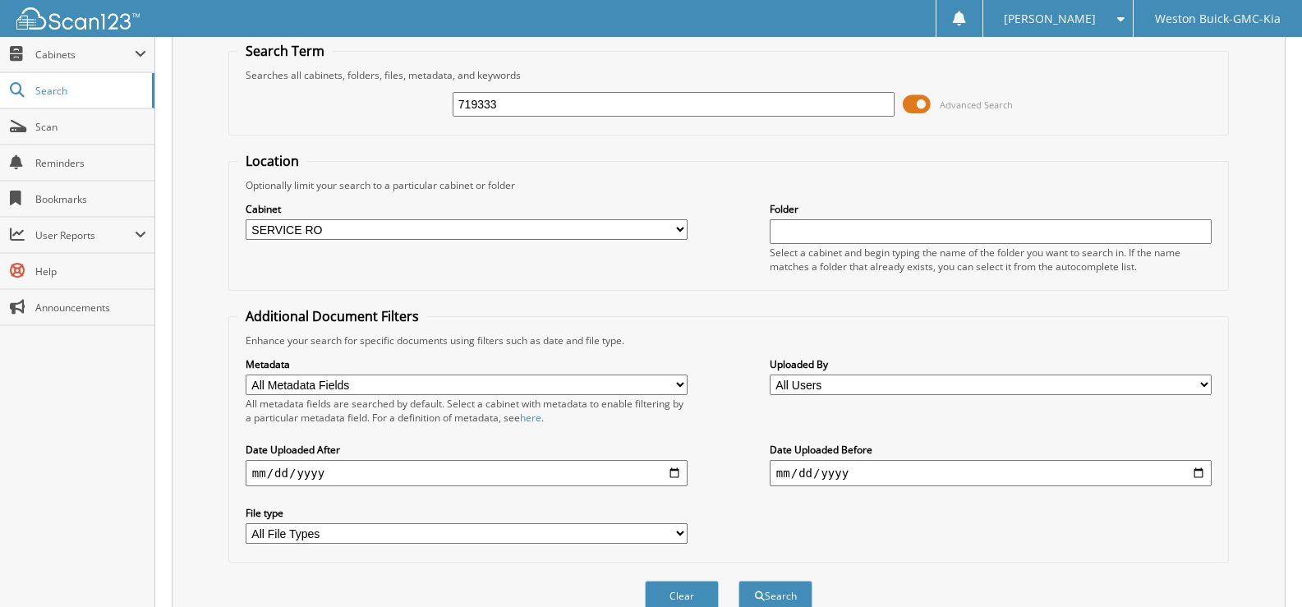
scroll to position [139, 0]
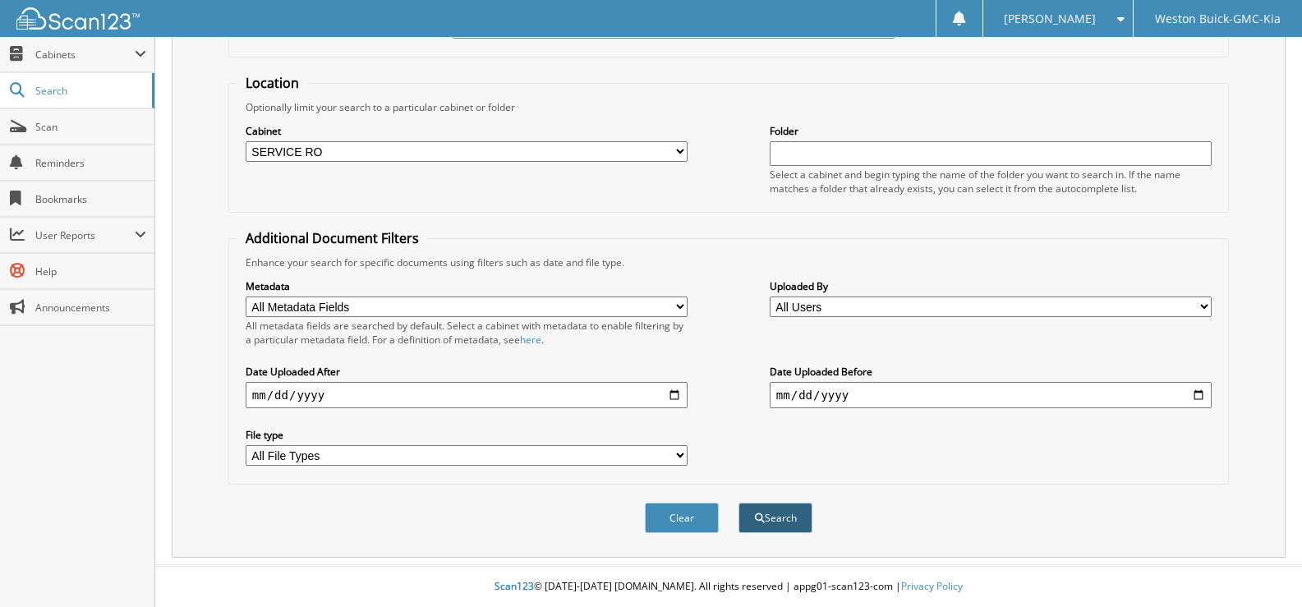
click at [759, 514] on span "submit" at bounding box center [760, 518] width 10 height 10
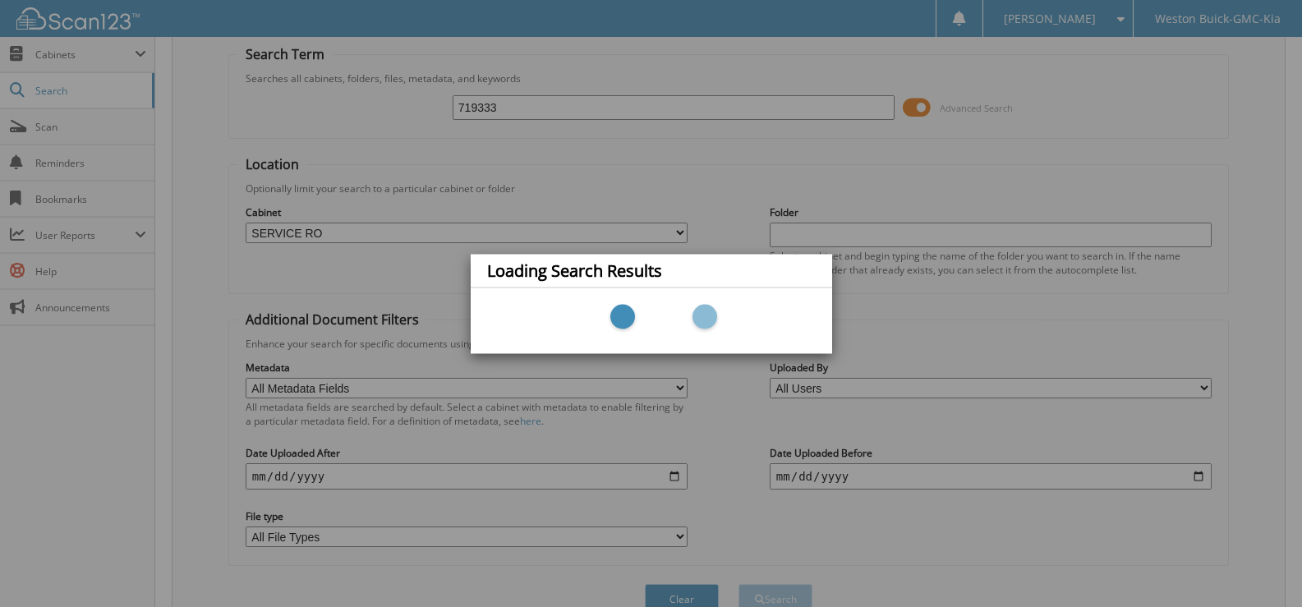
scroll to position [0, 0]
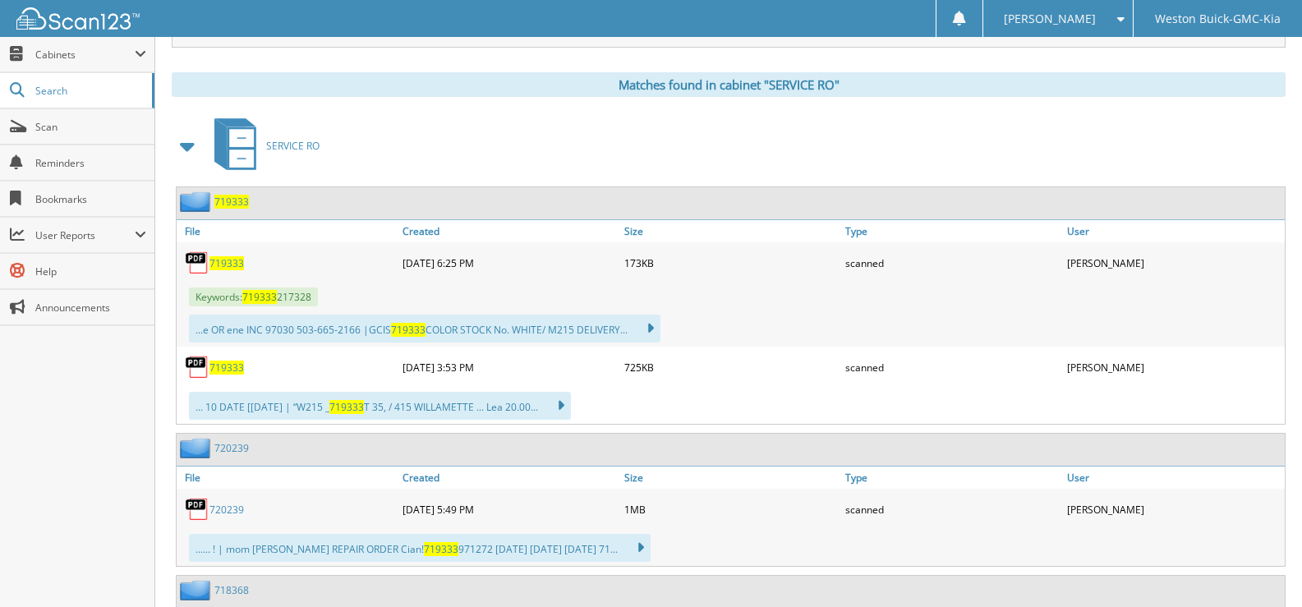
scroll to position [657, 0]
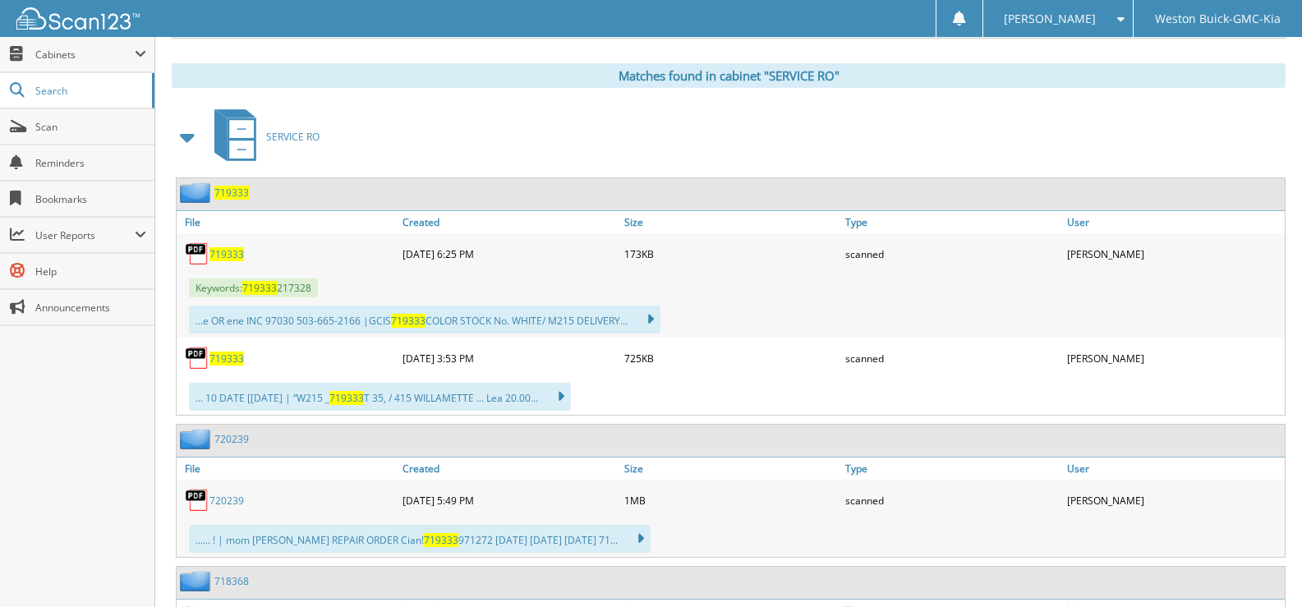
click at [225, 253] on span "719333" at bounding box center [226, 254] width 34 height 14
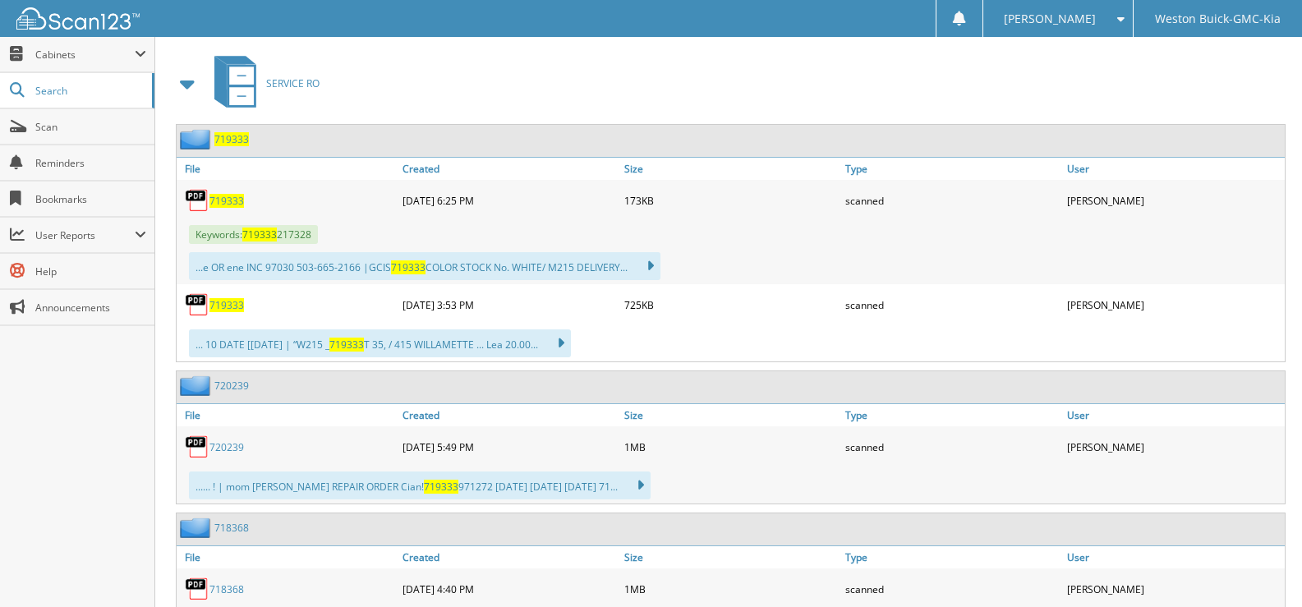
scroll to position [739, 0]
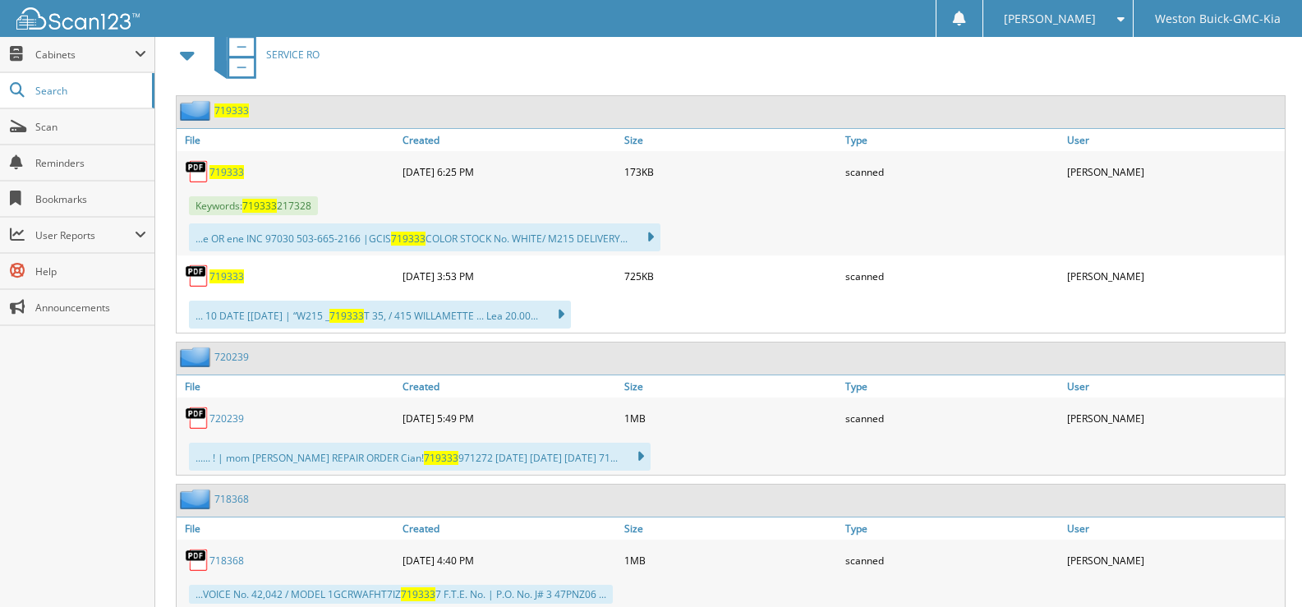
click at [232, 280] on span "719333" at bounding box center [226, 276] width 34 height 14
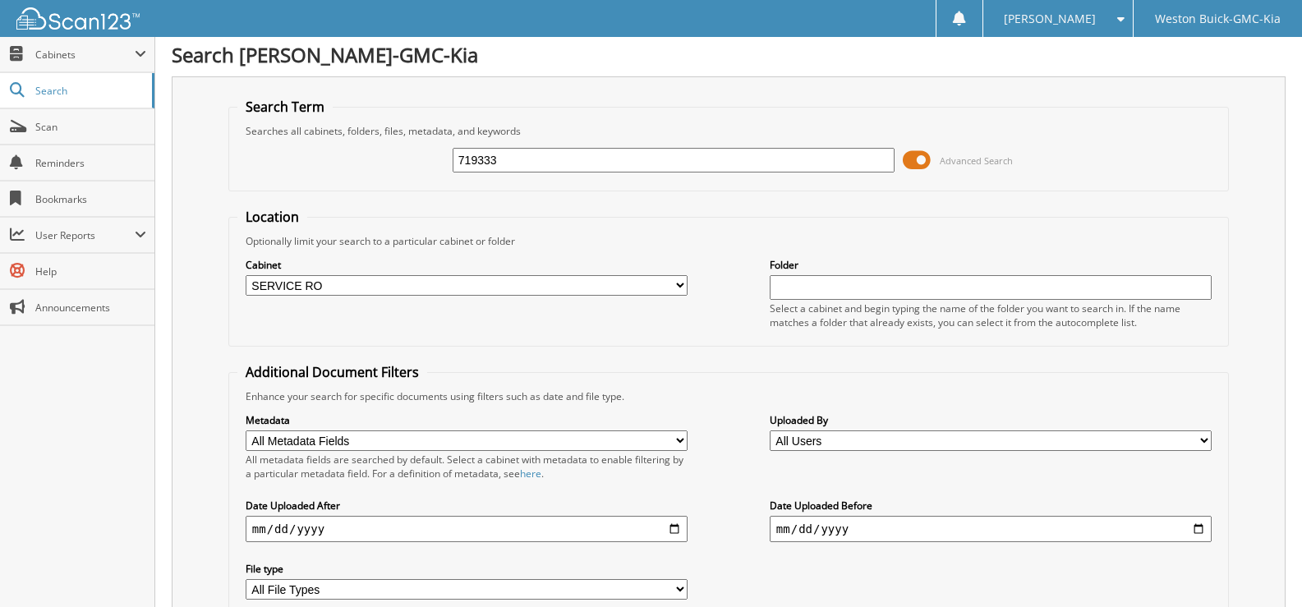
scroll to position [0, 0]
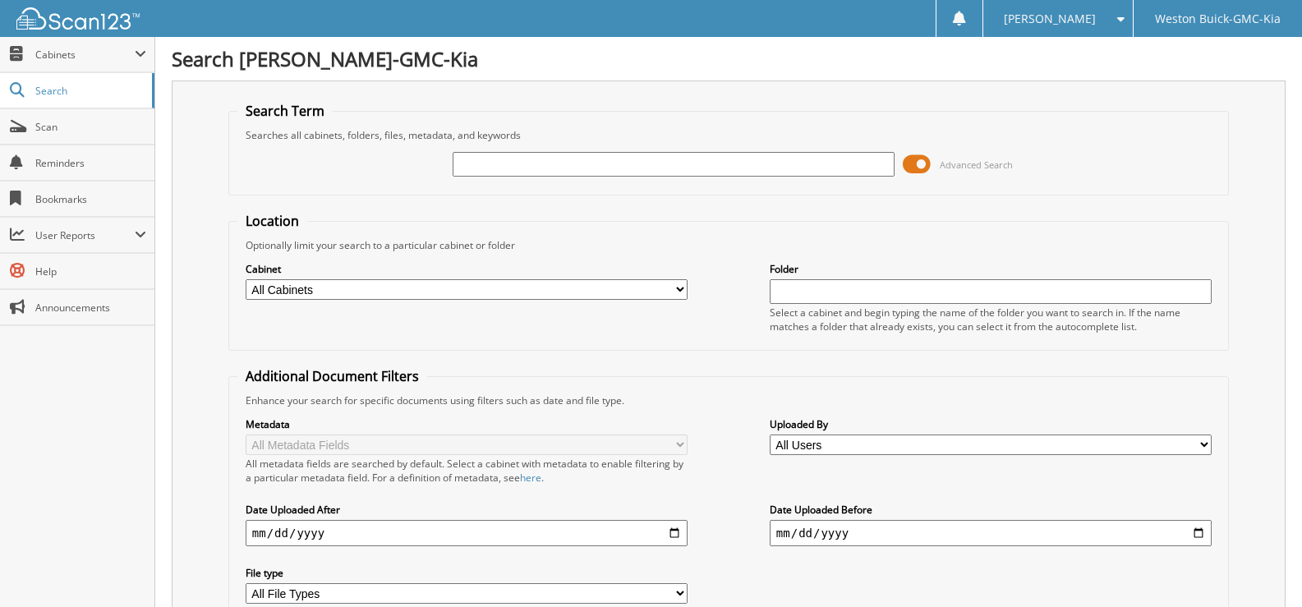
click at [518, 156] on input "text" at bounding box center [673, 164] width 442 height 25
type input "719364"
drag, startPoint x: 321, startPoint y: 287, endPoint x: 224, endPoint y: 304, distance: 98.4
click at [226, 296] on div "Search Term Searches all cabinets, folders, files, metadata, and keywords 71936…" at bounding box center [728, 387] width 1113 height 615
select select "4413"
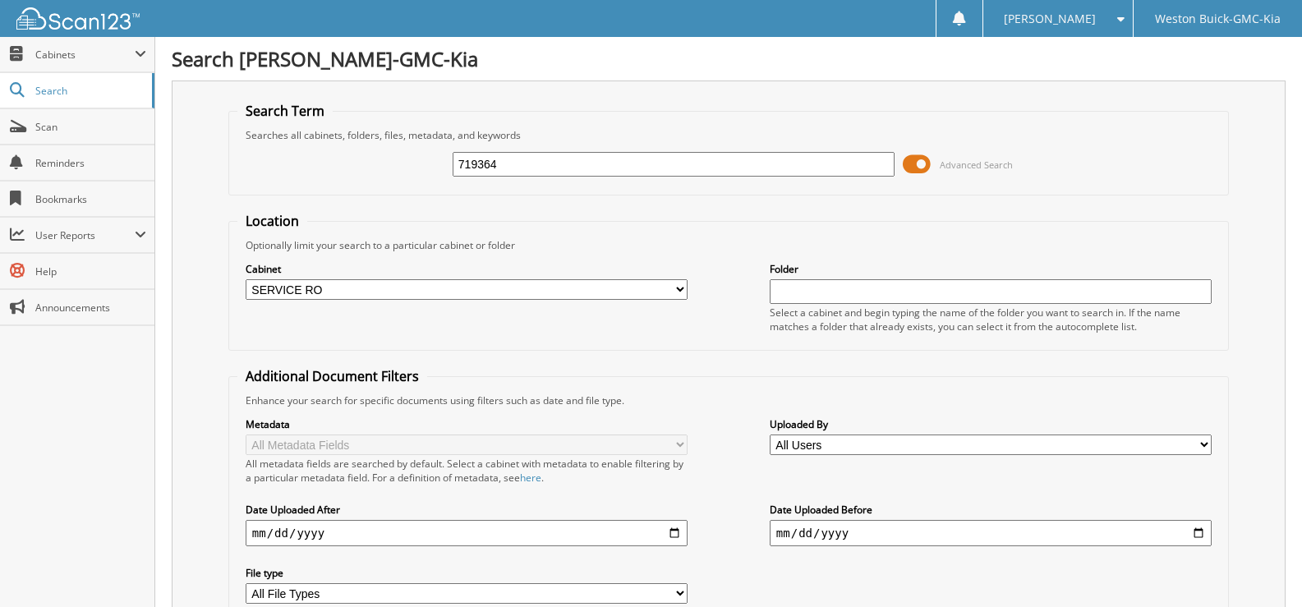
click at [246, 279] on select "All Cabinets ACCOUNTS PAYABLE DEAD DEALS PARTS INVOICE RESERVES SERVICE CONTRAC…" at bounding box center [467, 289] width 442 height 21
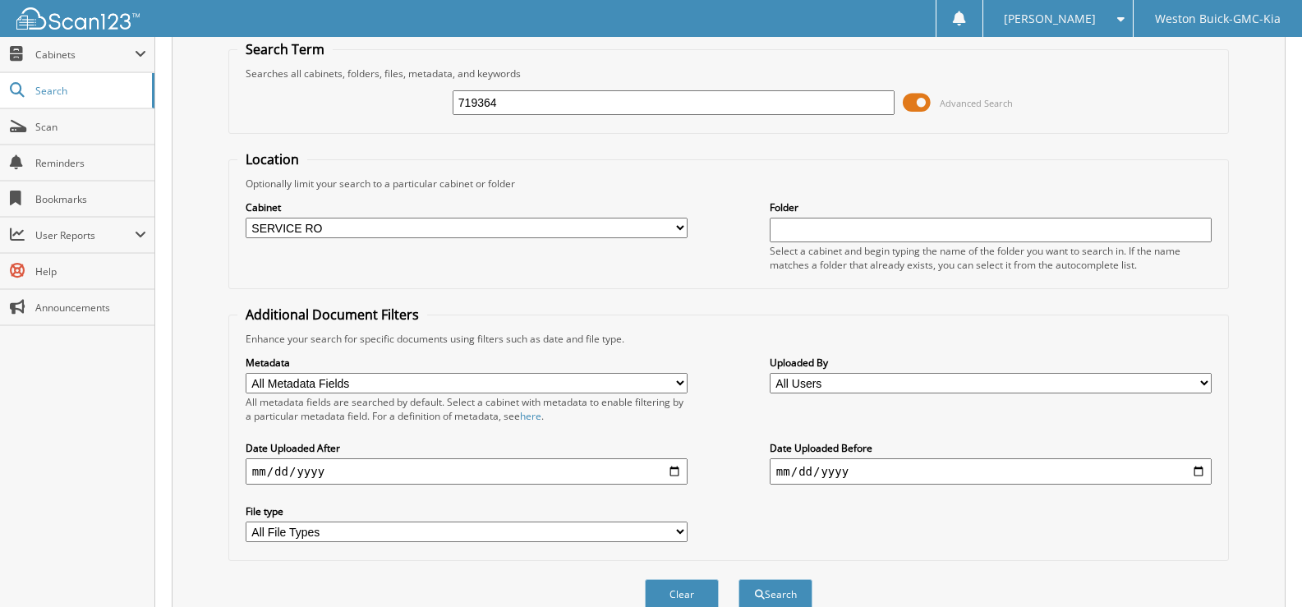
scroll to position [139, 0]
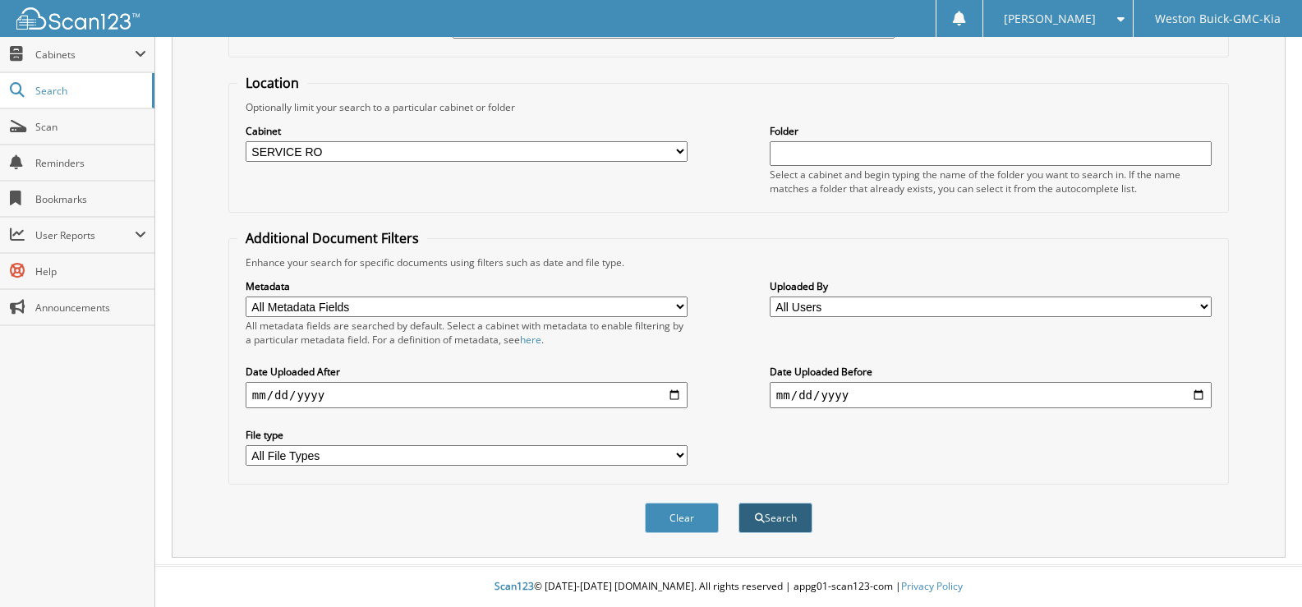
click at [769, 521] on button "Search" at bounding box center [775, 518] width 74 height 30
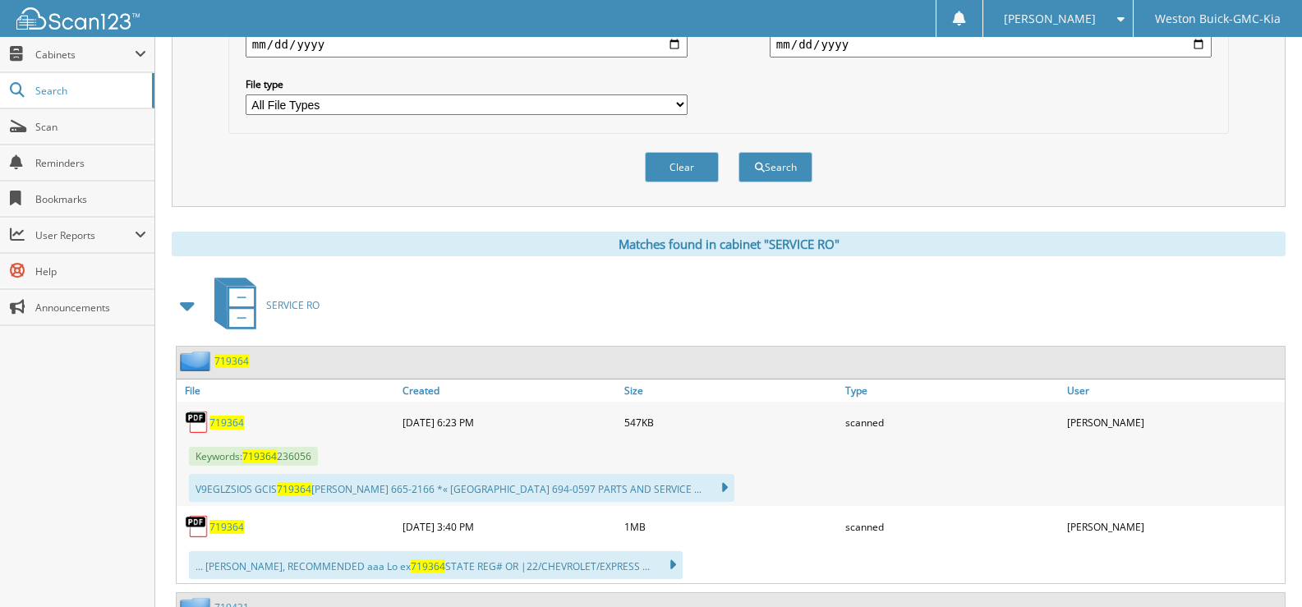
scroll to position [575, 0]
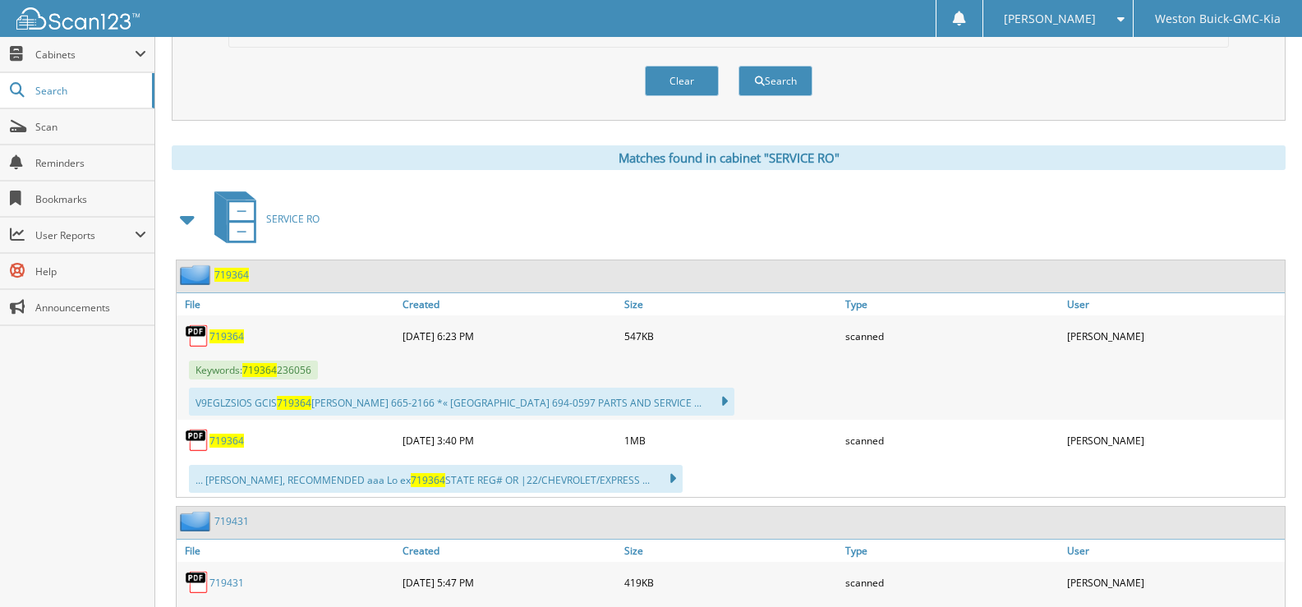
click at [223, 441] on span "719364" at bounding box center [226, 441] width 34 height 14
click at [685, 75] on button "Clear" at bounding box center [682, 81] width 74 height 30
select select
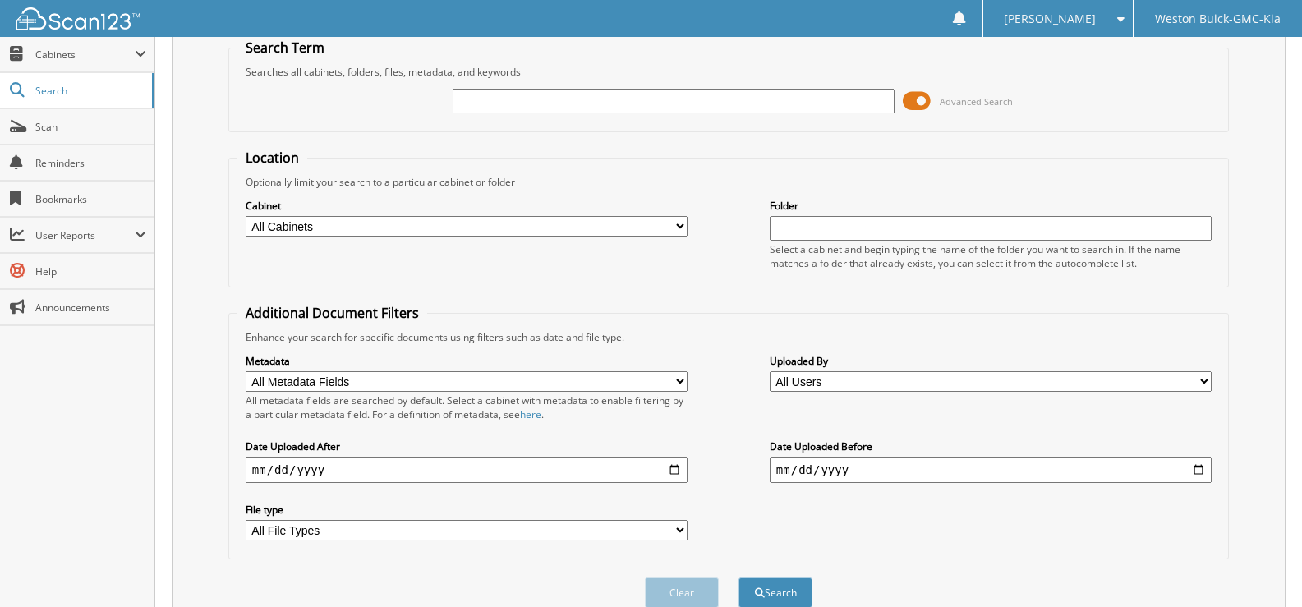
scroll to position [0, 0]
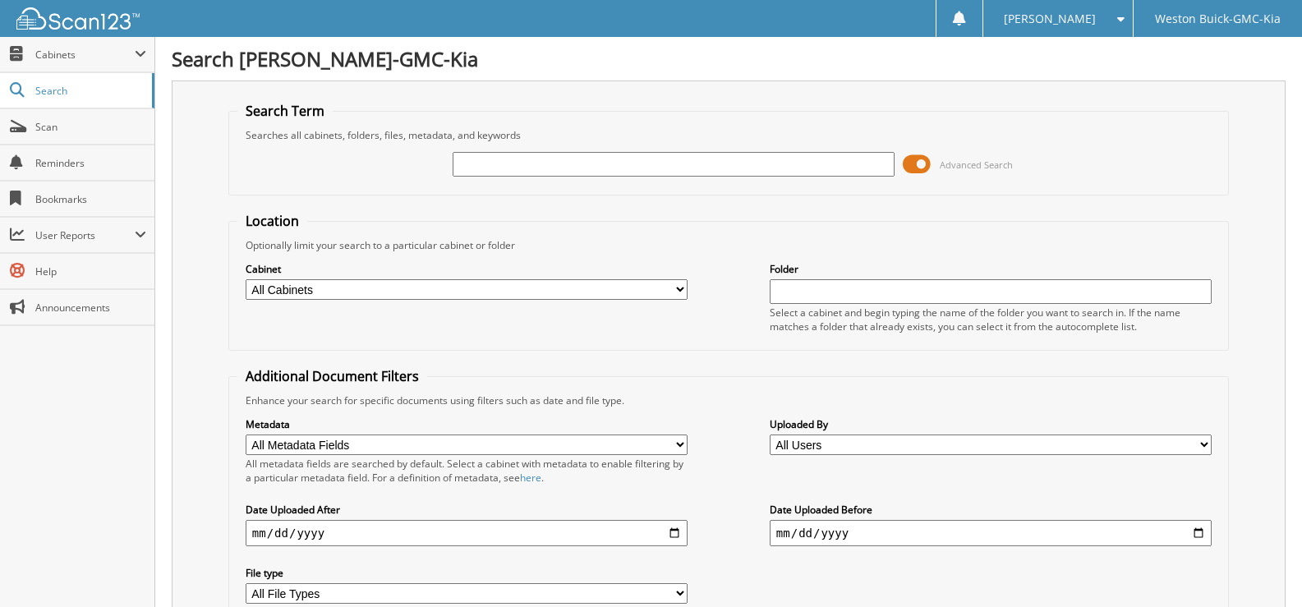
click at [492, 164] on input "text" at bounding box center [673, 164] width 442 height 25
type input "719360"
click at [367, 286] on select "All Cabinets ACCOUNTS PAYABLE DEAD DEALS PARTS INVOICE RESERVES SERVICE CONTRAC…" at bounding box center [467, 289] width 442 height 21
select select "4413"
click at [246, 279] on select "All Cabinets ACCOUNTS PAYABLE DEAD DEALS PARTS INVOICE RESERVES SERVICE CONTRAC…" at bounding box center [467, 289] width 442 height 21
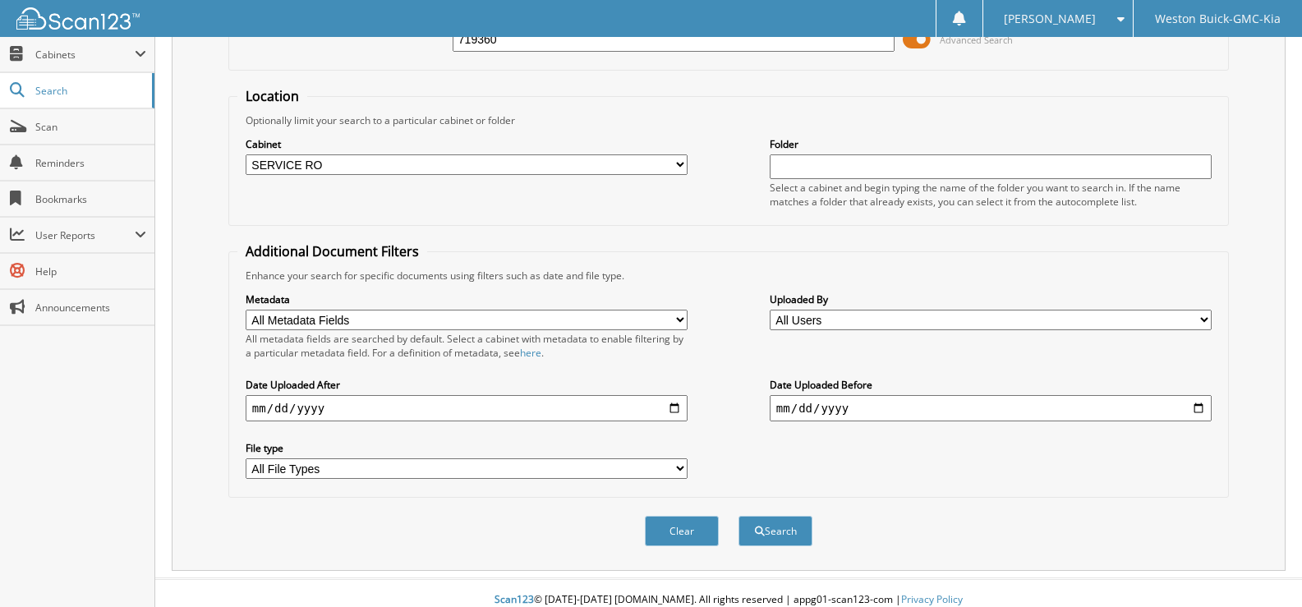
scroll to position [139, 0]
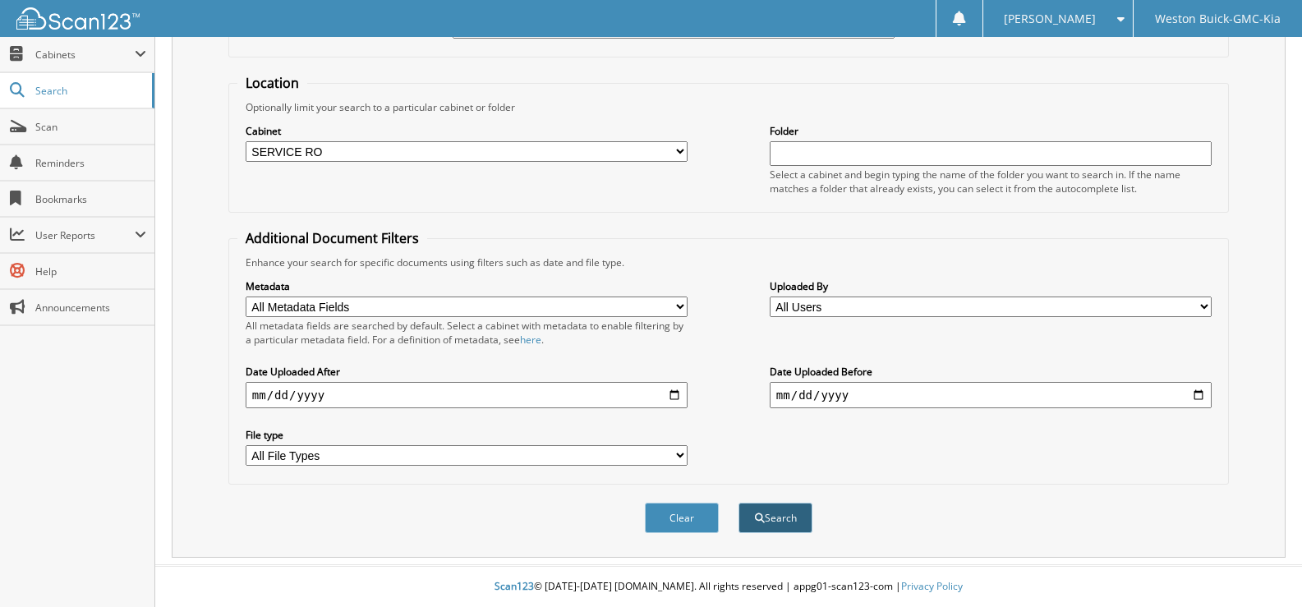
click at [772, 513] on button "Search" at bounding box center [775, 518] width 74 height 30
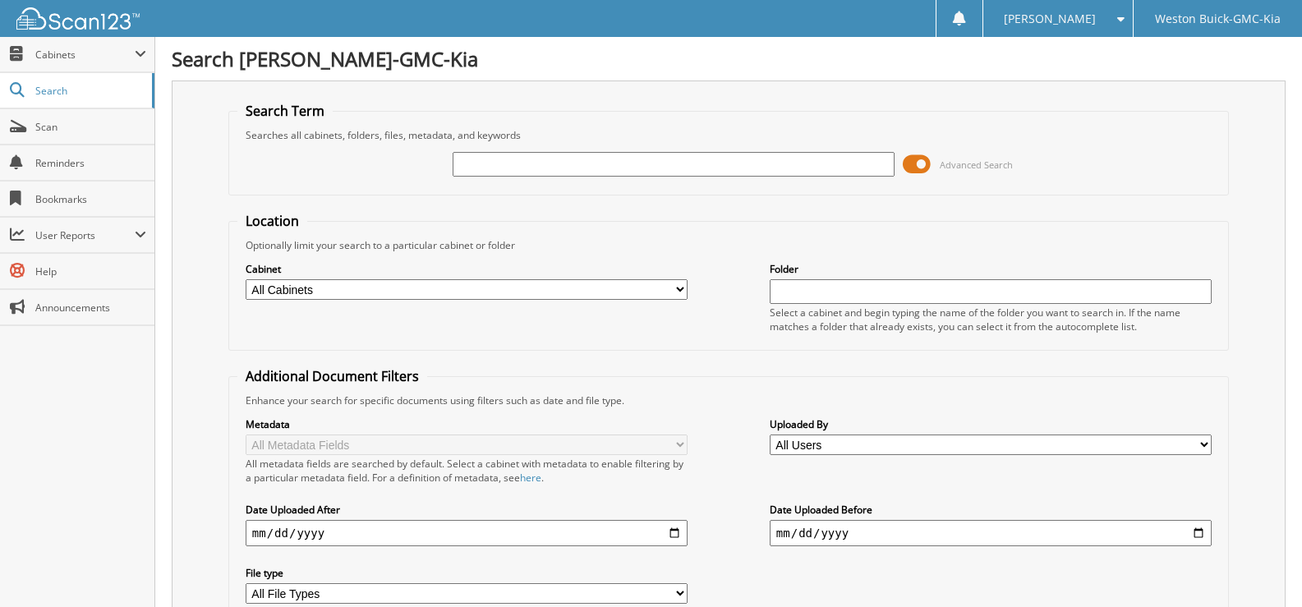
click at [679, 290] on select "All Cabinets ACCOUNTS PAYABLE DEAD DEALS PARTS INVOICE RESERVES SERVICE CONTRAC…" at bounding box center [467, 289] width 442 height 21
select select "4413"
click at [246, 279] on select "All Cabinets ACCOUNTS PAYABLE DEAD DEALS PARTS INVOICE RESERVES SERVICE CONTRAC…" at bounding box center [467, 289] width 442 height 21
click at [471, 159] on input "text" at bounding box center [673, 164] width 442 height 25
type input "718915"
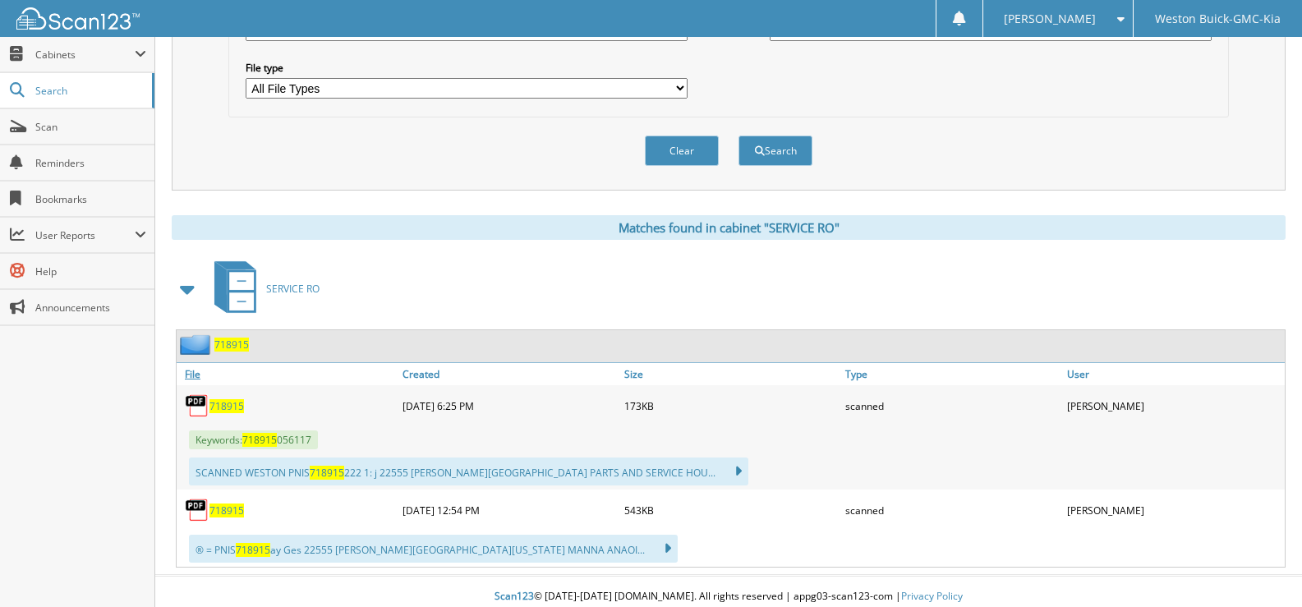
scroll to position [516, 0]
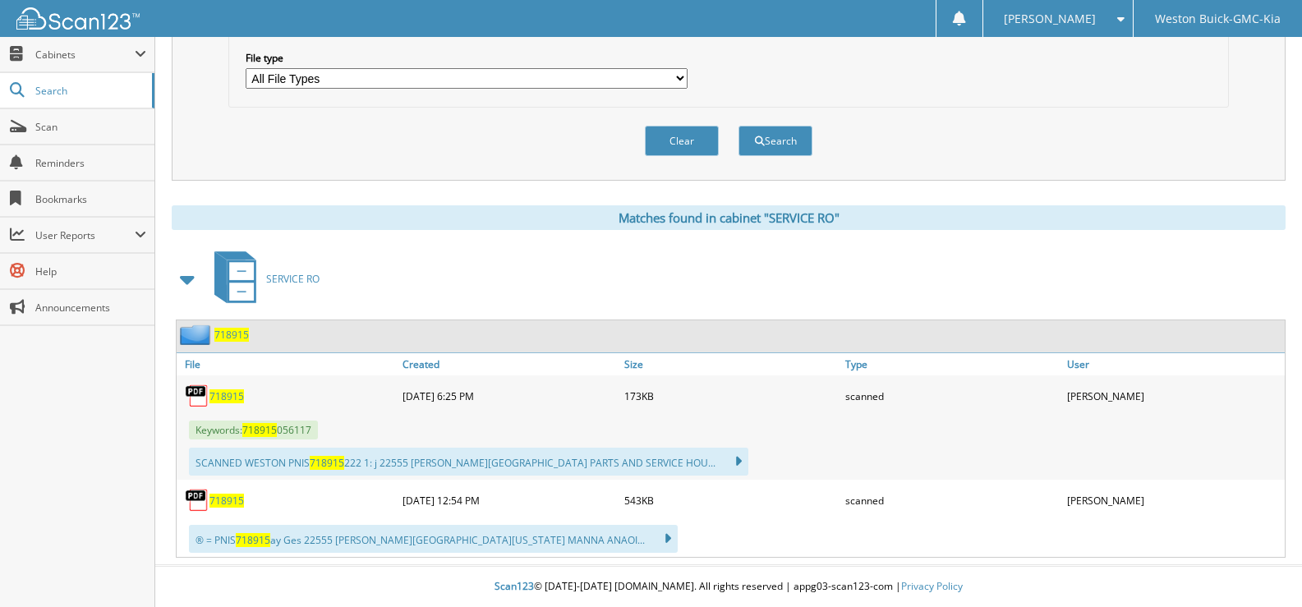
click at [232, 502] on span "718915" at bounding box center [226, 501] width 34 height 14
click at [688, 145] on button "Clear" at bounding box center [682, 141] width 74 height 30
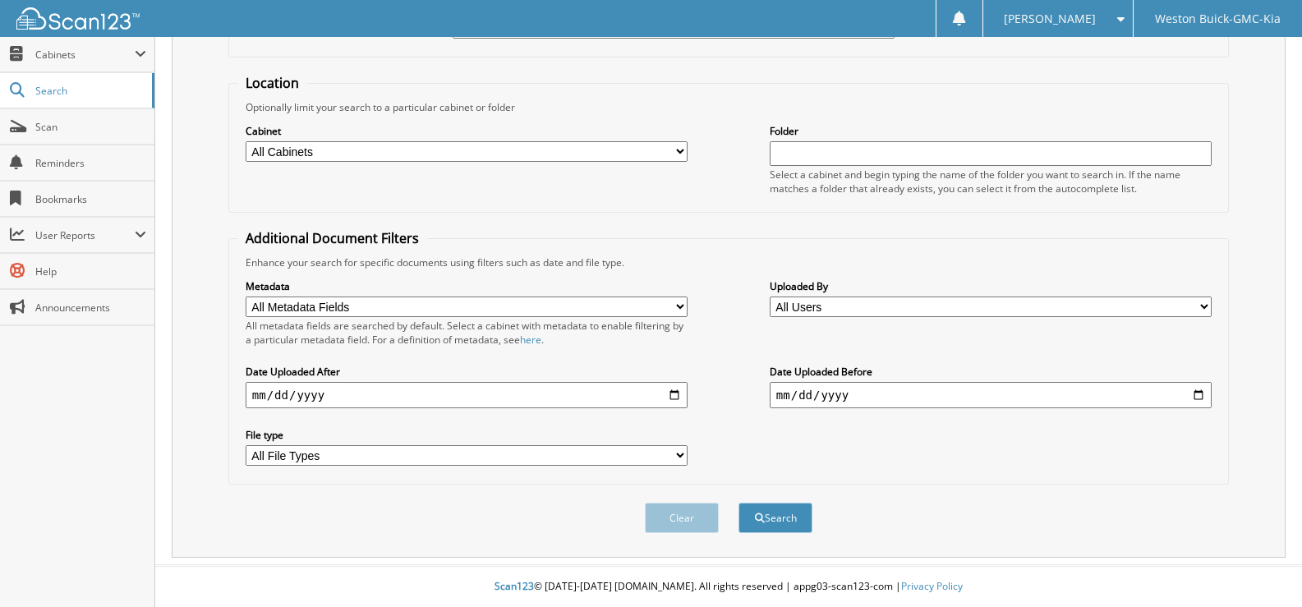
click at [676, 148] on select "All Cabinets ACCOUNTS PAYABLE DEAD DEALS PARTS INVOICE RESERVES SERVICE CONTRAC…" at bounding box center [467, 151] width 442 height 21
select select "4413"
click at [246, 141] on select "All Cabinets ACCOUNTS PAYABLE DEAD DEALS PARTS INVOICE RESERVES SERVICE CONTRAC…" at bounding box center [467, 151] width 442 height 21
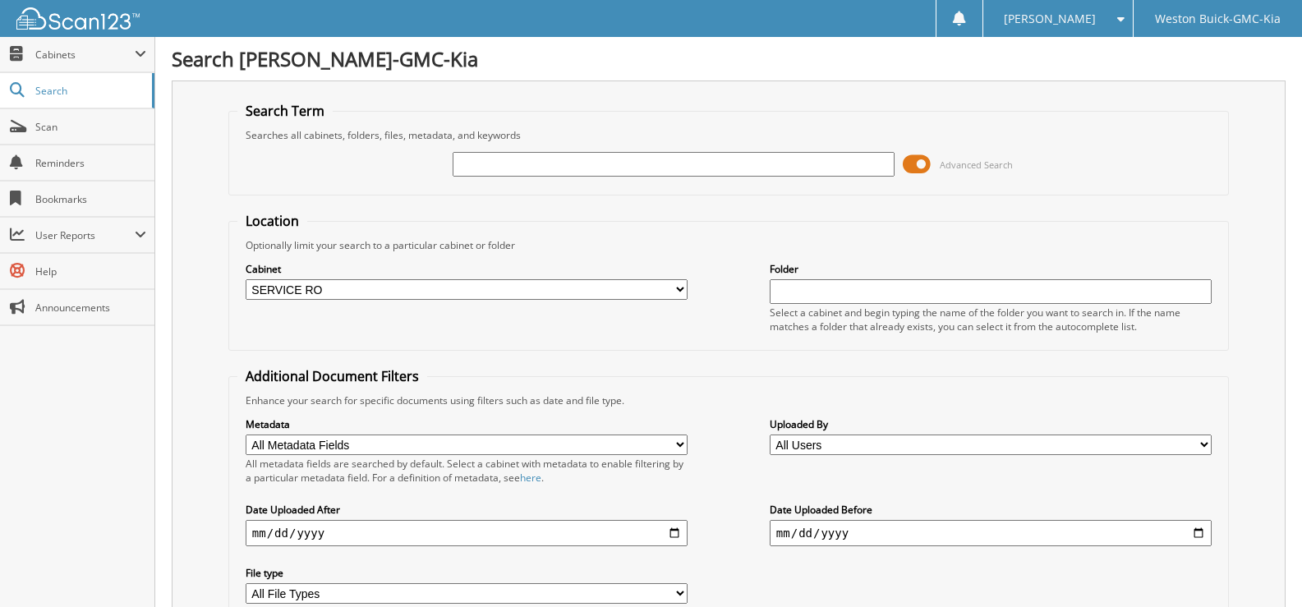
click at [487, 162] on input "text" at bounding box center [673, 164] width 442 height 25
type input "719320"
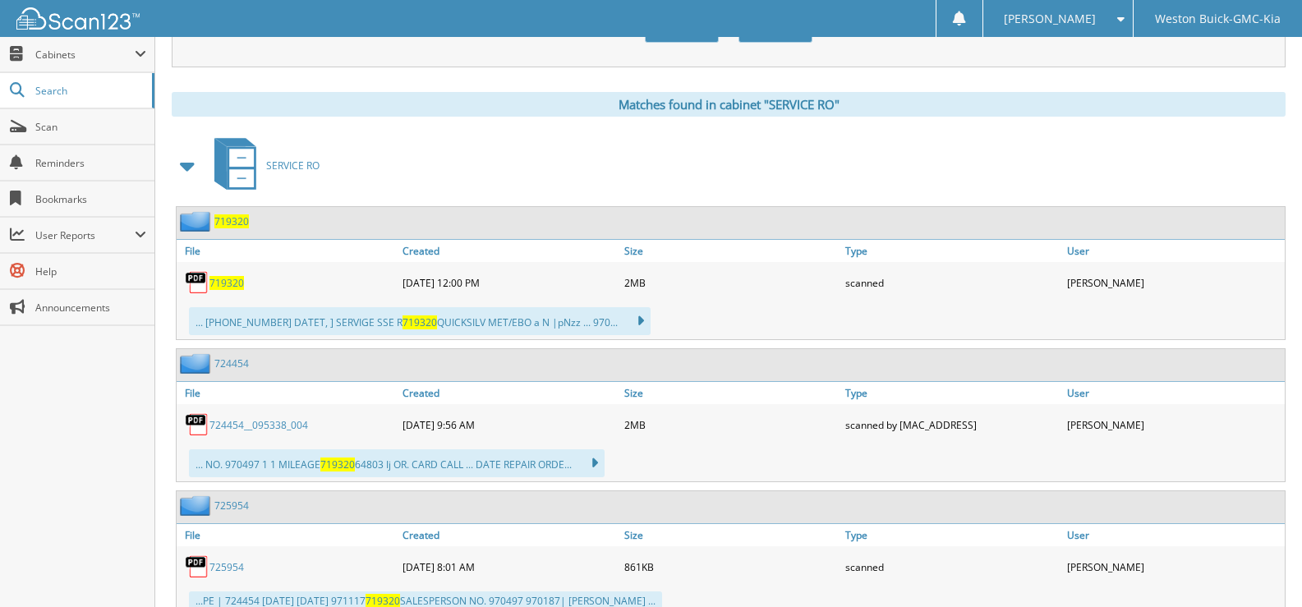
scroll to position [686, 0]
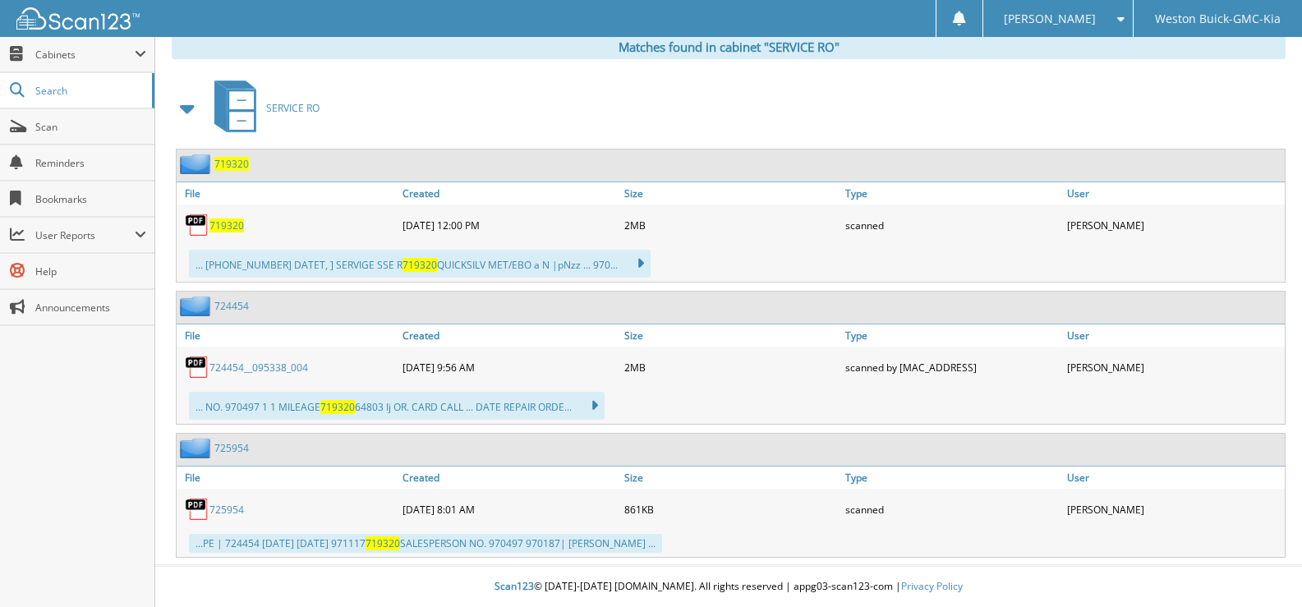
click at [215, 219] on span "719320" at bounding box center [226, 225] width 34 height 14
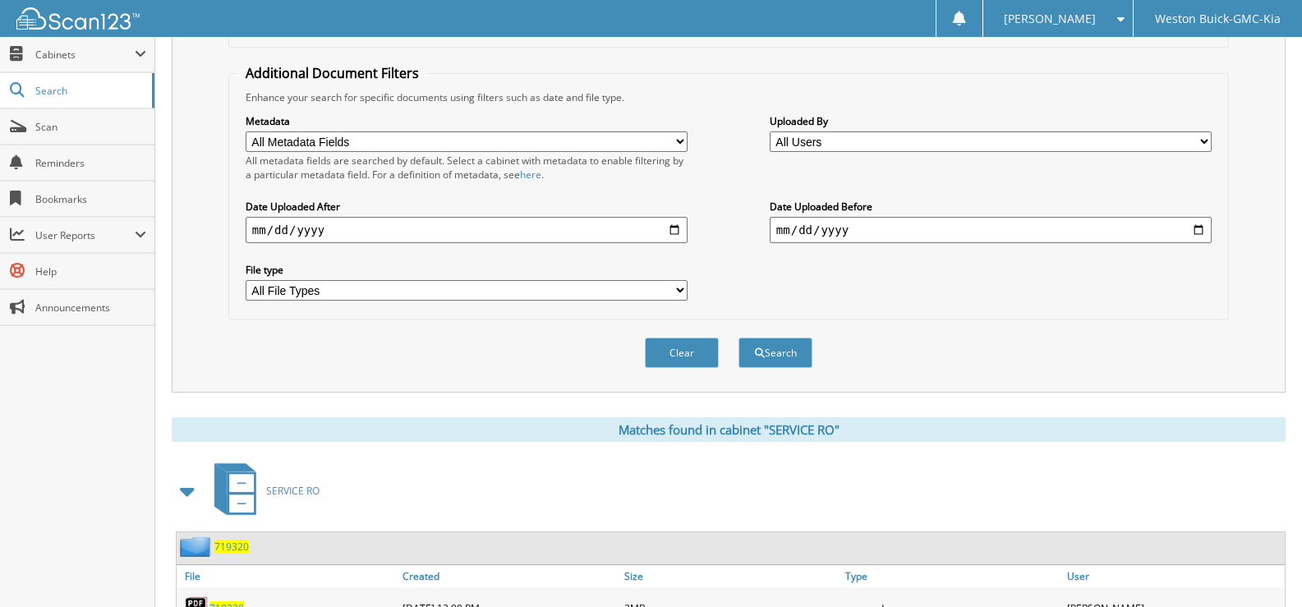
scroll to position [276, 0]
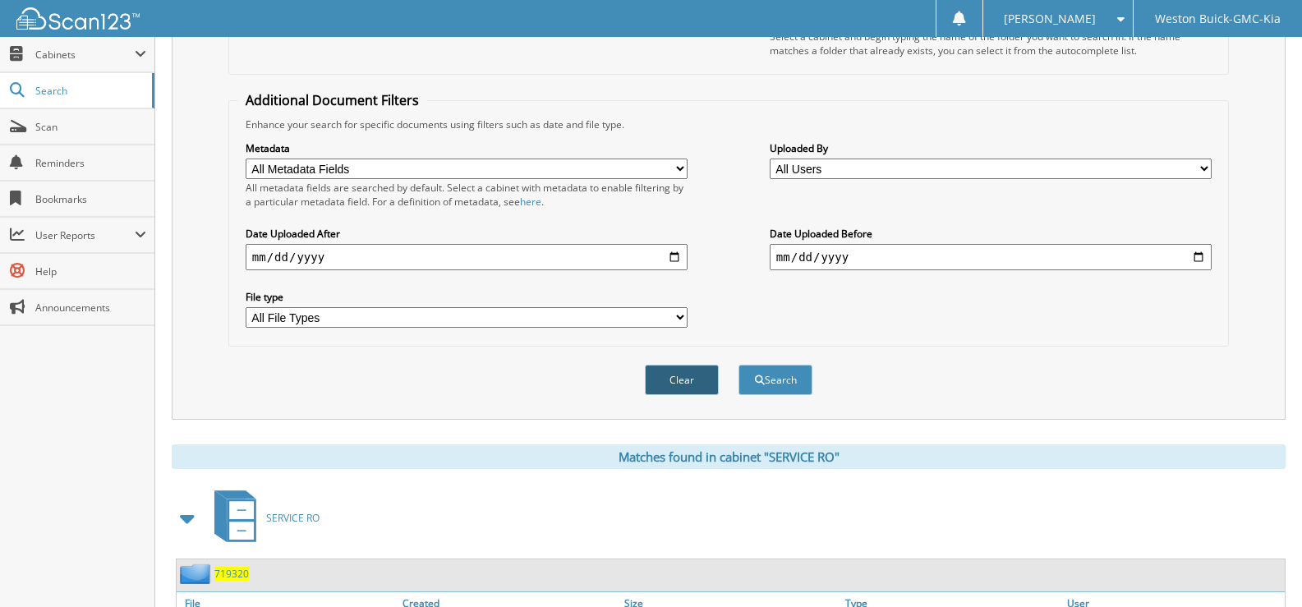
click at [677, 377] on button "Clear" at bounding box center [682, 380] width 74 height 30
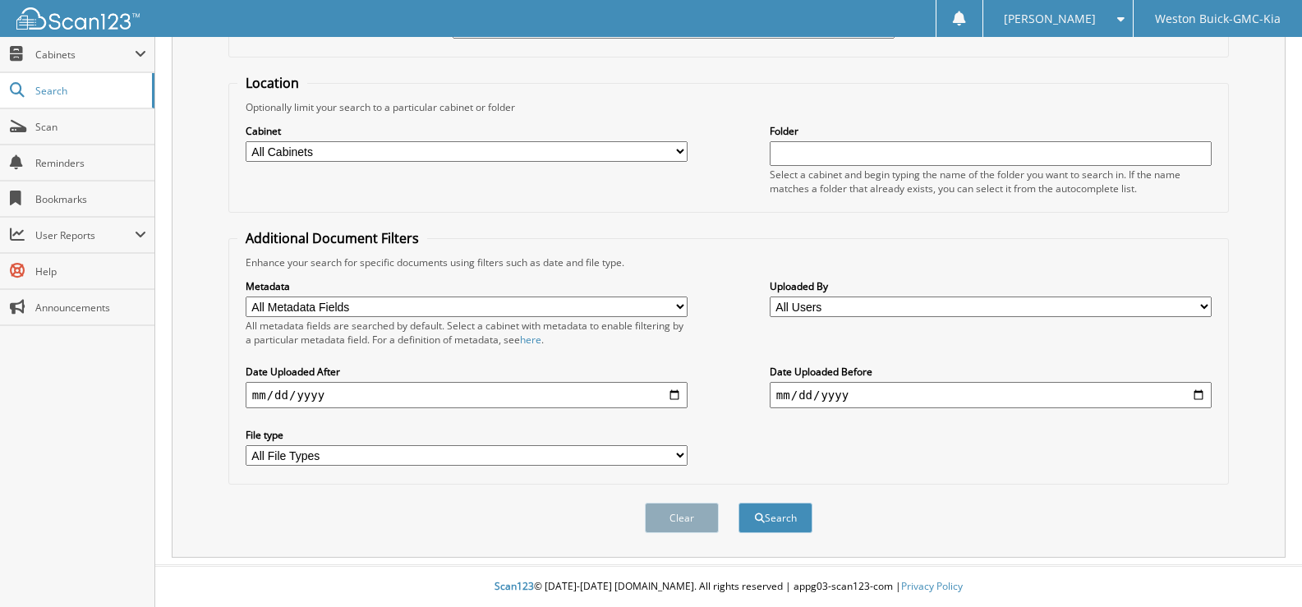
scroll to position [139, 0]
click at [676, 153] on select "All Cabinets ACCOUNTS PAYABLE DEAD DEALS PARTS INVOICE RESERVES SERVICE CONTRAC…" at bounding box center [467, 151] width 442 height 21
select select "4413"
click at [246, 141] on select "All Cabinets ACCOUNTS PAYABLE DEAD DEALS PARTS INVOICE RESERVES SERVICE CONTRAC…" at bounding box center [467, 151] width 442 height 21
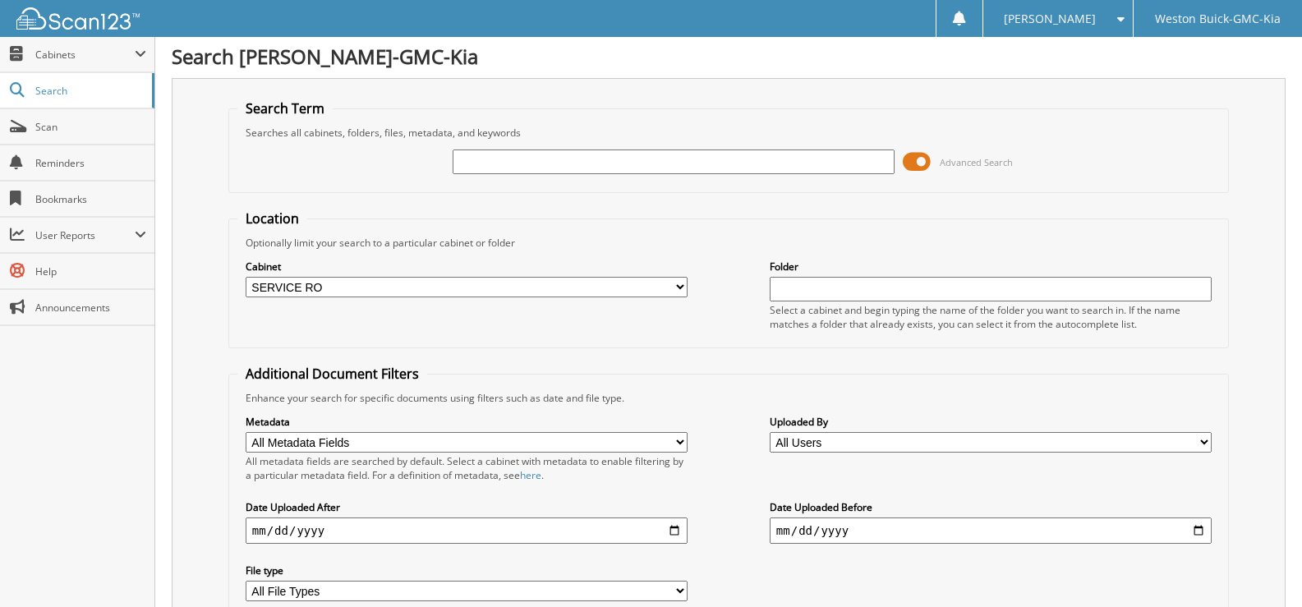
scroll to position [0, 0]
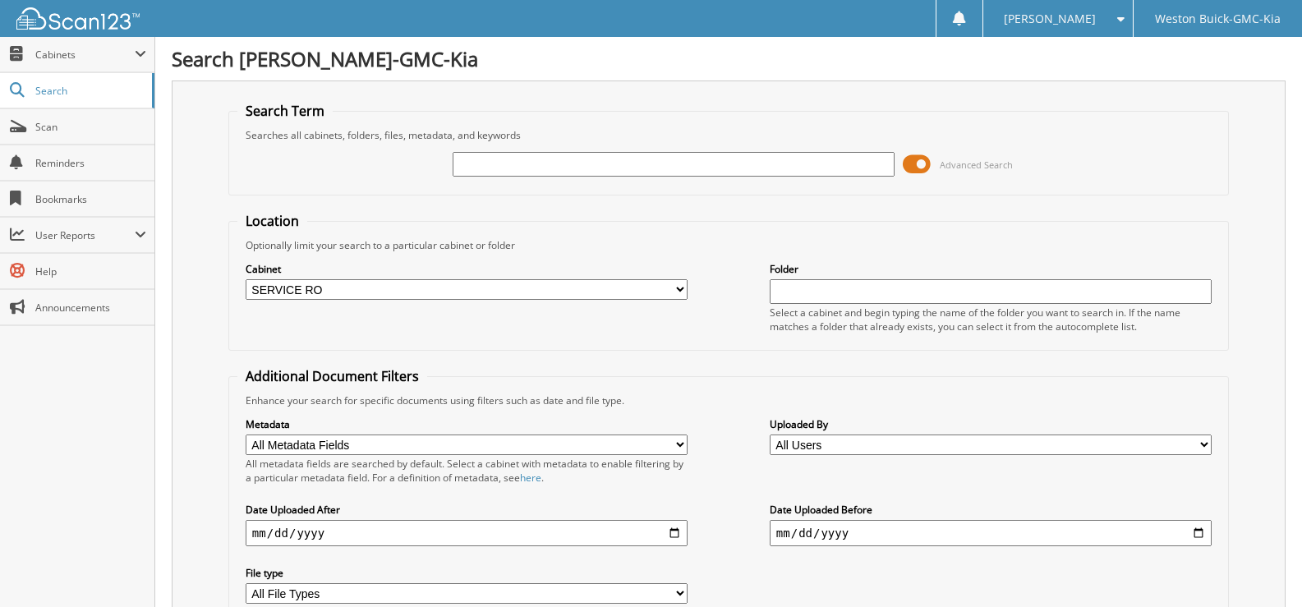
click at [467, 159] on input "text" at bounding box center [673, 164] width 442 height 25
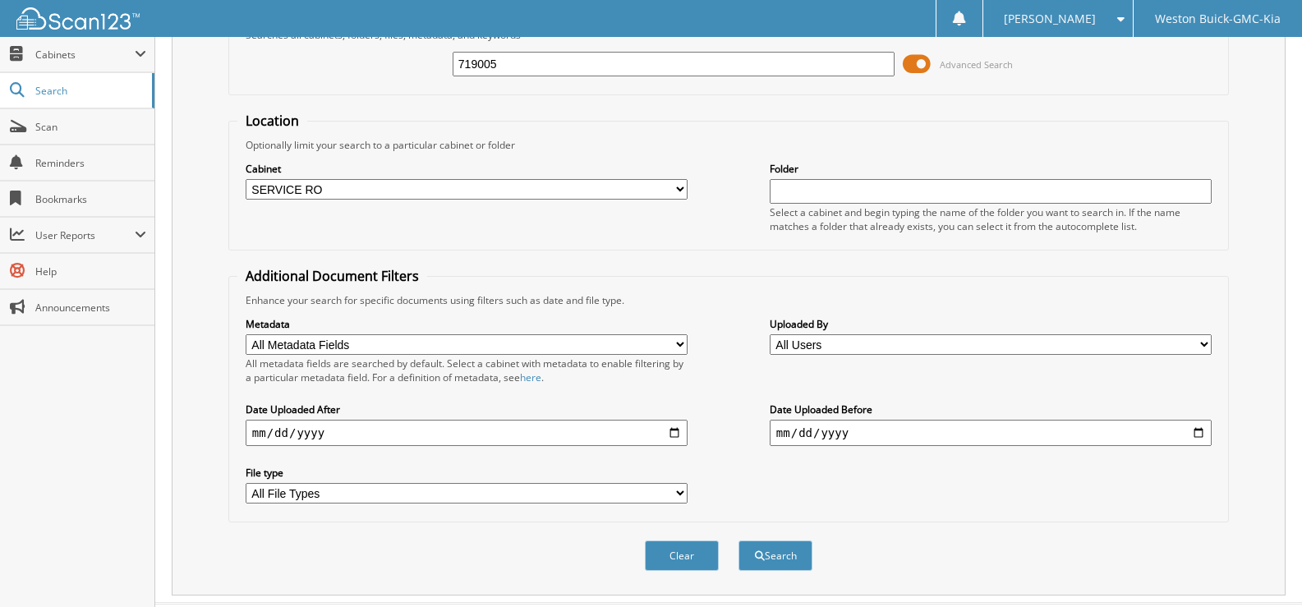
scroll to position [139, 0]
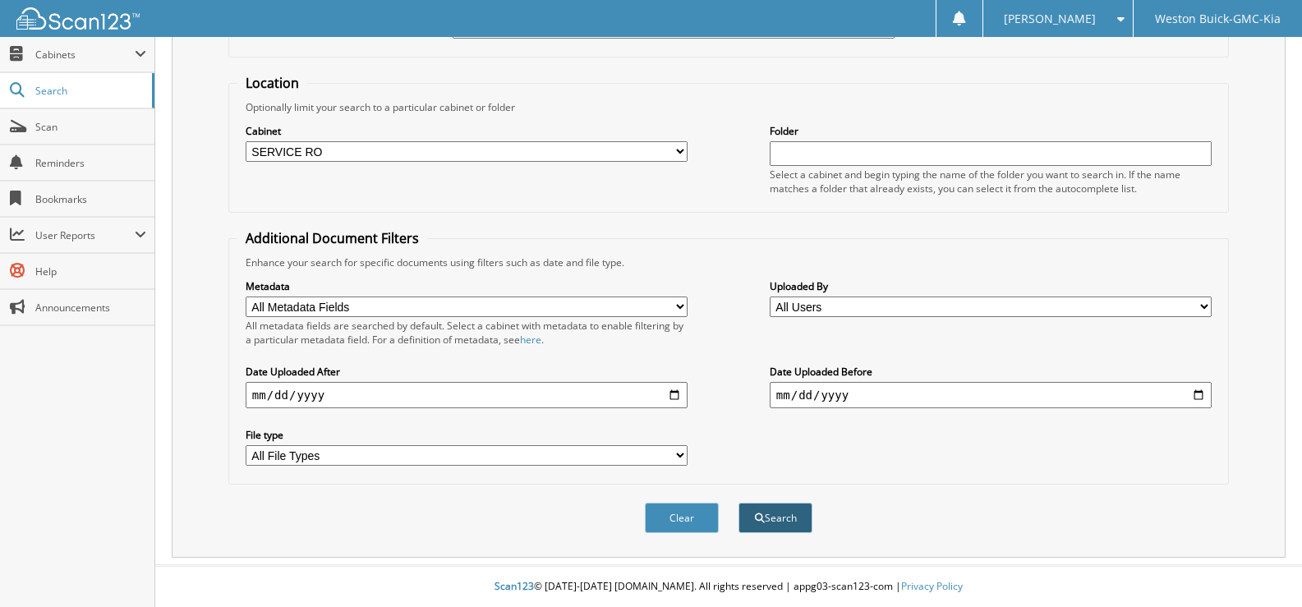
type input "719005"
click at [760, 506] on button "Search" at bounding box center [775, 518] width 74 height 30
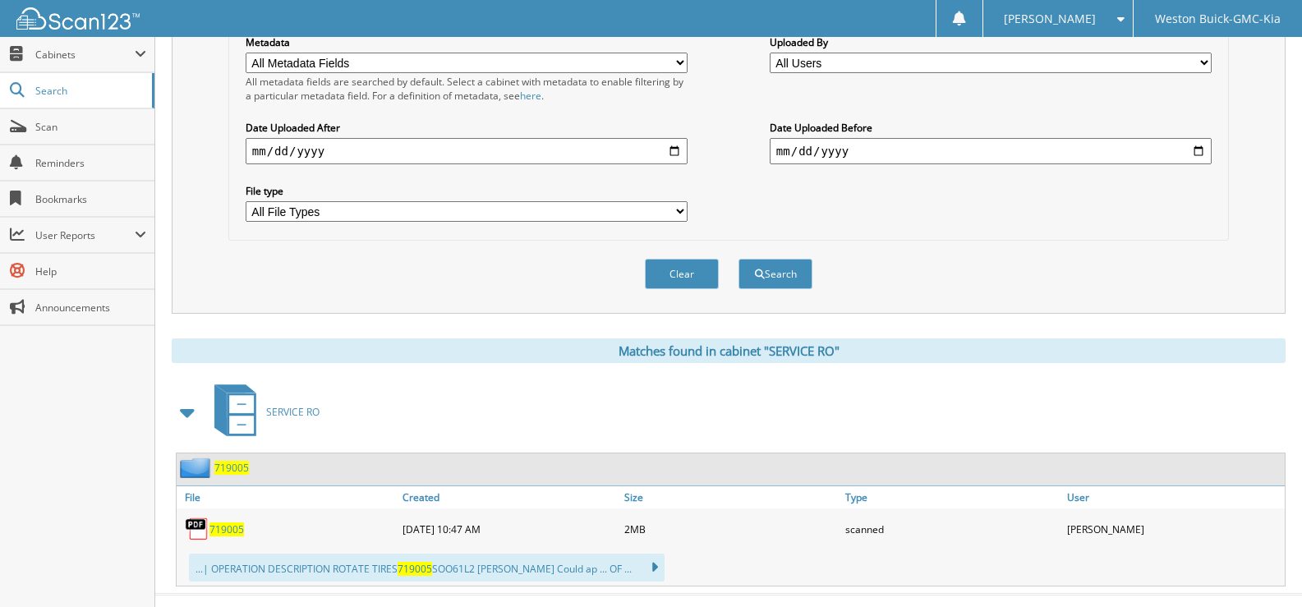
scroll to position [411, 0]
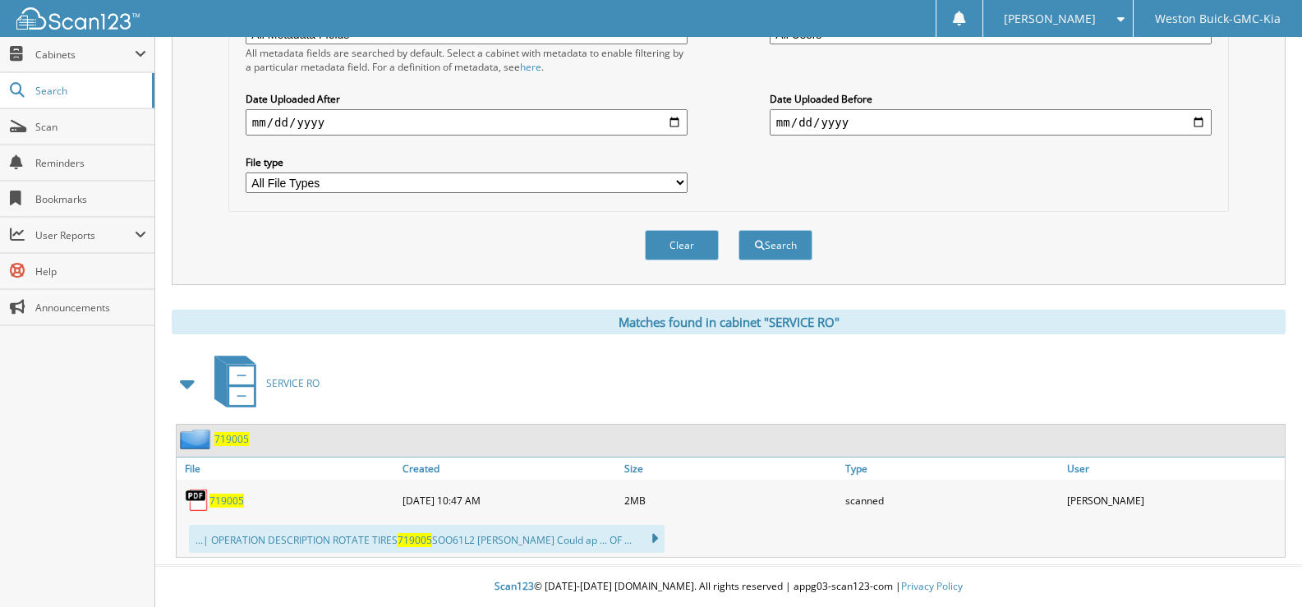
click at [223, 502] on span "719005" at bounding box center [226, 501] width 34 height 14
click at [675, 240] on button "Clear" at bounding box center [682, 245] width 74 height 30
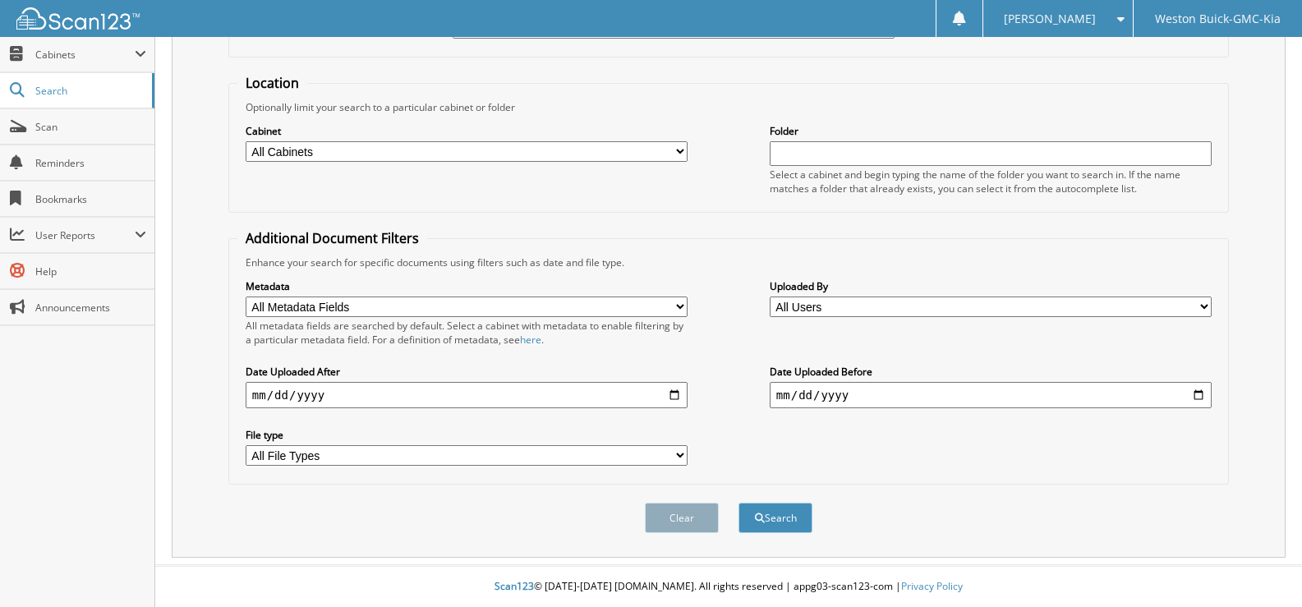
scroll to position [139, 0]
click at [682, 151] on select "All Cabinets ACCOUNTS PAYABLE DEAD DEALS PARTS INVOICE RESERVES SERVICE CONTRAC…" at bounding box center [467, 151] width 442 height 21
select select "4413"
click at [246, 141] on select "All Cabinets ACCOUNTS PAYABLE DEAD DEALS PARTS INVOICE RESERVES SERVICE CONTRAC…" at bounding box center [467, 151] width 442 height 21
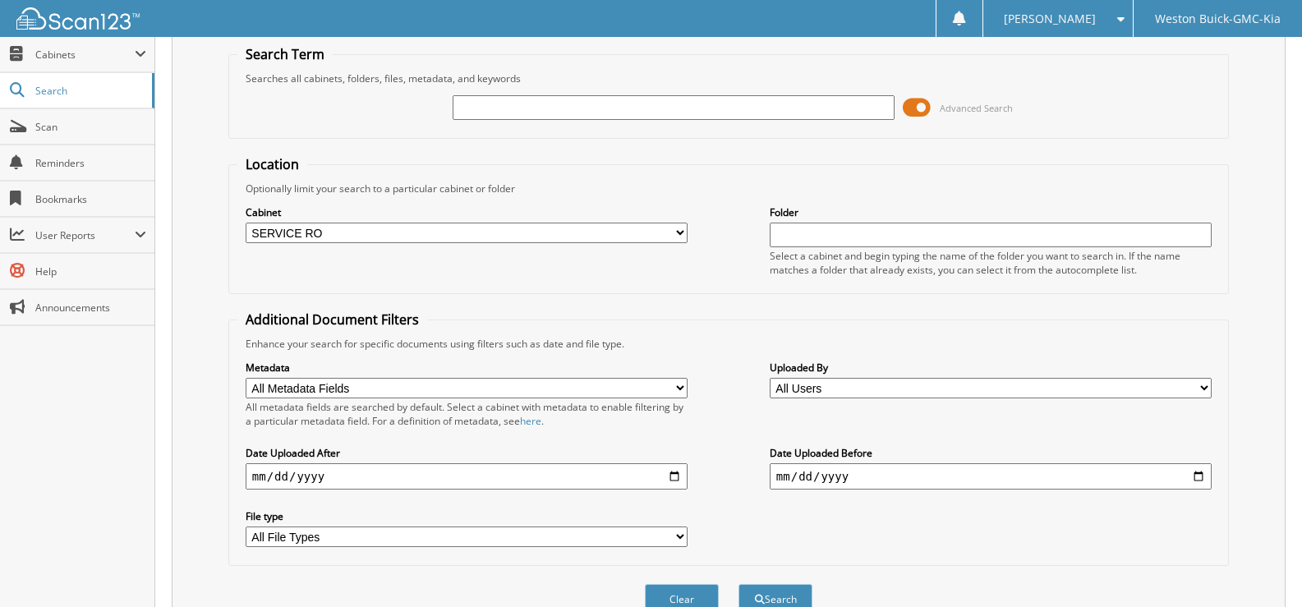
click at [728, 110] on input "text" at bounding box center [673, 107] width 442 height 25
type input "719339"
click at [738, 584] on button "Search" at bounding box center [775, 599] width 74 height 30
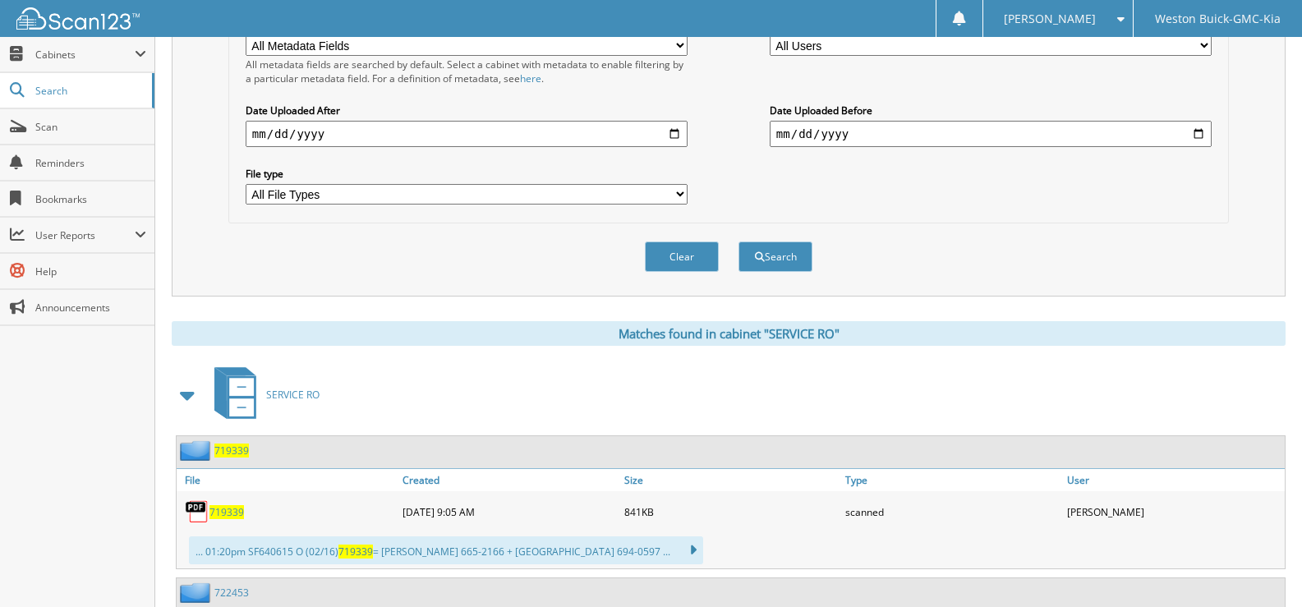
scroll to position [411, 0]
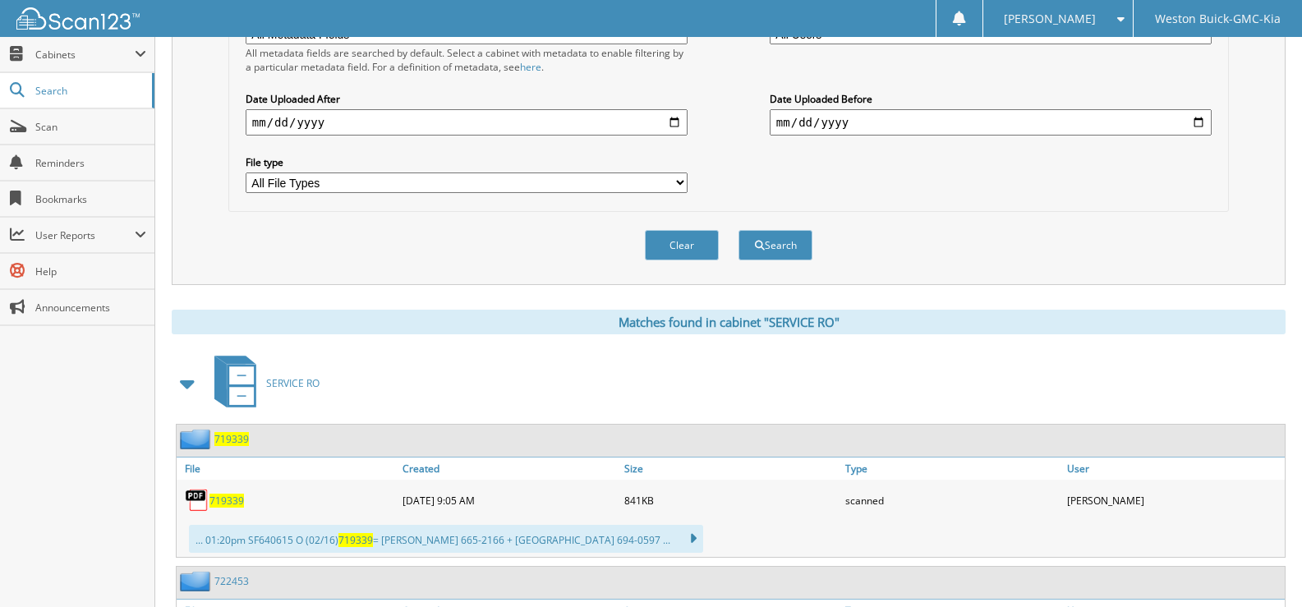
click at [218, 498] on span "719339" at bounding box center [226, 501] width 34 height 14
click at [674, 248] on button "Clear" at bounding box center [682, 245] width 74 height 30
select select
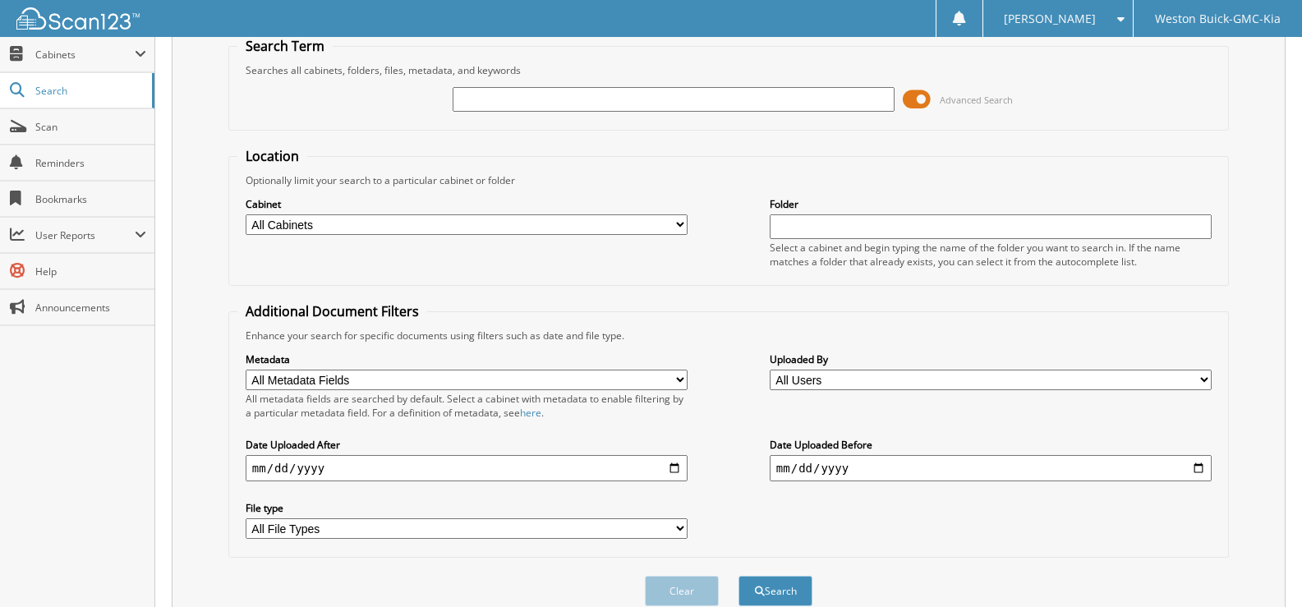
scroll to position [0, 0]
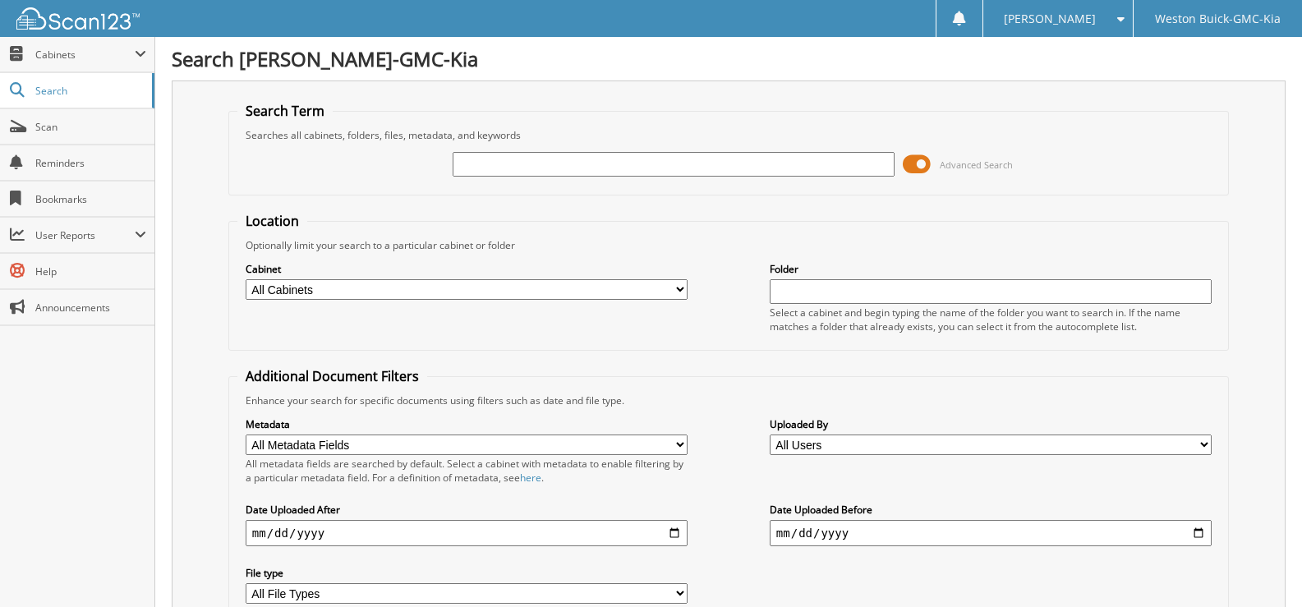
click at [556, 166] on input "text" at bounding box center [673, 164] width 442 height 25
type input "719302"
click at [676, 285] on select "All Cabinets ACCOUNTS PAYABLE DEAD DEALS PARTS INVOICE RESERVES SERVICE CONTRAC…" at bounding box center [467, 289] width 442 height 21
select select "4413"
click at [246, 279] on select "All Cabinets ACCOUNTS PAYABLE DEAD DEALS PARTS INVOICE RESERVES SERVICE CONTRAC…" at bounding box center [467, 289] width 442 height 21
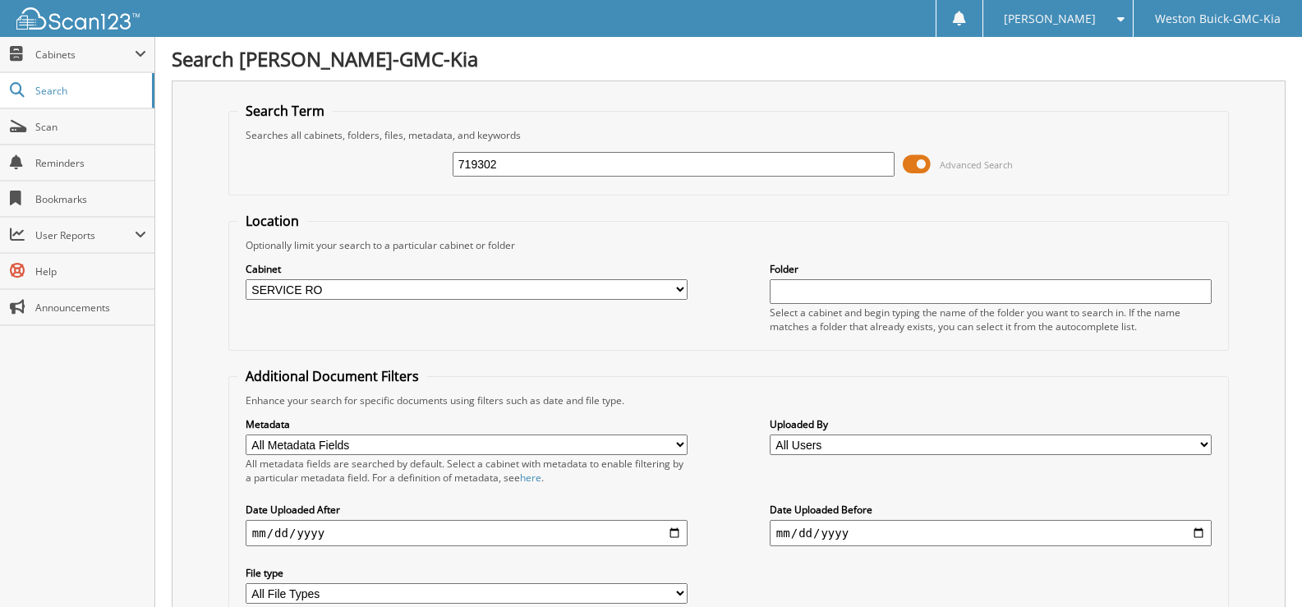
click at [246, 279] on select "All Cabinets ACCOUNTS PAYABLE DEAD DEALS PARTS INVOICE RESERVES SERVICE CONTRAC…" at bounding box center [467, 289] width 442 height 21
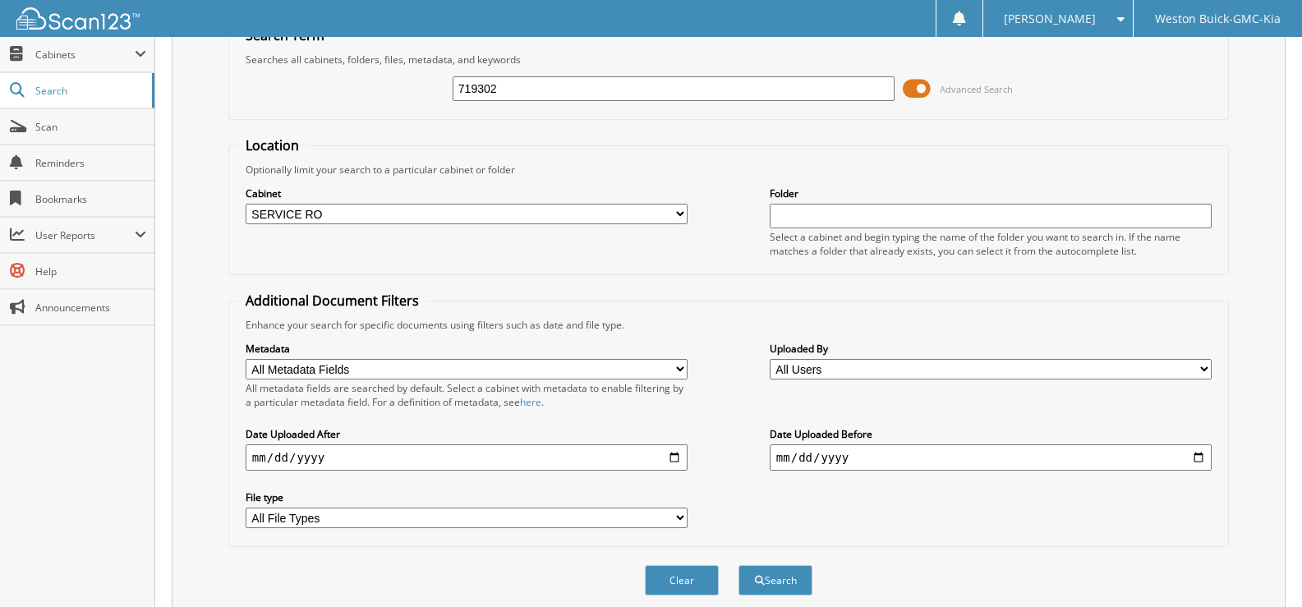
scroll to position [139, 0]
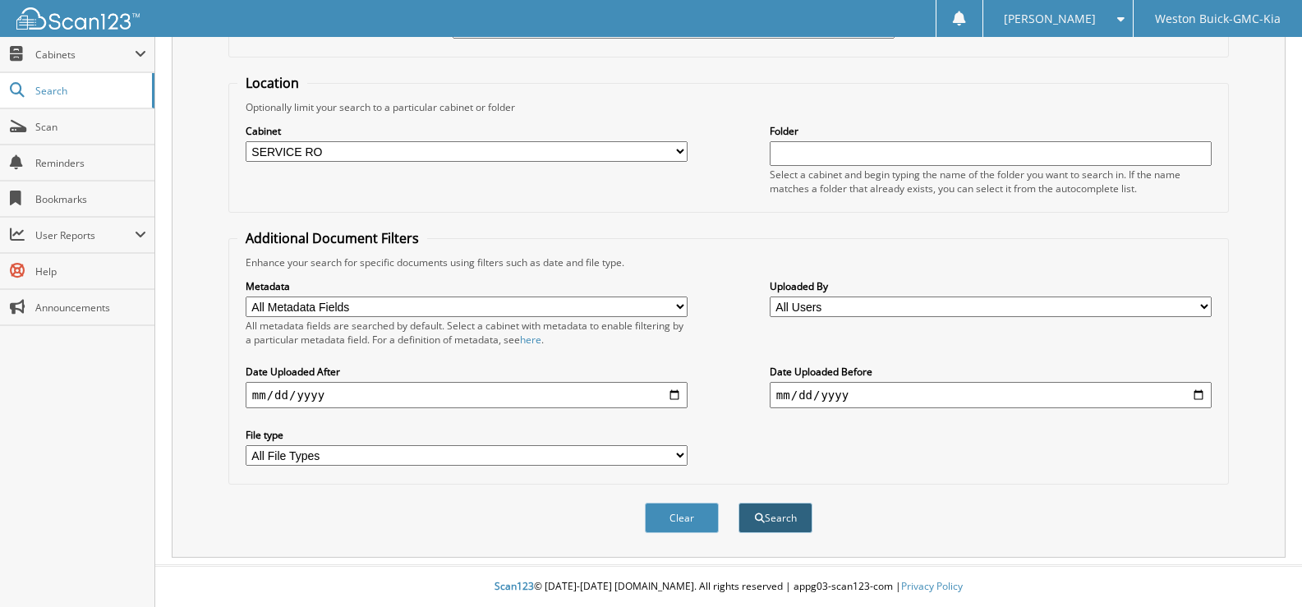
click at [774, 517] on button "Search" at bounding box center [775, 518] width 74 height 30
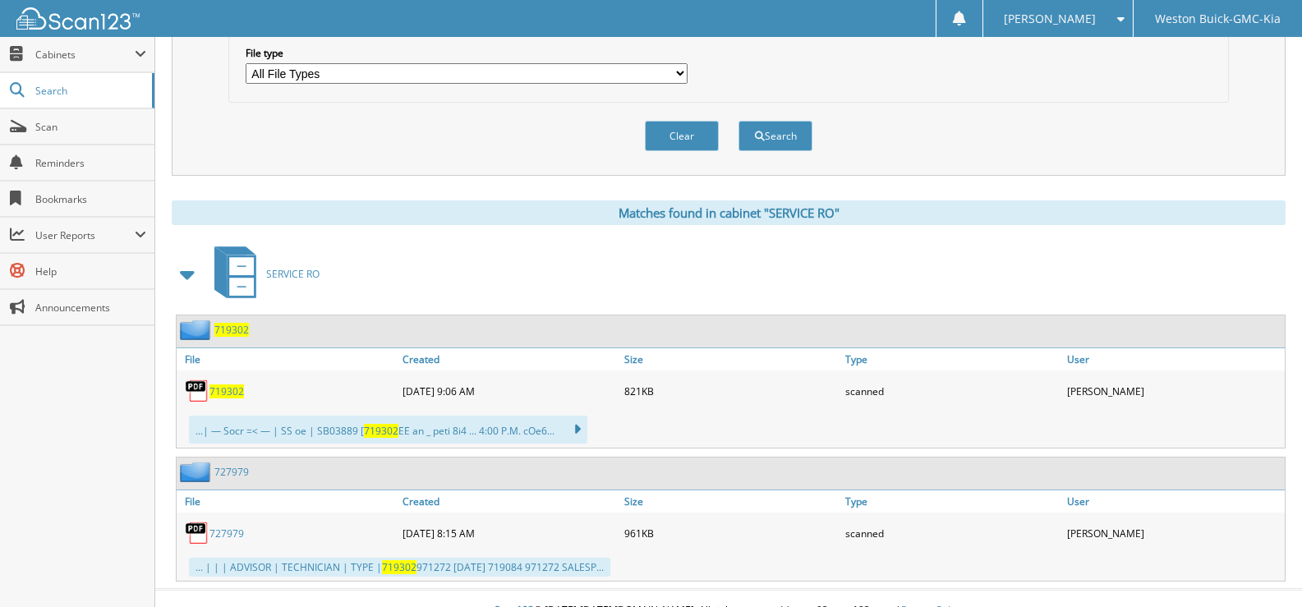
scroll to position [544, 0]
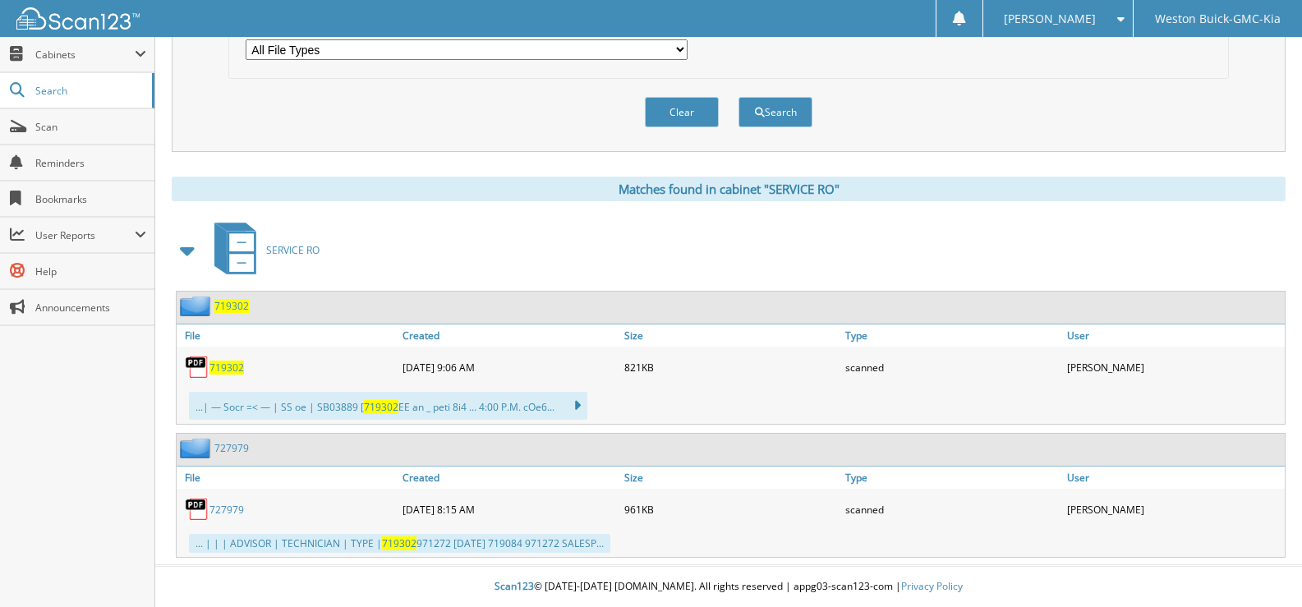
click at [218, 369] on span "719302" at bounding box center [226, 367] width 34 height 14
click at [679, 108] on button "Clear" at bounding box center [682, 112] width 74 height 30
select select
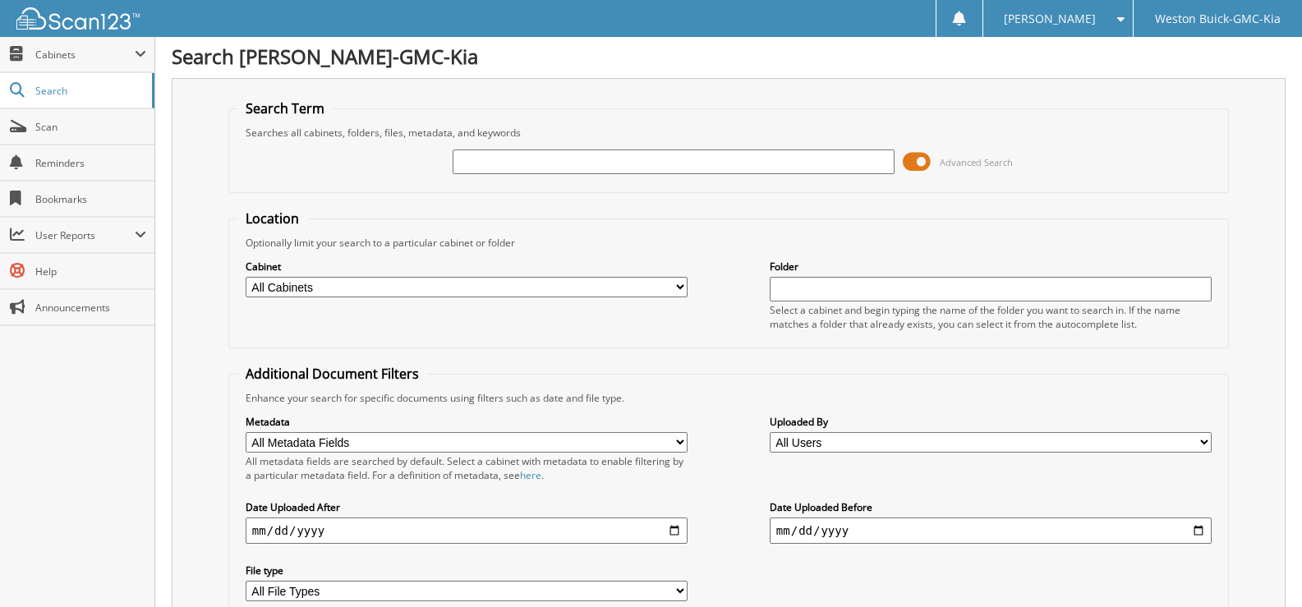
scroll to position [0, 0]
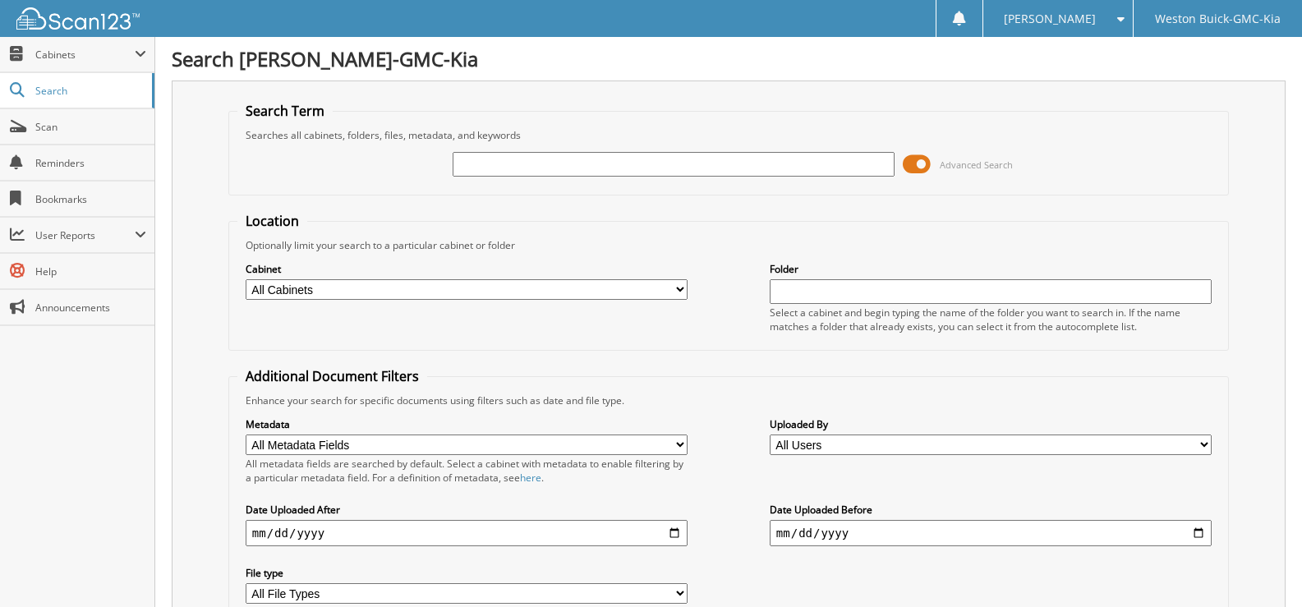
click at [577, 163] on input "text" at bounding box center [673, 164] width 442 height 25
type input "719328"
click at [611, 291] on select "All Cabinets ACCOUNTS PAYABLE DEAD DEALS PARTS INVOICE RESERVES SERVICE CONTRAC…" at bounding box center [467, 289] width 442 height 21
select select "4413"
click at [246, 279] on select "All Cabinets ACCOUNTS PAYABLE DEAD DEALS PARTS INVOICE RESERVES SERVICE CONTRAC…" at bounding box center [467, 289] width 442 height 21
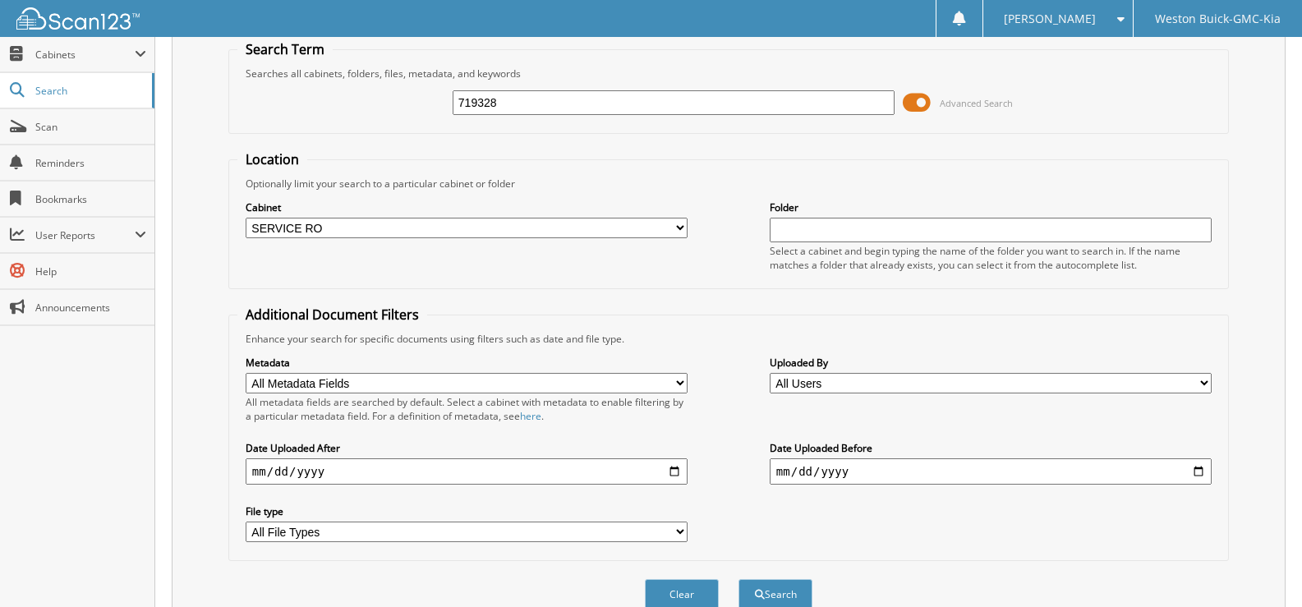
scroll to position [139, 0]
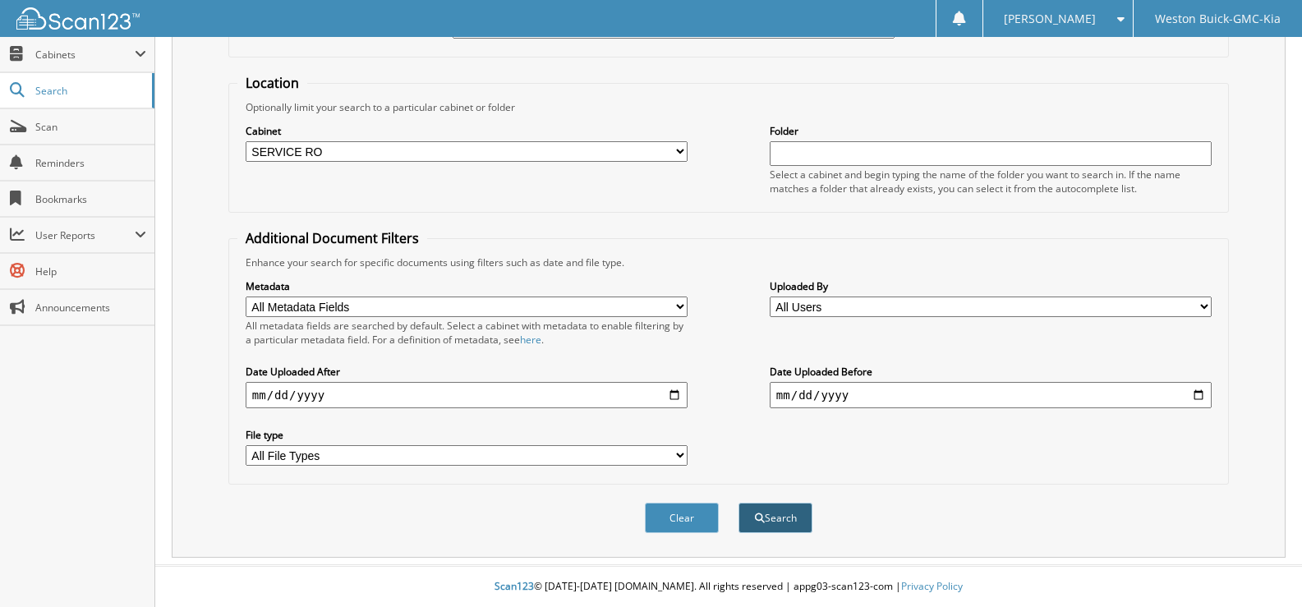
click at [762, 517] on span "submit" at bounding box center [760, 518] width 10 height 10
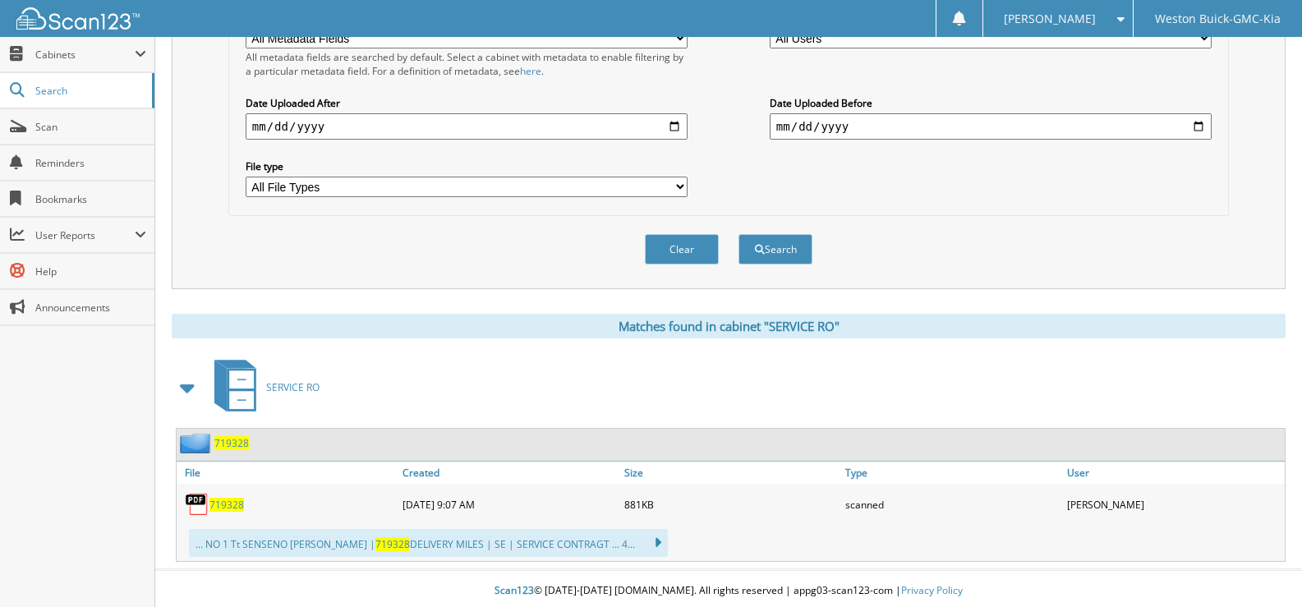
scroll to position [411, 0]
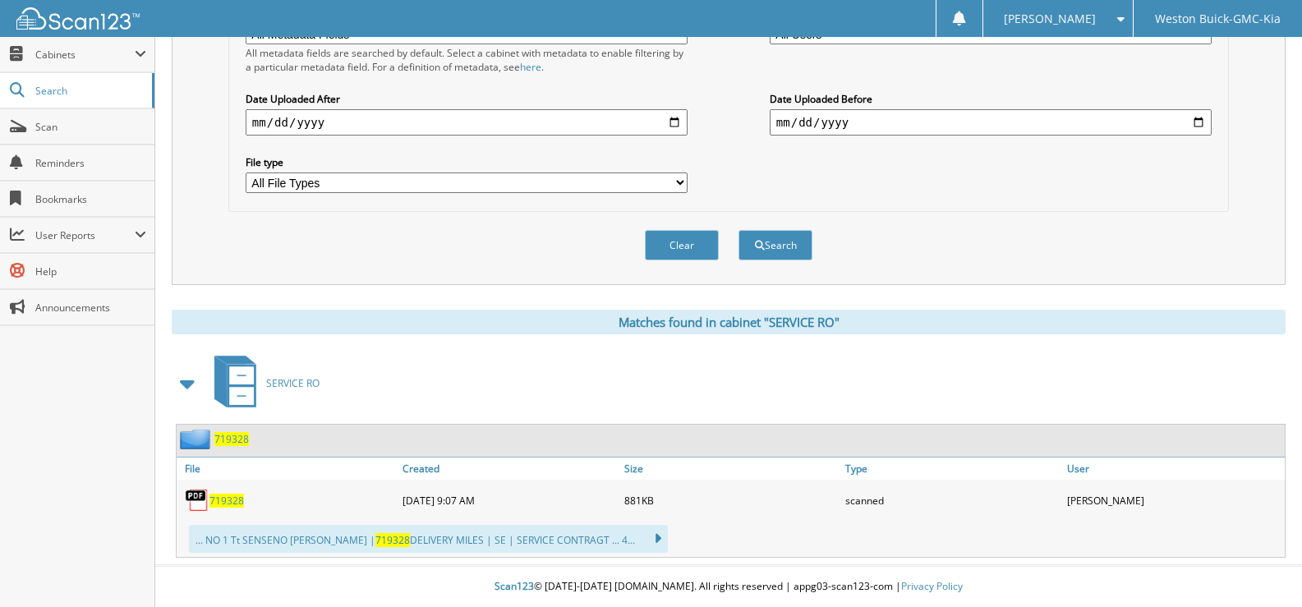
click at [227, 503] on span "719328" at bounding box center [226, 501] width 34 height 14
click at [663, 243] on button "Clear" at bounding box center [682, 245] width 74 height 30
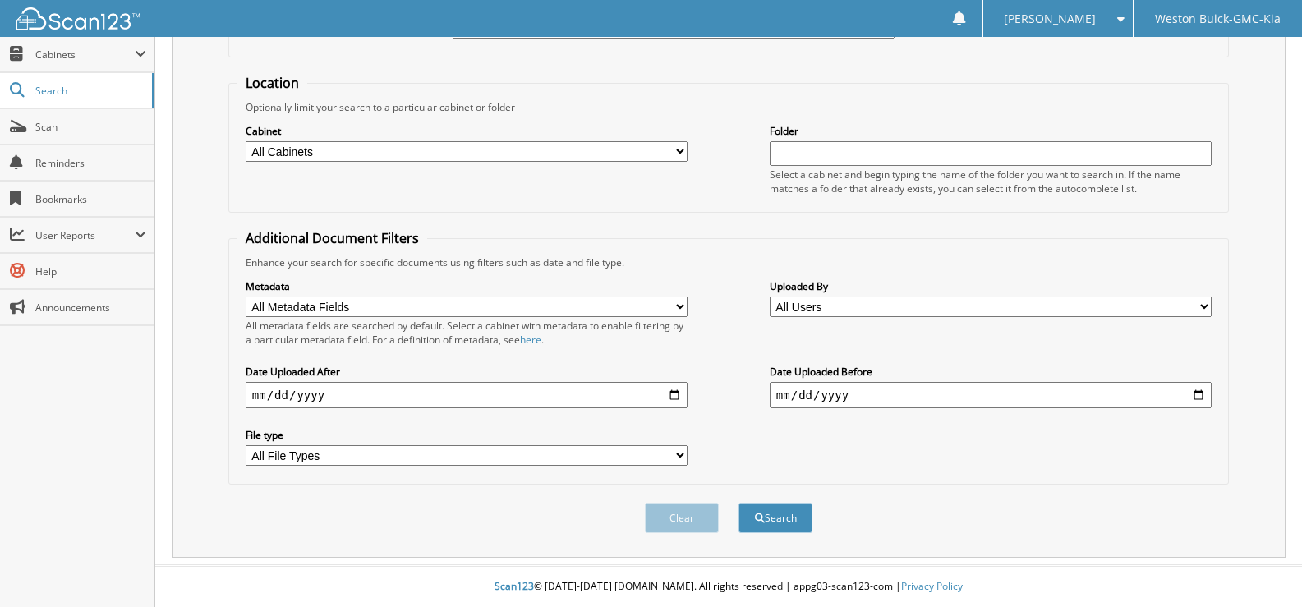
click at [669, 148] on select "All Cabinets ACCOUNTS PAYABLE DEAD DEALS PARTS INVOICE RESERVES SERVICE CONTRAC…" at bounding box center [467, 151] width 442 height 21
select select "4413"
click at [246, 141] on select "All Cabinets ACCOUNTS PAYABLE DEAD DEALS PARTS INVOICE RESERVES SERVICE CONTRAC…" at bounding box center [467, 151] width 442 height 21
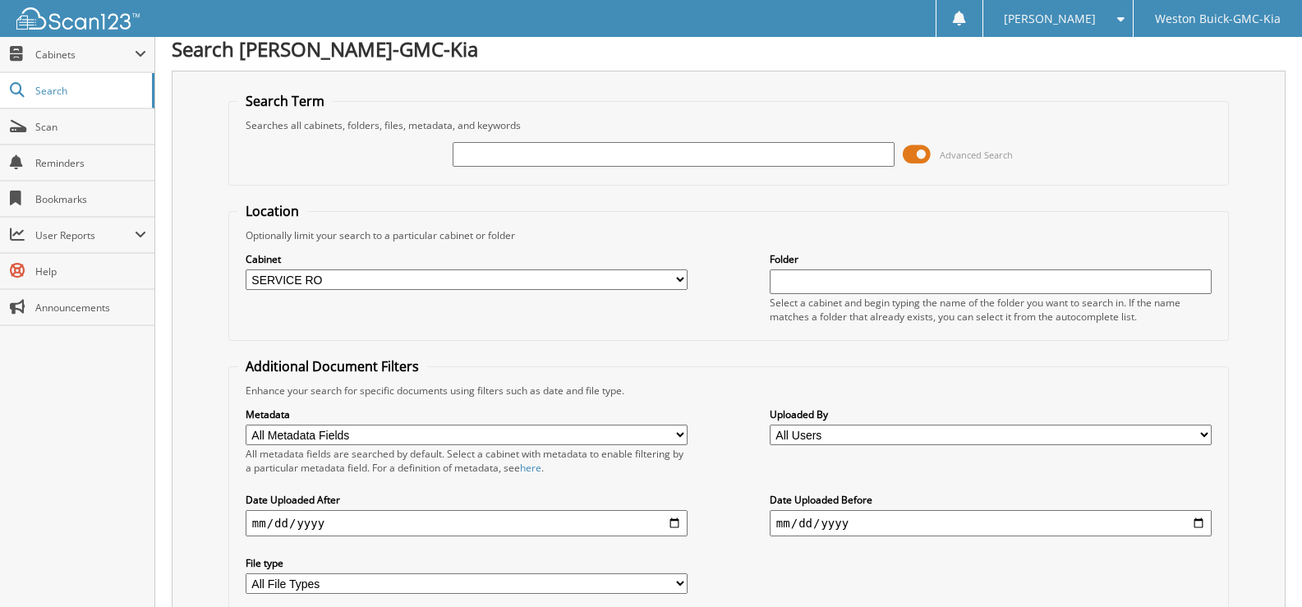
scroll to position [0, 0]
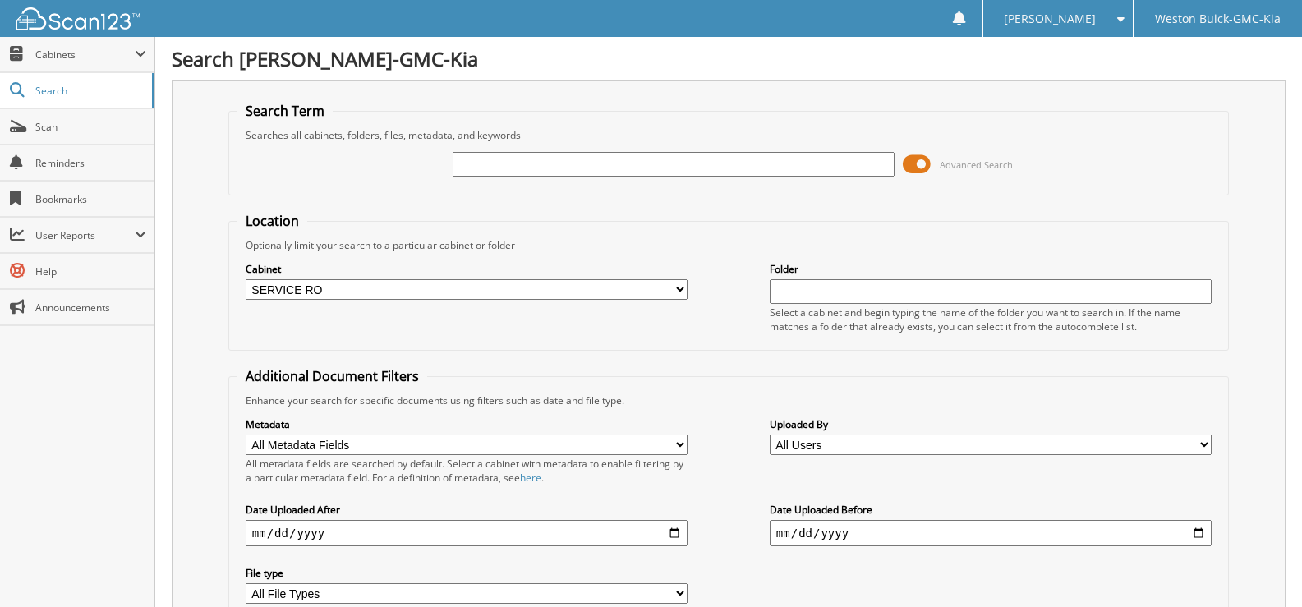
click at [463, 172] on input "text" at bounding box center [673, 164] width 442 height 25
type input "714586"
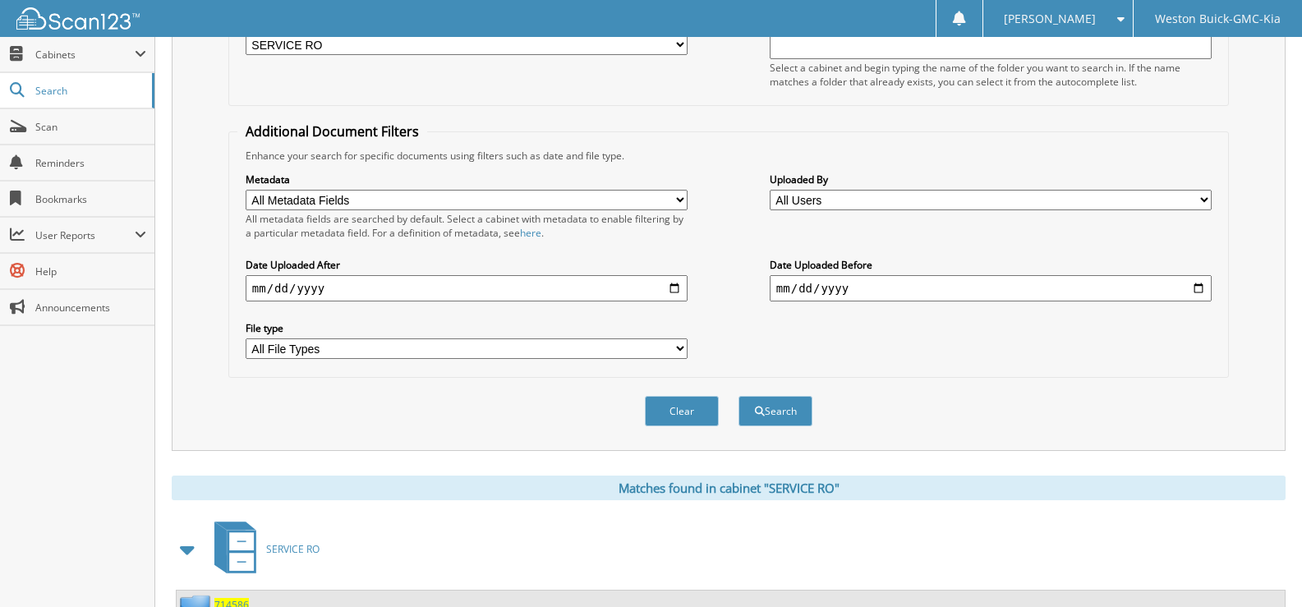
scroll to position [246, 0]
click at [799, 411] on button "Search" at bounding box center [775, 409] width 74 height 30
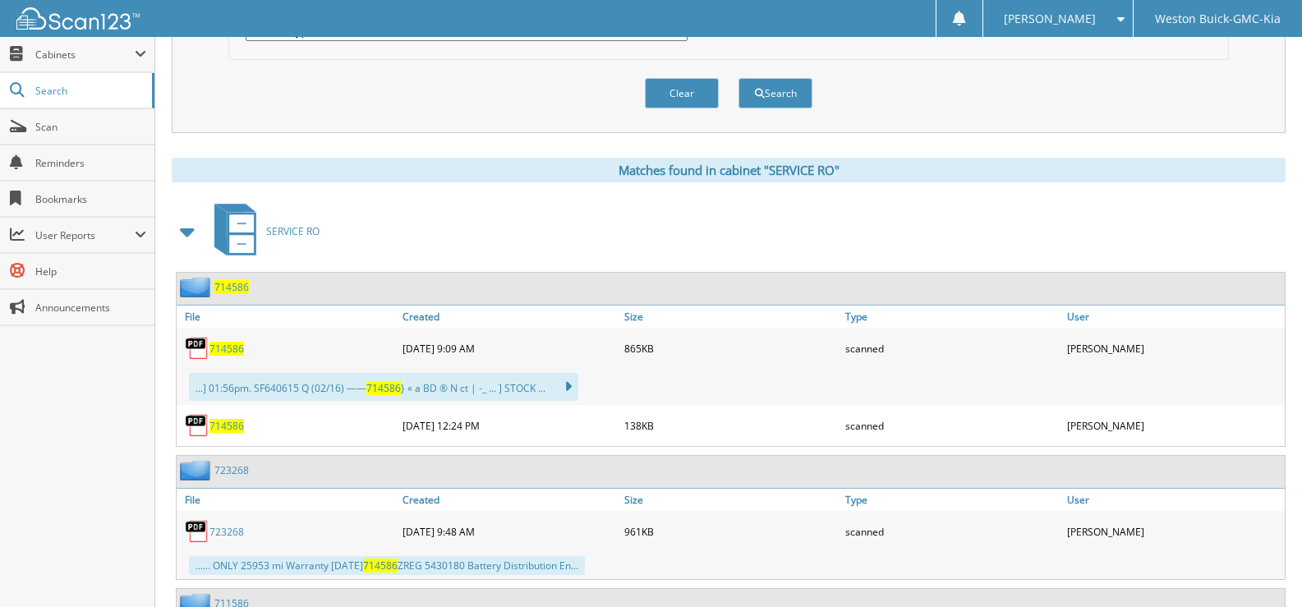
scroll to position [575, 0]
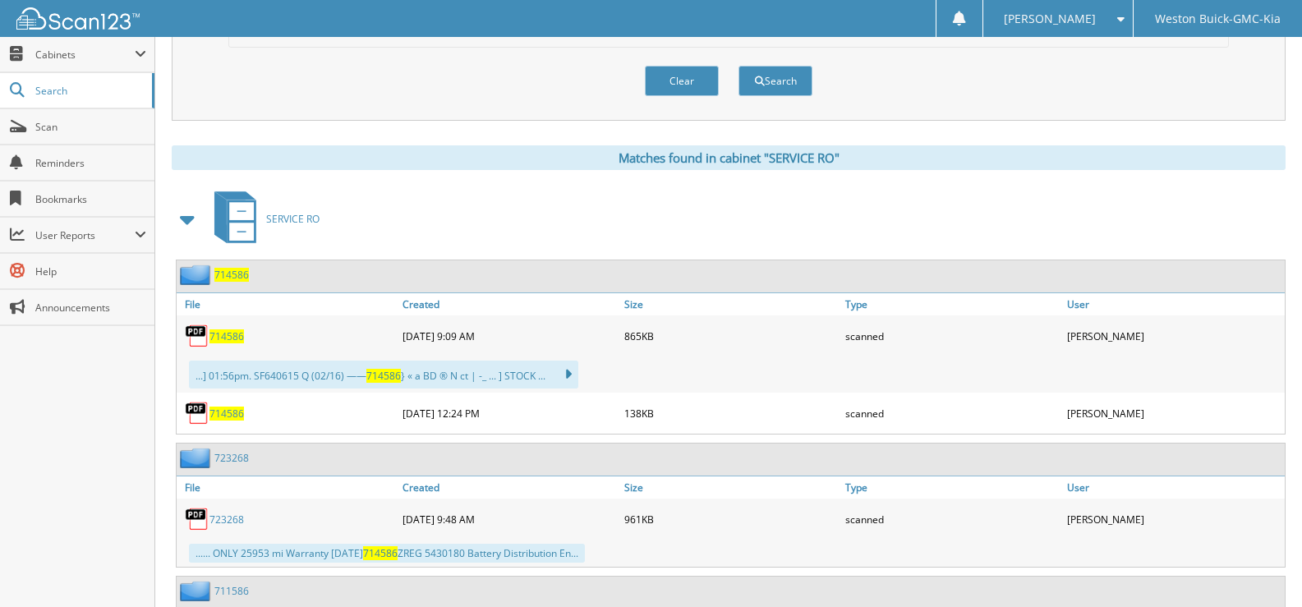
click at [235, 336] on span "714586" at bounding box center [226, 336] width 34 height 14
click at [673, 75] on button "Clear" at bounding box center [682, 81] width 74 height 30
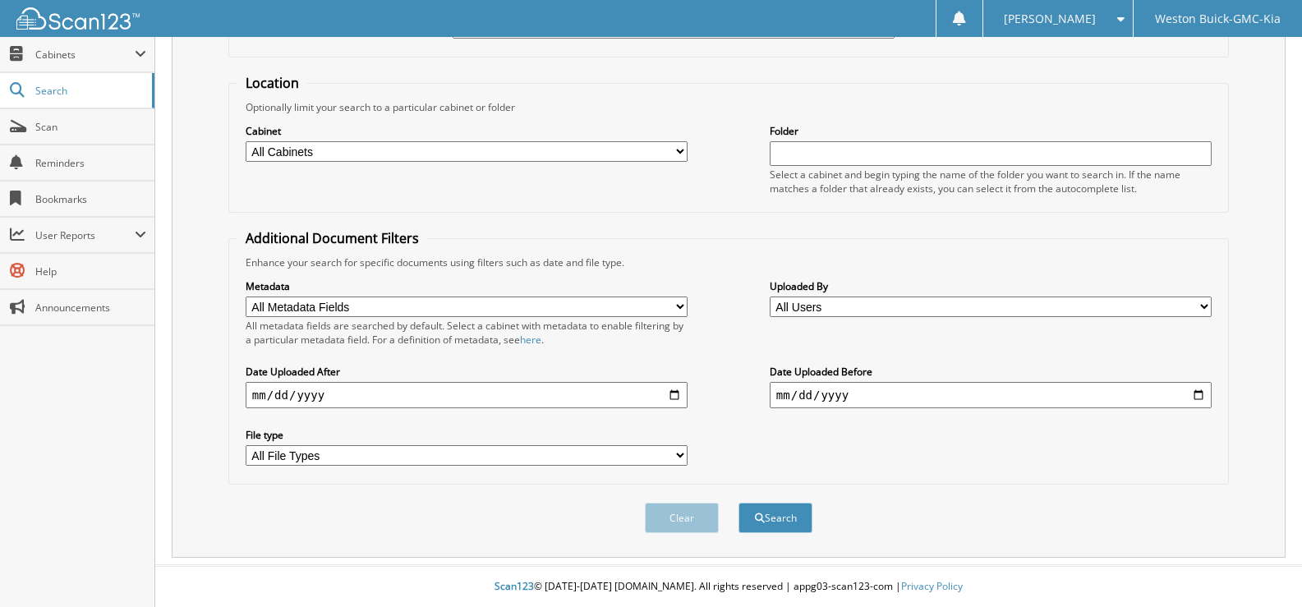
scroll to position [139, 0]
click at [494, 146] on select "All Cabinets ACCOUNTS PAYABLE DEAD DEALS PARTS INVOICE RESERVES SERVICE CONTRAC…" at bounding box center [467, 151] width 442 height 21
select select "4413"
click at [246, 141] on select "All Cabinets ACCOUNTS PAYABLE DEAD DEALS PARTS INVOICE RESERVES SERVICE CONTRAC…" at bounding box center [467, 151] width 442 height 21
click at [782, 163] on input "text" at bounding box center [990, 153] width 442 height 25
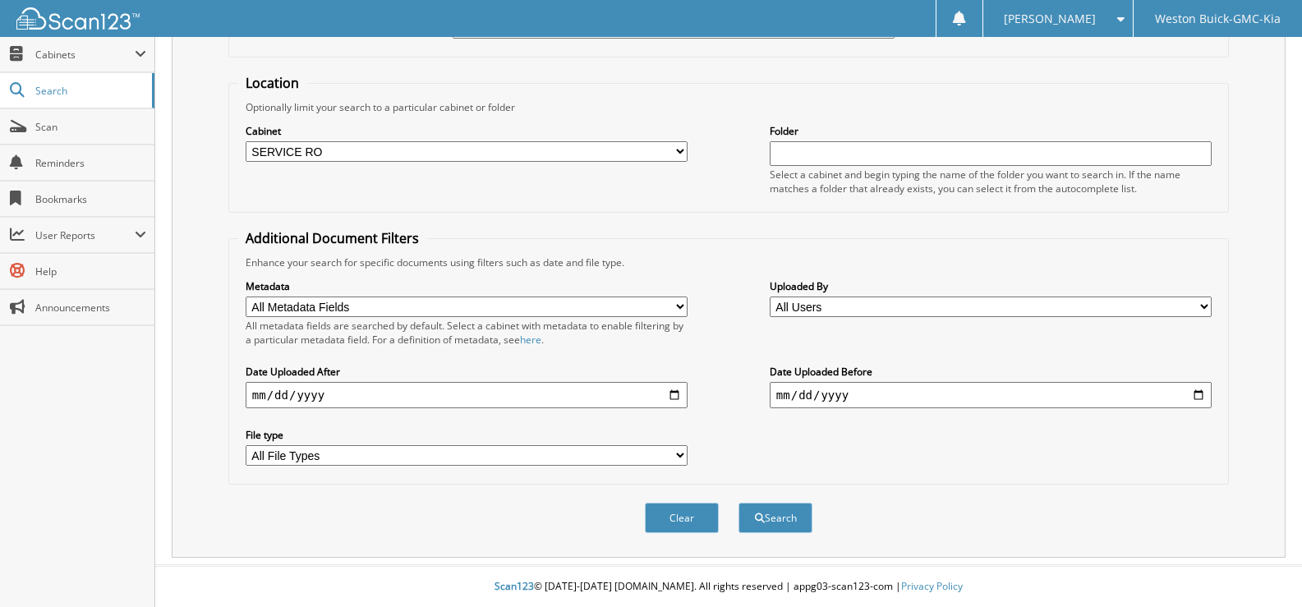
type input "4"
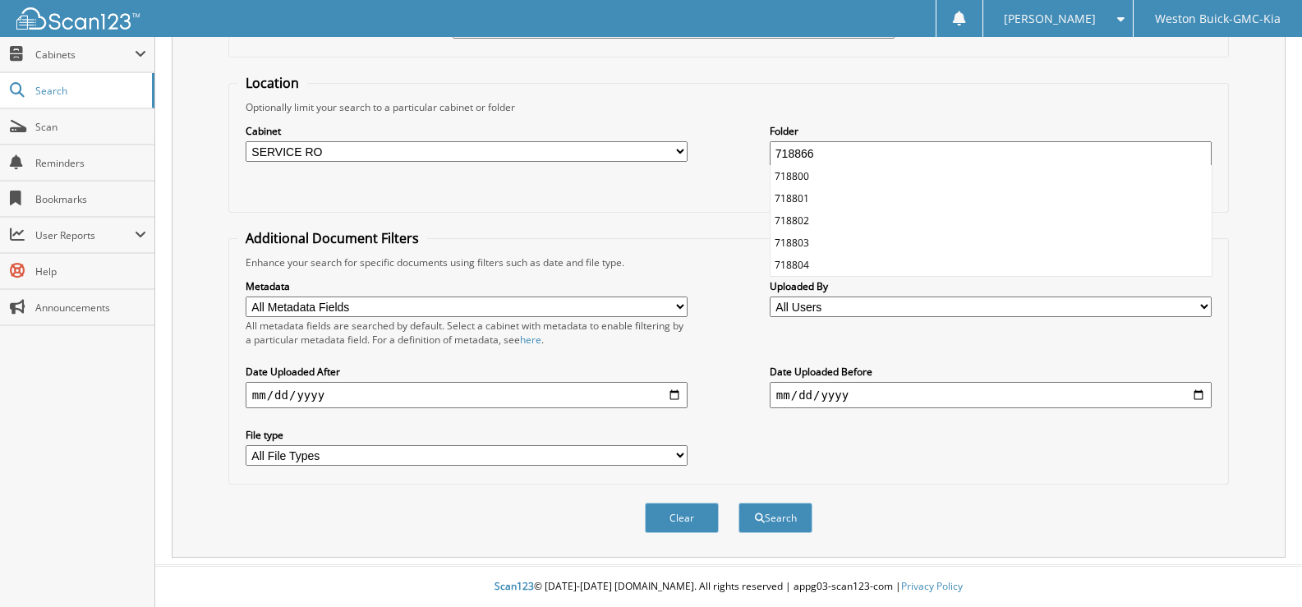
click at [905, 151] on input "718866" at bounding box center [990, 153] width 442 height 25
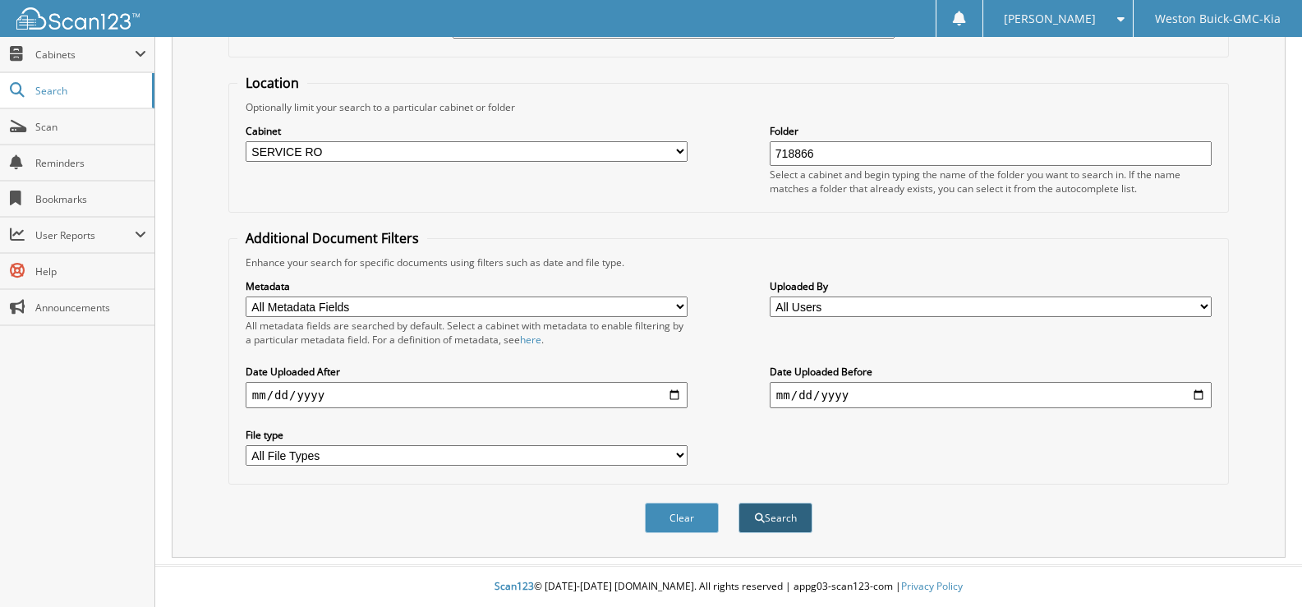
type input "718866"
click at [780, 521] on button "Search" at bounding box center [775, 518] width 74 height 30
click at [826, 154] on input "718866" at bounding box center [990, 153] width 442 height 25
click at [764, 521] on button "Search" at bounding box center [775, 518] width 74 height 30
click at [756, 513] on span "submit" at bounding box center [760, 518] width 10 height 10
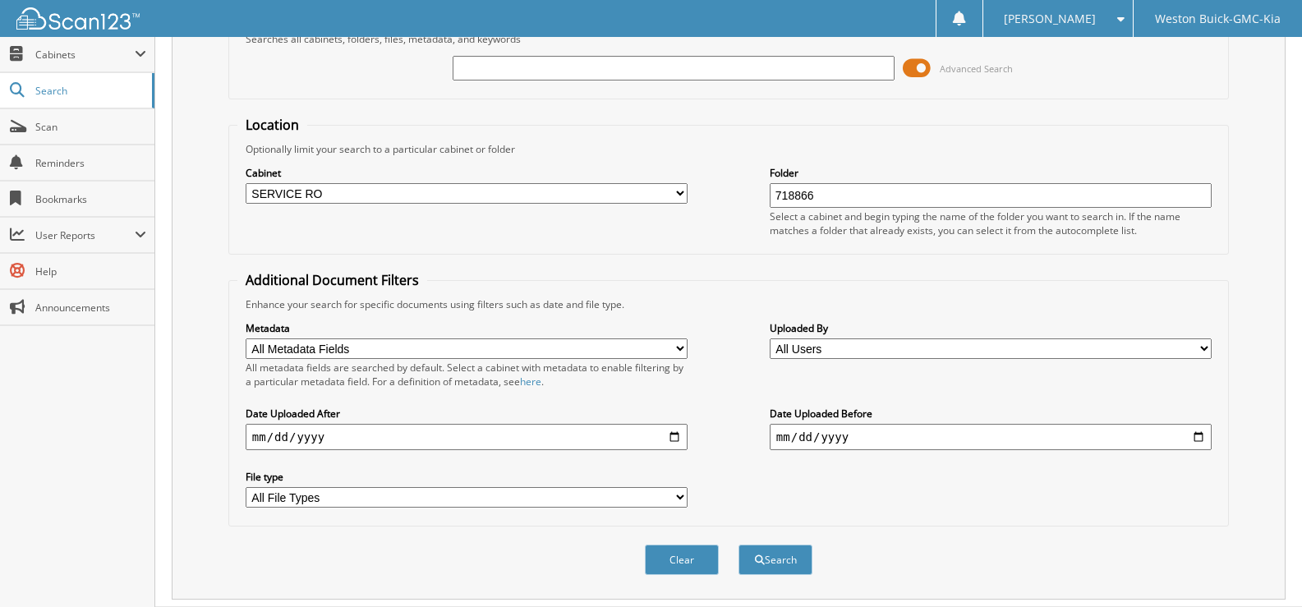
scroll to position [57, 0]
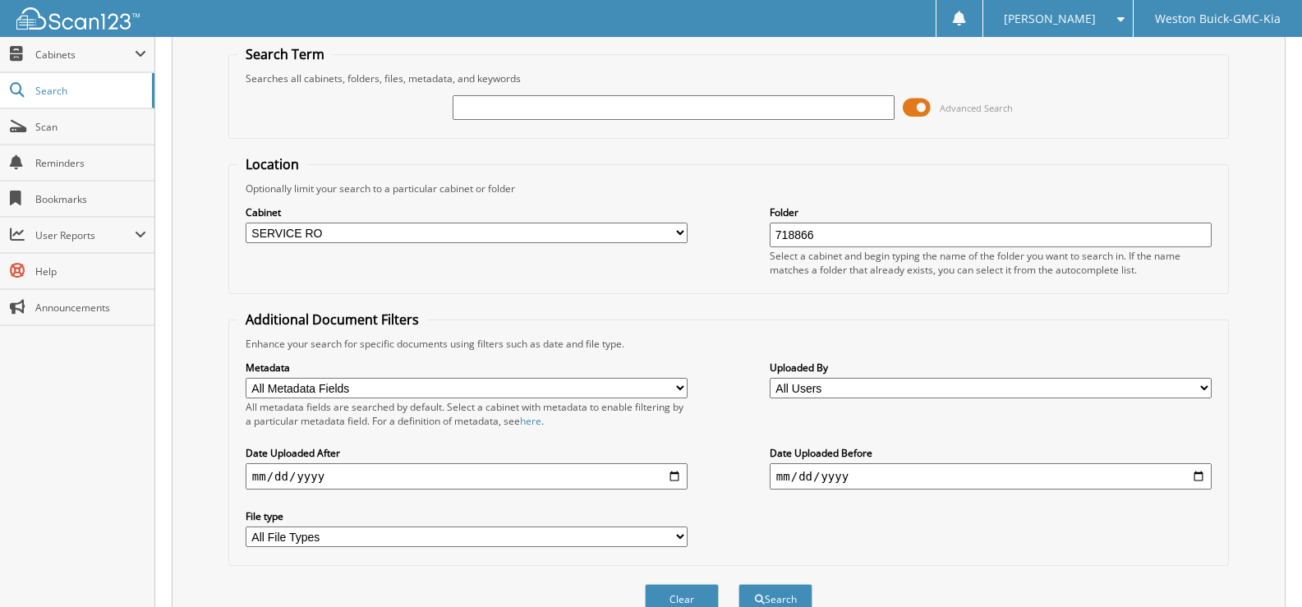
drag, startPoint x: 827, startPoint y: 232, endPoint x: 668, endPoint y: 253, distance: 159.9
click at [683, 252] on div "Cabinet All Cabinets ACCOUNTS PAYABLE DEAD DEALS PARTS INVOICE RESERVES SERVICE…" at bounding box center [728, 240] width 982 height 90
click at [531, 115] on input "text" at bounding box center [673, 107] width 442 height 25
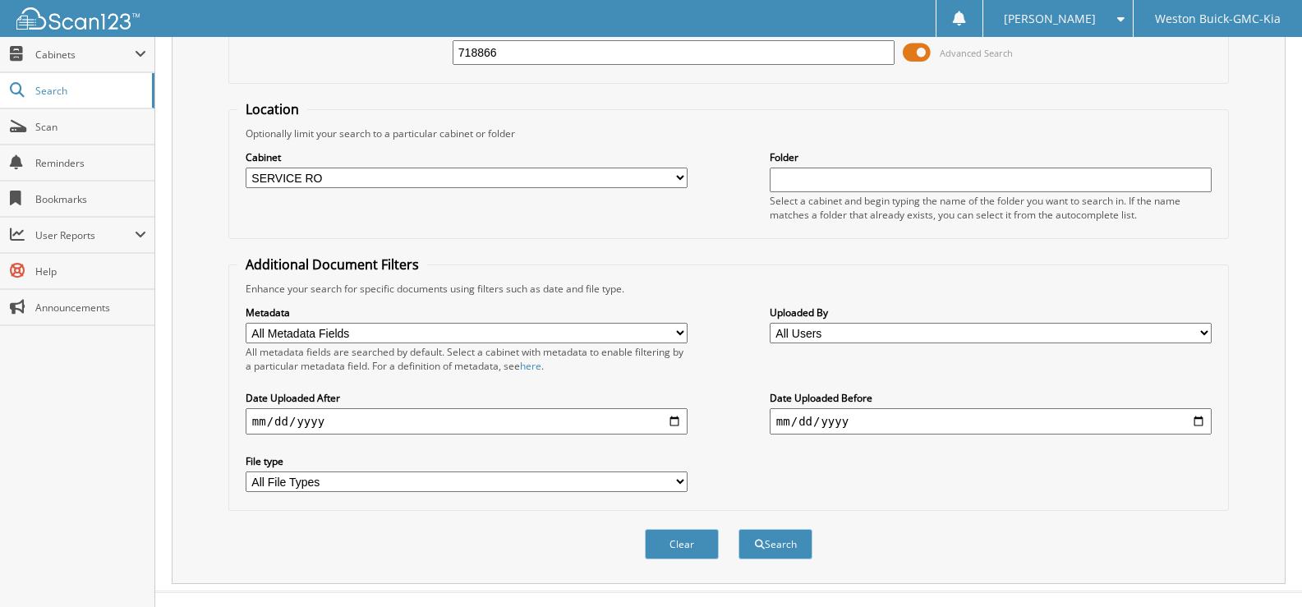
scroll to position [139, 0]
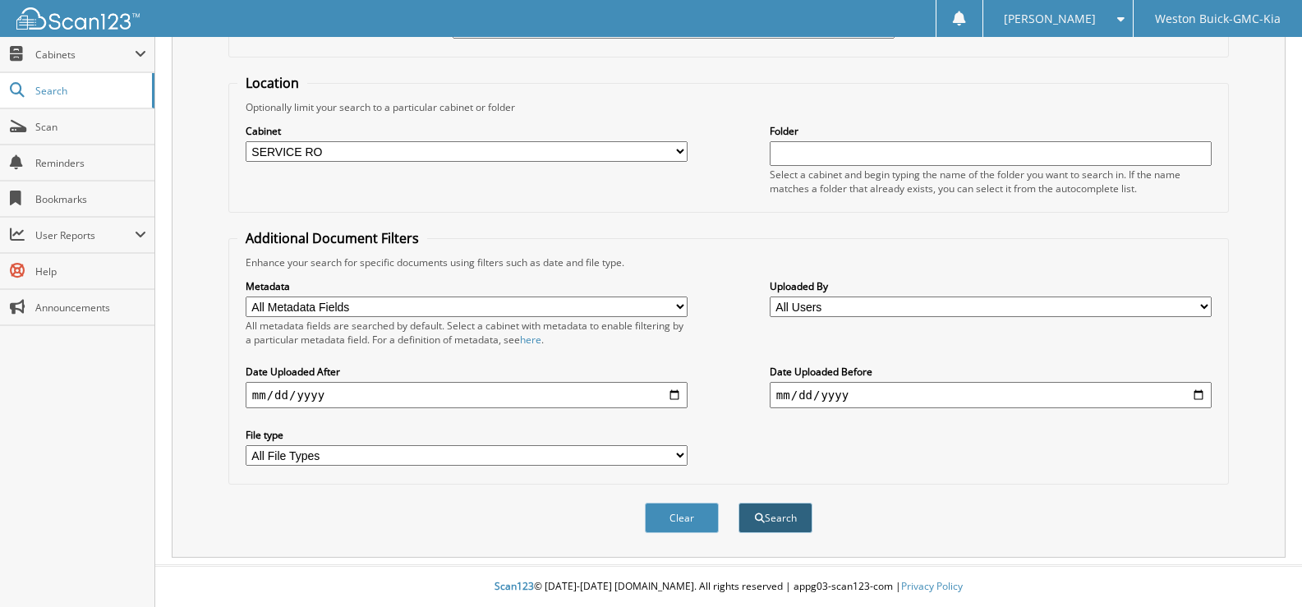
type input "718866"
click at [797, 523] on button "Search" at bounding box center [775, 518] width 74 height 30
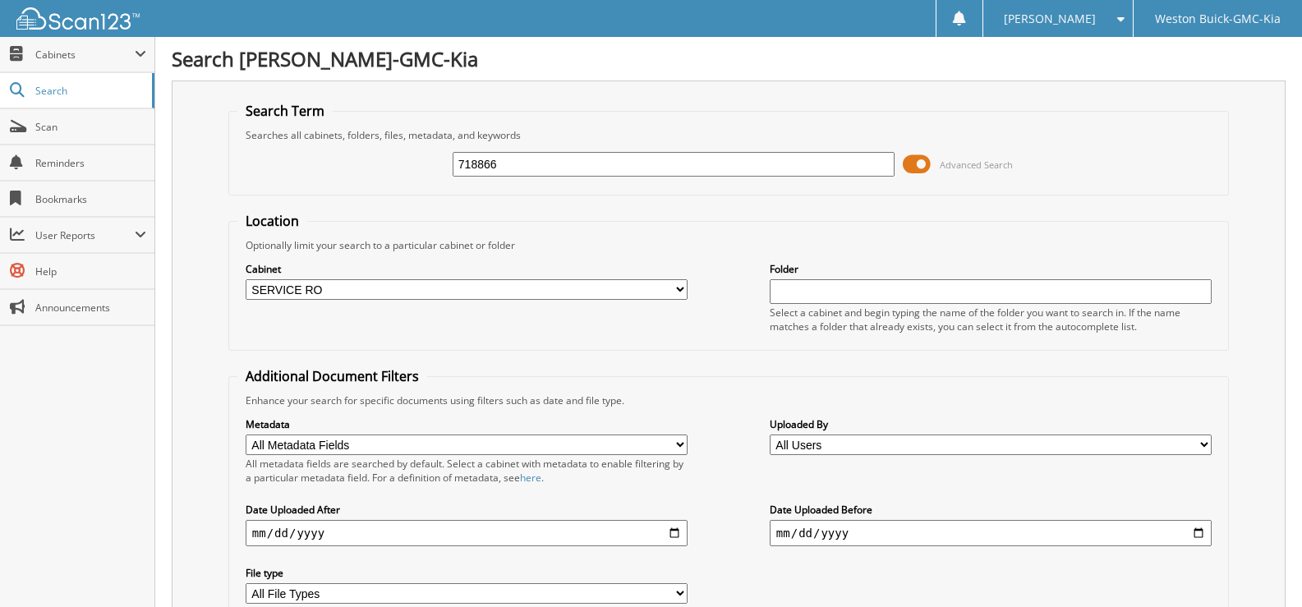
click at [489, 165] on input "718866" at bounding box center [673, 164] width 442 height 25
click at [525, 163] on input "718866" at bounding box center [673, 164] width 442 height 25
click at [508, 168] on input "718866" at bounding box center [673, 164] width 442 height 25
click at [351, 292] on select "All Cabinets ACCOUNTS PAYABLE DEAD DEALS PARTS INVOICE RESERVES SERVICE CONTRAC…" at bounding box center [467, 289] width 442 height 21
click at [246, 279] on select "All Cabinets ACCOUNTS PAYABLE DEAD DEALS PARTS INVOICE RESERVES SERVICE CONTRAC…" at bounding box center [467, 289] width 442 height 21
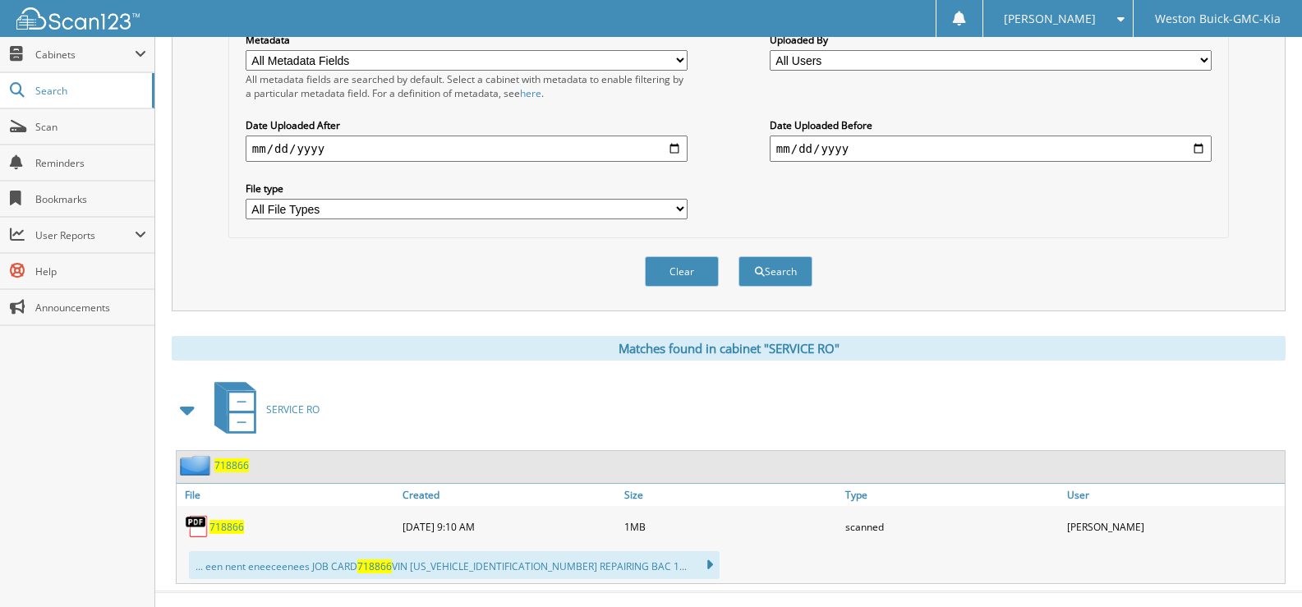
scroll to position [411, 0]
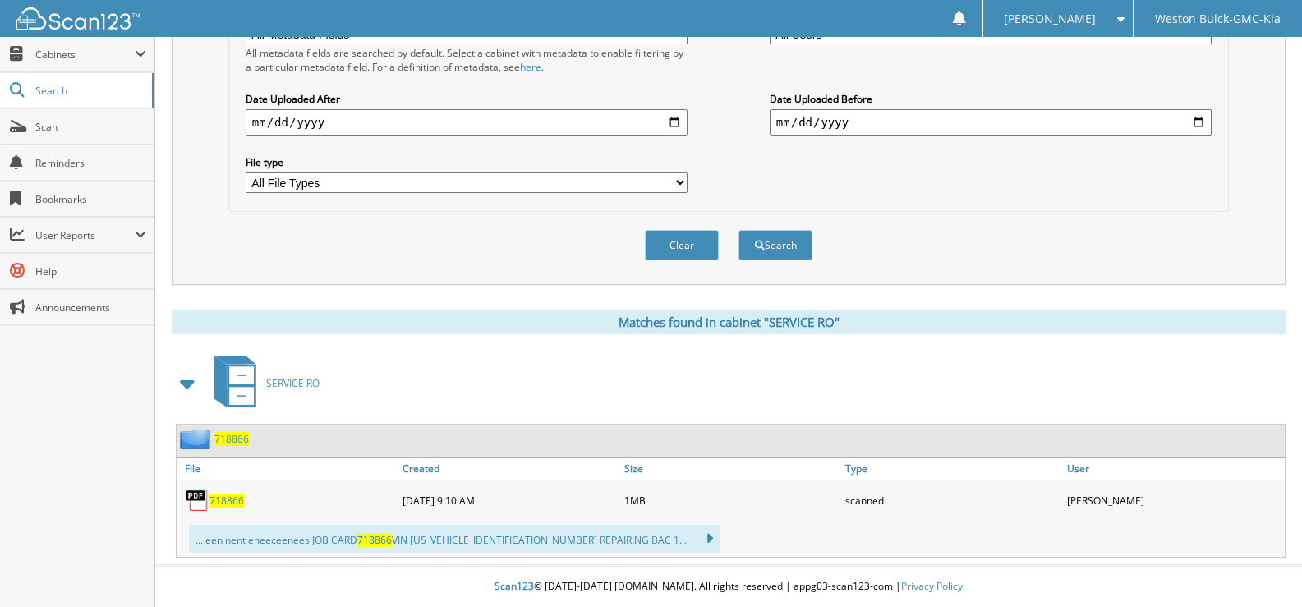
click at [230, 497] on span "718866" at bounding box center [226, 501] width 34 height 14
click at [681, 240] on button "Clear" at bounding box center [682, 245] width 74 height 30
select select
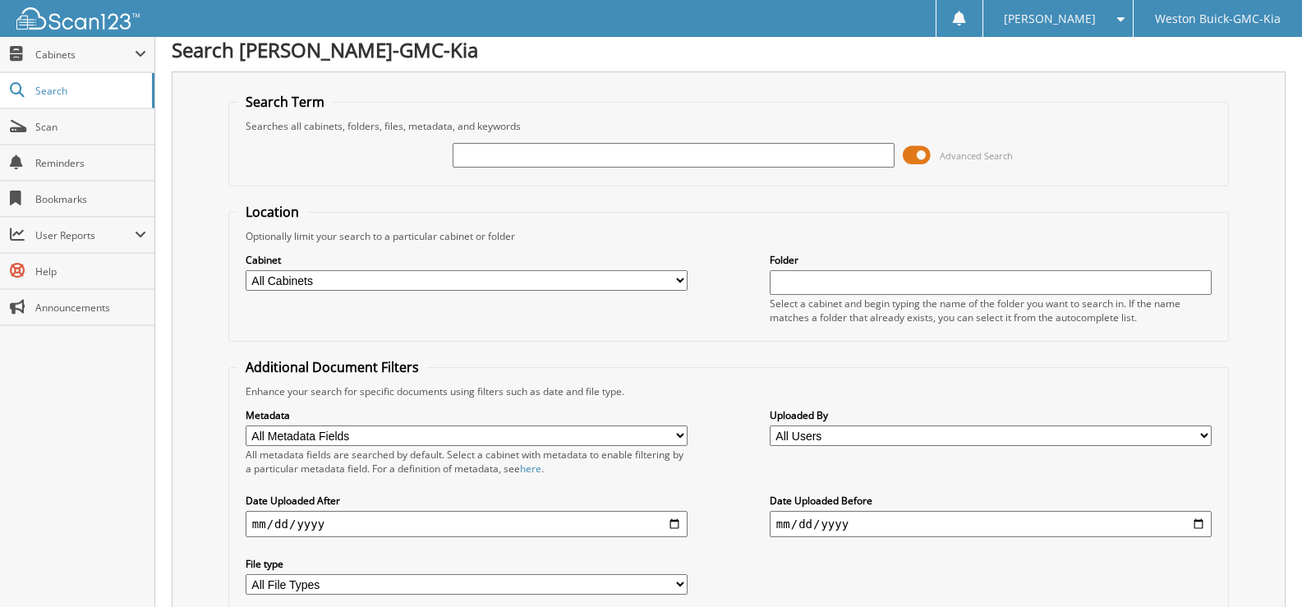
scroll to position [0, 0]
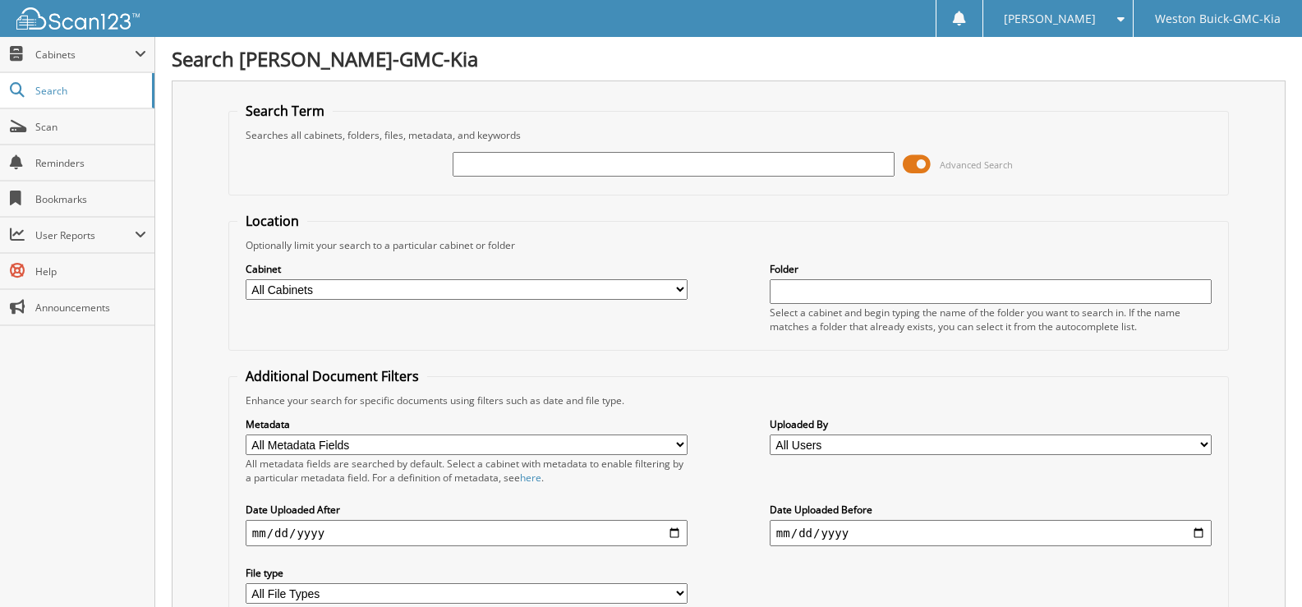
click at [476, 164] on input "text" at bounding box center [673, 164] width 442 height 25
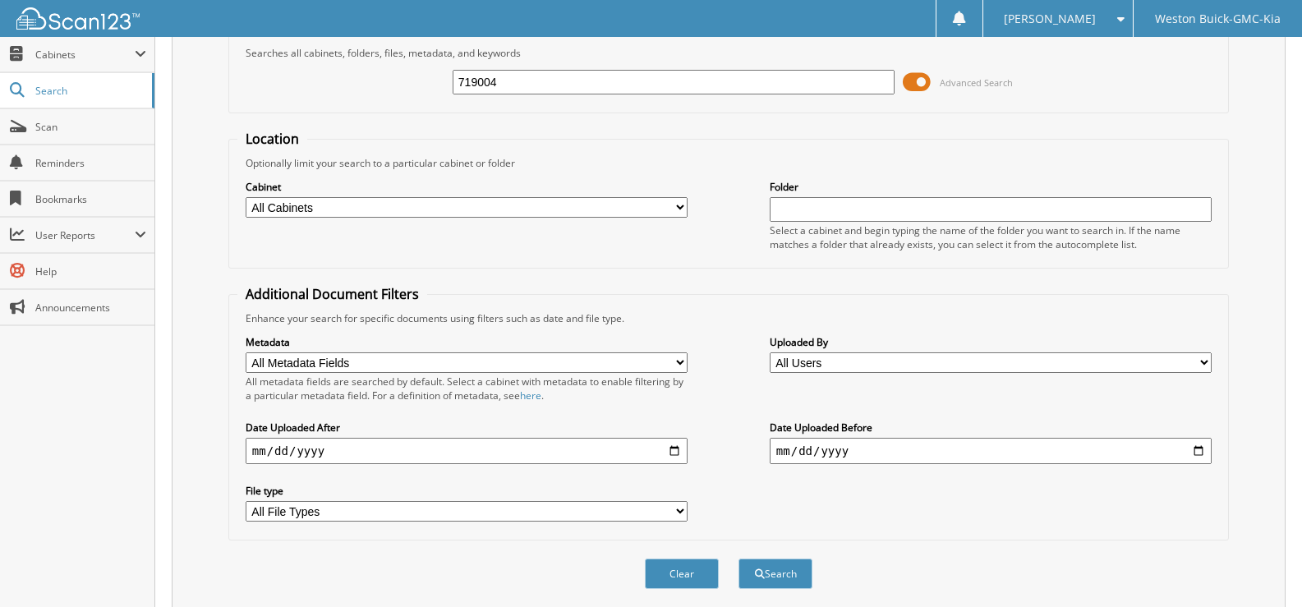
scroll to position [139, 0]
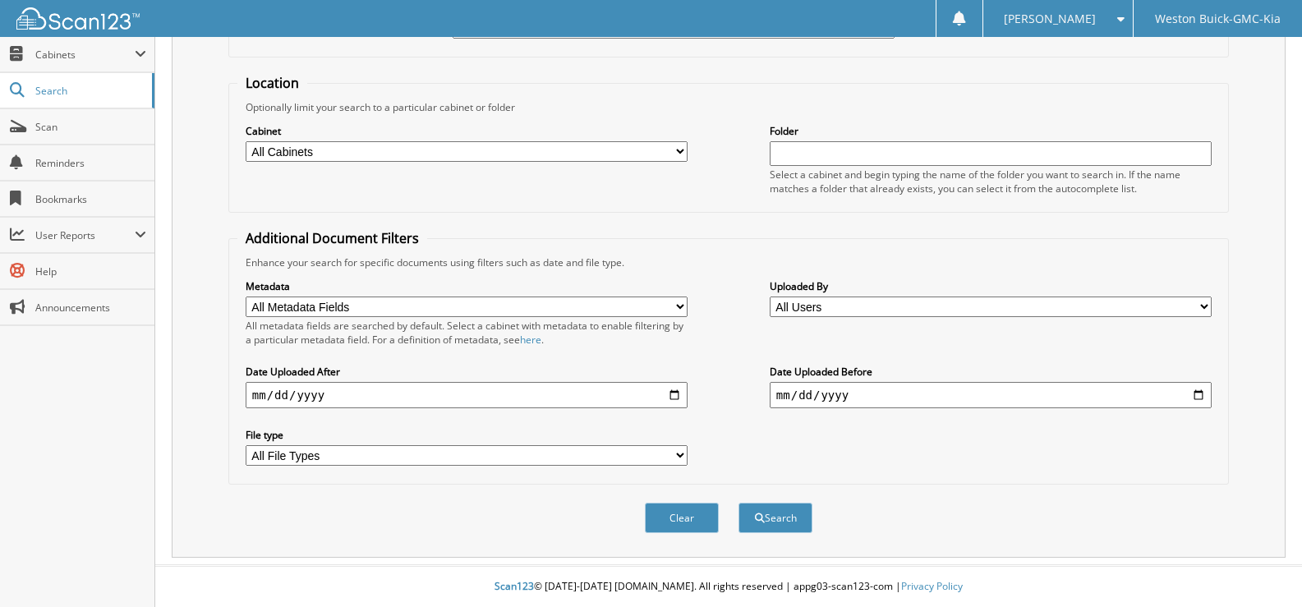
type input "719004"
click at [387, 141] on select "All Cabinets ACCOUNTS PAYABLE DEAD DEALS PARTS INVOICE RESERVES SERVICE CONTRAC…" at bounding box center [467, 151] width 442 height 21
select select "4413"
click at [246, 141] on select "All Cabinets ACCOUNTS PAYABLE DEAD DEALS PARTS INVOICE RESERVES SERVICE CONTRAC…" at bounding box center [467, 151] width 442 height 21
click at [788, 519] on button "Search" at bounding box center [775, 518] width 74 height 30
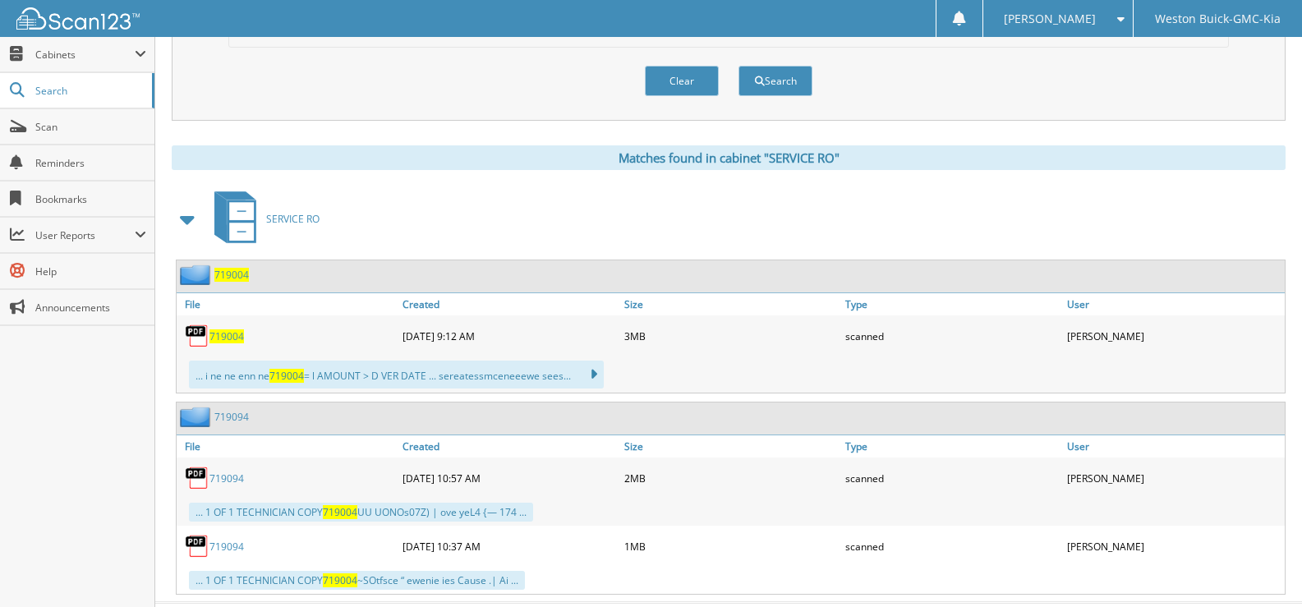
scroll to position [613, 0]
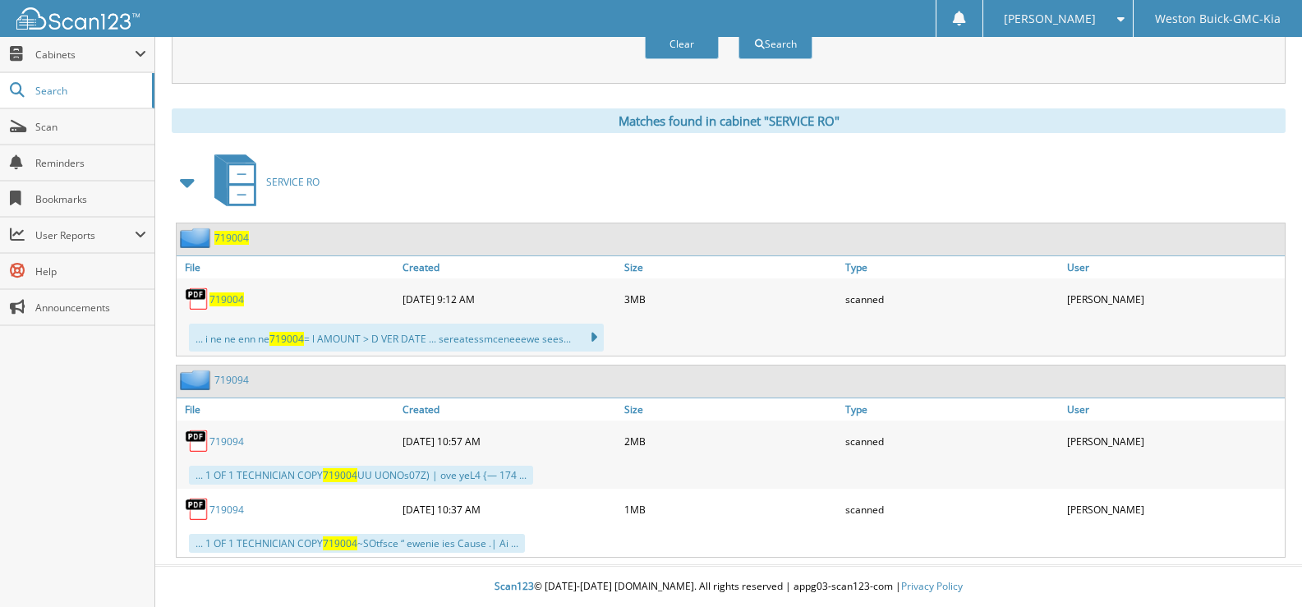
click at [228, 305] on span "719004" at bounding box center [226, 299] width 34 height 14
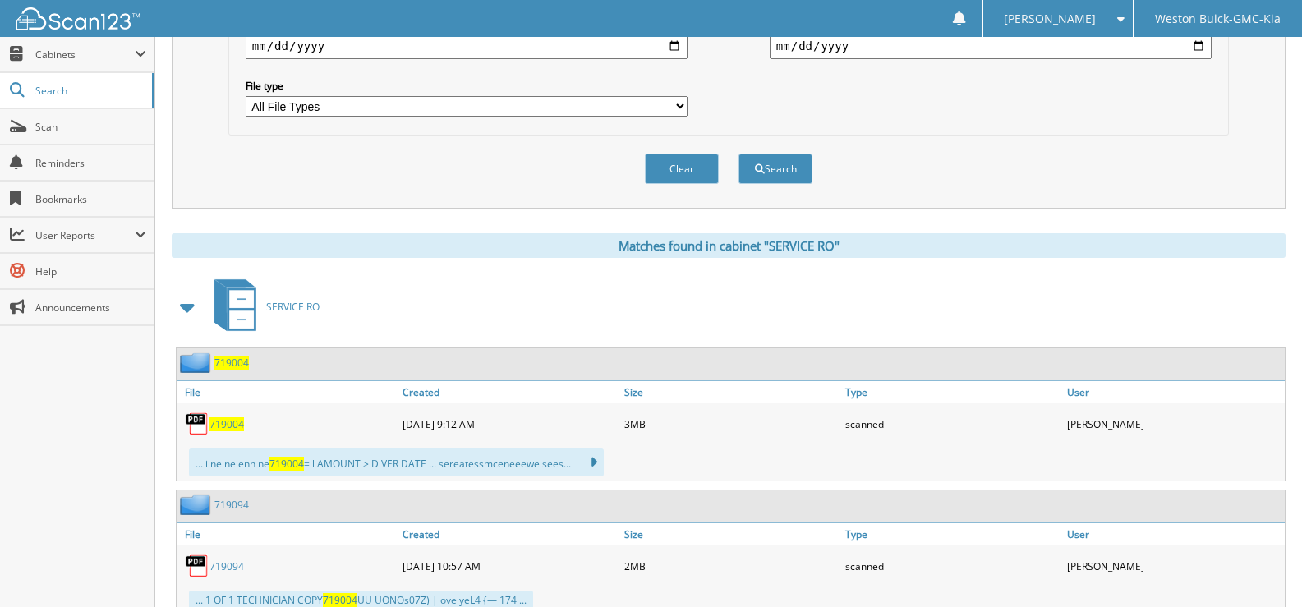
scroll to position [448, 0]
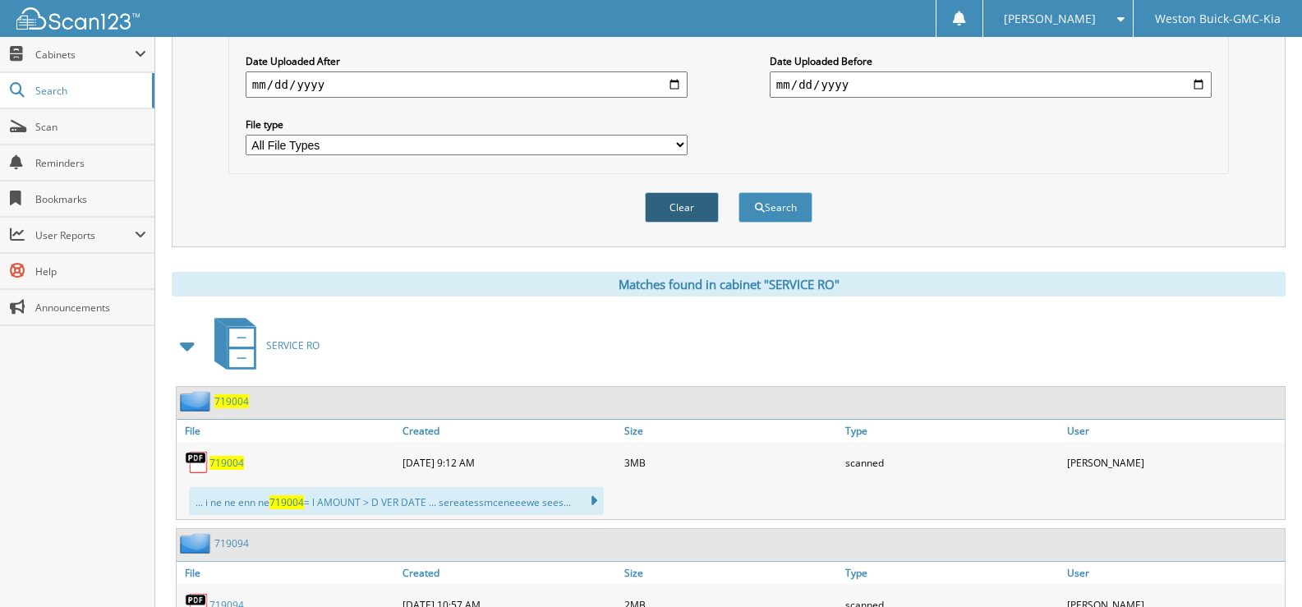
click at [678, 201] on button "Clear" at bounding box center [682, 207] width 74 height 30
select select
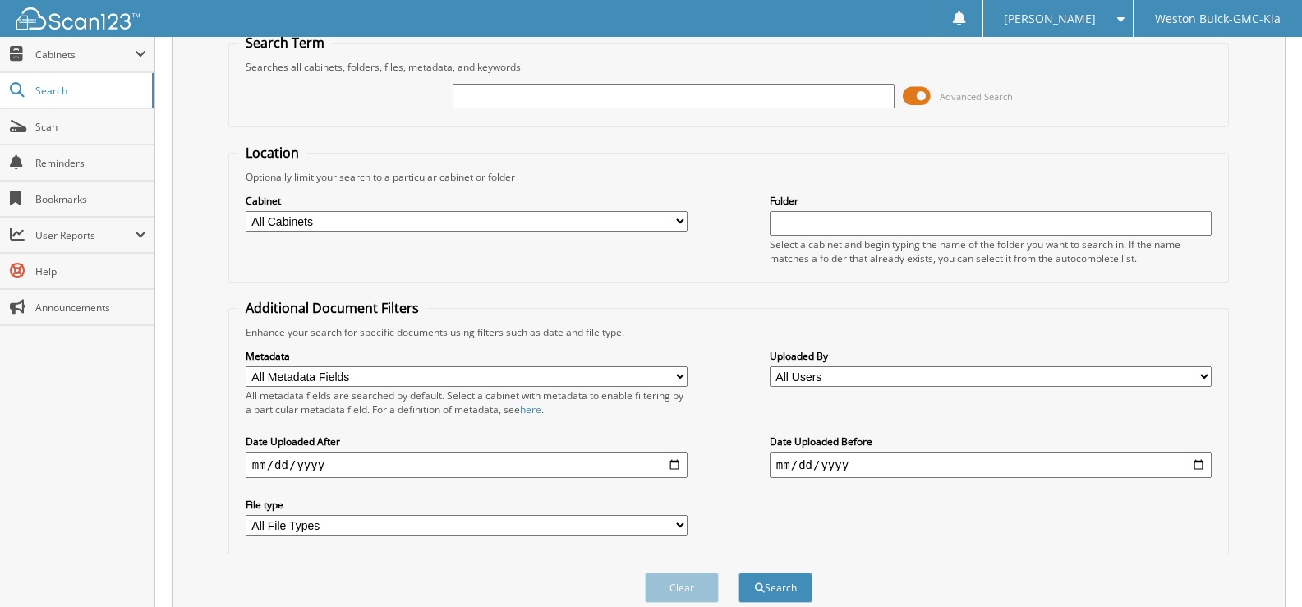
scroll to position [0, 0]
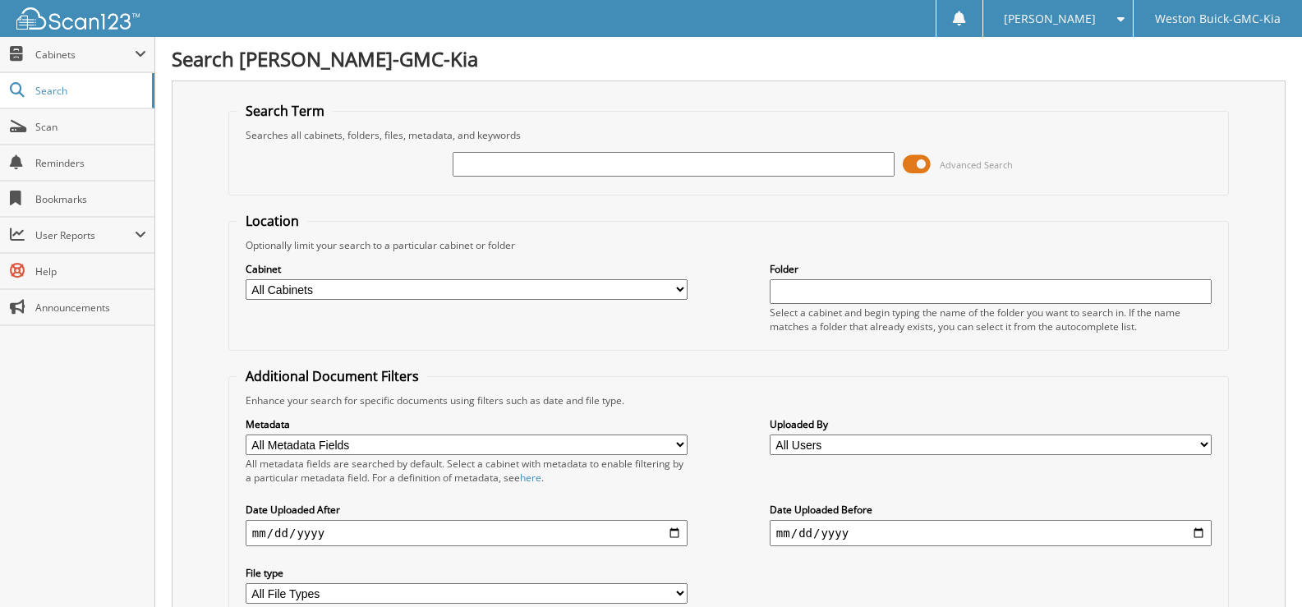
click at [478, 163] on input "text" at bounding box center [673, 164] width 442 height 25
type input "719125"
click at [681, 289] on select "All Cabinets ACCOUNTS PAYABLE DEAD DEALS PARTS INVOICE RESERVES SERVICE CONTRAC…" at bounding box center [467, 289] width 442 height 21
select select "4413"
click at [246, 279] on select "All Cabinets ACCOUNTS PAYABLE DEAD DEALS PARTS INVOICE RESERVES SERVICE CONTRAC…" at bounding box center [467, 289] width 442 height 21
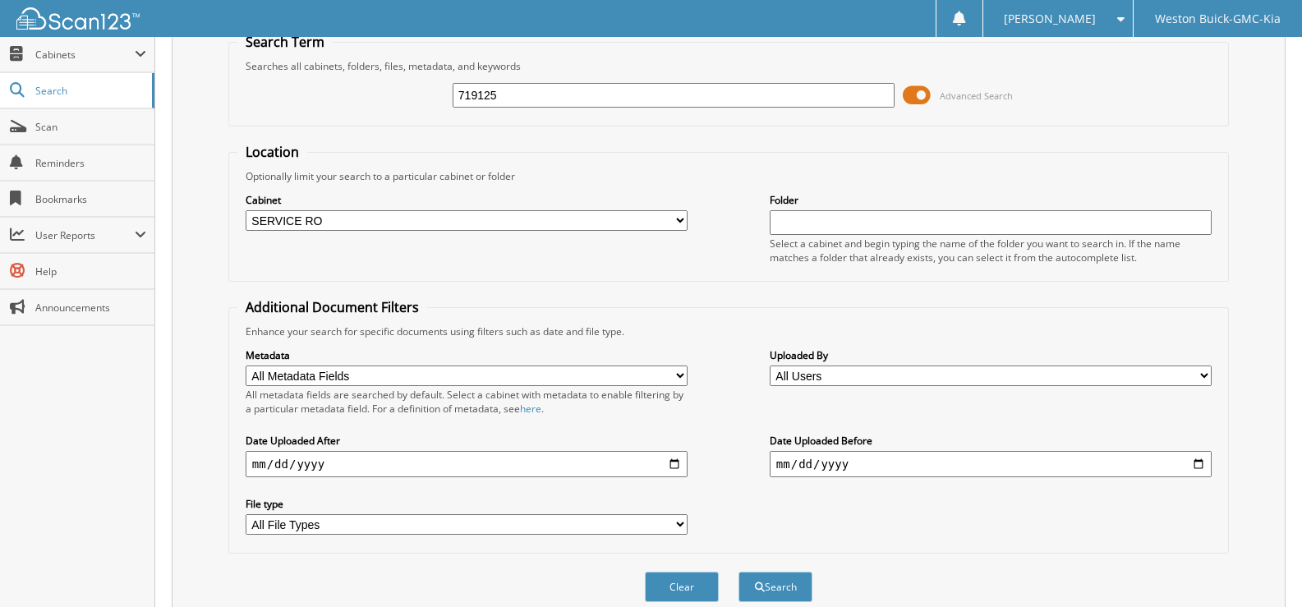
scroll to position [139, 0]
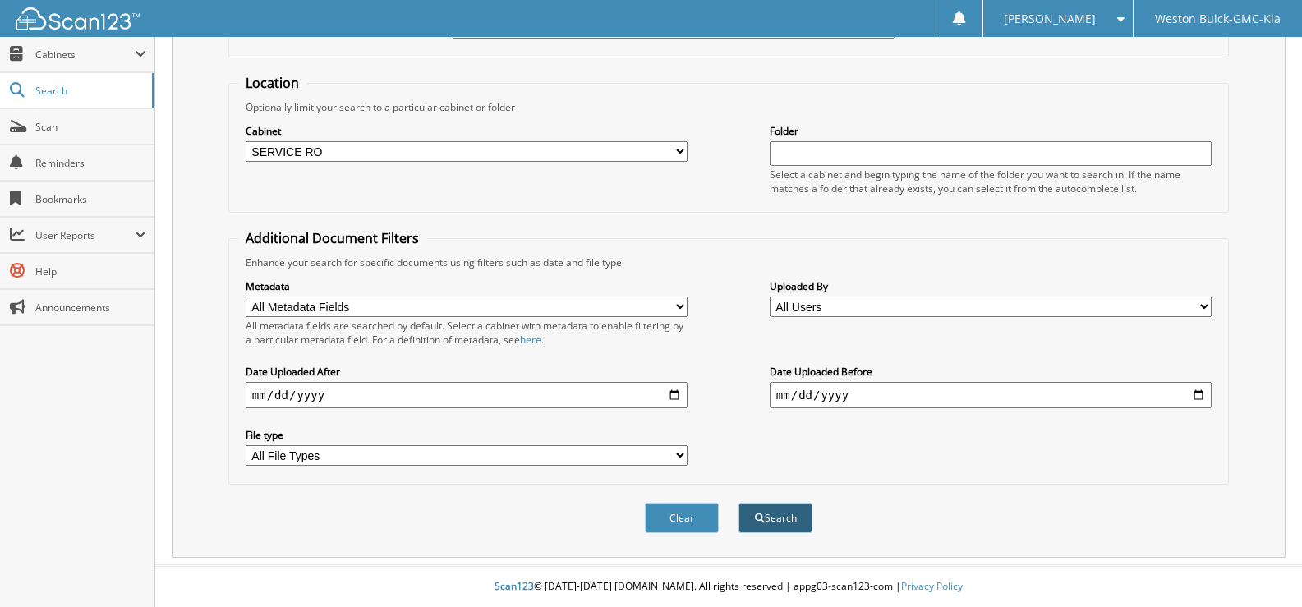
click at [775, 513] on button "Search" at bounding box center [775, 518] width 74 height 30
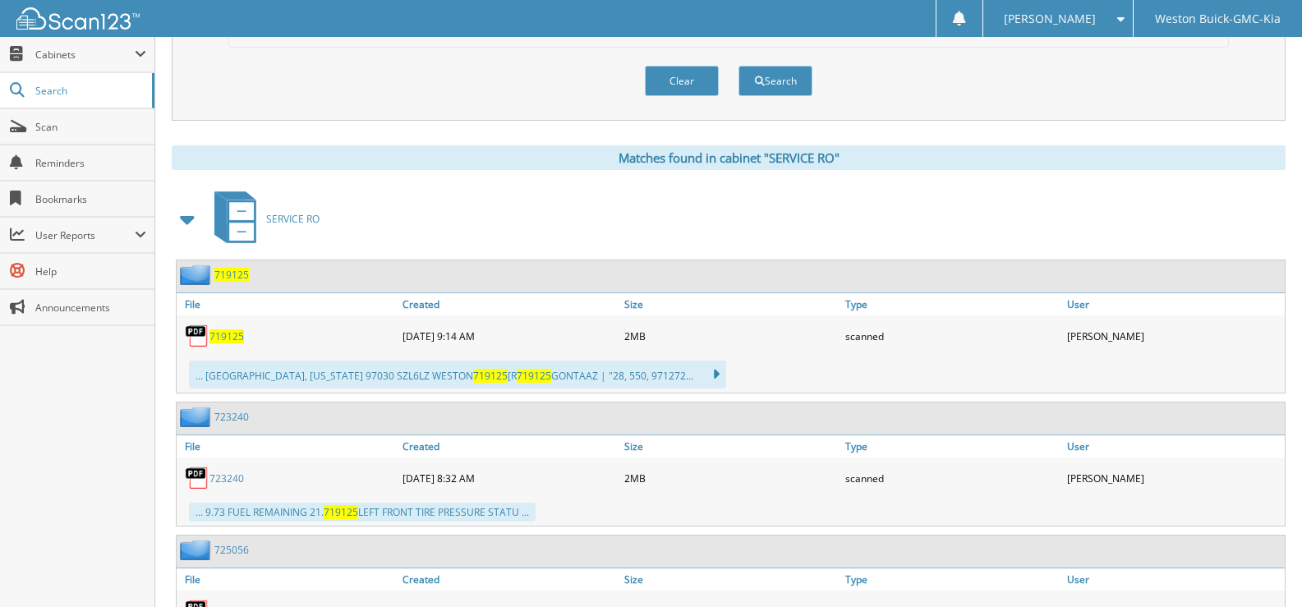
scroll to position [657, 0]
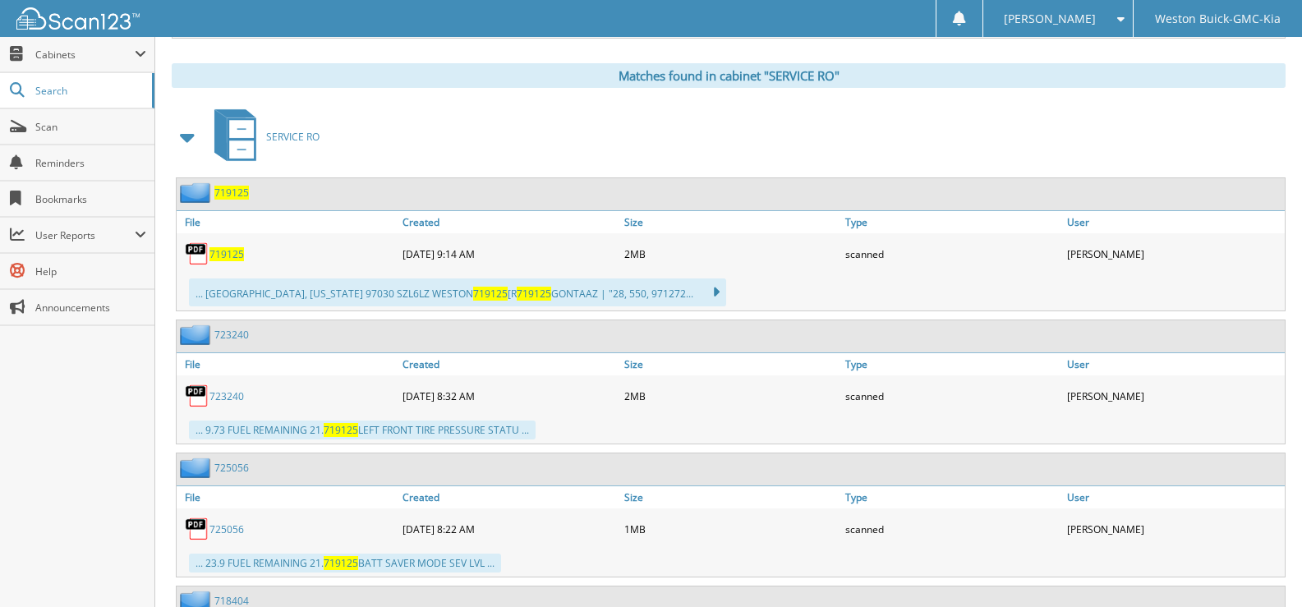
click at [234, 255] on span "719125" at bounding box center [226, 254] width 34 height 14
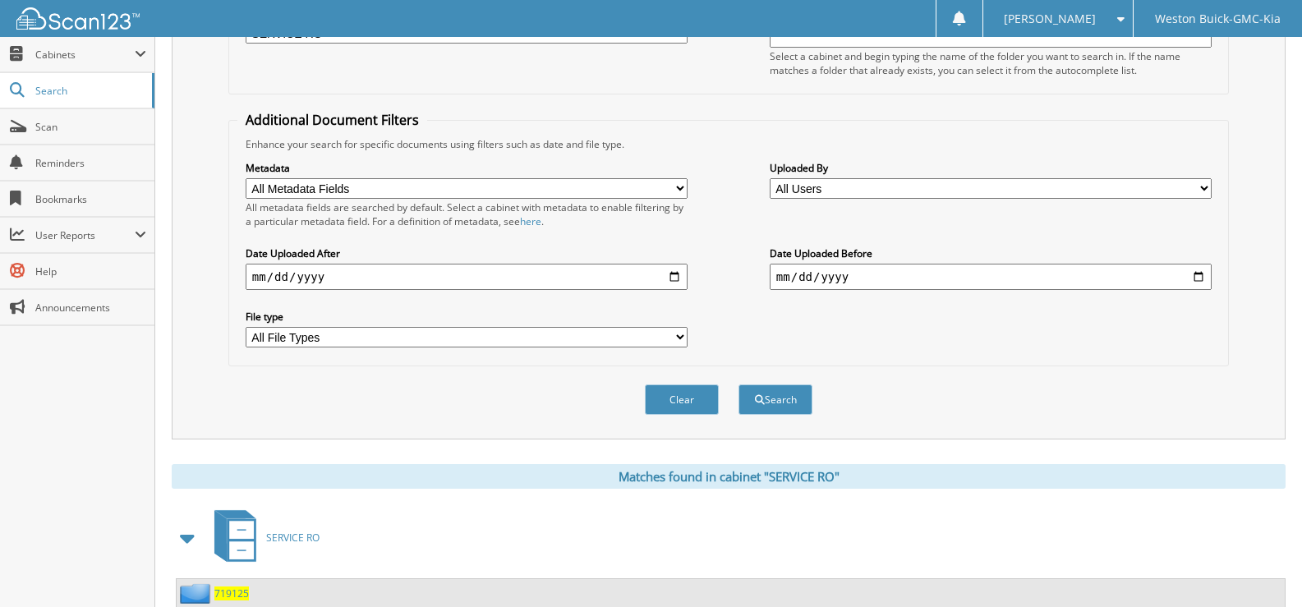
scroll to position [154, 0]
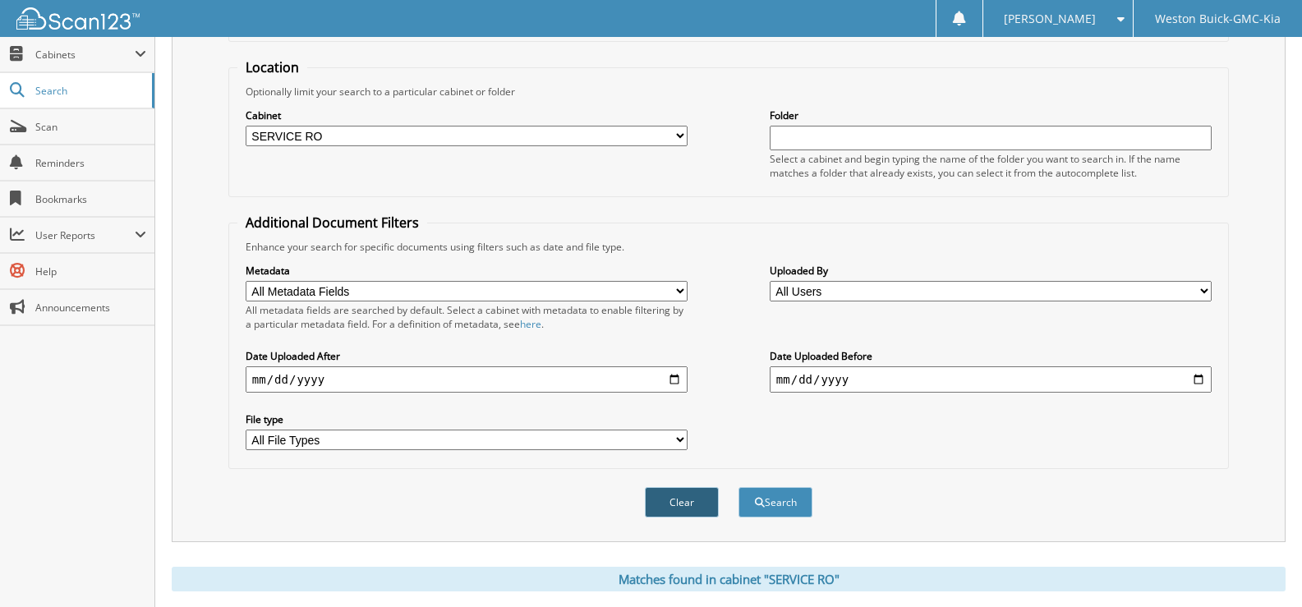
click at [684, 499] on button "Clear" at bounding box center [682, 502] width 74 height 30
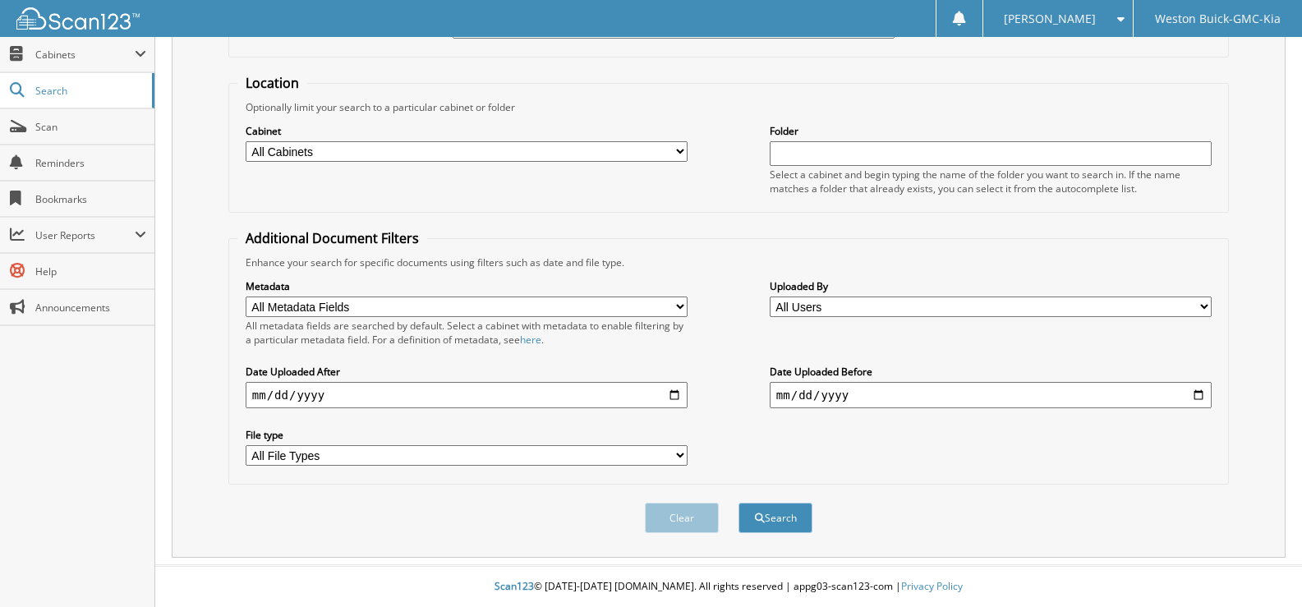
scroll to position [139, 0]
click at [402, 149] on select "All Cabinets ACCOUNTS PAYABLE DEAD DEALS PARTS INVOICE RESERVES SERVICE CONTRAC…" at bounding box center [467, 151] width 442 height 21
select select "4413"
click at [246, 141] on select "All Cabinets ACCOUNTS PAYABLE DEAD DEALS PARTS INVOICE RESERVES SERVICE CONTRAC…" at bounding box center [467, 151] width 442 height 21
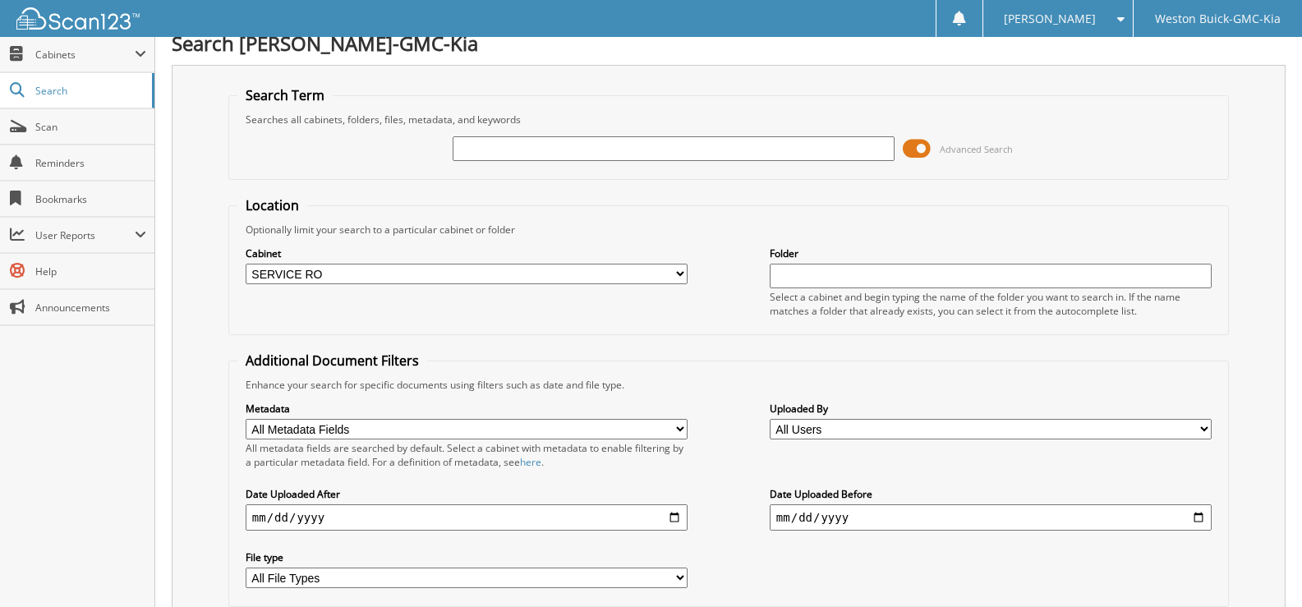
scroll to position [0, 0]
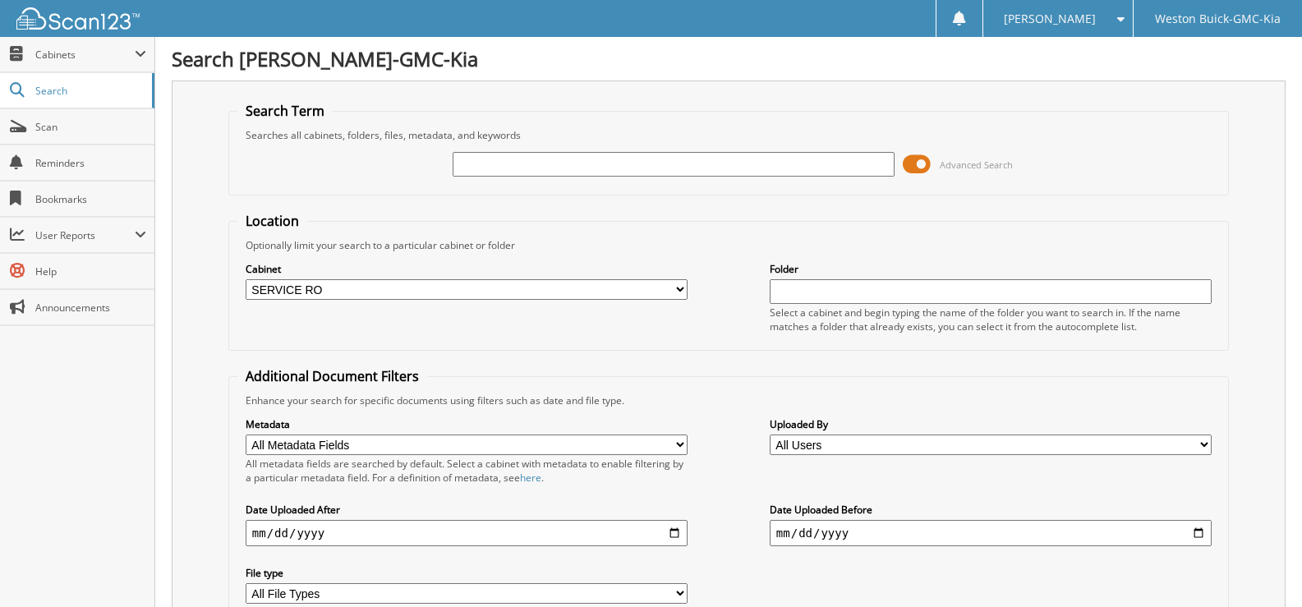
click at [473, 157] on input "text" at bounding box center [673, 164] width 442 height 25
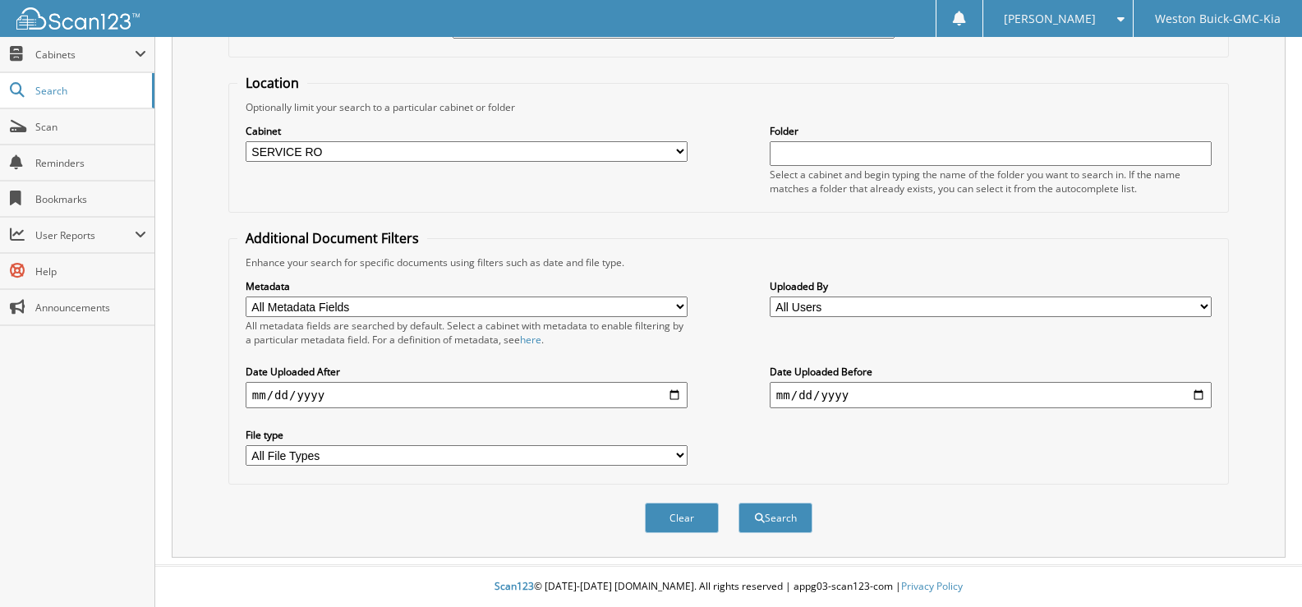
scroll to position [139, 0]
type input "719105"
click at [755, 513] on span "submit" at bounding box center [760, 518] width 10 height 10
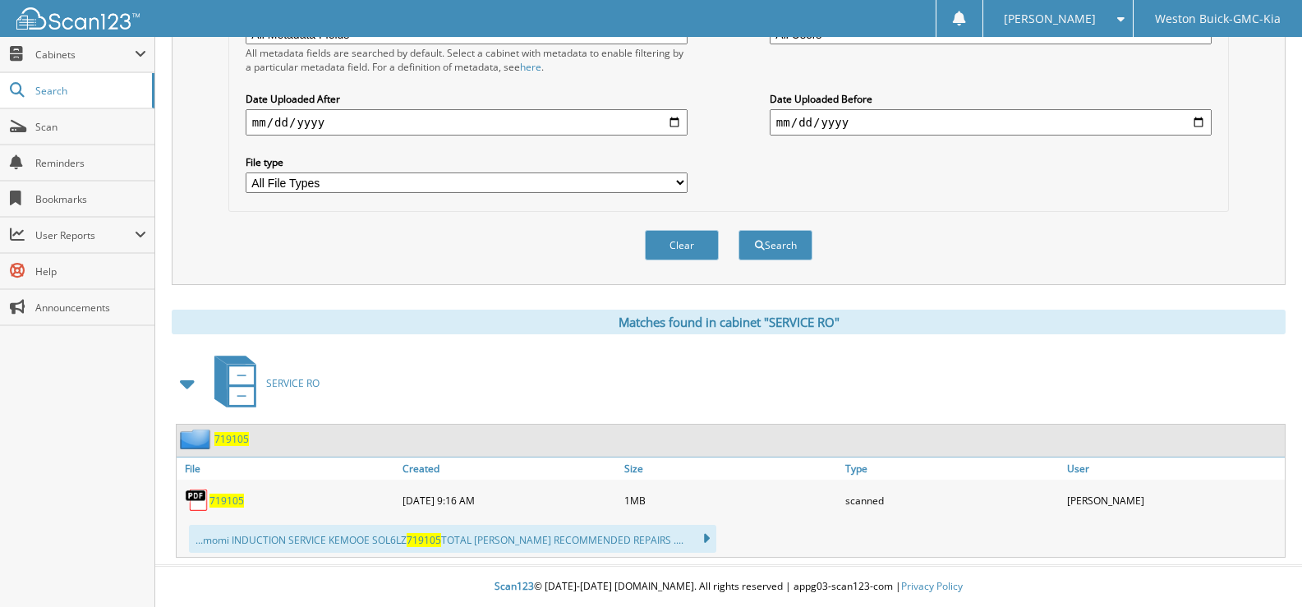
scroll to position [411, 0]
click at [195, 498] on img at bounding box center [197, 500] width 25 height 25
click at [233, 502] on span "719105" at bounding box center [226, 501] width 34 height 14
click at [683, 235] on button "Clear" at bounding box center [682, 245] width 74 height 30
select select
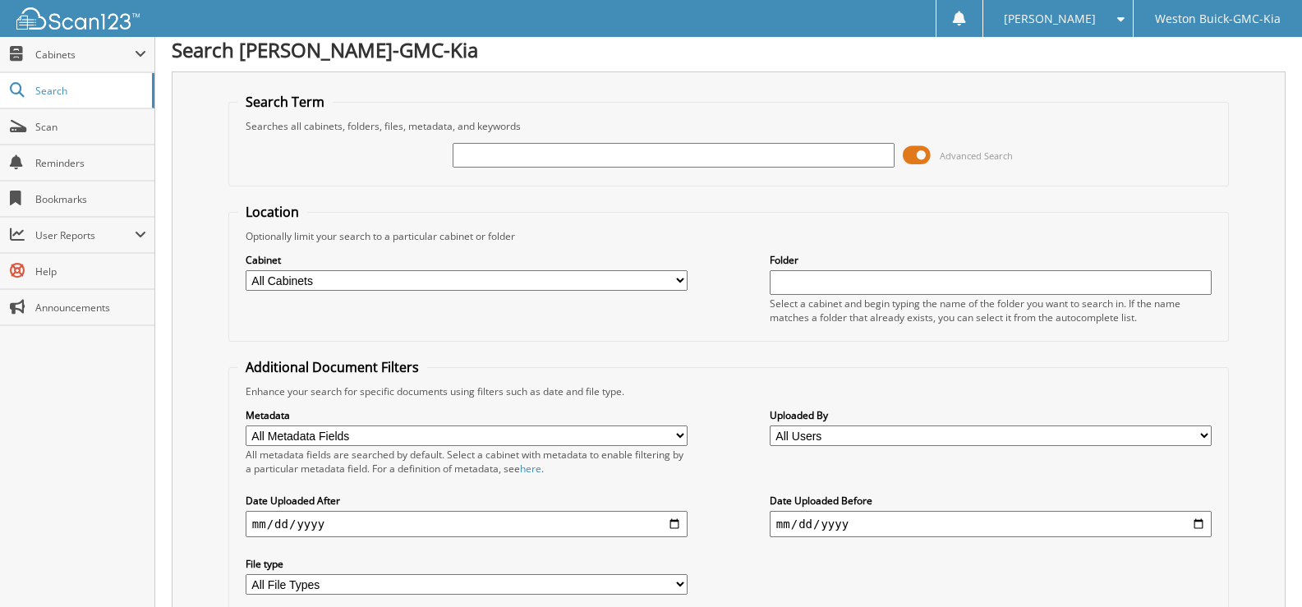
scroll to position [0, 0]
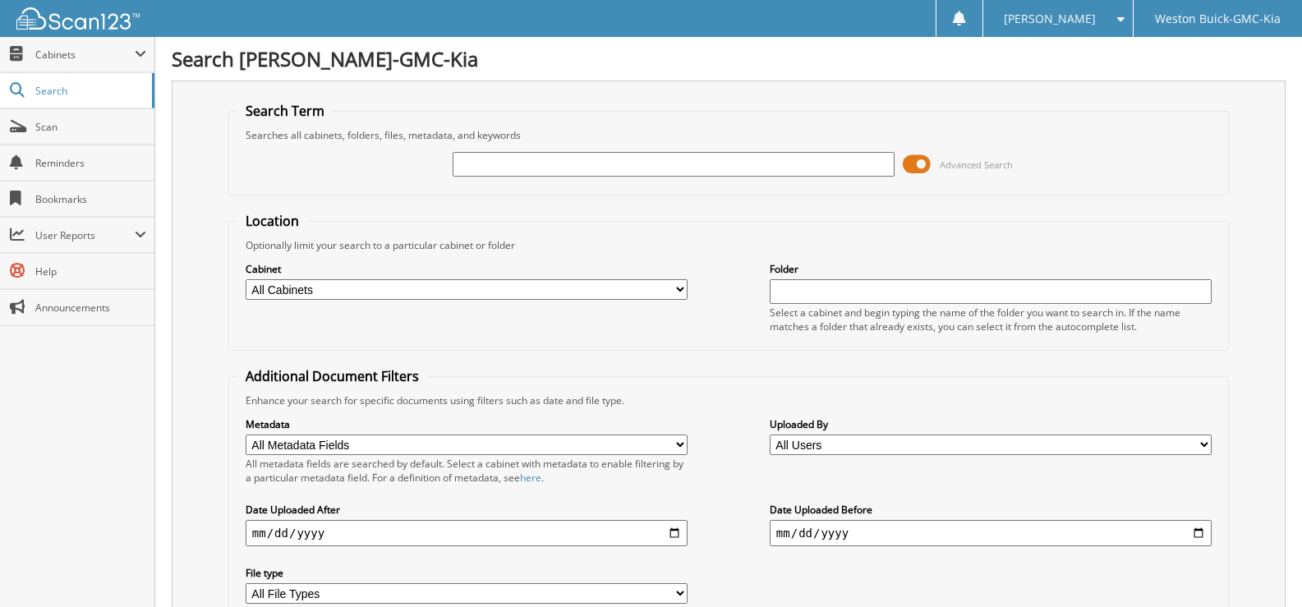
click at [508, 162] on input "text" at bounding box center [673, 164] width 442 height 25
type input "719099"
click at [679, 286] on select "All Cabinets ACCOUNTS PAYABLE DEAD DEALS PARTS INVOICE RESERVES SERVICE CONTRAC…" at bounding box center [467, 289] width 442 height 21
select select "4413"
click at [246, 279] on select "All Cabinets ACCOUNTS PAYABLE DEAD DEALS PARTS INVOICE RESERVES SERVICE CONTRAC…" at bounding box center [467, 289] width 442 height 21
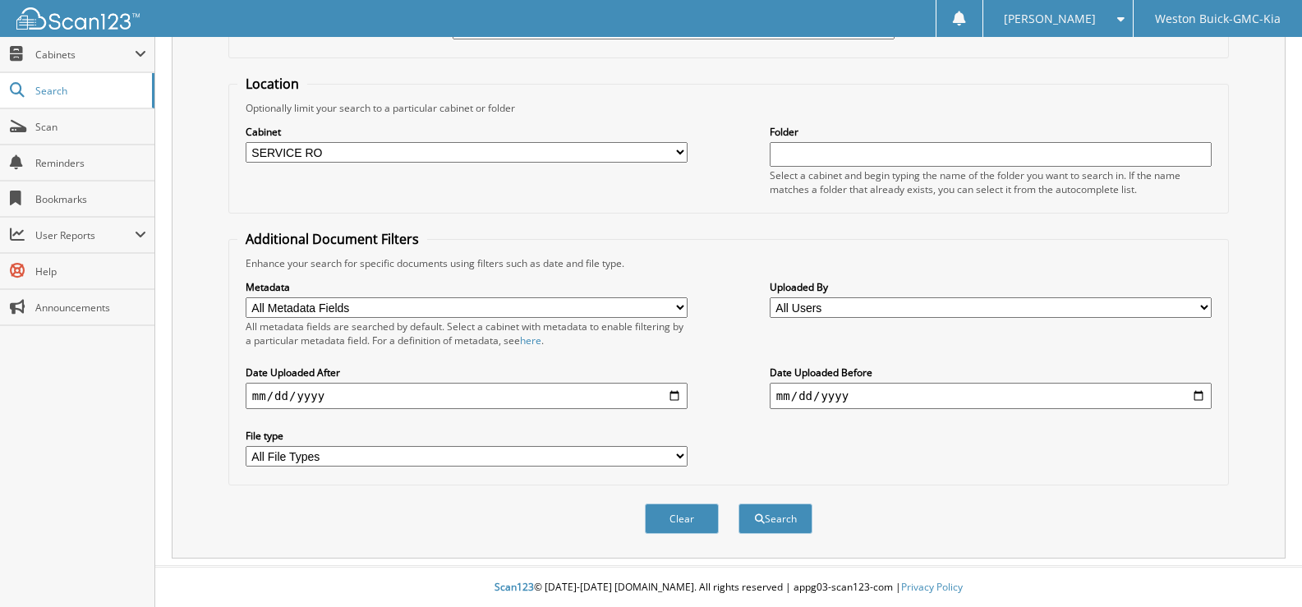
scroll to position [139, 0]
click at [781, 511] on button "Search" at bounding box center [775, 518] width 74 height 30
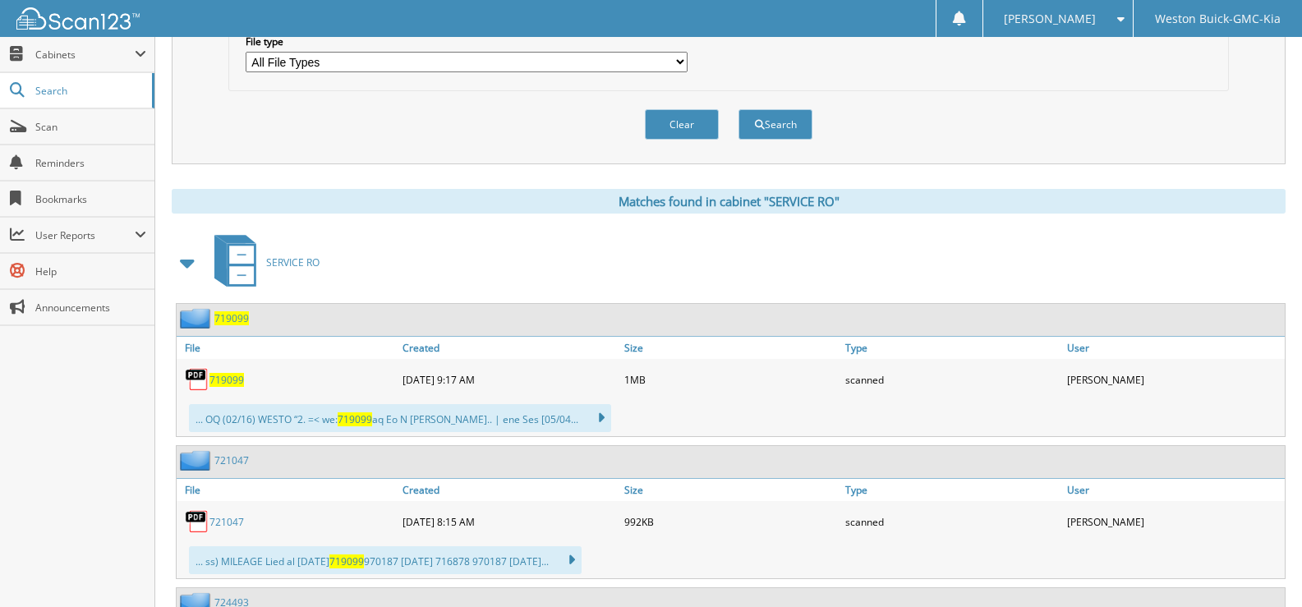
scroll to position [575, 0]
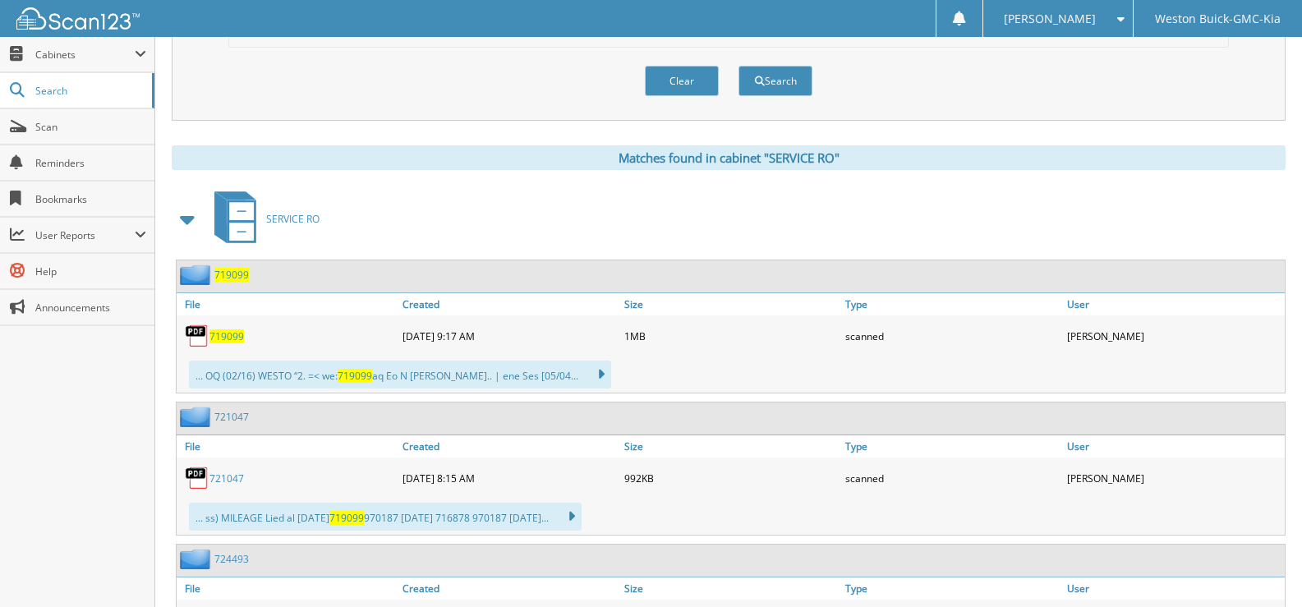
click at [226, 339] on span "719099" at bounding box center [226, 336] width 34 height 14
click at [691, 76] on button "Clear" at bounding box center [682, 81] width 74 height 30
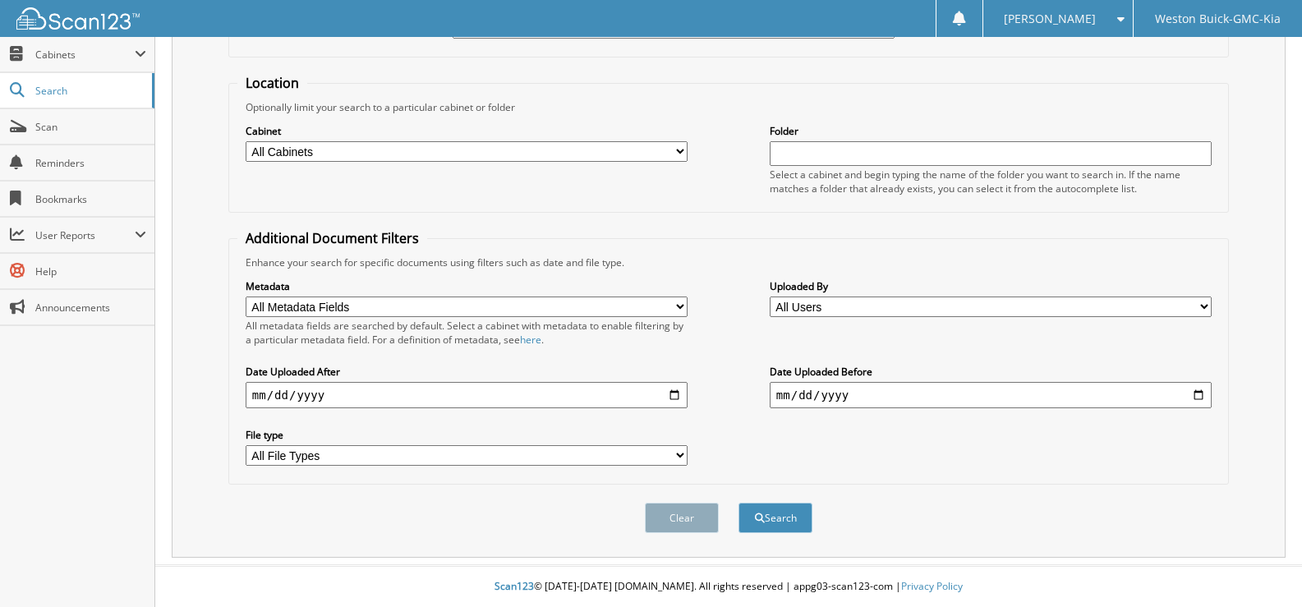
scroll to position [139, 0]
click at [670, 149] on select "All Cabinets ACCOUNTS PAYABLE DEAD DEALS PARTS INVOICE RESERVES SERVICE CONTRAC…" at bounding box center [467, 151] width 442 height 21
select select "4413"
click at [246, 141] on select "All Cabinets ACCOUNTS PAYABLE DEAD DEALS PARTS INVOICE RESERVES SERVICE CONTRAC…" at bounding box center [467, 151] width 442 height 21
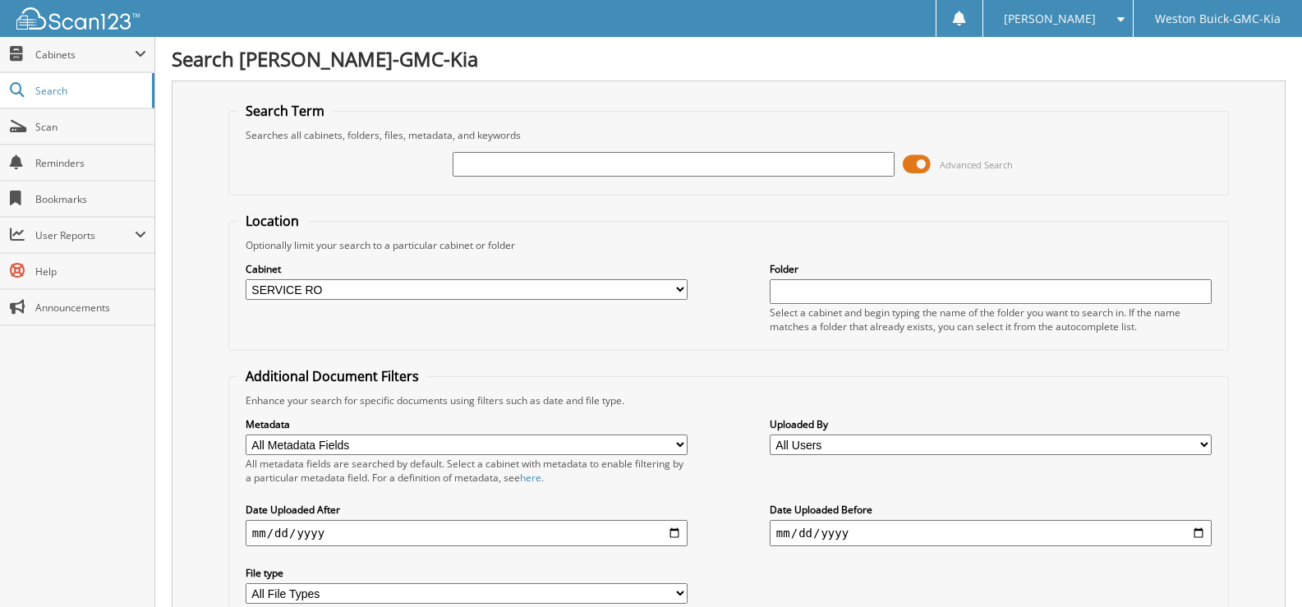
click at [481, 158] on input "text" at bounding box center [673, 164] width 442 height 25
type input "719093"
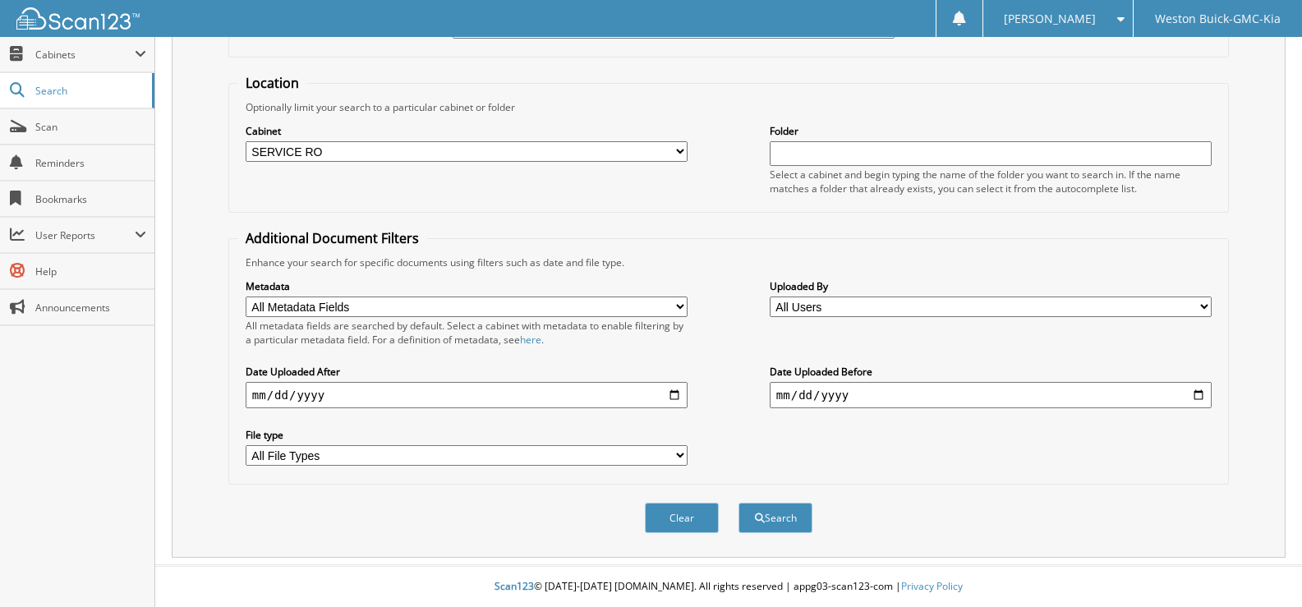
scroll to position [139, 0]
click at [764, 518] on button "Search" at bounding box center [775, 518] width 74 height 30
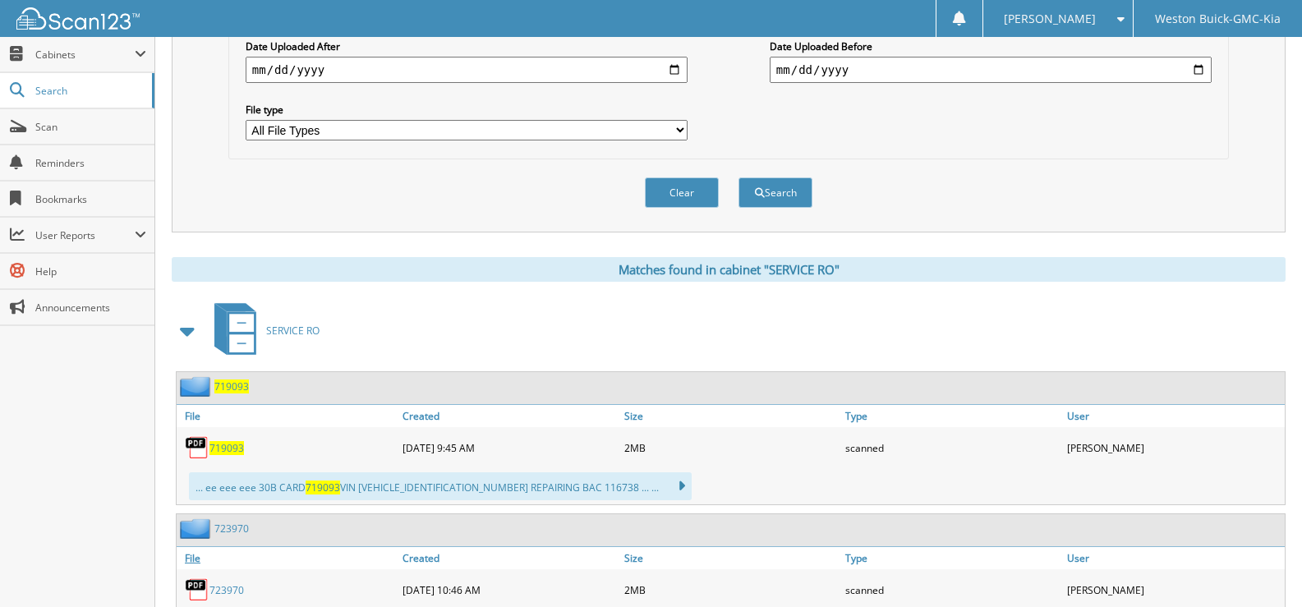
scroll to position [449, 0]
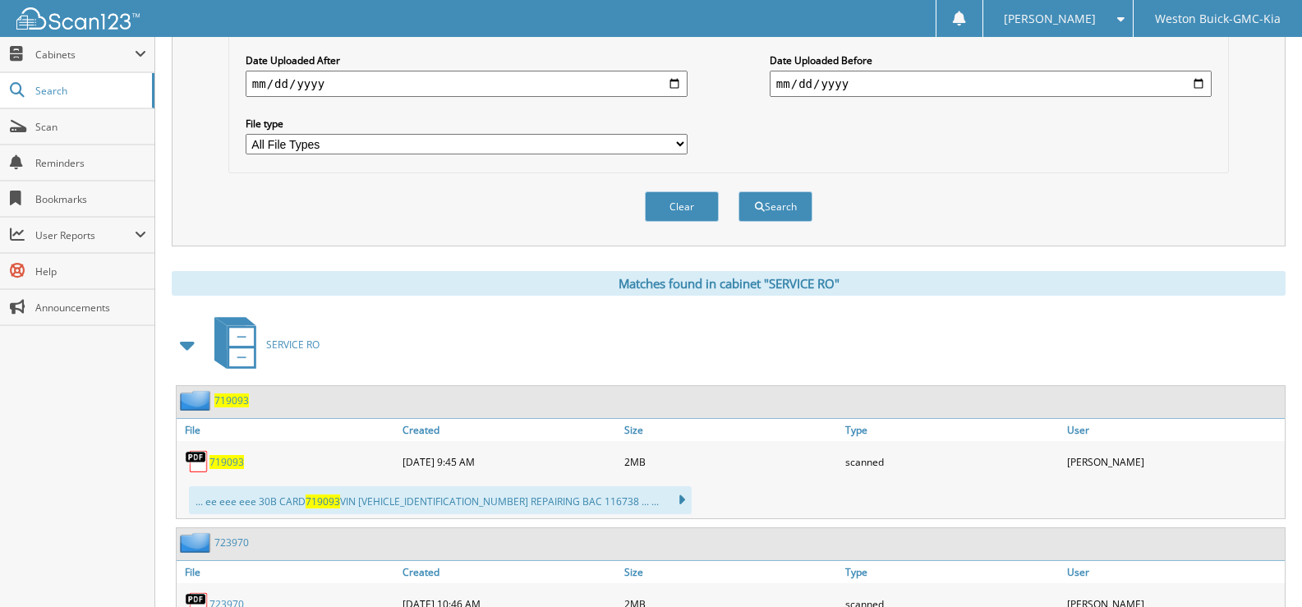
click at [228, 467] on span "719093" at bounding box center [226, 462] width 34 height 14
click at [711, 198] on button "Clear" at bounding box center [682, 206] width 74 height 30
select select
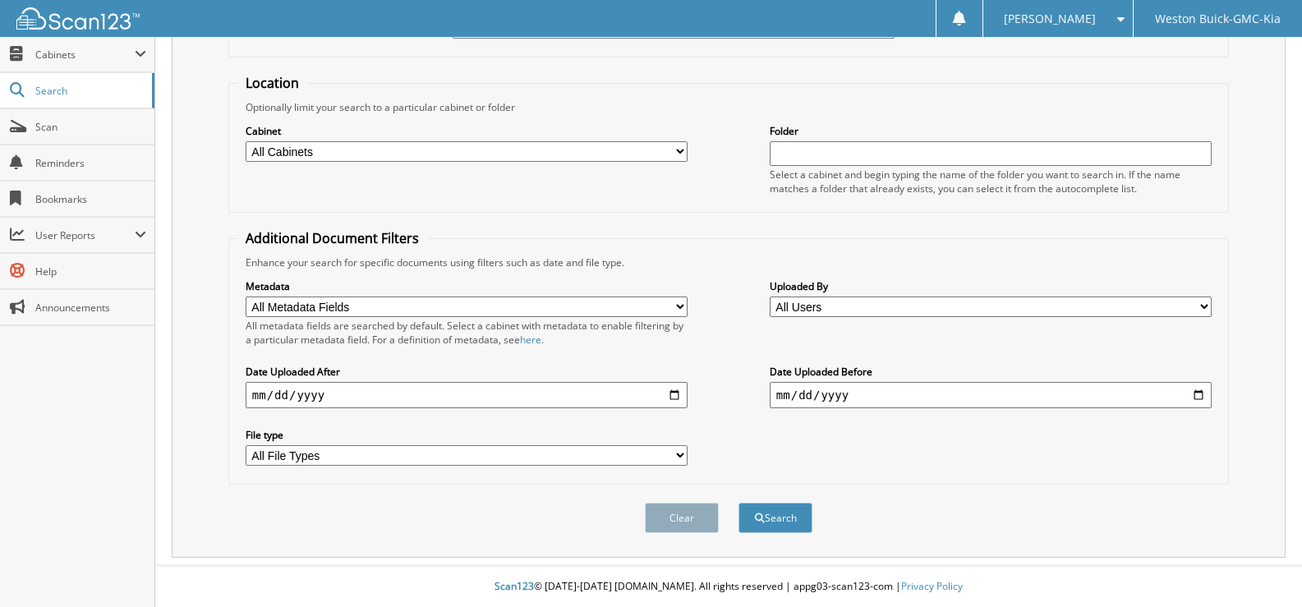
scroll to position [139, 0]
